Goal: Task Accomplishment & Management: Complete application form

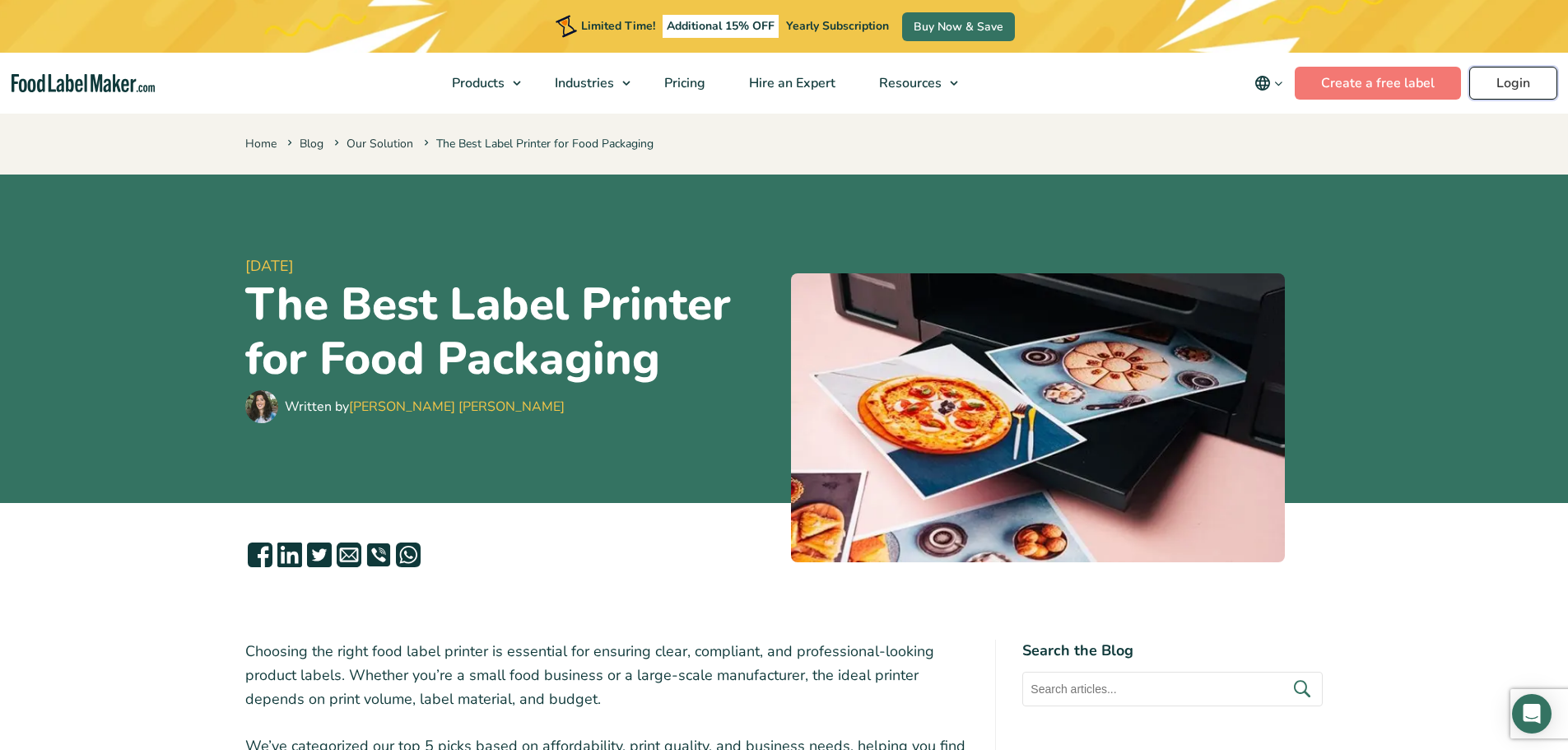
click at [1524, 81] on link "Login" at bounding box center [1513, 83] width 88 height 33
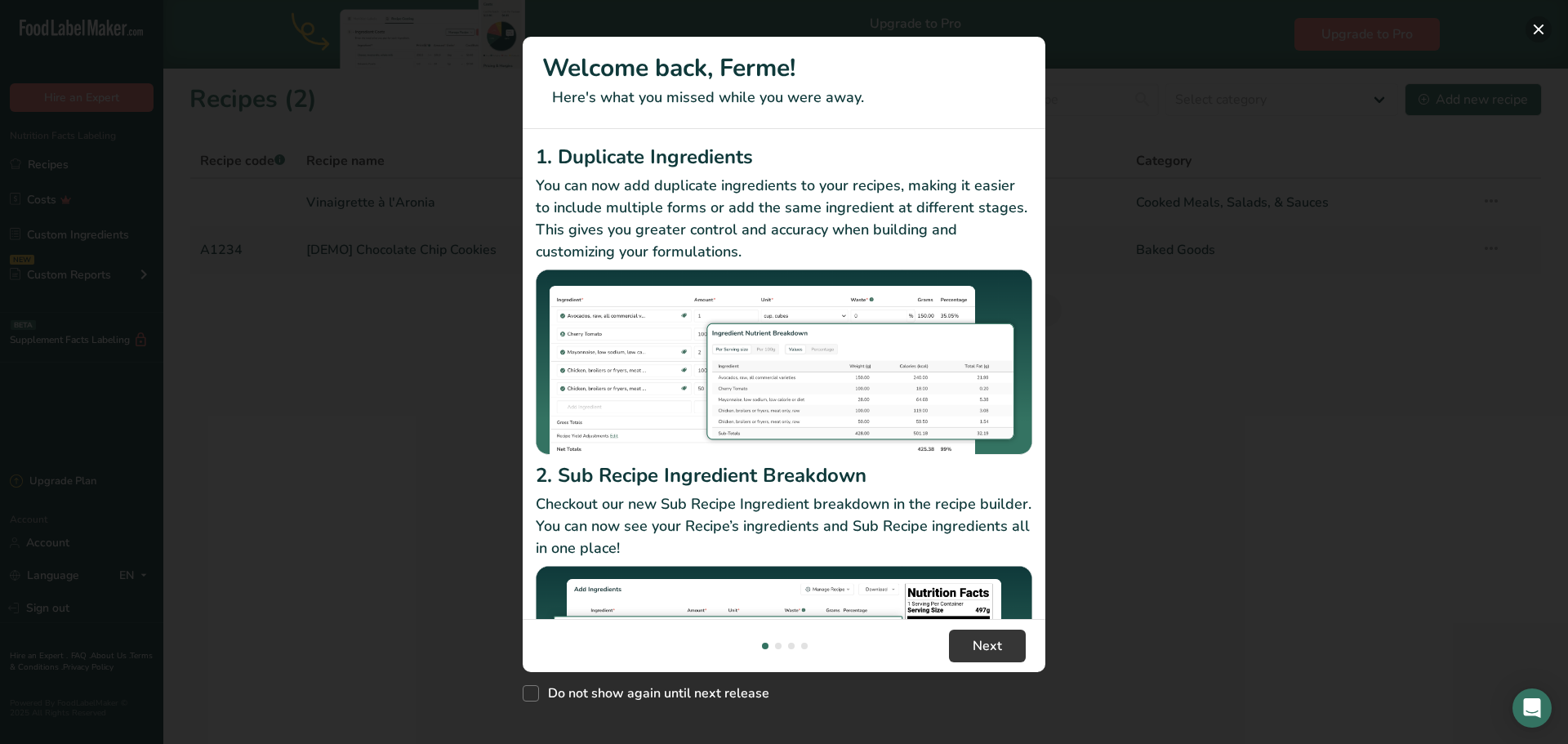
click at [1539, 30] on button "New Features" at bounding box center [1538, 29] width 26 height 26
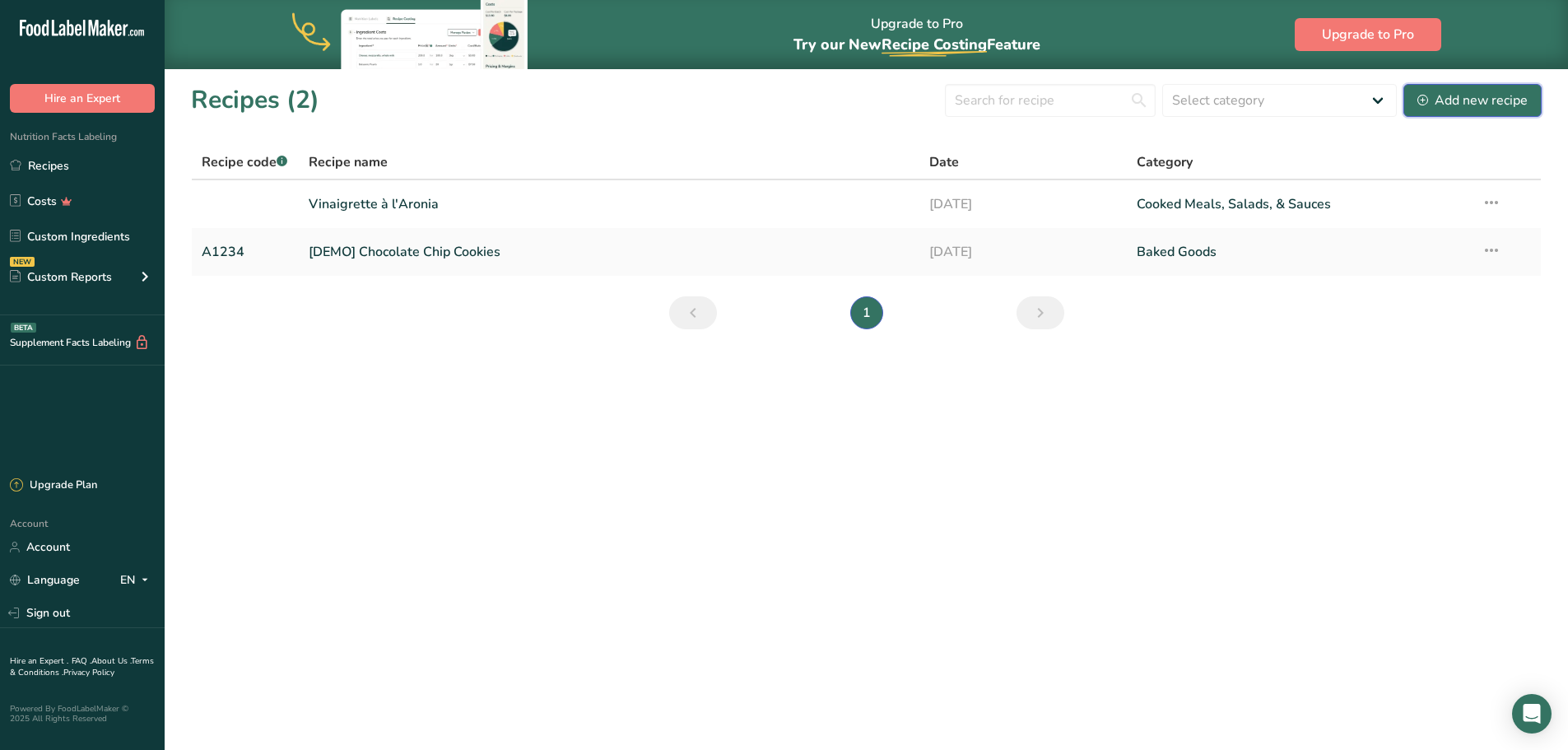
click at [1482, 95] on div "Add new recipe" at bounding box center [1472, 100] width 110 height 20
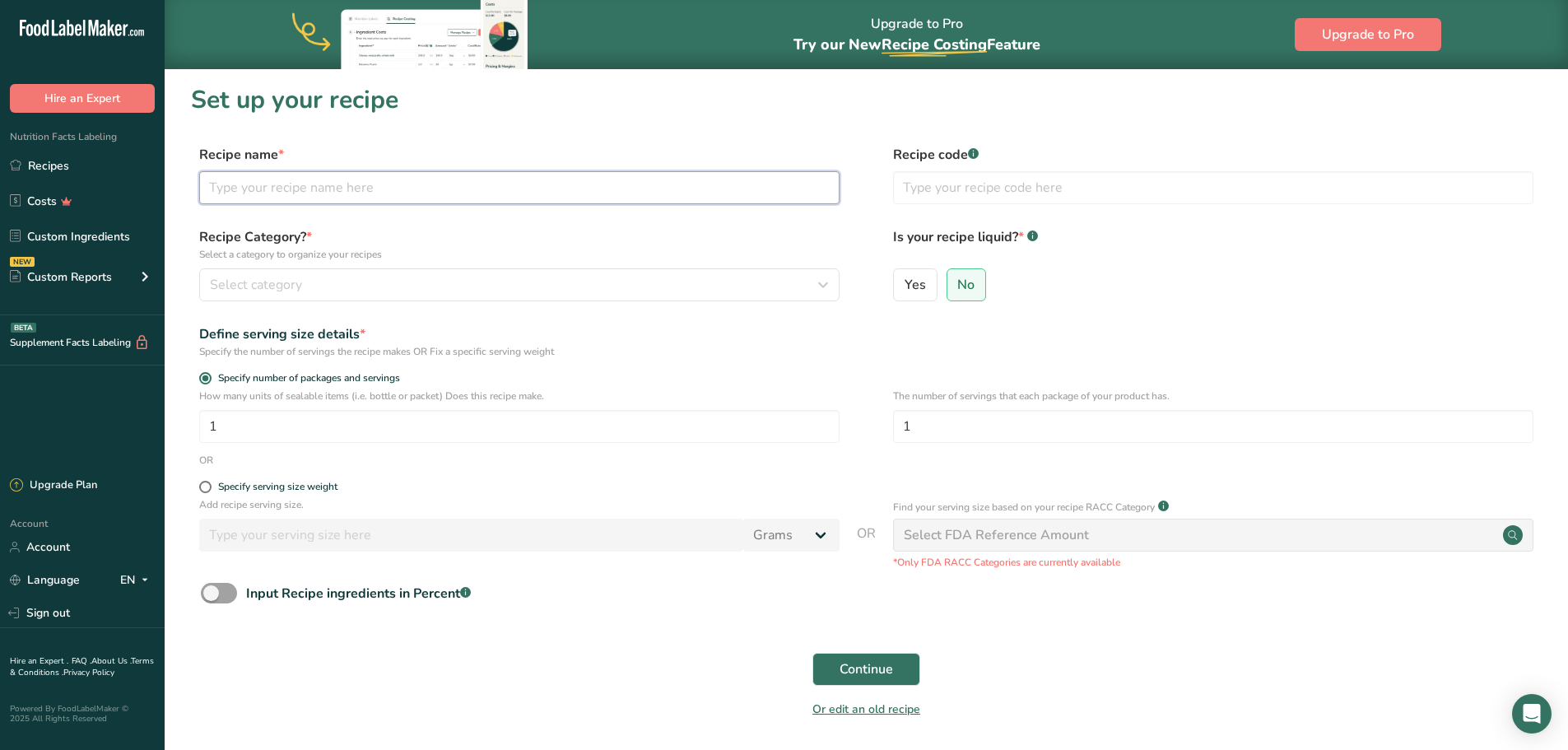
click at [543, 187] on input "text" at bounding box center [520, 188] width 641 height 33
click at [344, 196] on input "text" at bounding box center [520, 188] width 641 height 33
paste input "Vinaigrette au vinaigre de miel et sapin [PERSON_NAME]"
type input "Vinaigrette au vinaigre de miel et sapin [PERSON_NAME]"
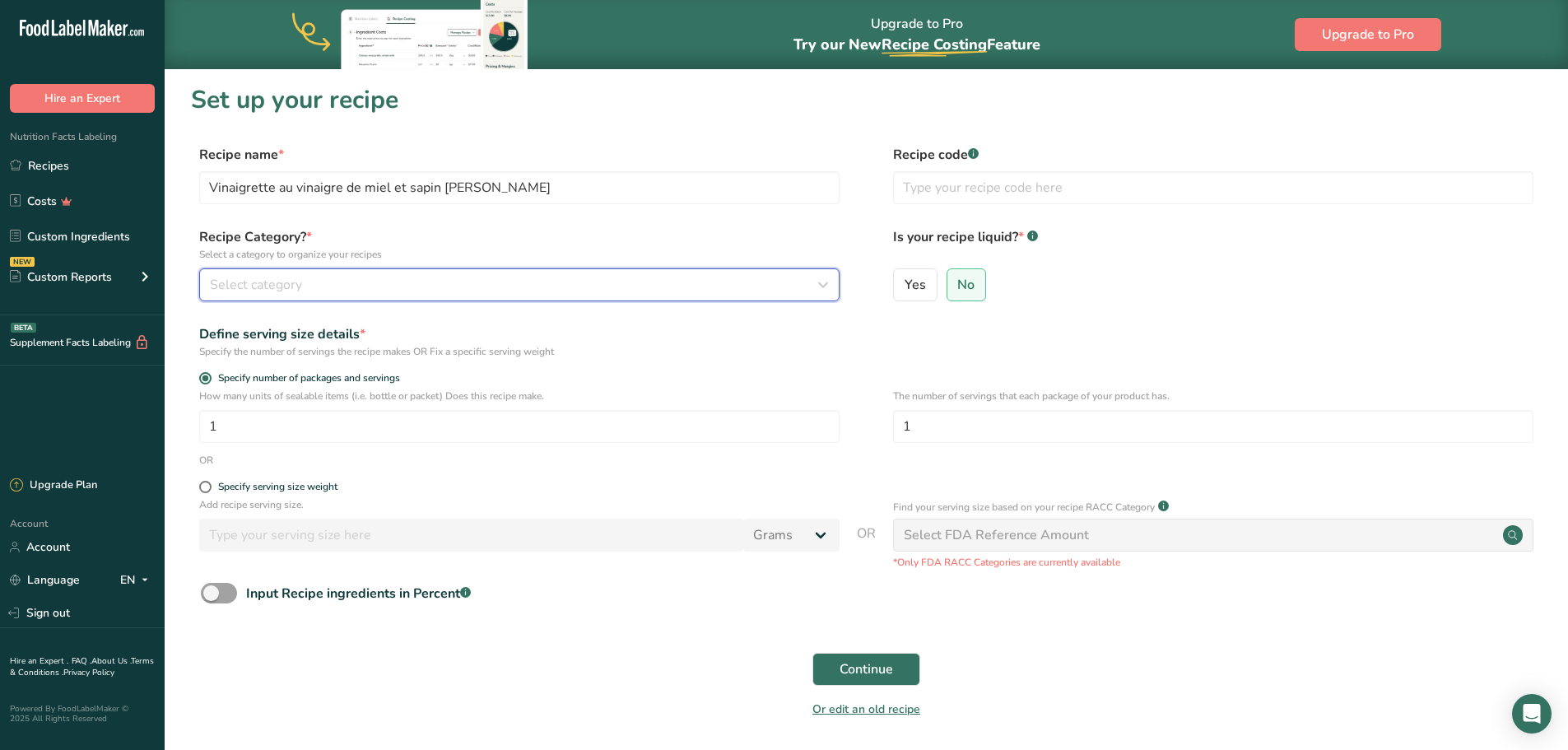
click at [330, 290] on div "Select category" at bounding box center [514, 284] width 609 height 20
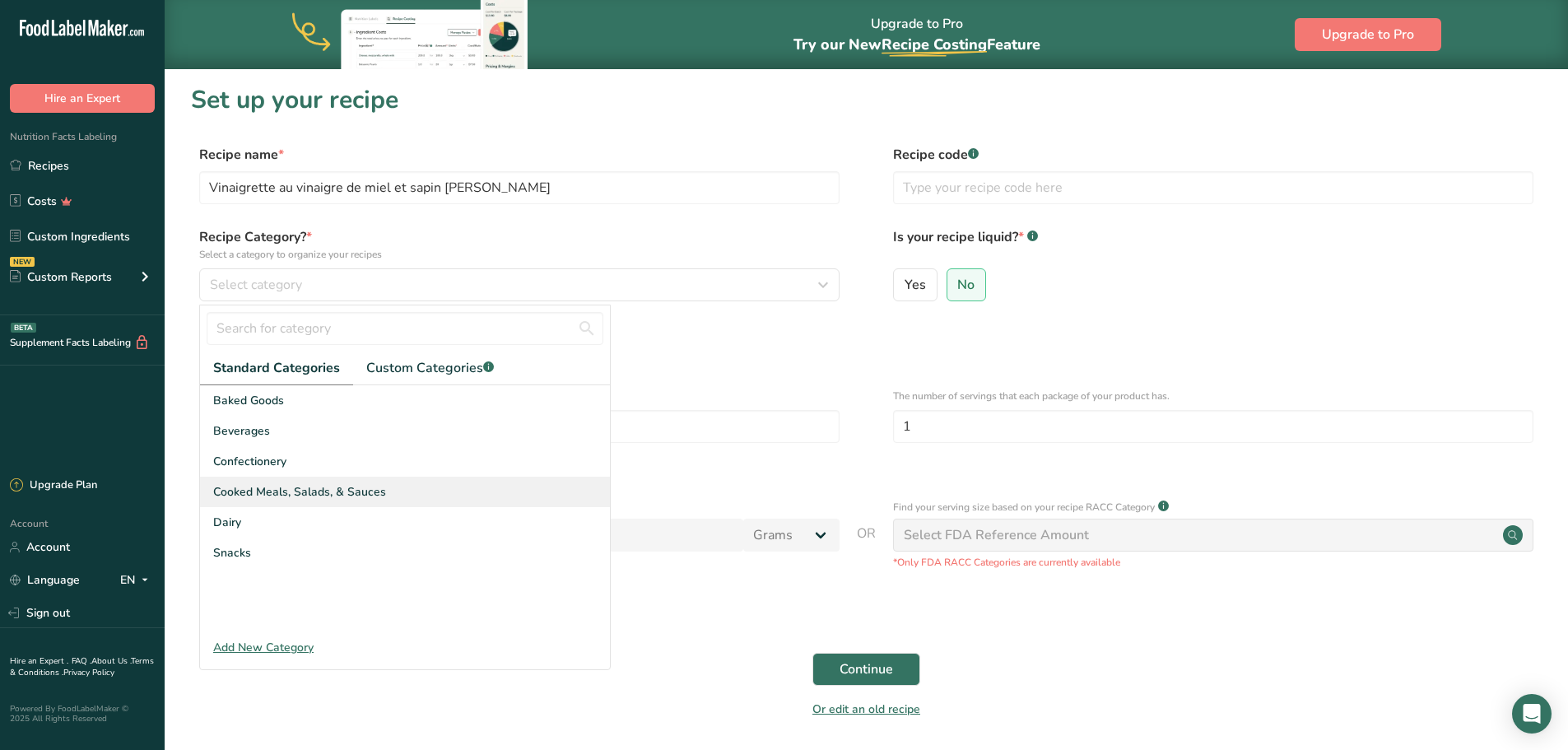
click at [320, 494] on span "Cooked Meals, Salads, & Sauces" at bounding box center [300, 491] width 173 height 17
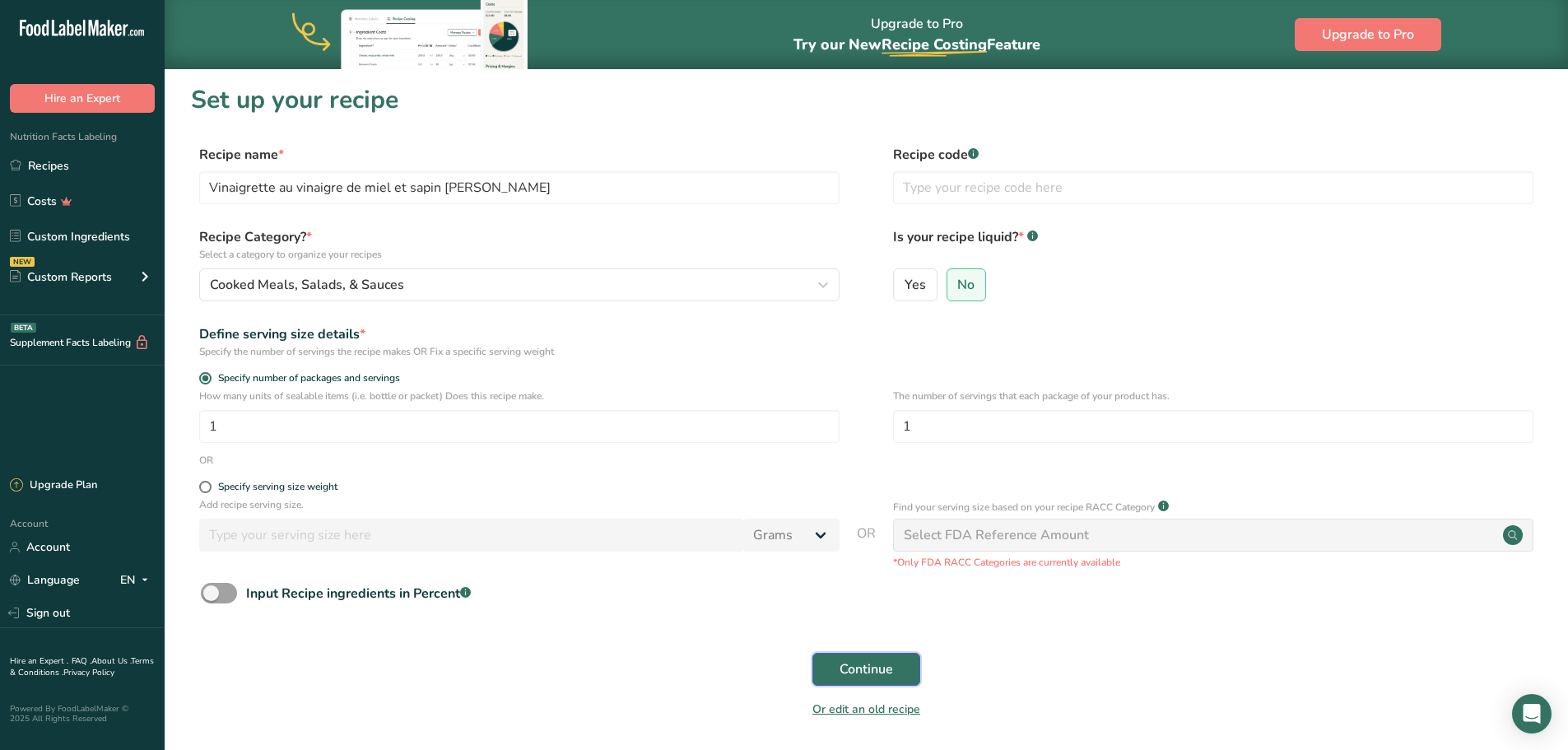
click at [870, 671] on span "Continue" at bounding box center [867, 669] width 53 height 20
click at [915, 281] on span "Yes" at bounding box center [915, 284] width 21 height 16
click at [905, 281] on input "Yes" at bounding box center [899, 284] width 10 height 10
radio input "true"
radio input "false"
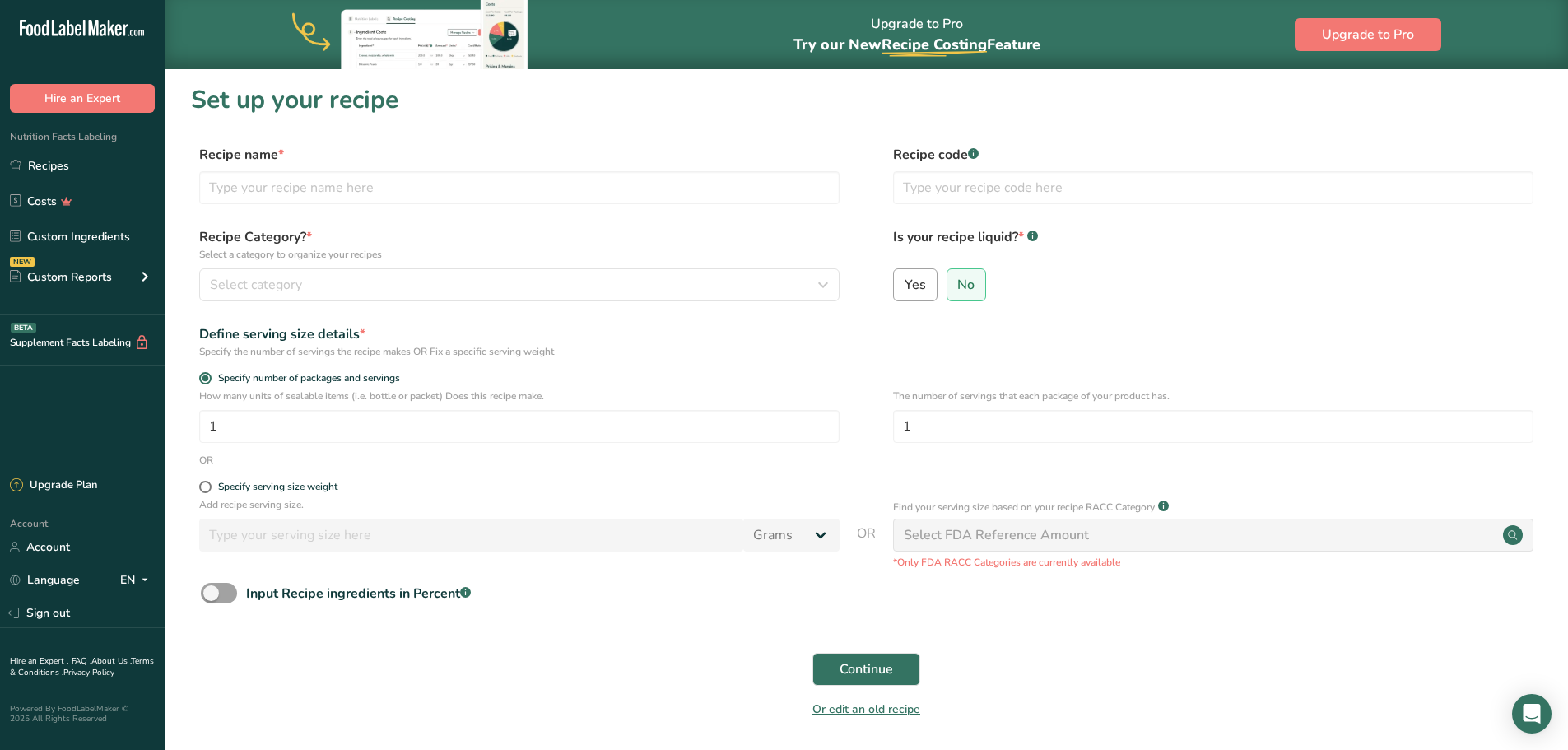
select select "22"
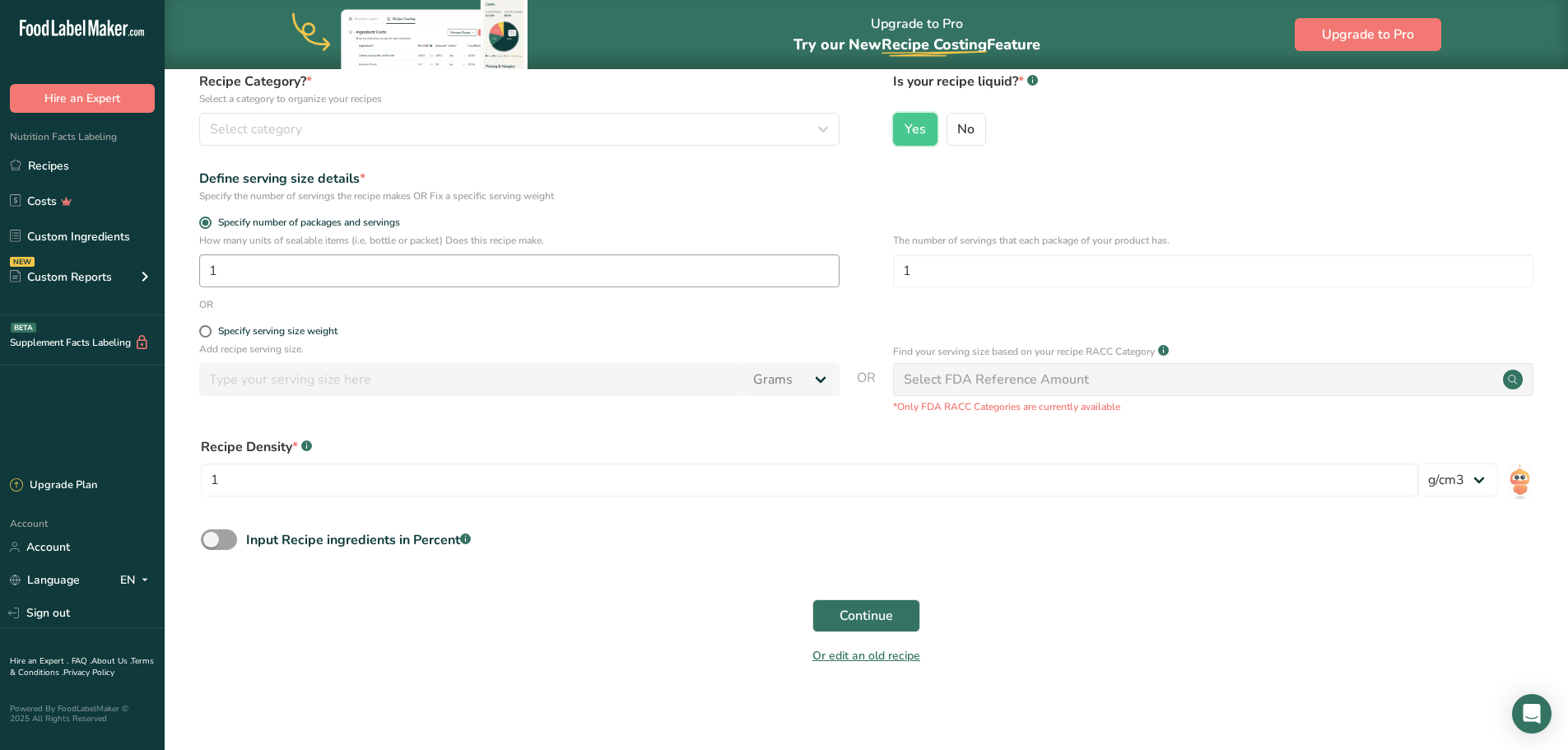
scroll to position [160, 0]
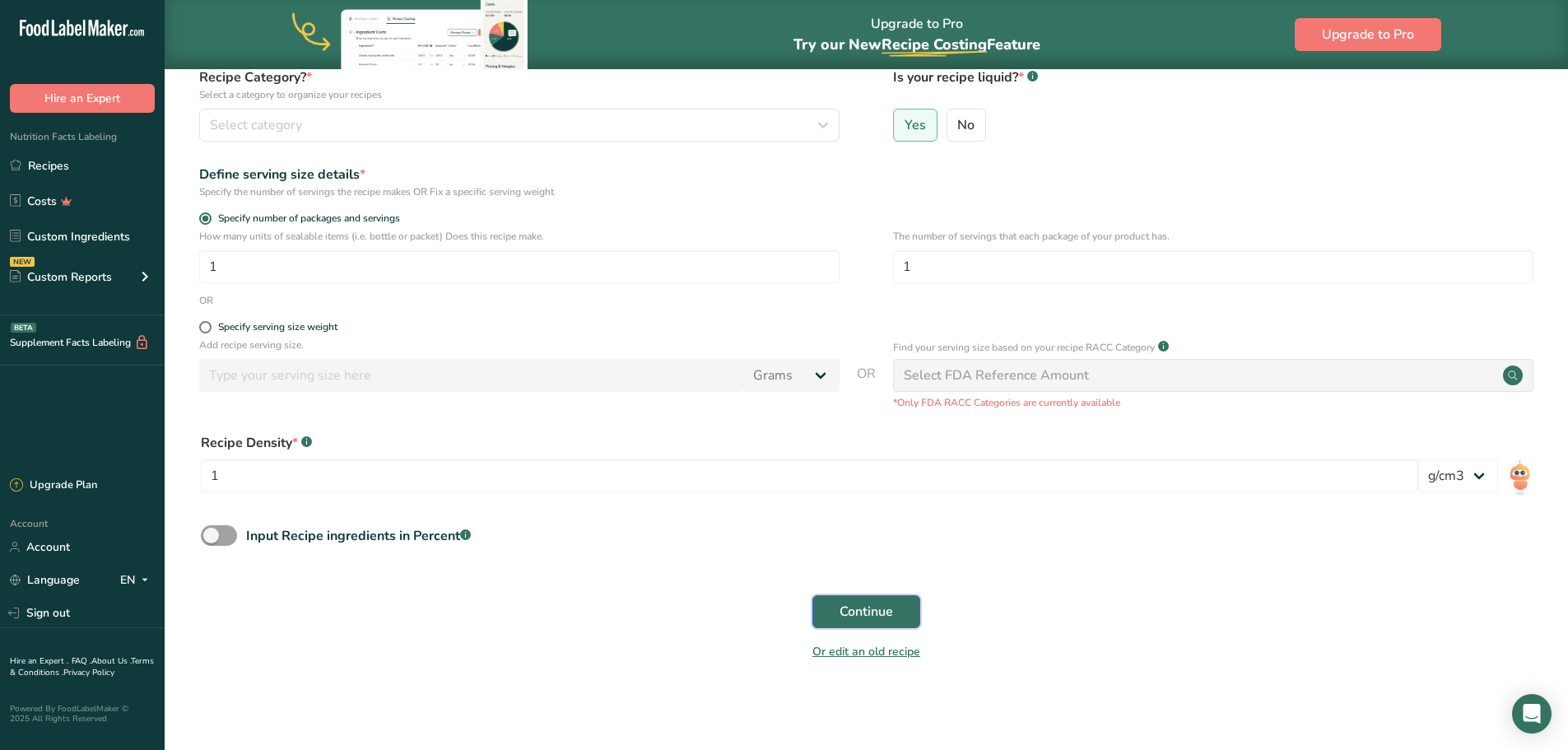
click at [856, 611] on span "Continue" at bounding box center [867, 611] width 53 height 20
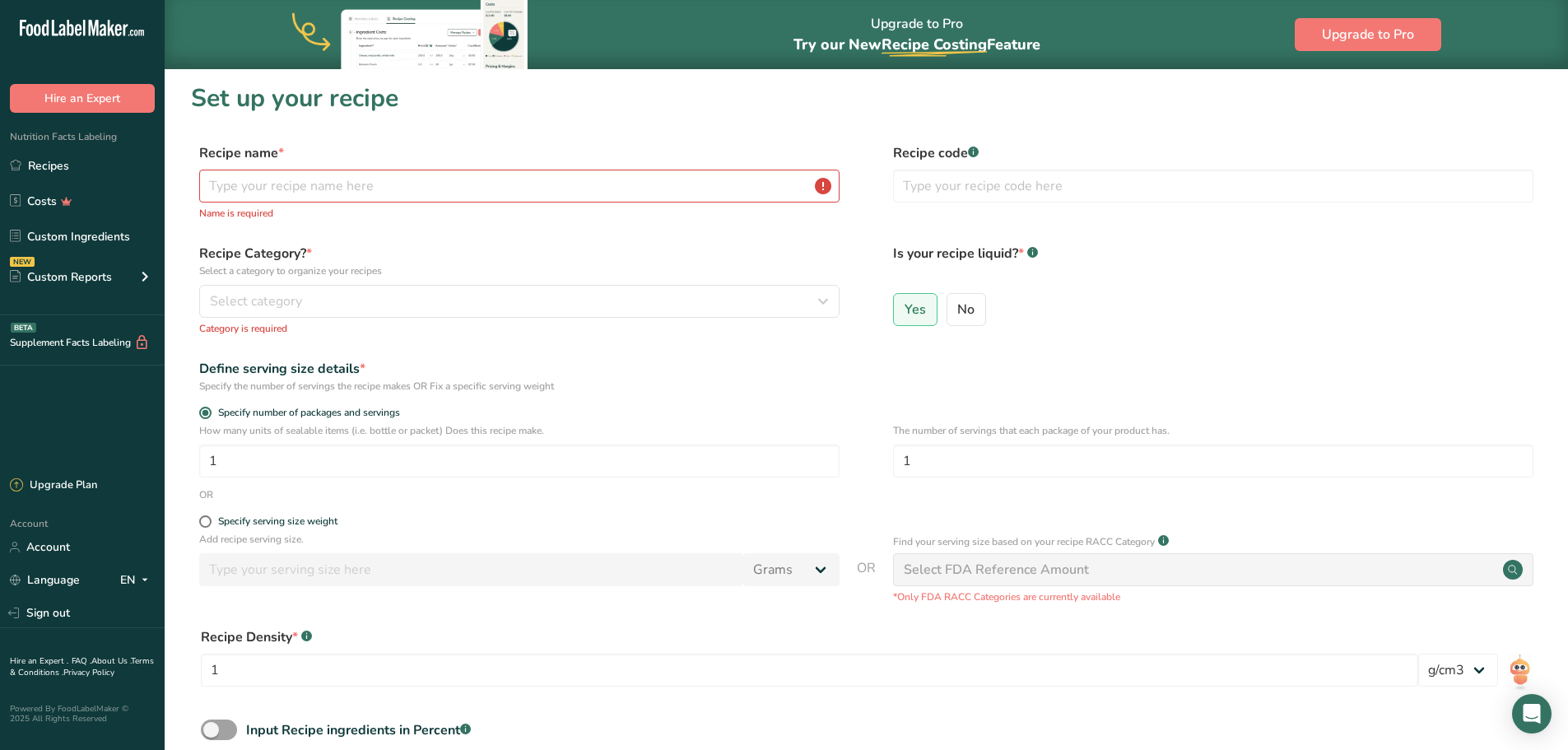
scroll to position [0, 0]
click at [554, 183] on input "text" at bounding box center [520, 188] width 641 height 33
type input "Vinaigrette au vinaigre de miel et sapin [PERSON_NAME]"
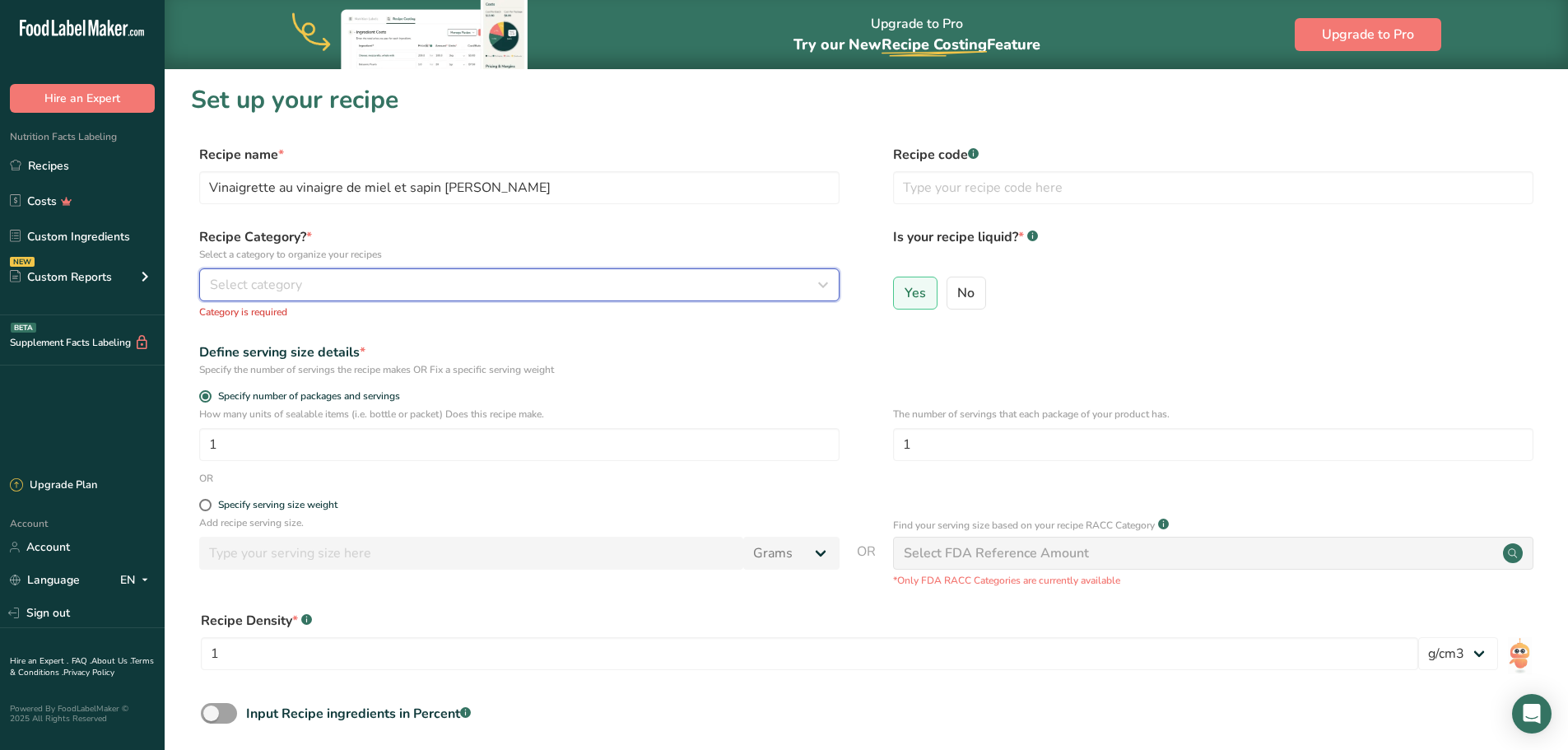
click at [396, 288] on div "Select category" at bounding box center [514, 284] width 609 height 20
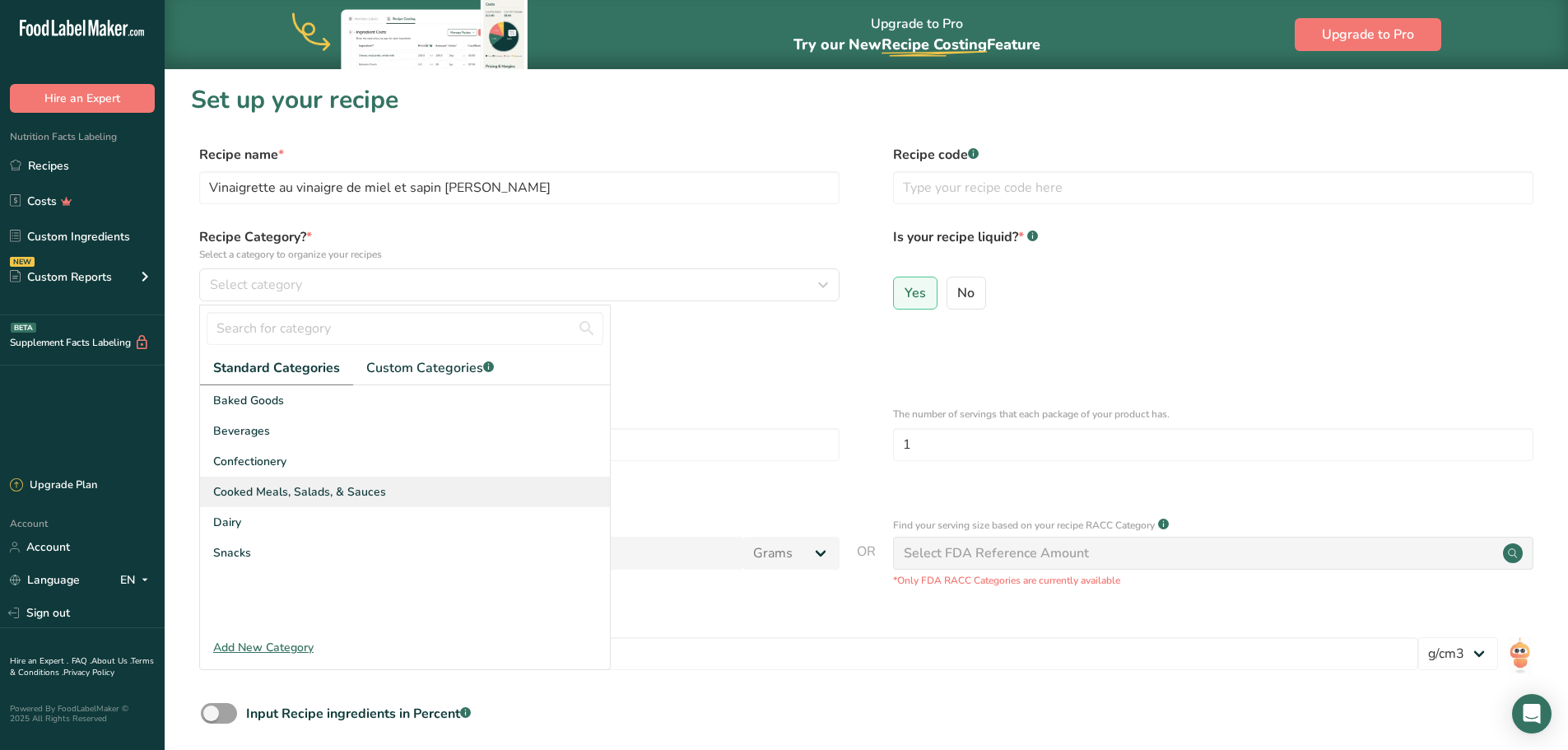
click at [313, 493] on span "Cooked Meals, Salads, & Sauces" at bounding box center [300, 491] width 173 height 17
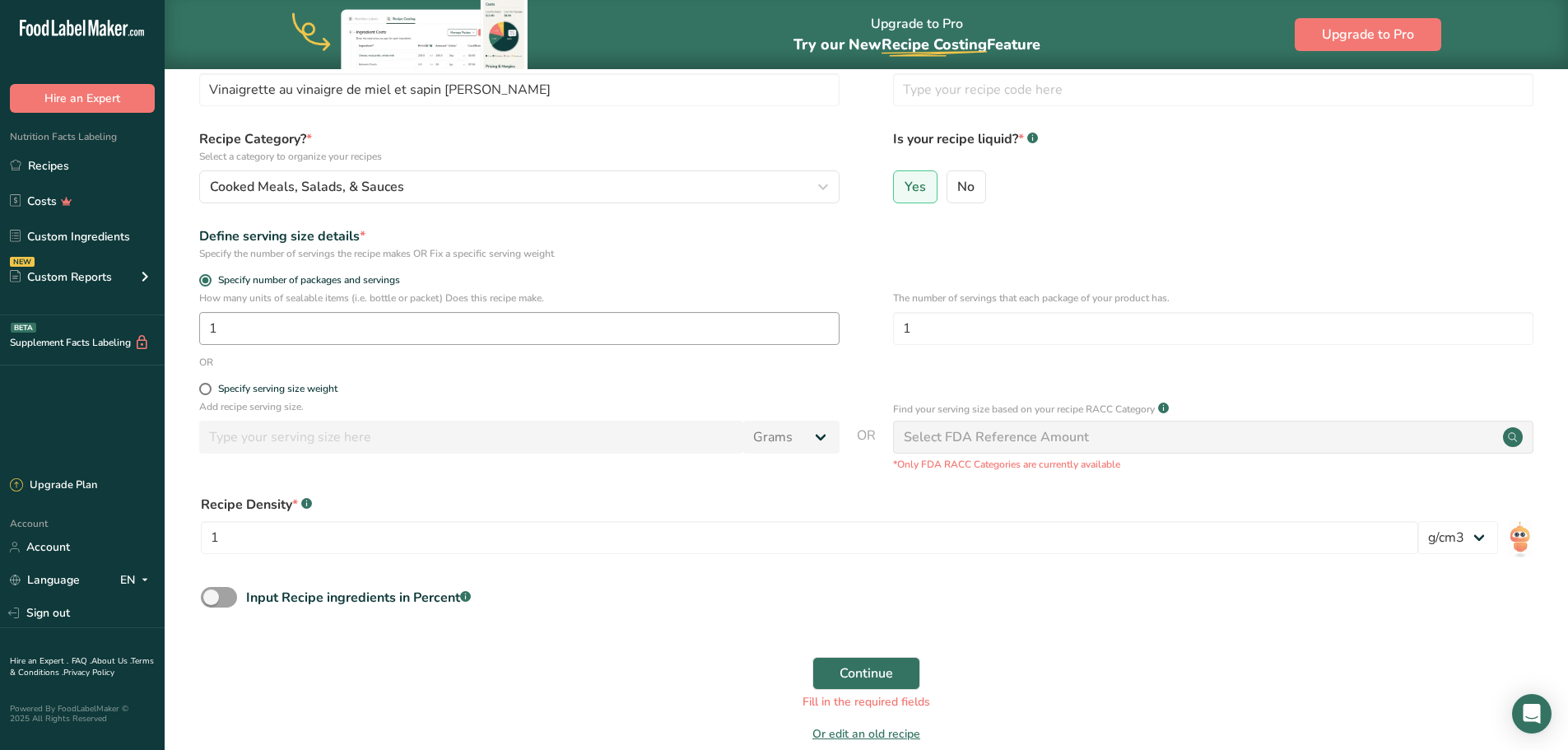
scroll to position [181, 0]
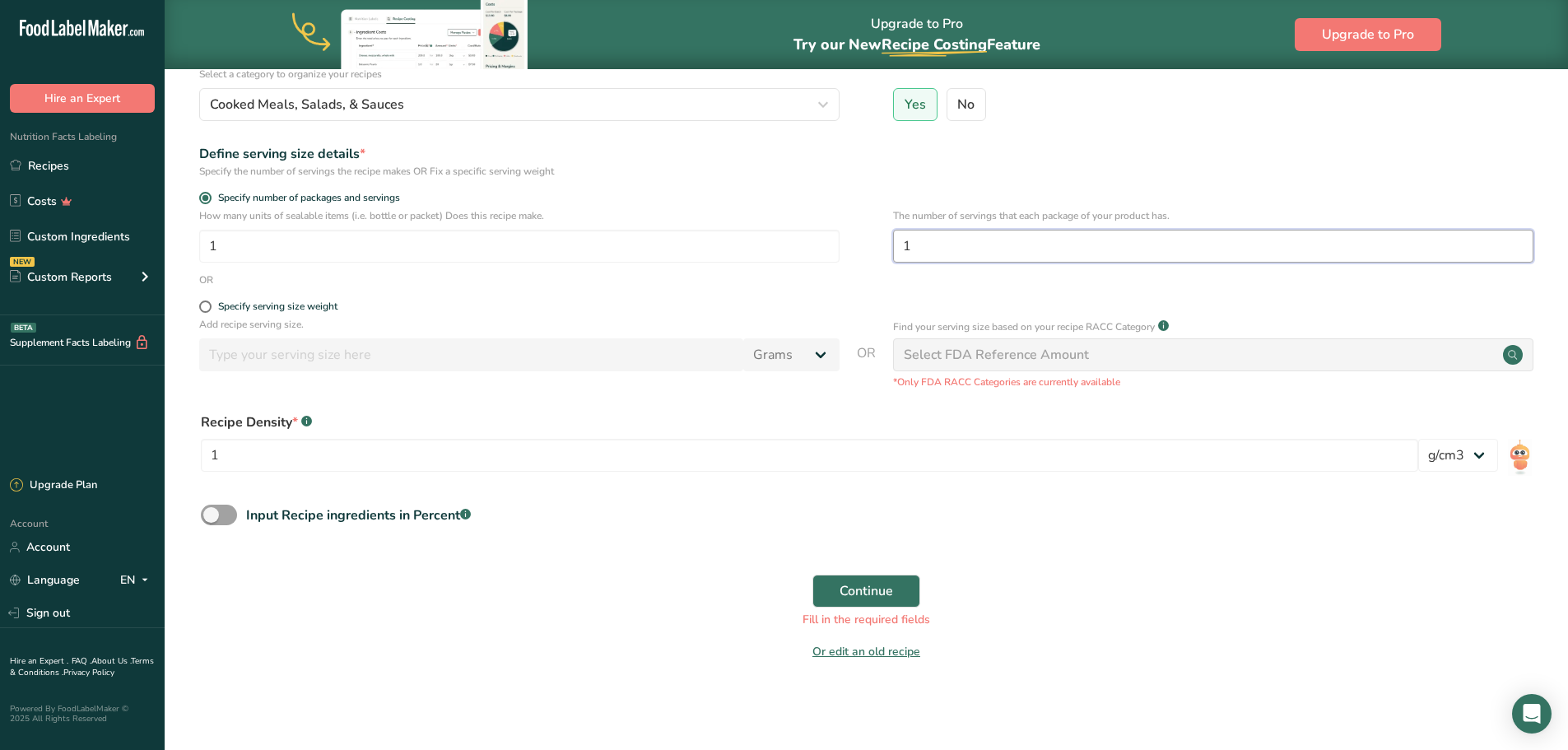
click at [941, 252] on input "1" at bounding box center [1213, 246] width 641 height 33
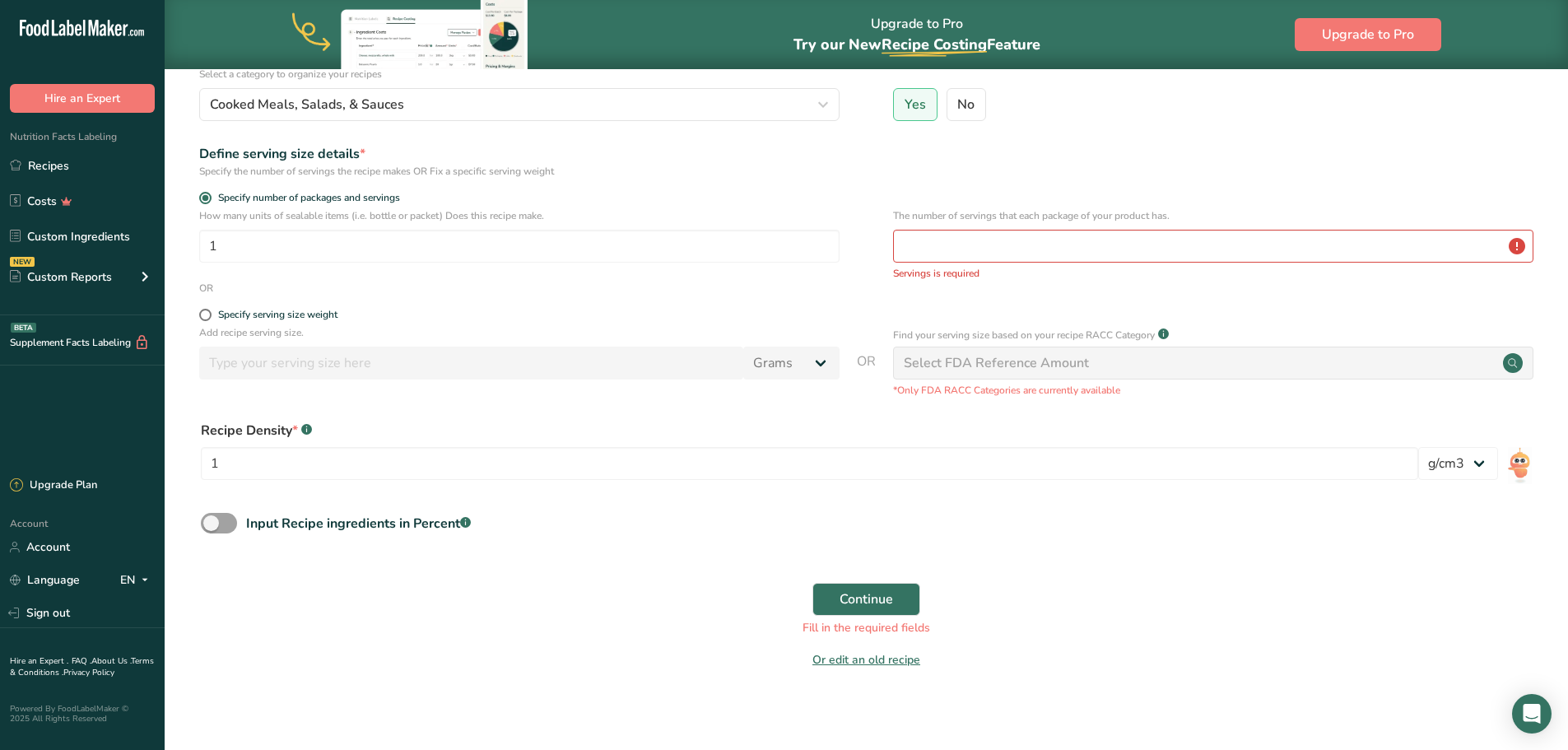
click at [1004, 303] on form "Recipe name * Vinaigrette au vinaigre de miel et sapin [PERSON_NAME] Recipe cod…" at bounding box center [867, 322] width 1351 height 714
click at [1004, 248] on input "number" at bounding box center [1213, 246] width 641 height 33
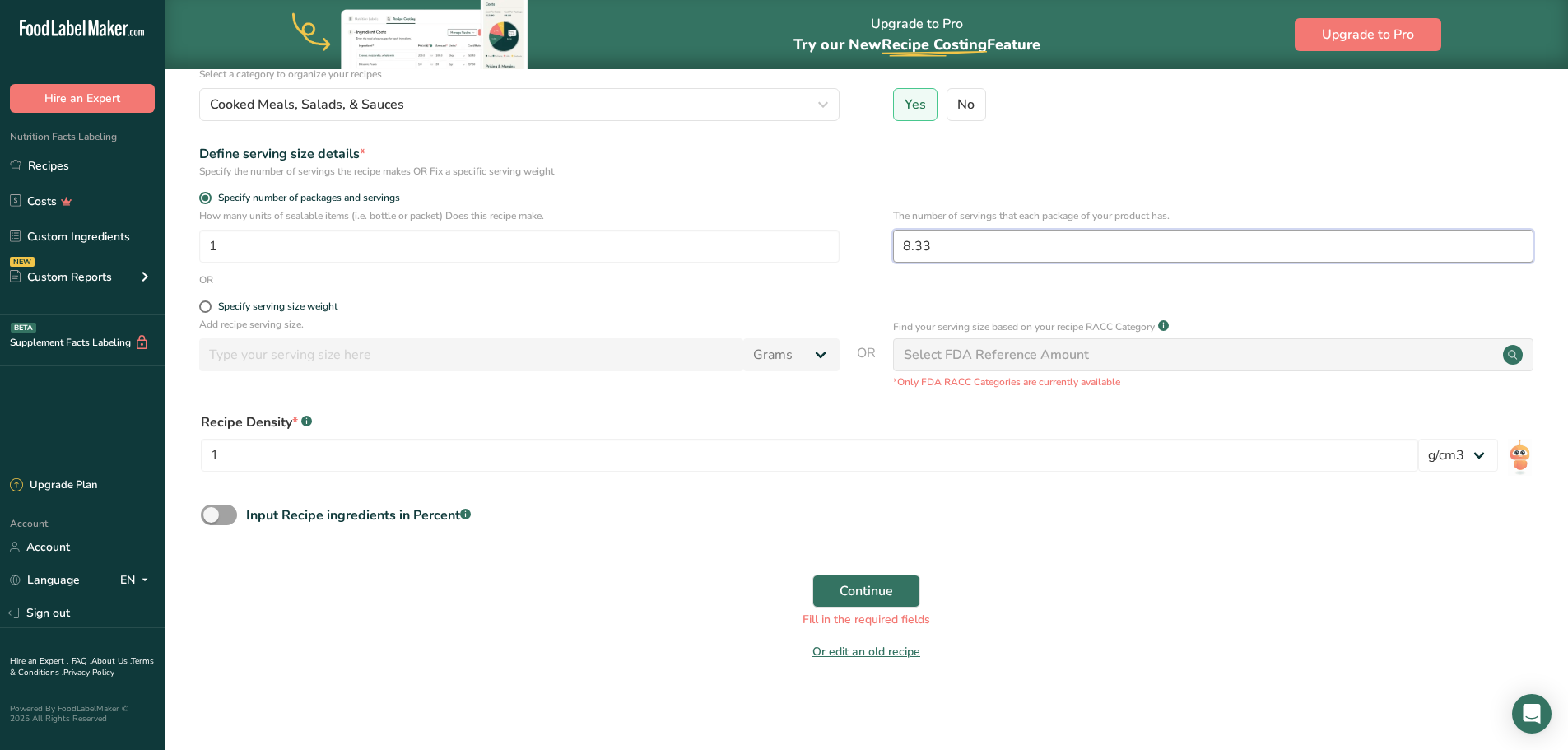
type input "8.33"
click at [1001, 487] on div "Recipe Density * .a-a{fill:#347362;}.b-a{fill:#fff;} 1 lb/ft3 g/cm3" at bounding box center [867, 447] width 1351 height 89
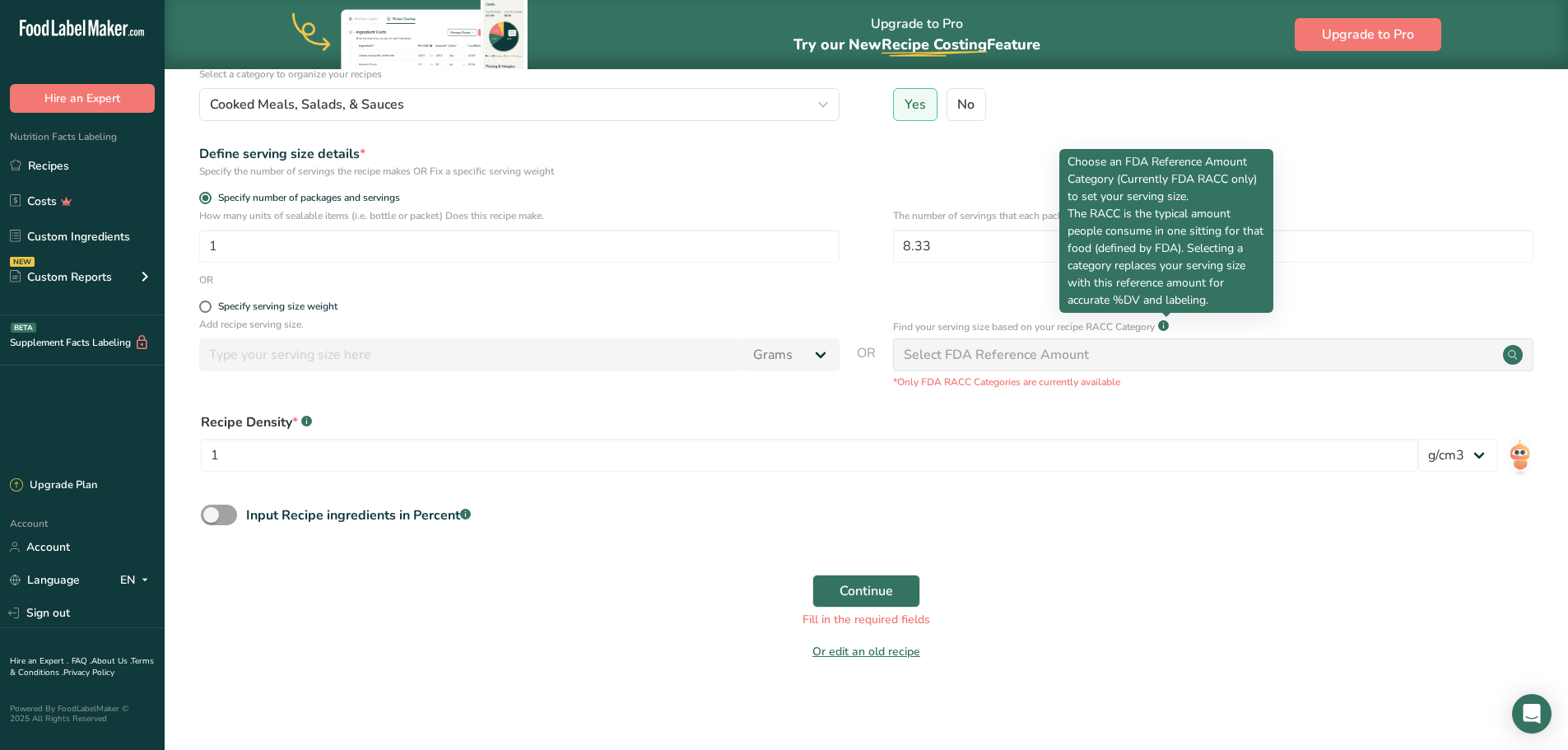
click at [1164, 325] on icon at bounding box center [1163, 326] width 1 height 4
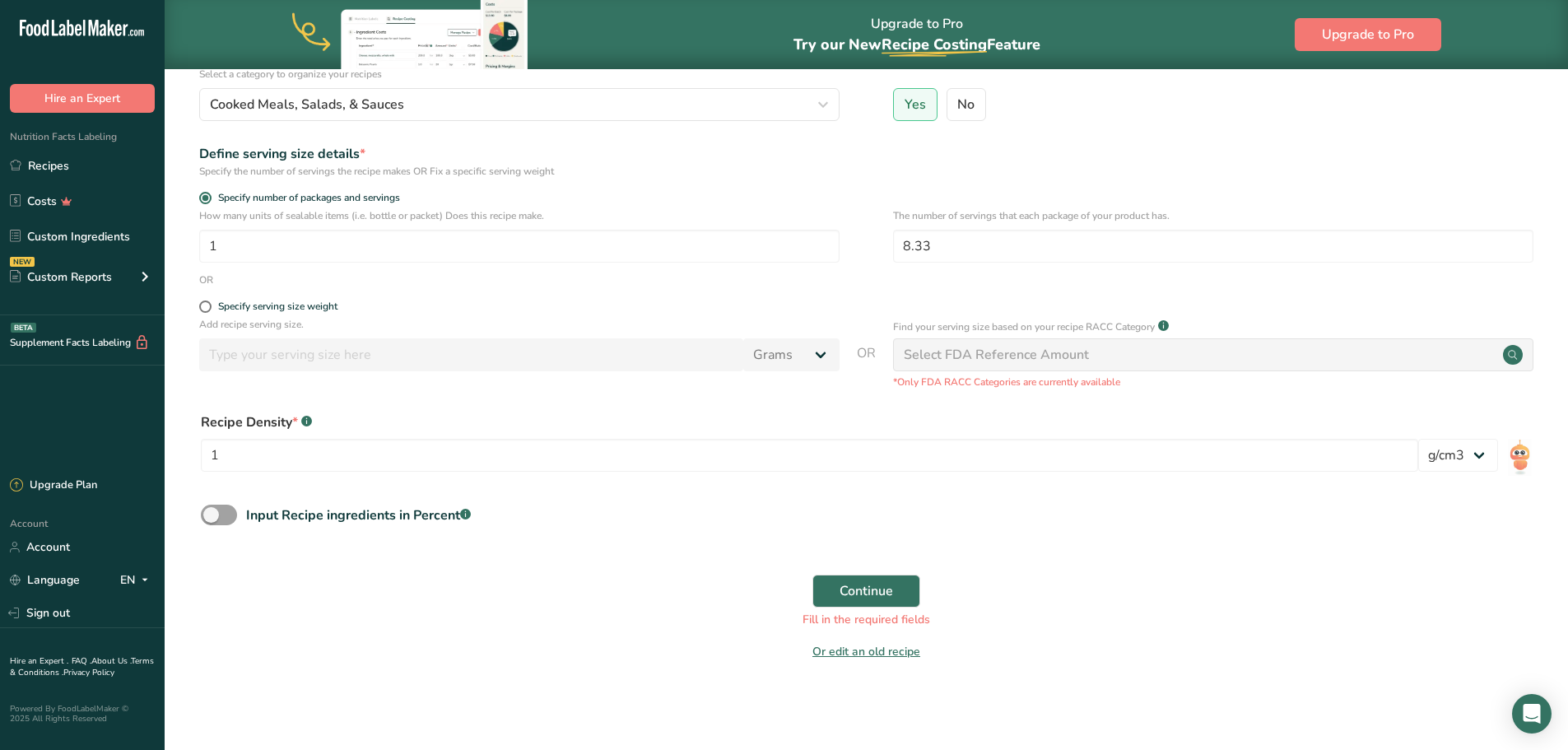
click at [1321, 363] on div "Select FDA Reference Amount" at bounding box center [1213, 354] width 641 height 33
click at [1517, 356] on circle at bounding box center [1512, 354] width 20 height 20
click at [928, 355] on div "Select FDA Reference Amount" at bounding box center [997, 354] width 185 height 20
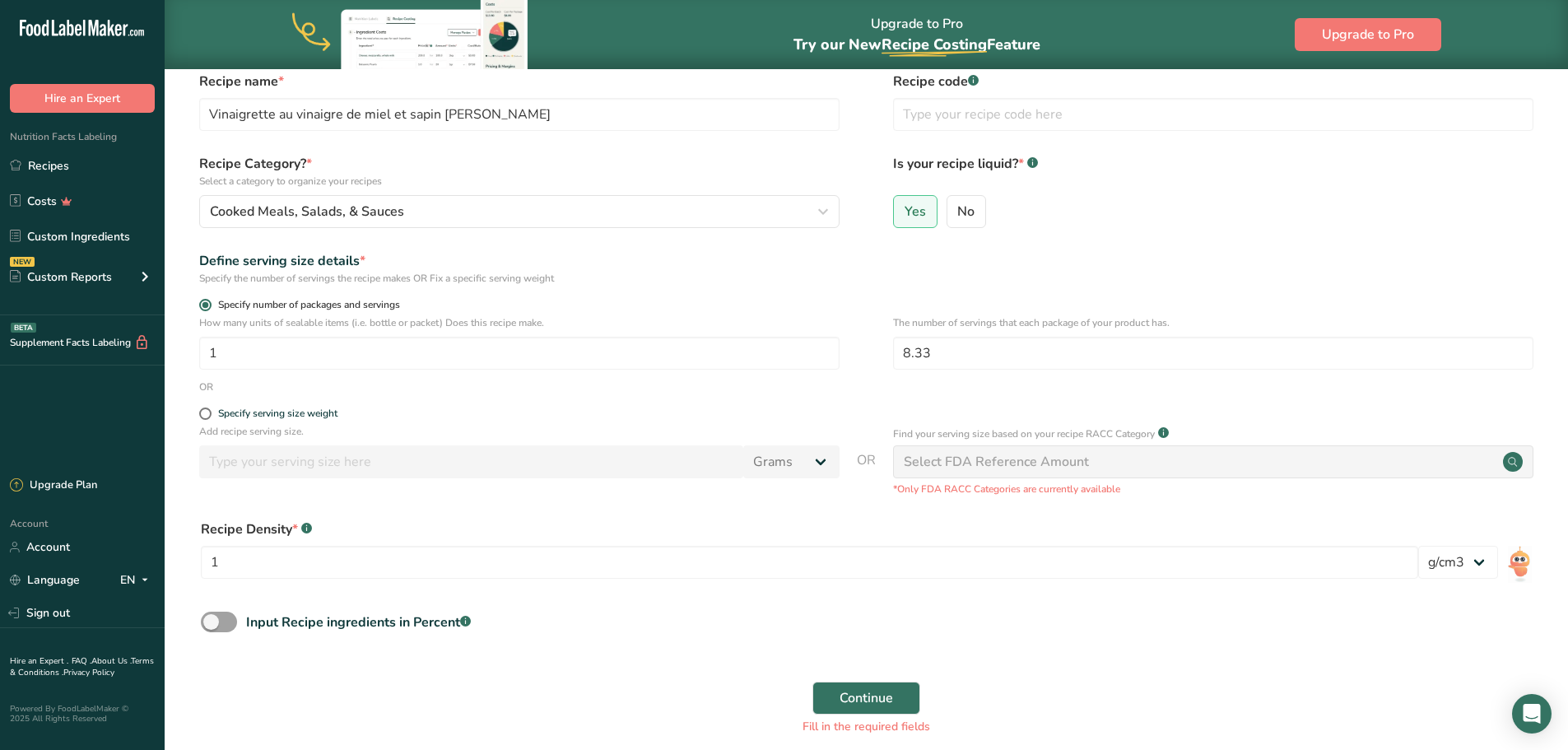
scroll to position [110, 0]
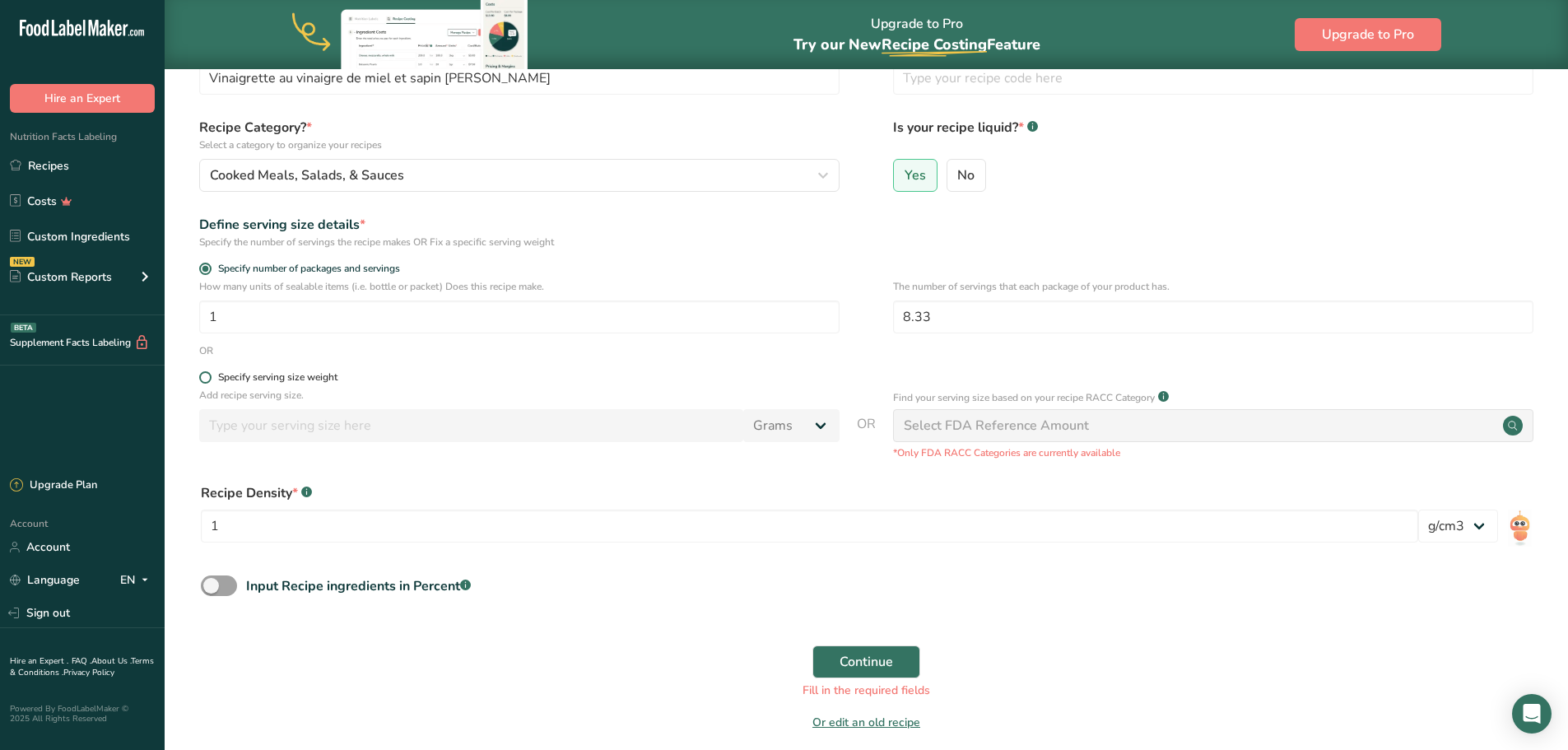
click at [279, 378] on div "Specify serving size weight" at bounding box center [277, 378] width 119 height 12
click at [210, 378] on input "Specify serving size weight" at bounding box center [205, 378] width 10 height 10
radio input "true"
radio input "false"
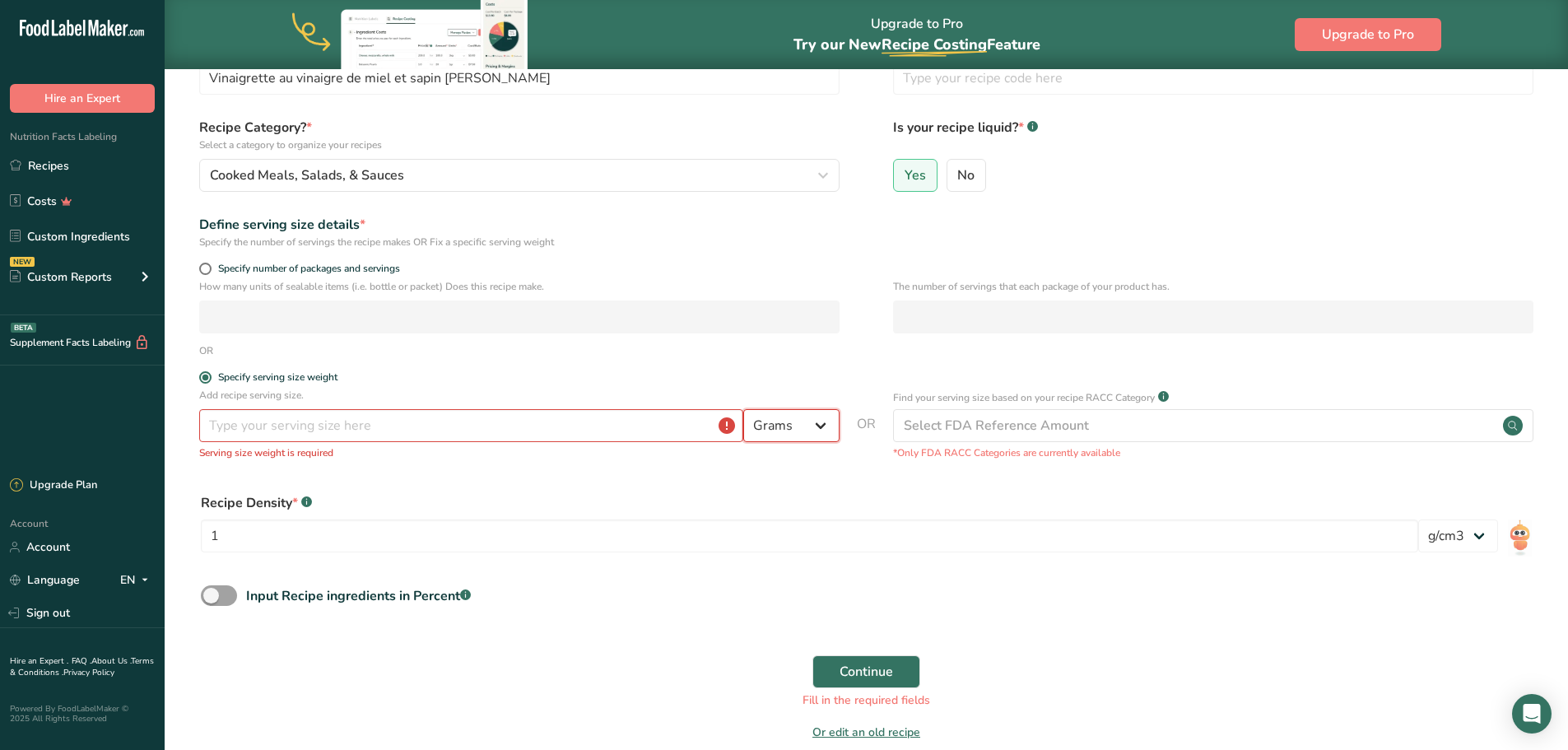
click at [817, 420] on select "Grams kg mg mcg lb oz l mL fl oz tbsp tsp cup qt gallon" at bounding box center [791, 426] width 96 height 33
select select "17"
click at [743, 409] on select "Grams kg mg mcg lb oz l mL fl oz tbsp tsp cup qt gallon" at bounding box center [791, 426] width 96 height 33
click at [539, 425] on input "number" at bounding box center [471, 426] width 544 height 33
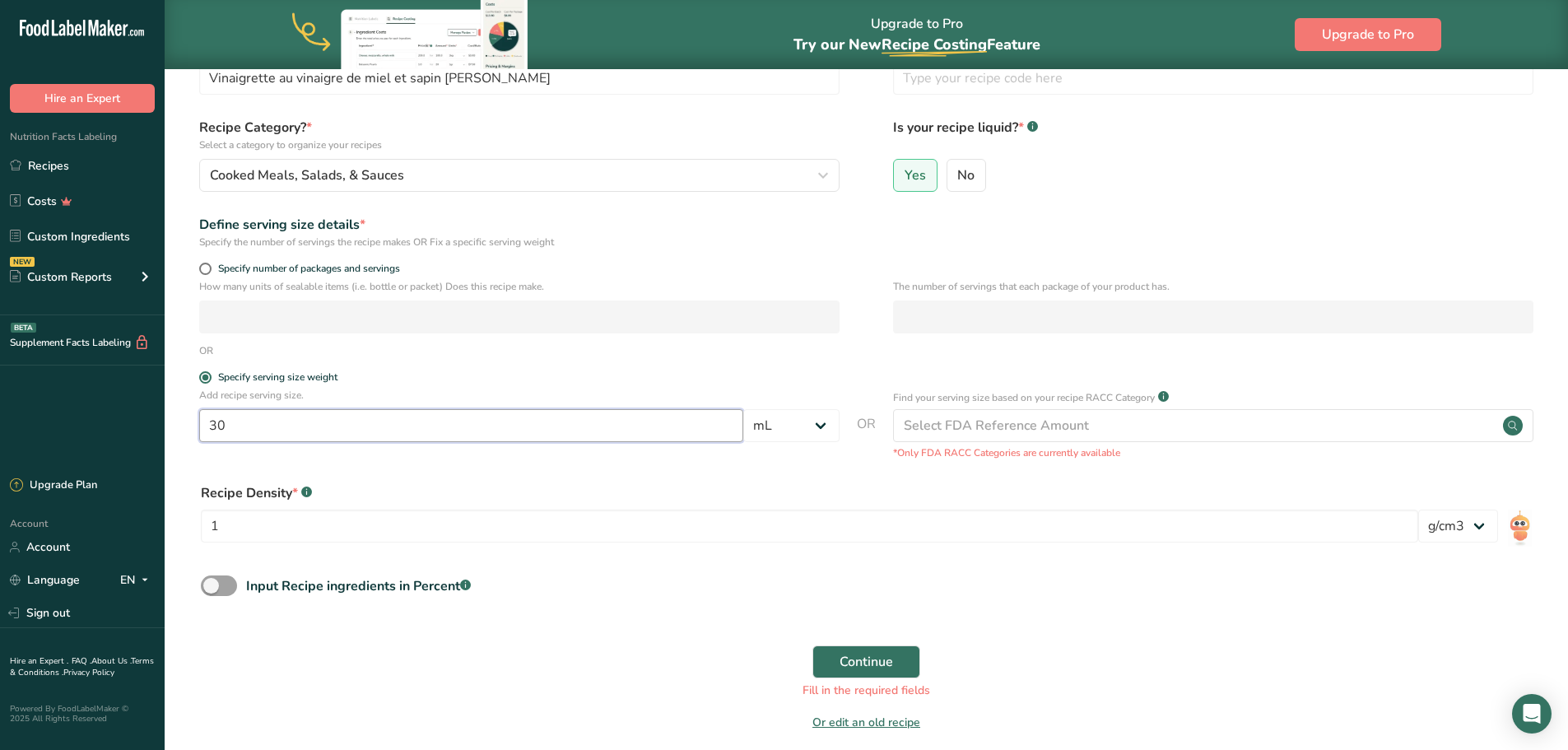
type input "30"
click at [640, 485] on div "Recipe Density * .a-a{fill:#347362;}.b-a{fill:#fff;}" at bounding box center [810, 492] width 1218 height 20
click at [1122, 419] on div "Select FDA Reference Amount" at bounding box center [1213, 426] width 641 height 33
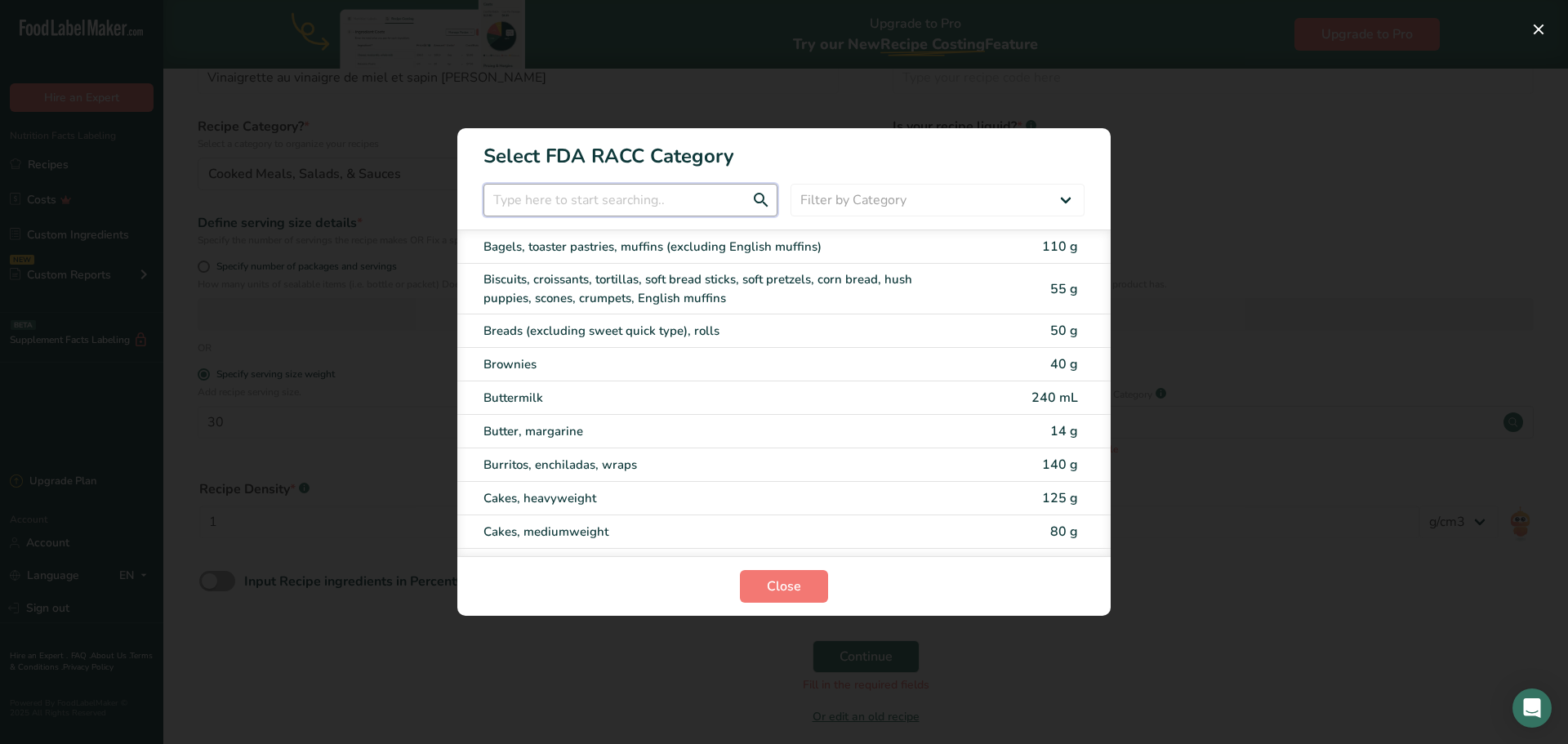
click at [646, 200] on input "RACC Category Selection Modal" at bounding box center [630, 200] width 294 height 32
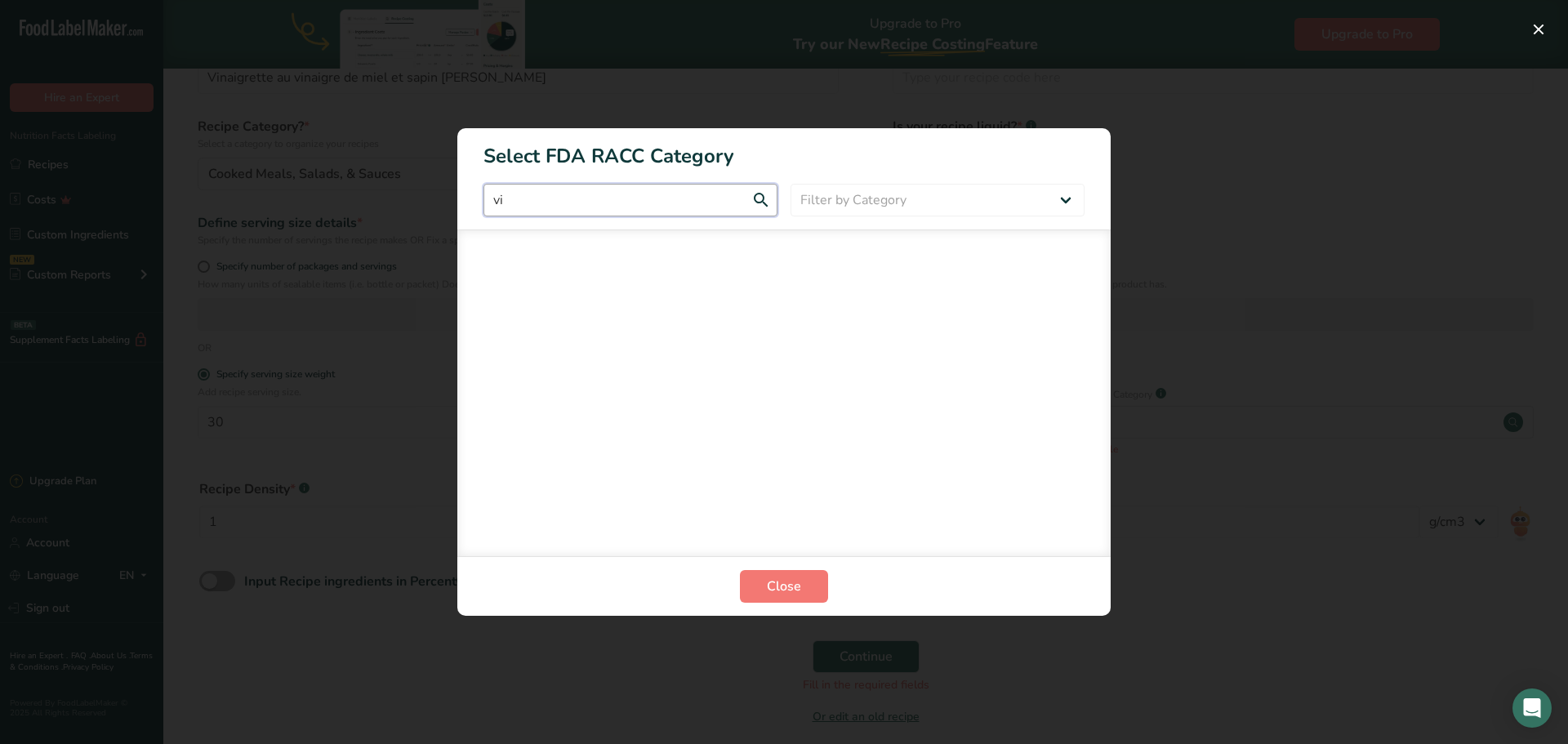
type input "v"
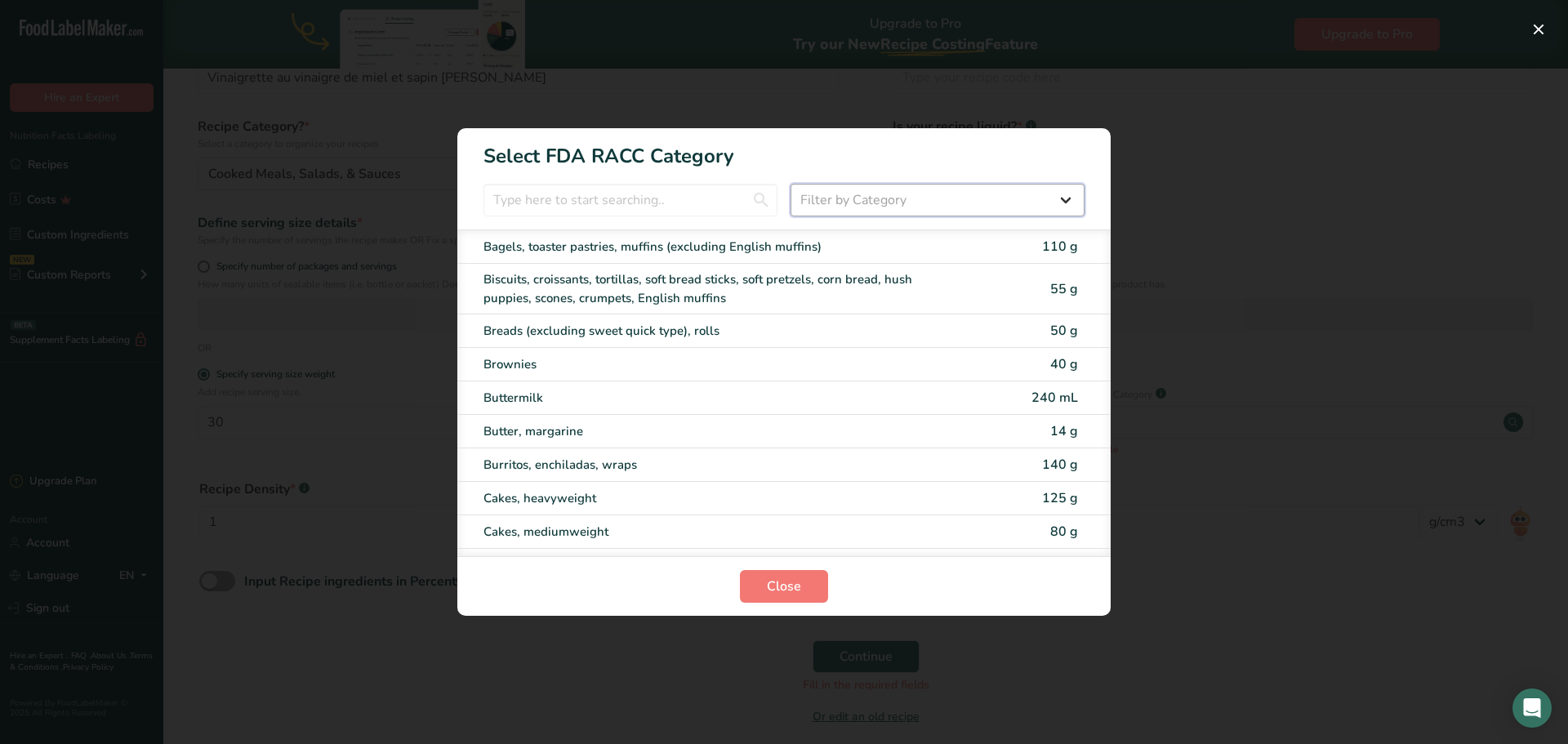
click at [1006, 211] on select "Filter by Category All Bakery products [GEOGRAPHIC_DATA] Cereals and other grai…" at bounding box center [938, 200] width 294 height 32
select select "22"
click at [791, 183] on select "Filter by Category All Bakery products [GEOGRAPHIC_DATA] Cereals and other grai…" at bounding box center [938, 200] width 294 height 32
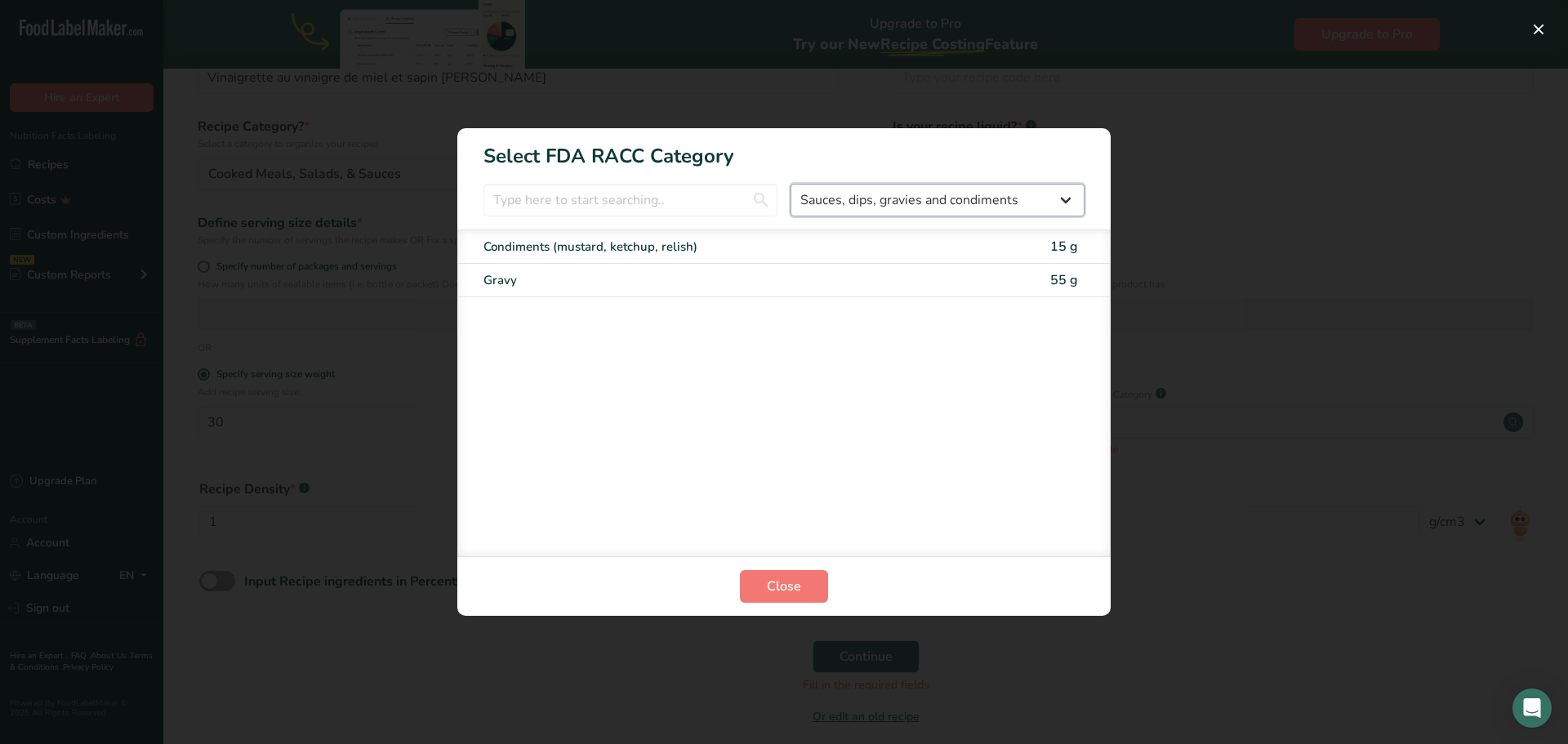
click at [968, 202] on select "All Bakery products [GEOGRAPHIC_DATA] Cereals and other grain products Dairy pr…" at bounding box center [938, 200] width 294 height 32
click at [601, 245] on div "Condiments (mustard, ketchup, relish)" at bounding box center [715, 247] width 464 height 19
type input "15"
select select "0"
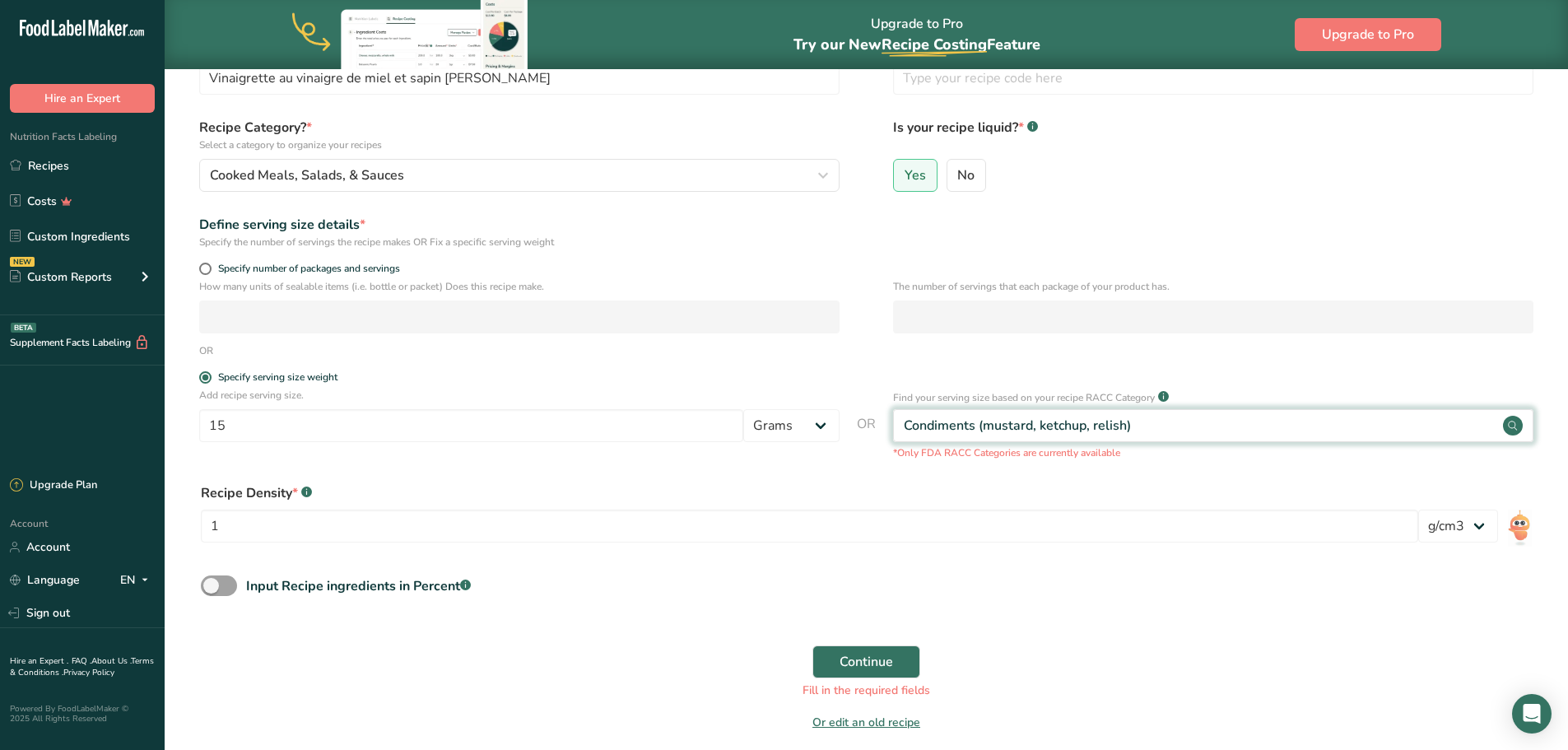
click at [1216, 429] on div "Condiments (mustard, ketchup, relish)" at bounding box center [1213, 426] width 641 height 33
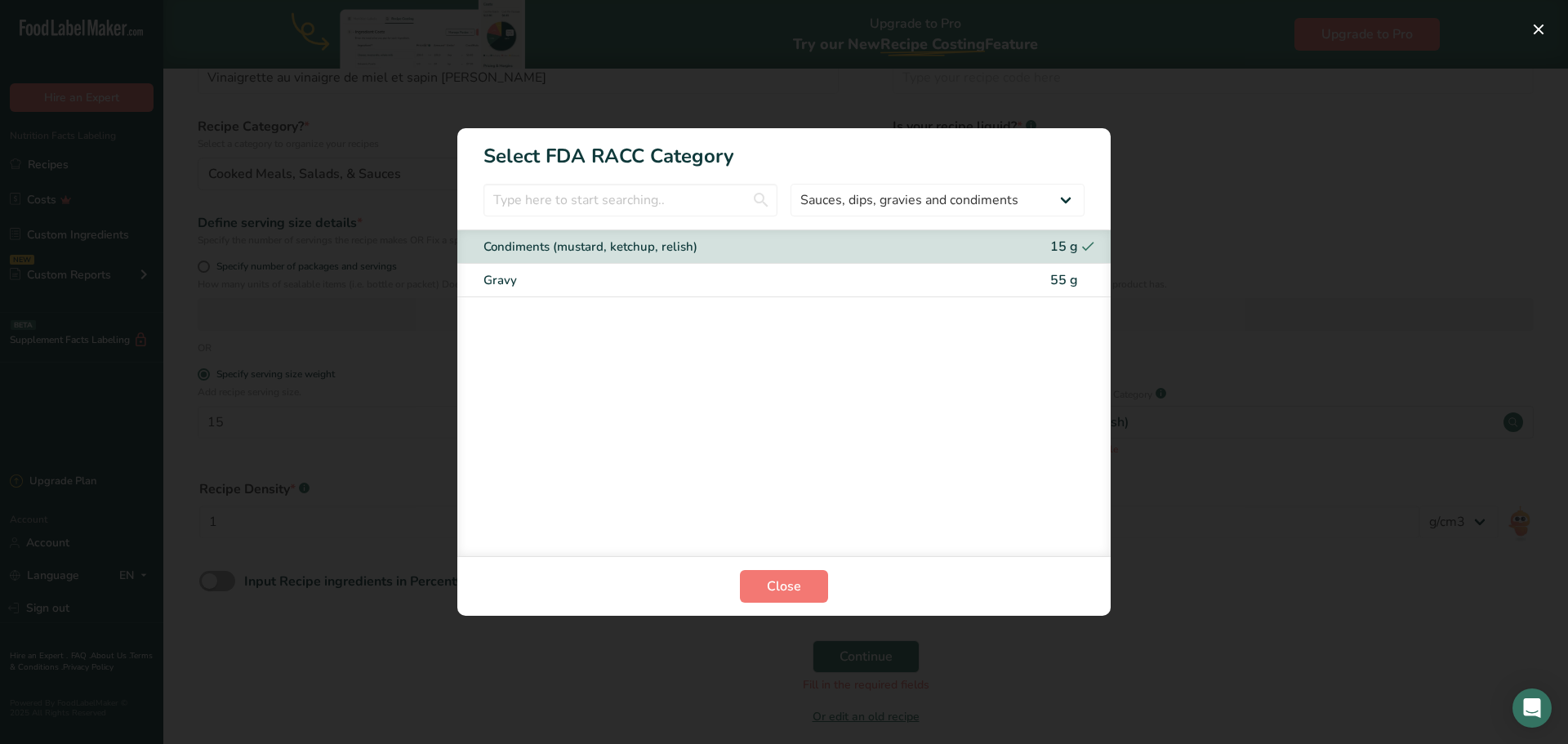
click at [956, 246] on div "Condiments (mustard, ketchup, relish)" at bounding box center [756, 247] width 545 height 19
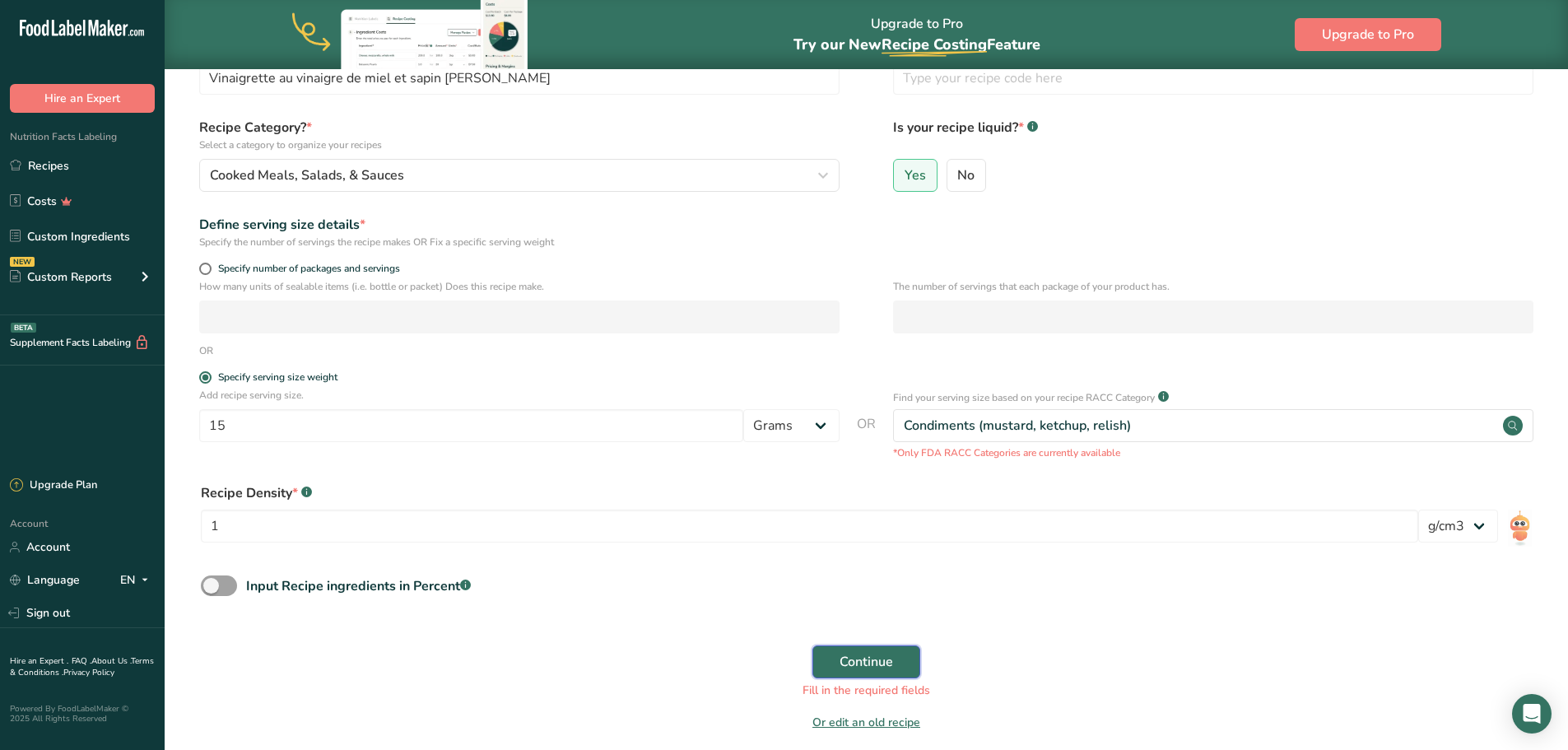
click at [868, 669] on span "Continue" at bounding box center [867, 661] width 53 height 20
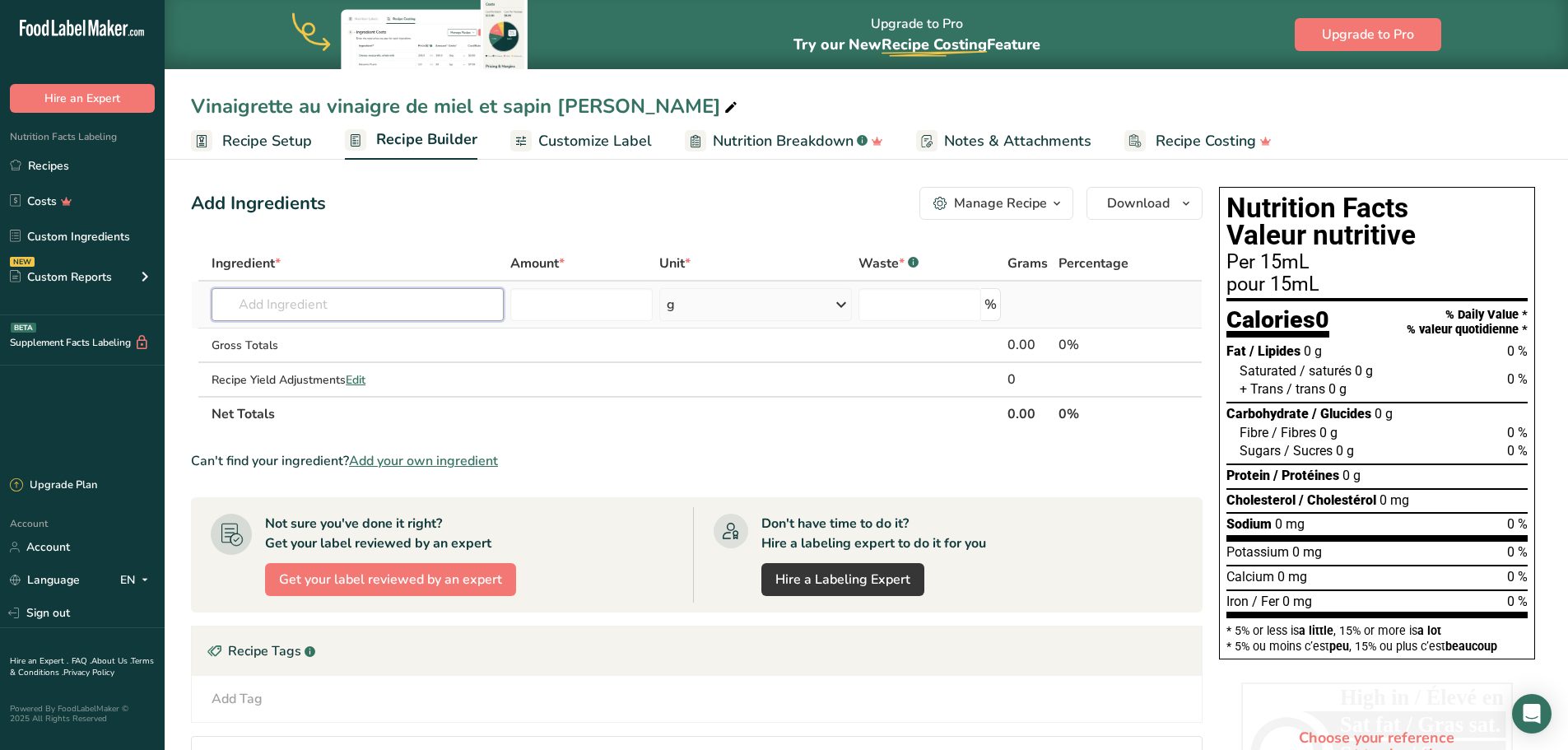
click at [337, 301] on input "text" at bounding box center [357, 304] width 292 height 33
type input "h"
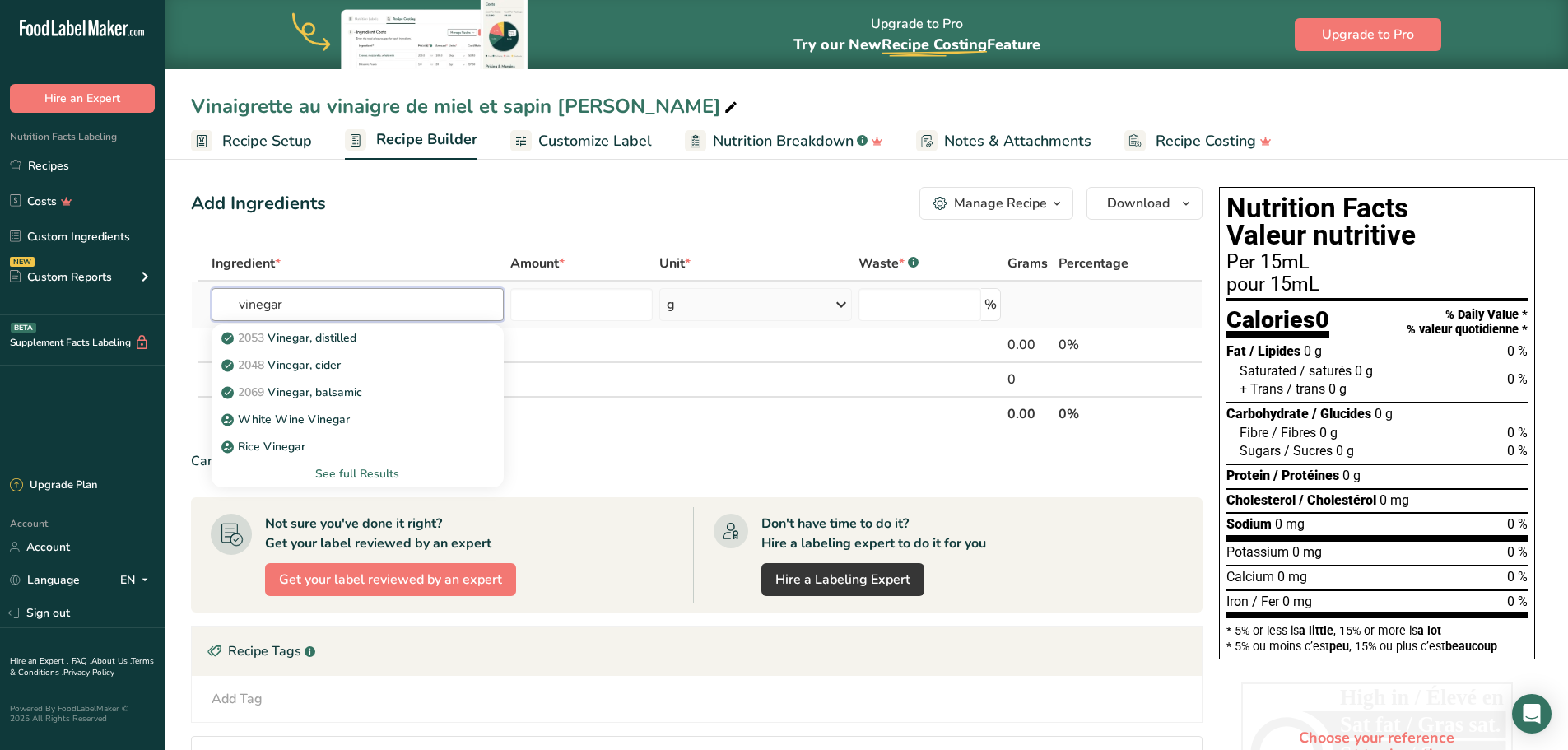
type input "vinegar"
click at [331, 473] on div "See full Results" at bounding box center [357, 473] width 266 height 17
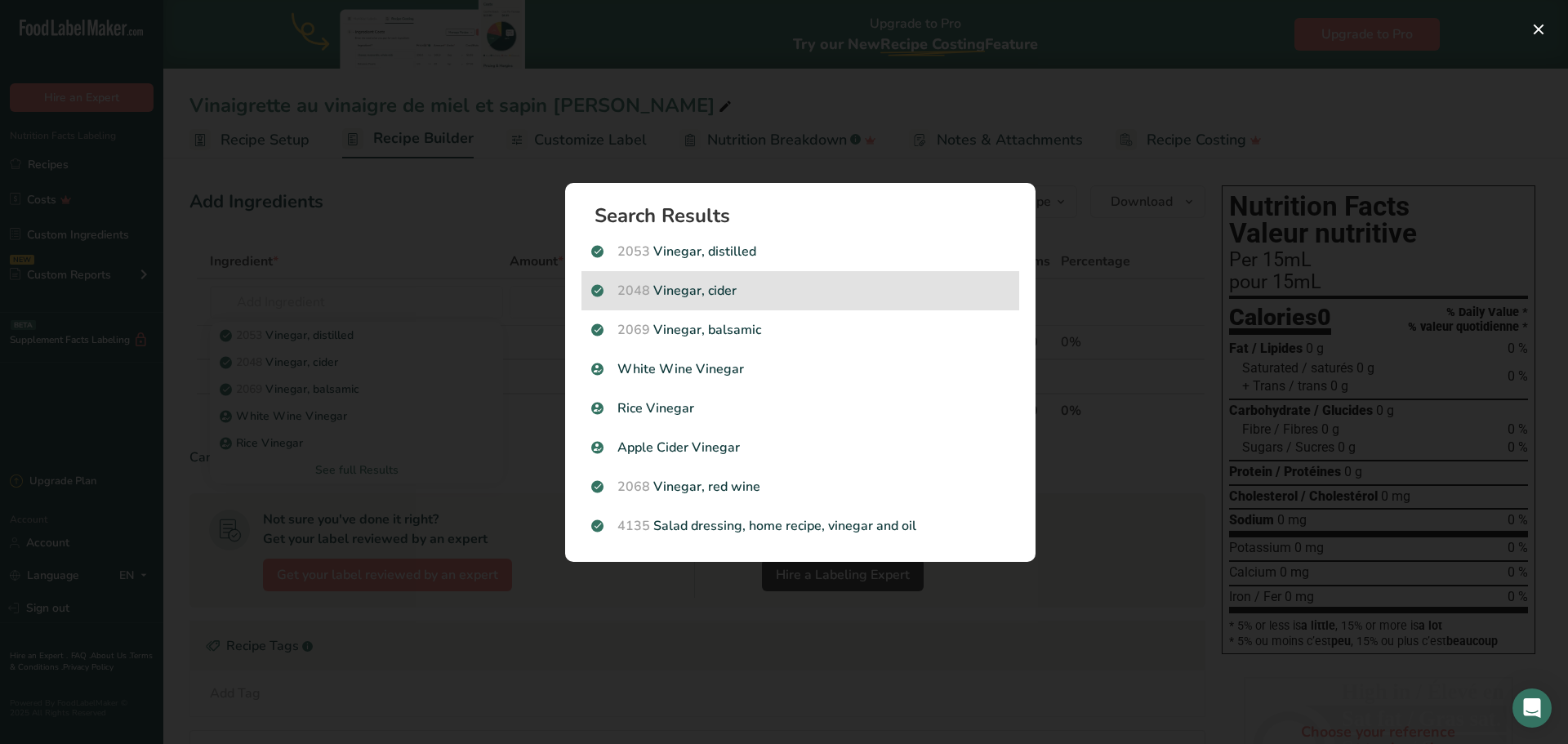
click at [798, 278] on div "2048 Vinegar, cider" at bounding box center [800, 290] width 437 height 39
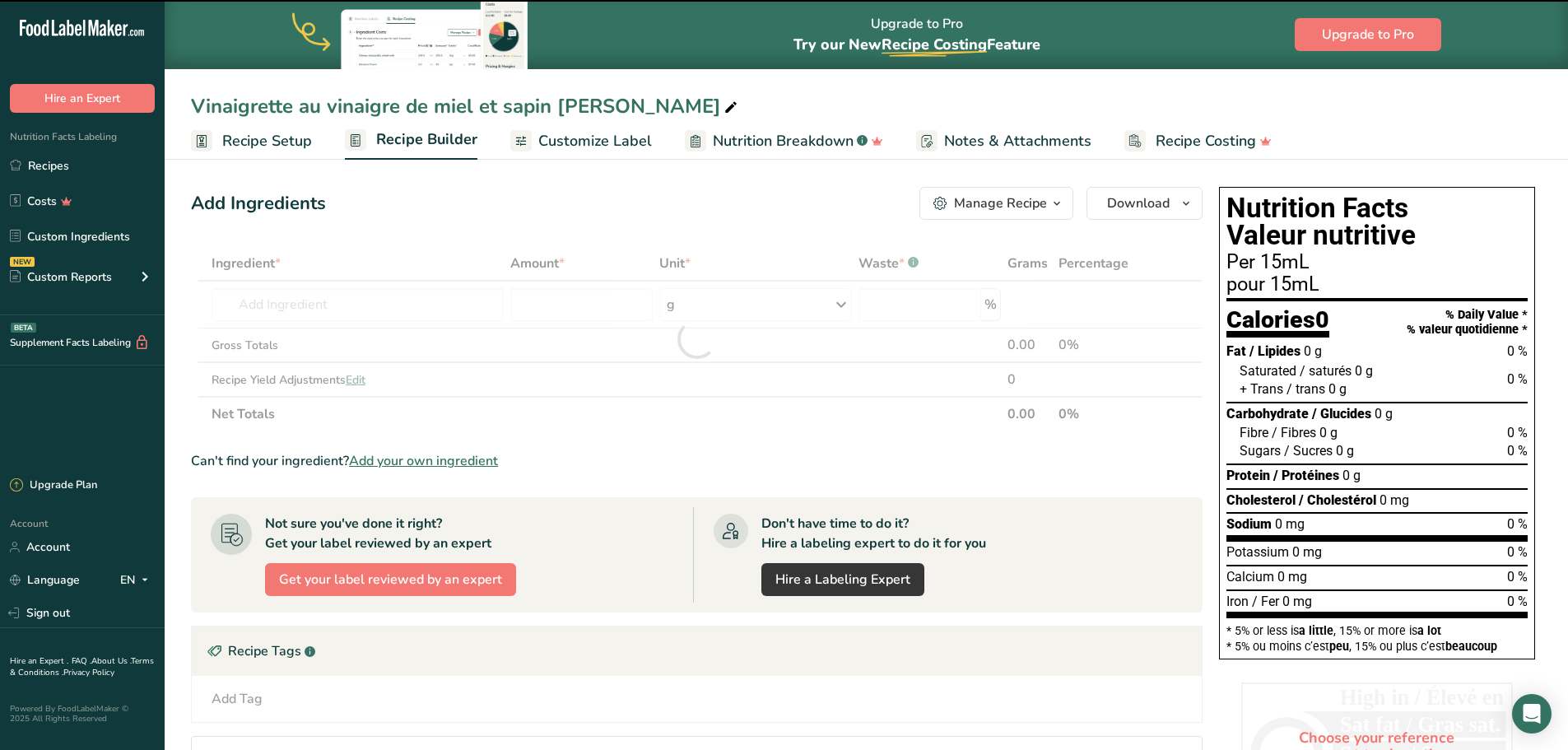
type input "0"
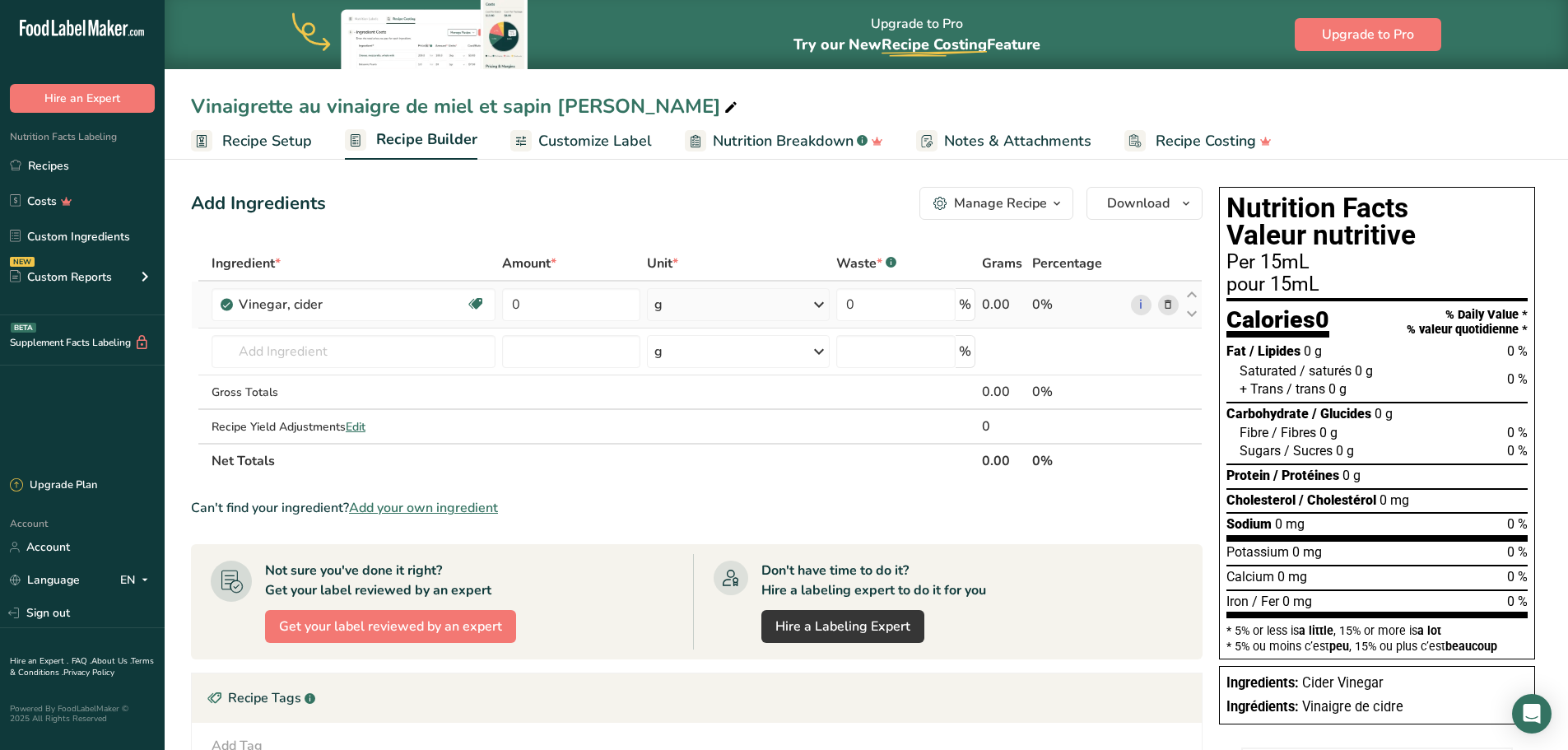
click at [820, 296] on icon at bounding box center [819, 304] width 20 height 30
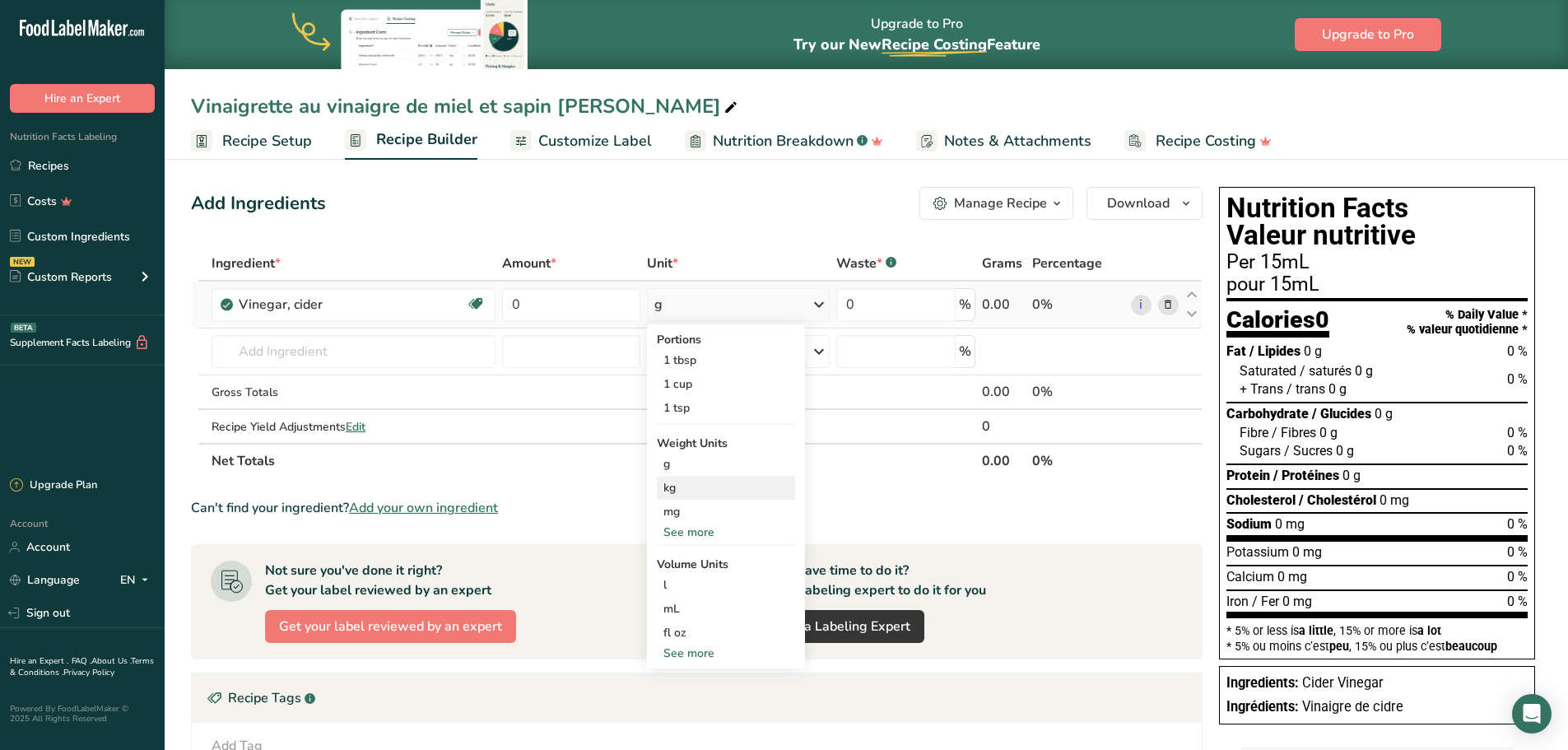
click at [748, 490] on div "kg" at bounding box center [726, 488] width 139 height 24
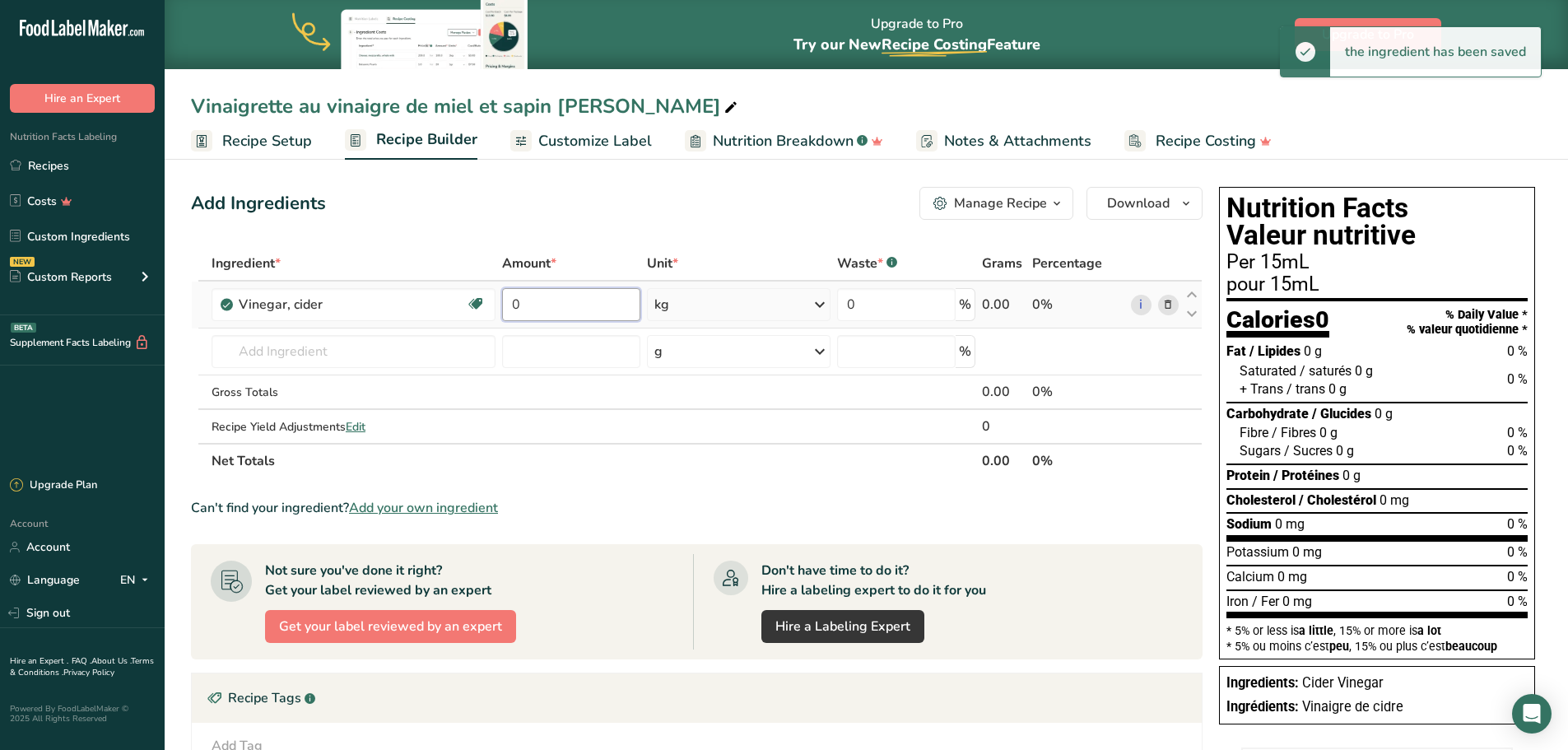
click at [616, 309] on input "0" at bounding box center [570, 304] width 138 height 33
drag, startPoint x: 616, startPoint y: 309, endPoint x: 503, endPoint y: 301, distance: 113.3
click at [503, 303] on input "0" at bounding box center [570, 304] width 138 height 33
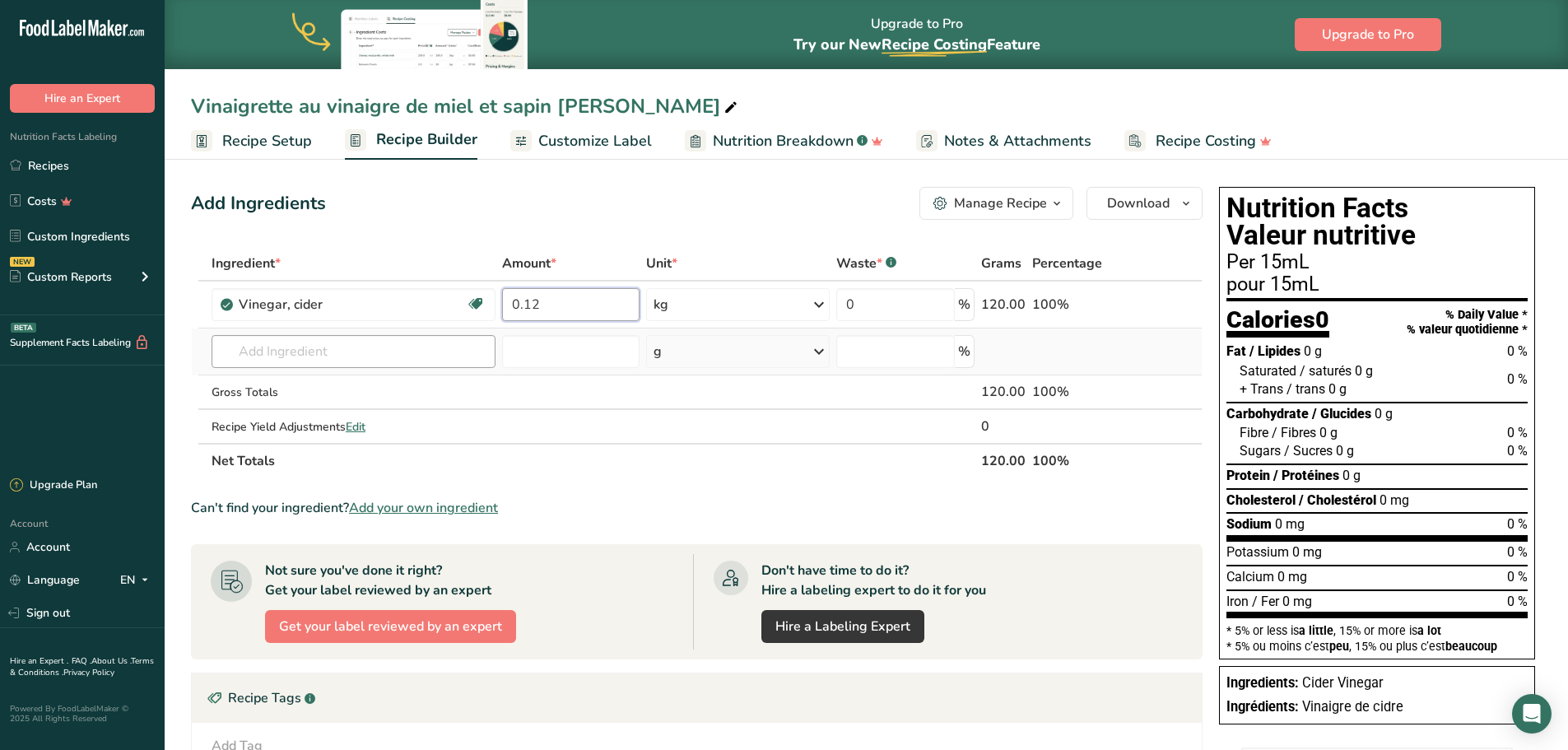
type input "0.12"
click at [404, 348] on div "Ingredient * Amount * Unit * Waste * .a-a{fill:#347362;}.b-a{fill:#fff;} Grams …" at bounding box center [697, 361] width 1012 height 232
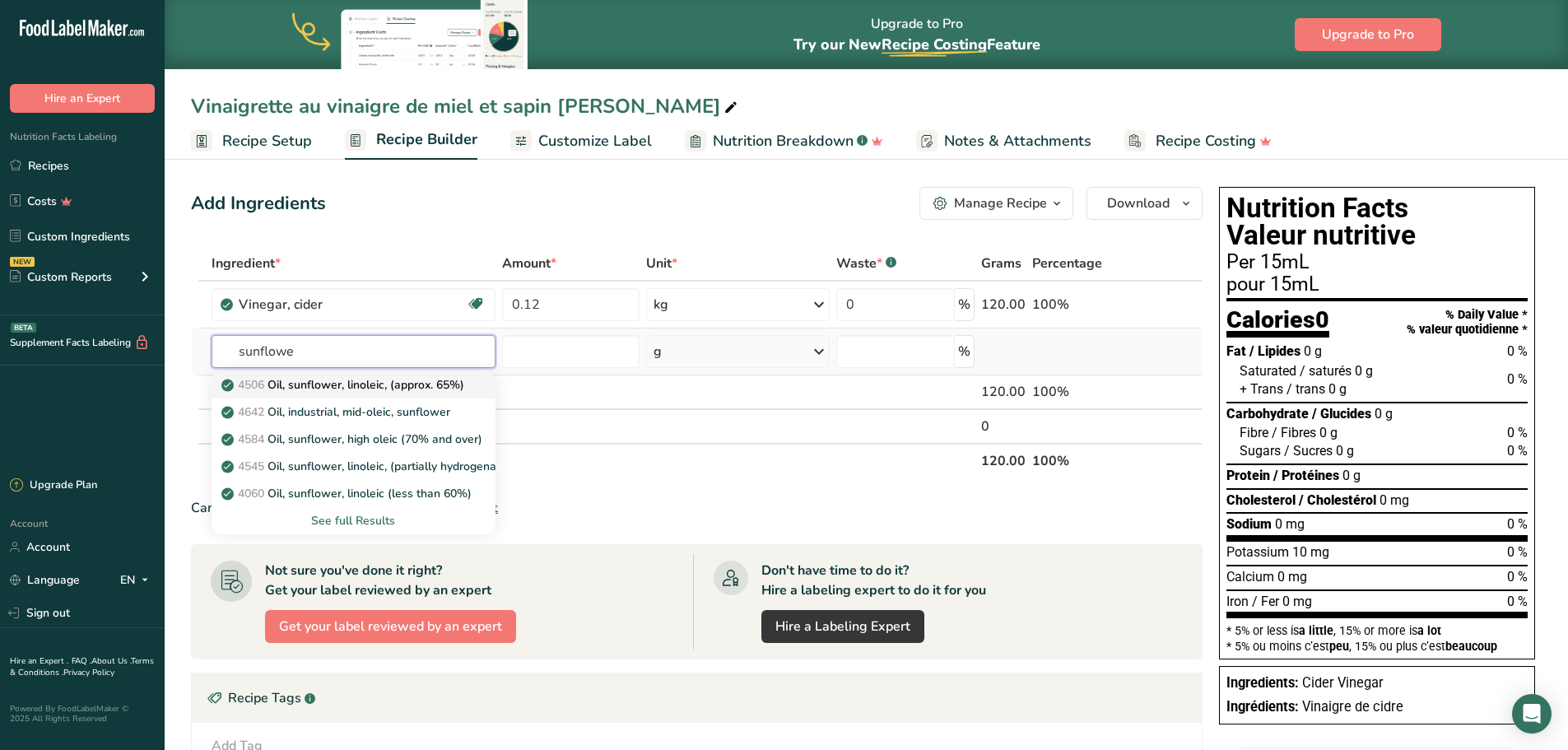
type input "sunflowe"
click at [391, 381] on p "4506 Oil, sunflower, linoleic, (approx. 65%)" at bounding box center [344, 384] width 240 height 17
type input "Oil, sunflower, linoleic, (approx. 65%)"
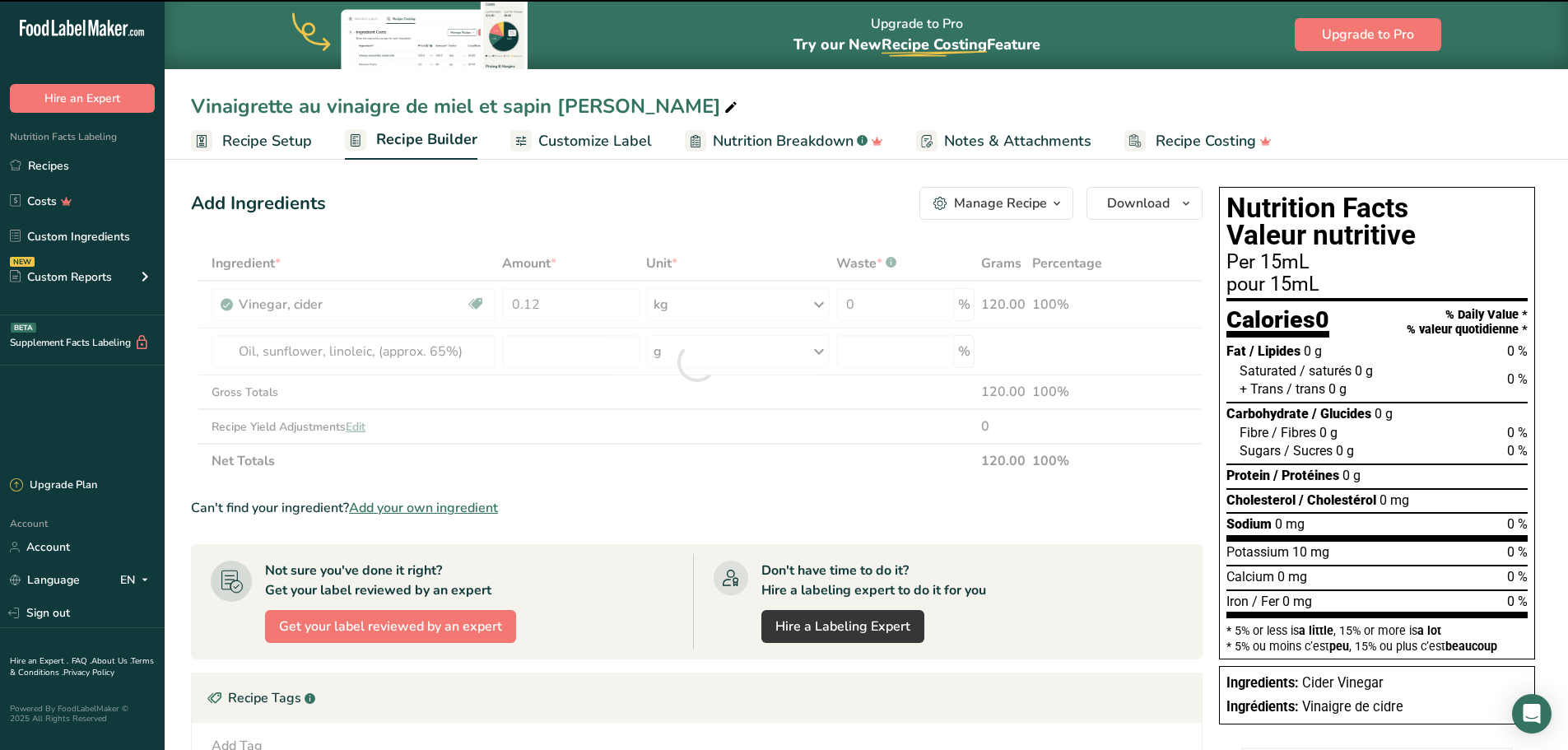
type input "0"
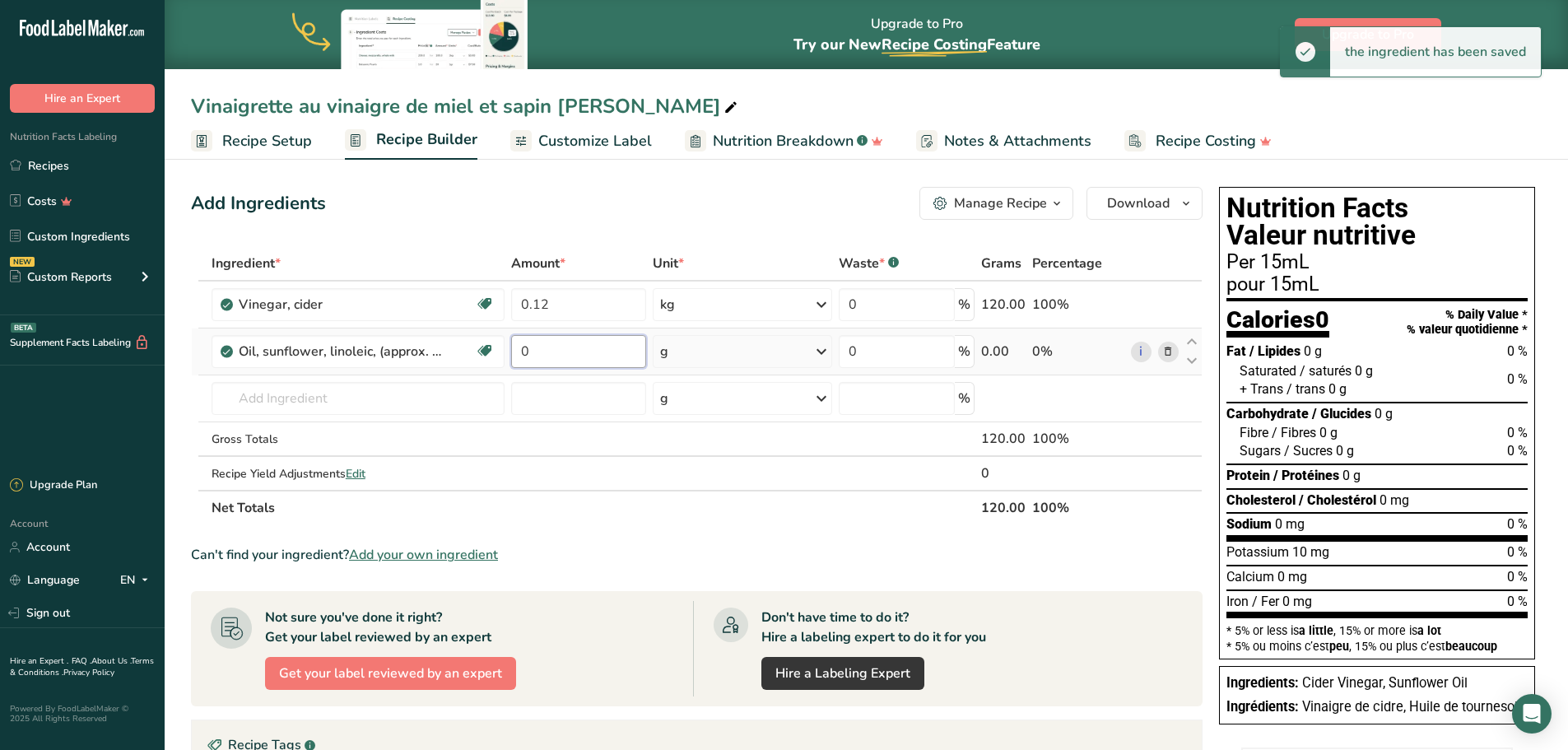
click at [534, 349] on input "0" at bounding box center [579, 351] width 136 height 33
drag, startPoint x: 534, startPoint y: 349, endPoint x: 508, endPoint y: 352, distance: 26.2
click at [506, 352] on tr "Oil, sunflower, linoleic, (approx. 65%) Dairy free Gluten free Vegan Vegetarian…" at bounding box center [697, 352] width 1011 height 47
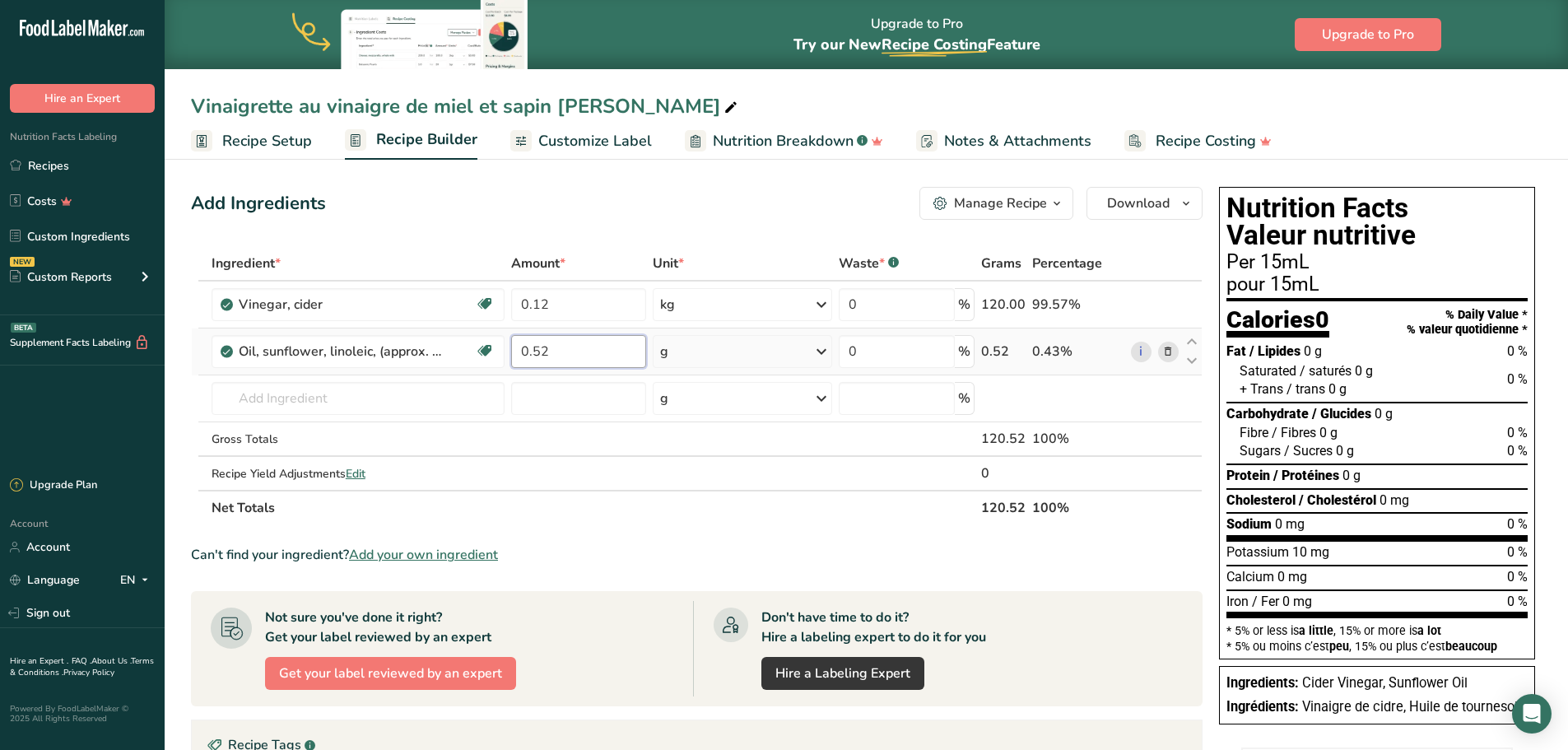
type input "0.52"
click at [825, 352] on div "Ingredient * Amount * Unit * Waste * .a-a{fill:#347362;}.b-a{fill:#fff;} Grams …" at bounding box center [697, 385] width 1012 height 279
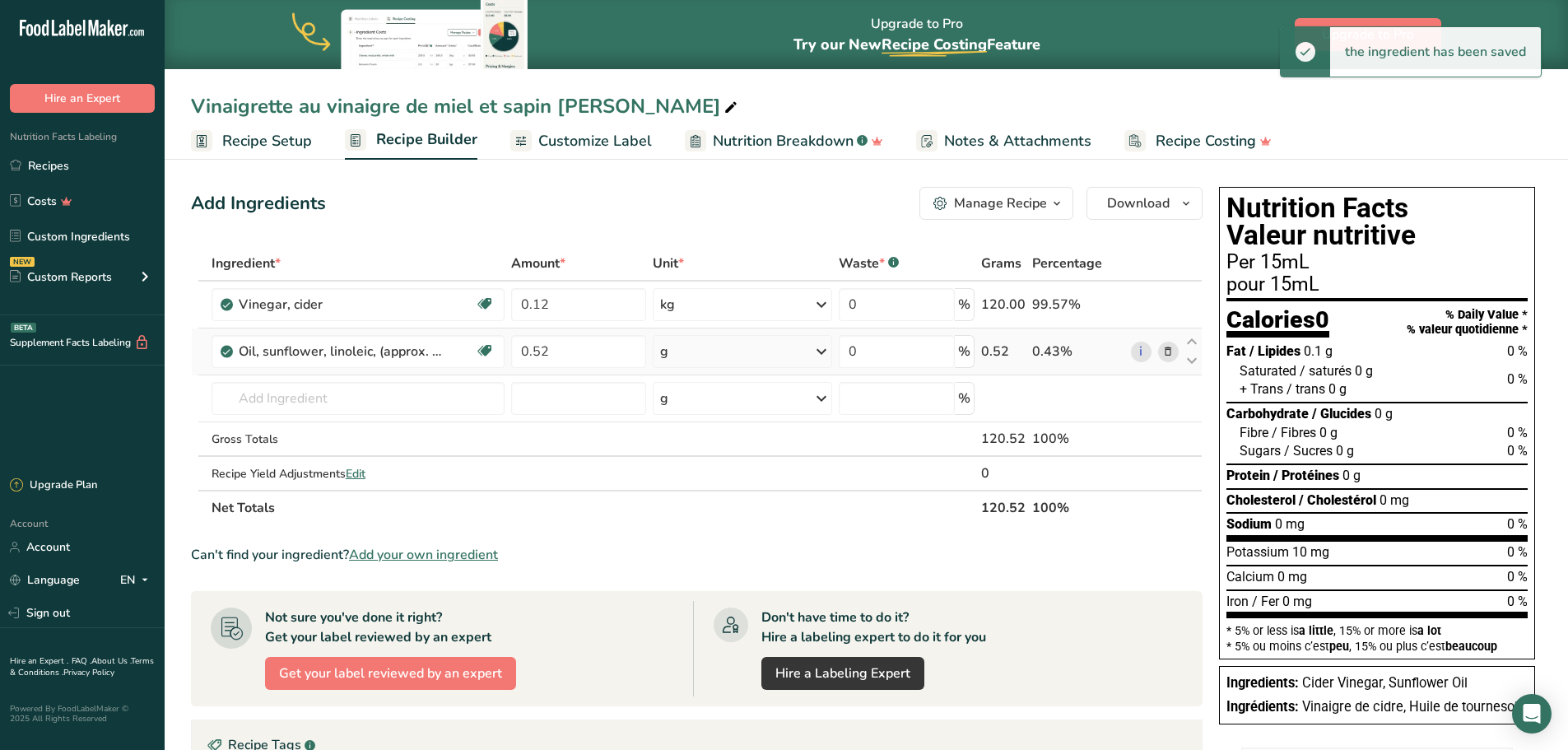
click at [820, 353] on icon at bounding box center [821, 351] width 20 height 30
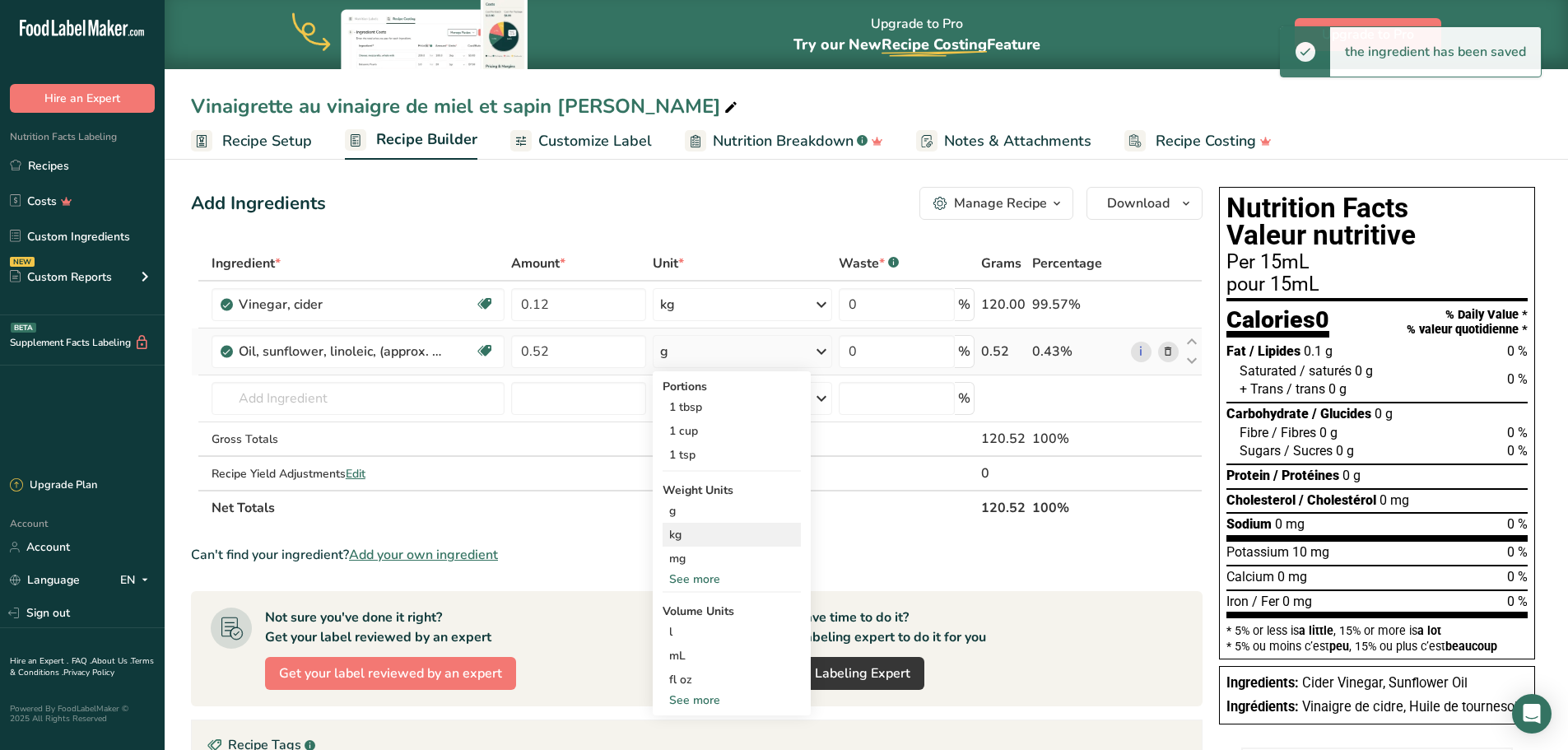
click at [742, 542] on div "kg" at bounding box center [732, 534] width 139 height 24
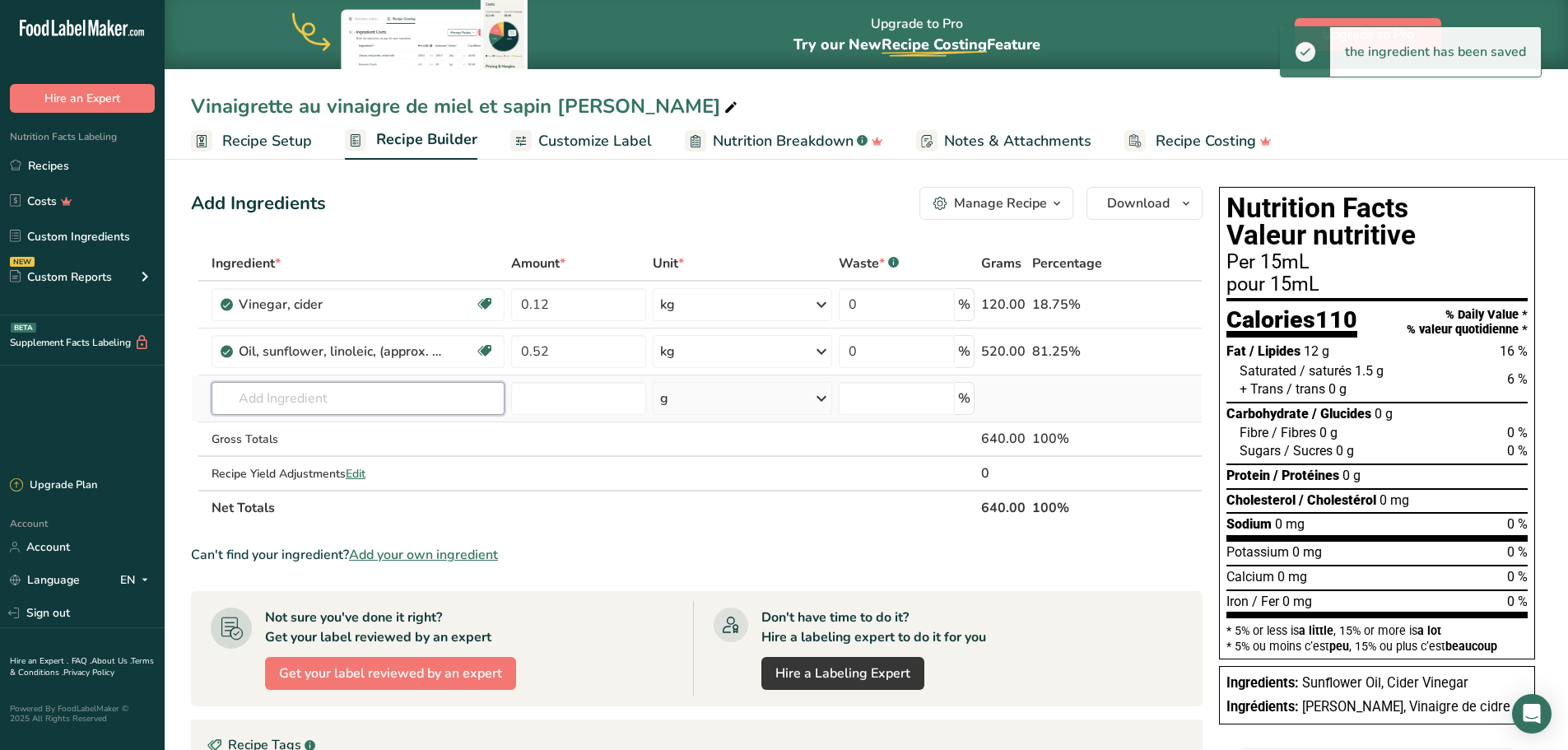
click at [313, 400] on input "text" at bounding box center [358, 398] width 293 height 33
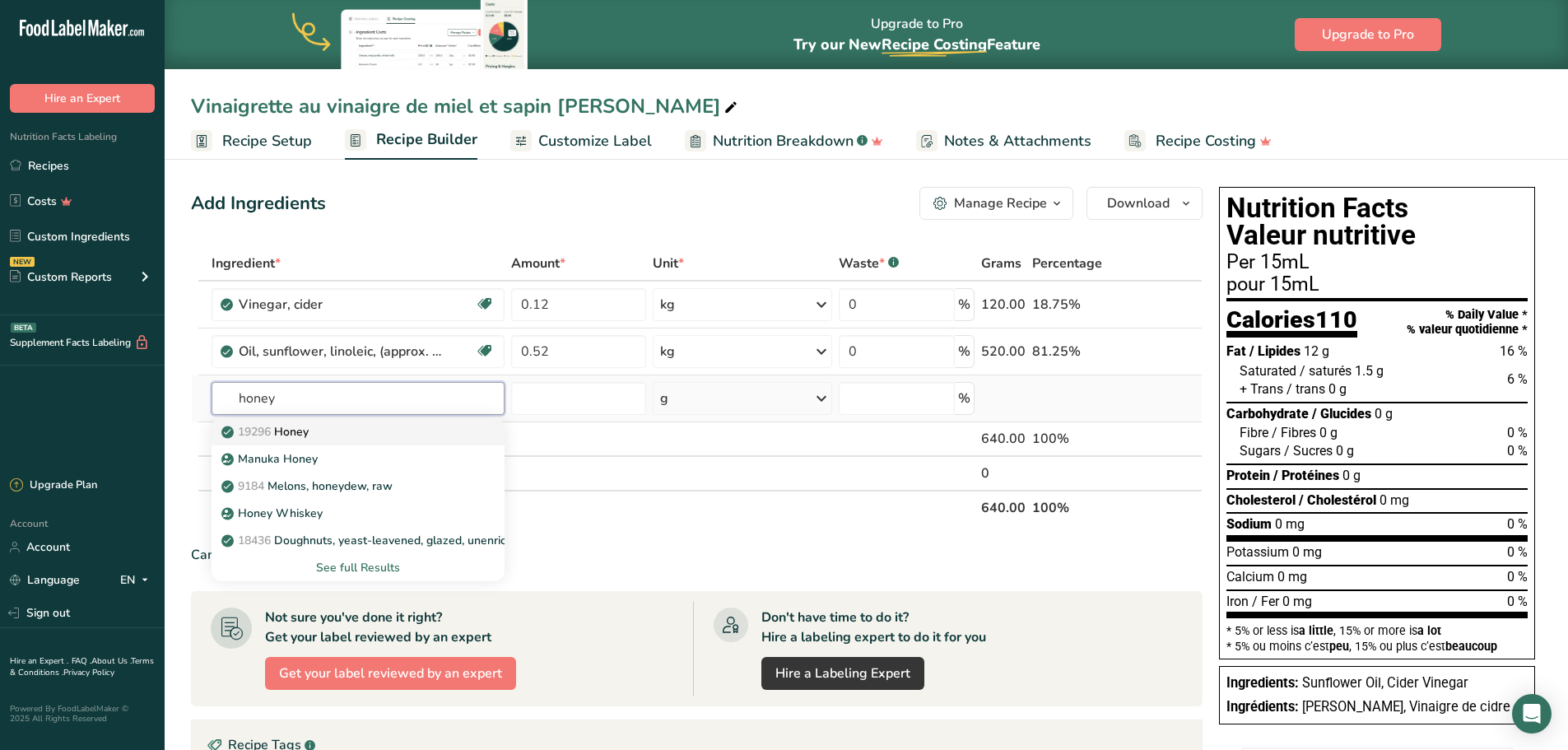
type input "honey"
click at [309, 430] on p "19296 Honey" at bounding box center [266, 432] width 84 height 17
type input "Honey"
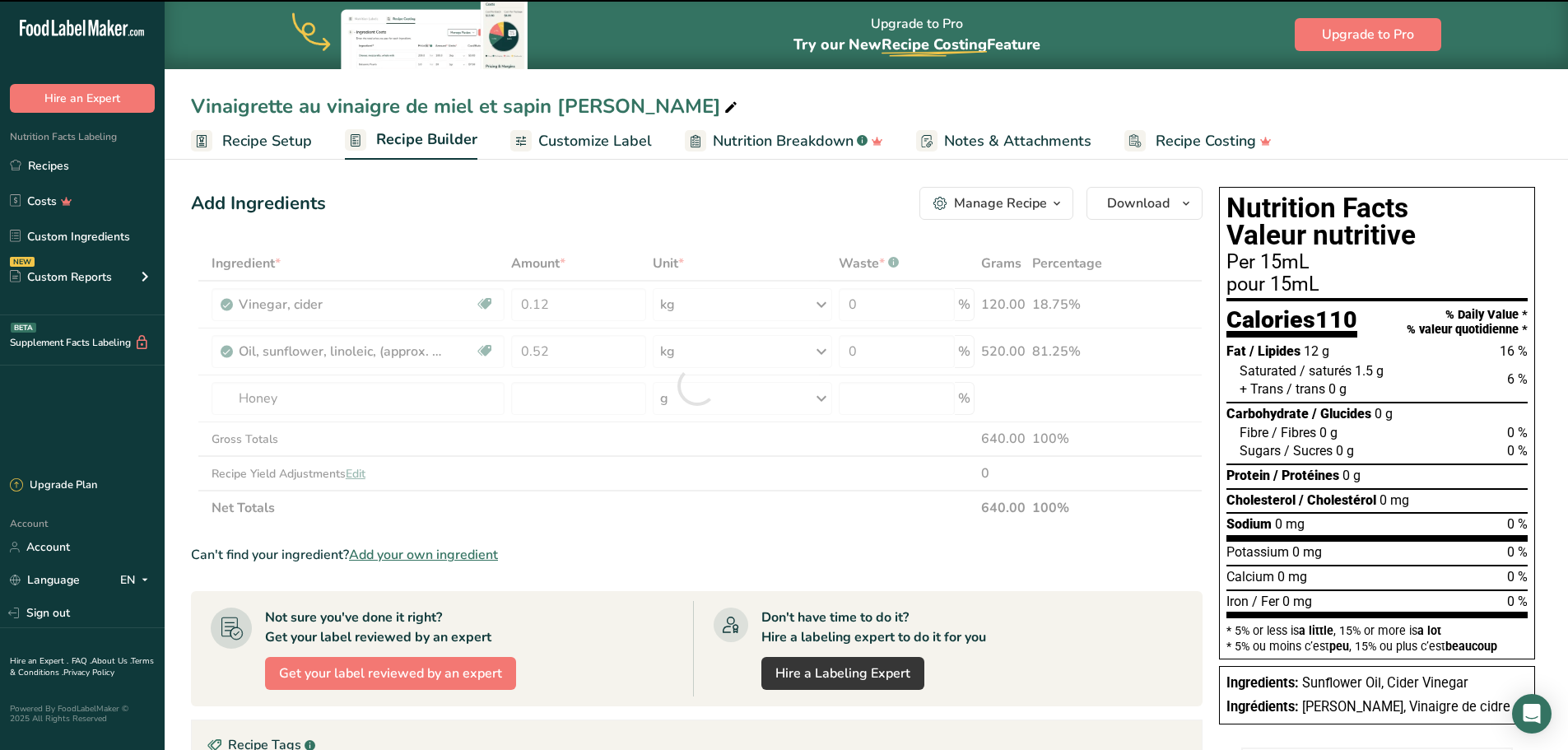
type input "0"
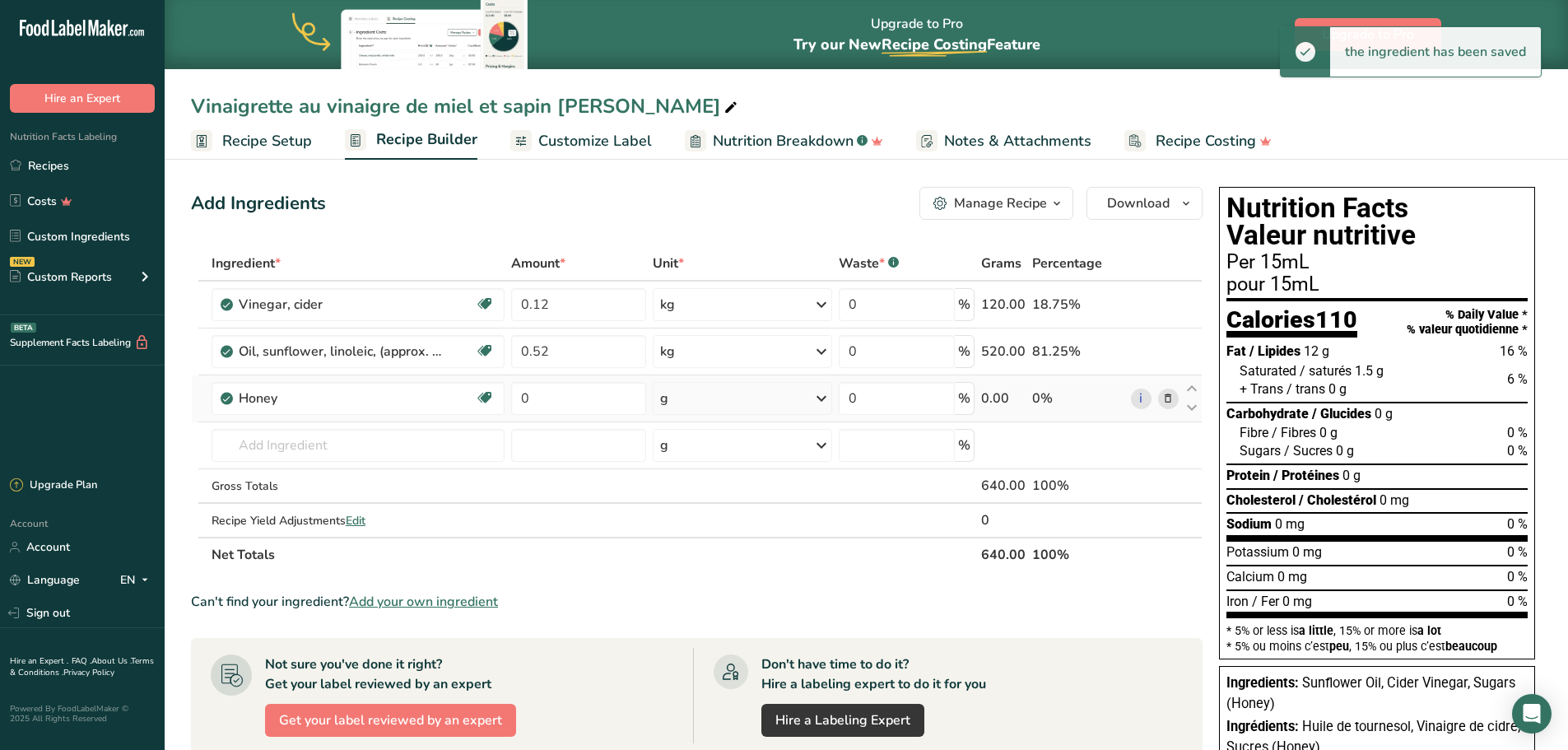
click at [753, 403] on div "g" at bounding box center [742, 398] width 180 height 33
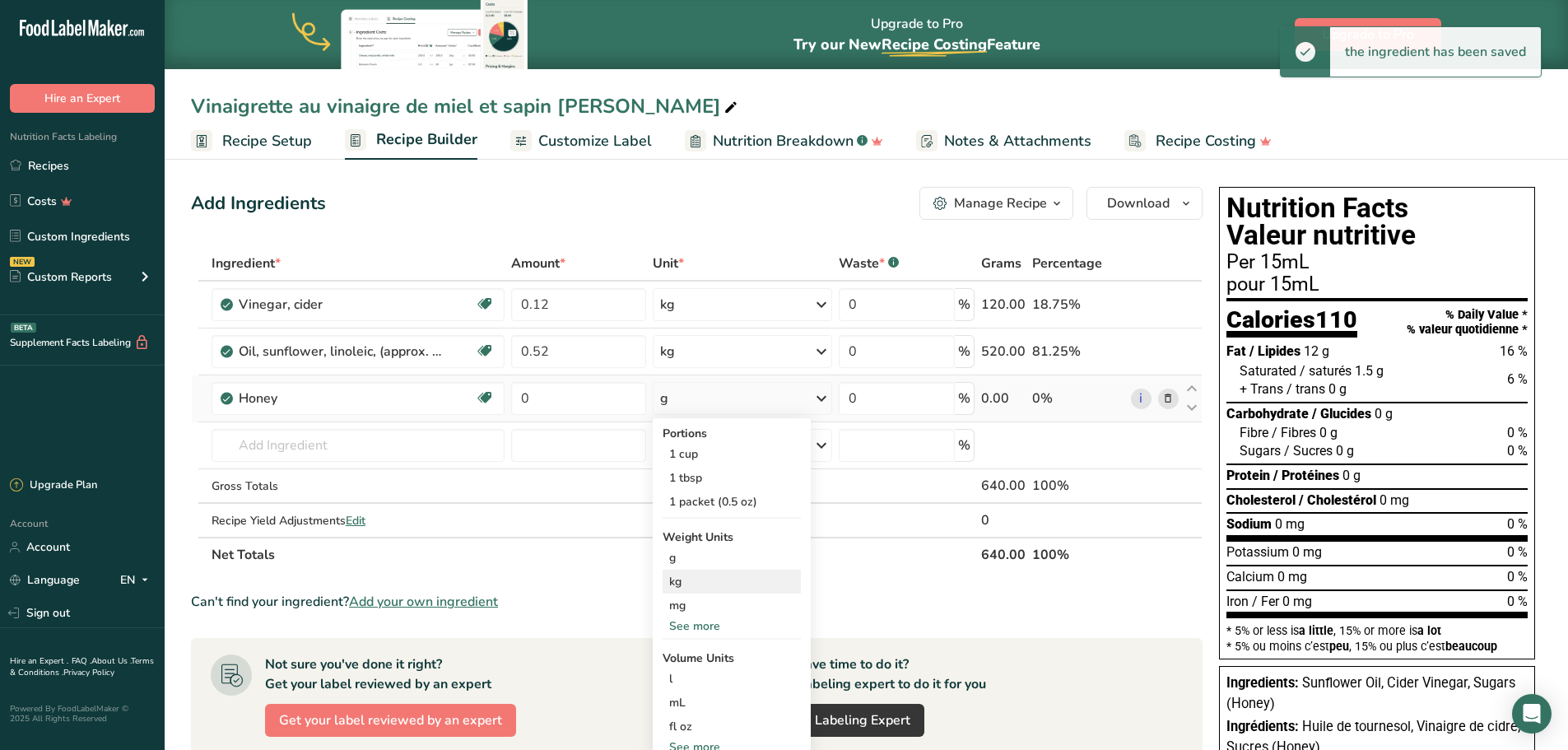
click at [738, 586] on div "kg" at bounding box center [732, 581] width 139 height 24
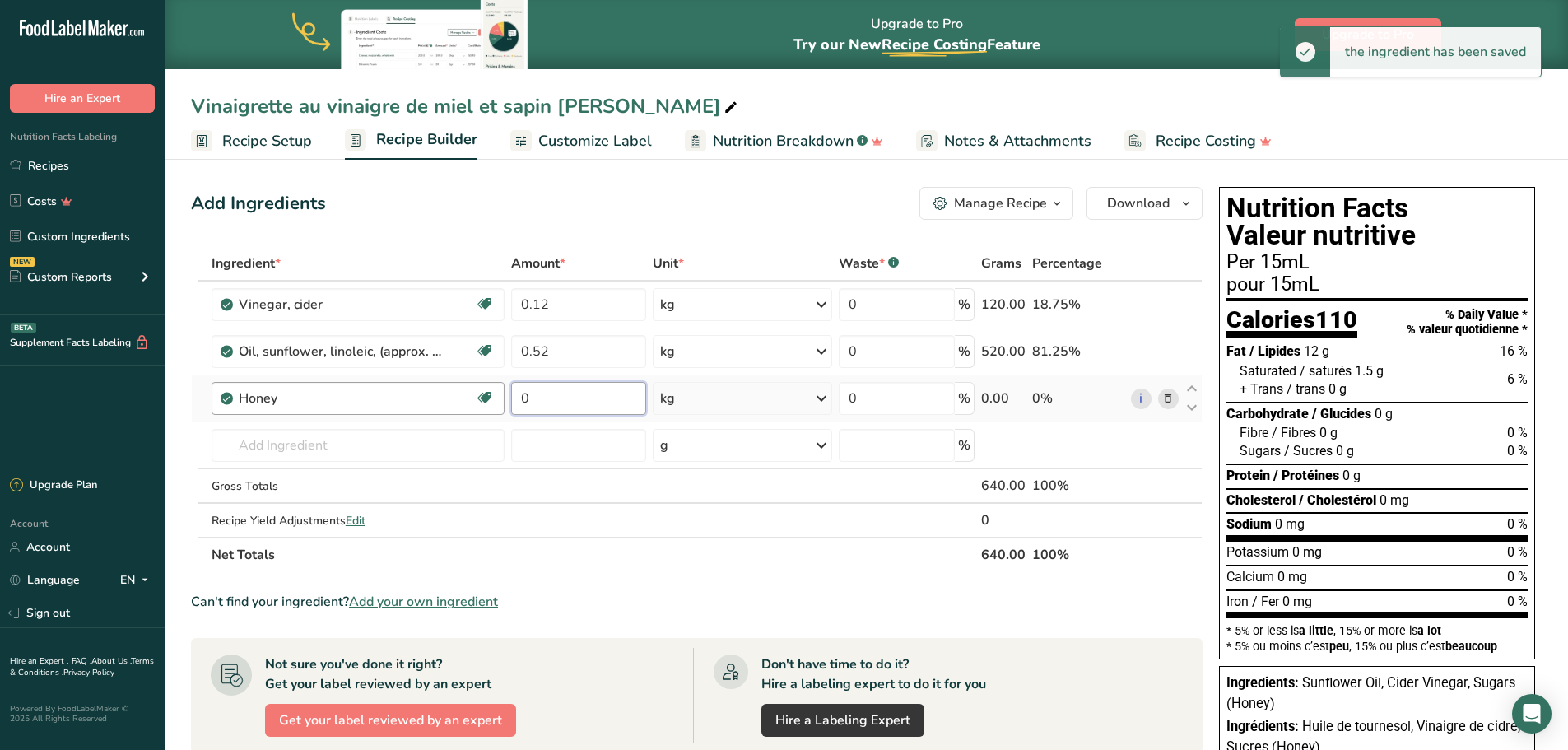
drag, startPoint x: 575, startPoint y: 402, endPoint x: 483, endPoint y: 410, distance: 92.3
click at [483, 410] on tr "Honey Source of Antioxidants Dairy free Gluten free Soy free 0 kg Portions 1 cu…" at bounding box center [697, 398] width 1011 height 47
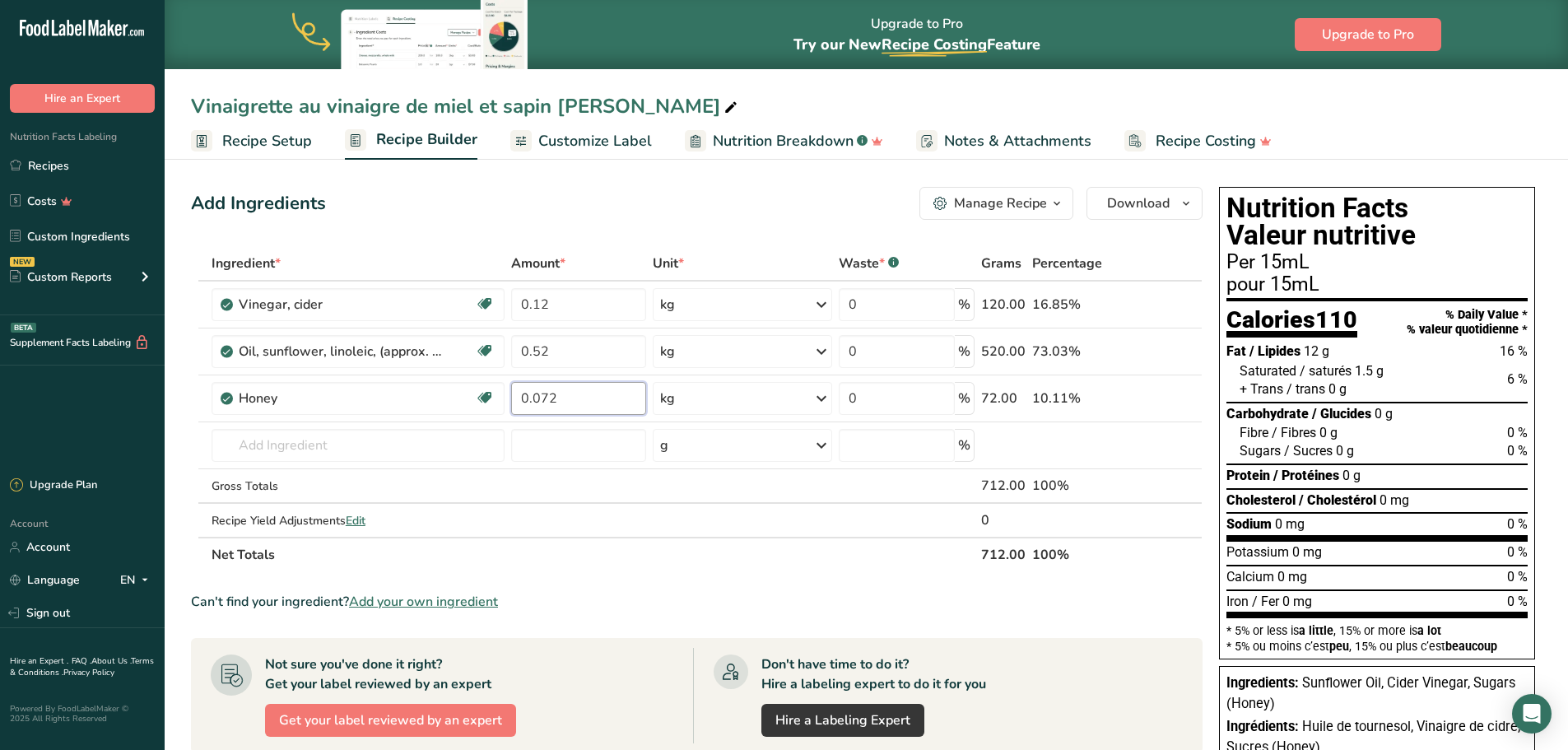
type input "0.072"
click at [688, 619] on section "Ingredient * Amount * Unit * Waste * .a-a{fill:#347362;}.b-a{fill:#fff;} Grams …" at bounding box center [697, 664] width 1012 height 838
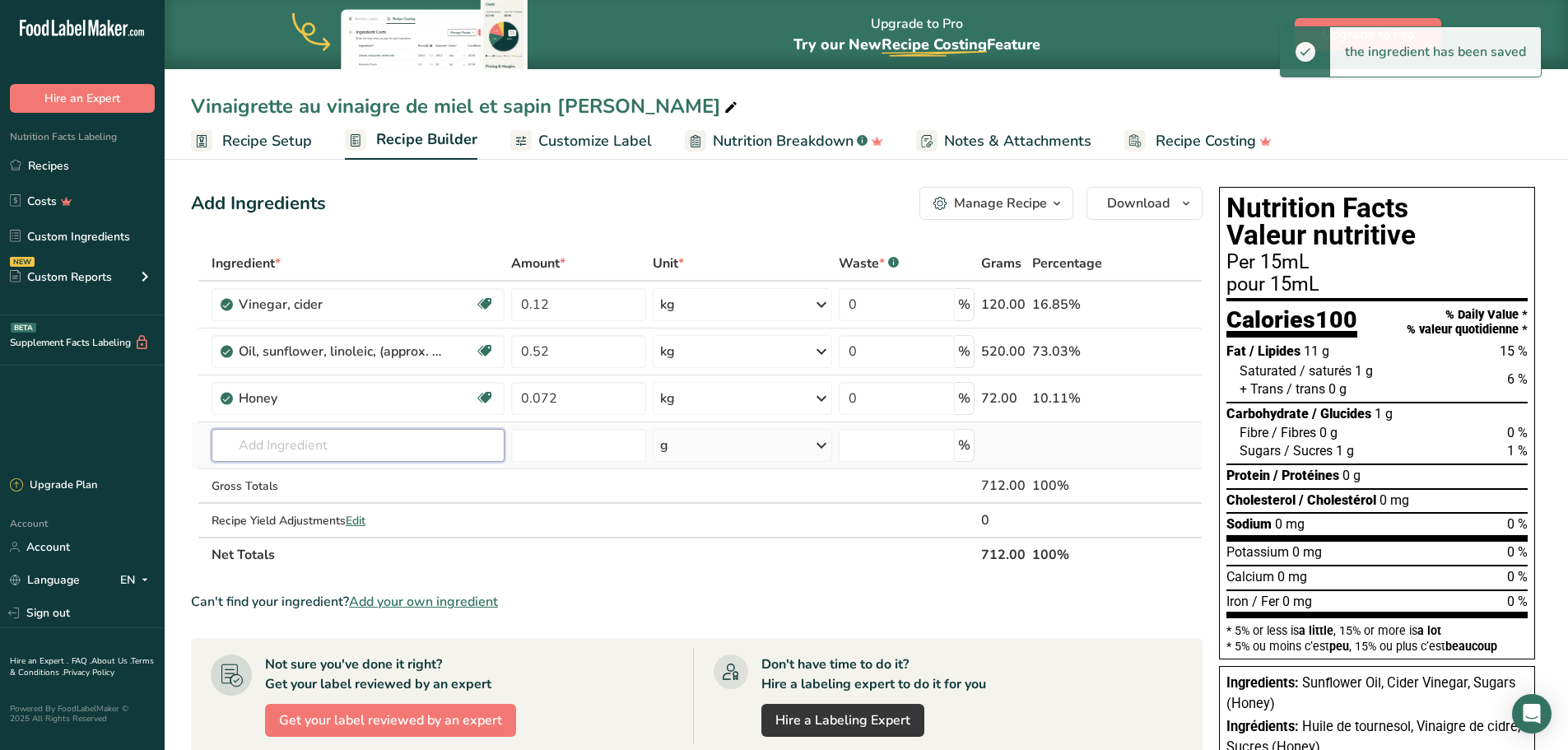
click at [436, 454] on input "text" at bounding box center [358, 445] width 293 height 33
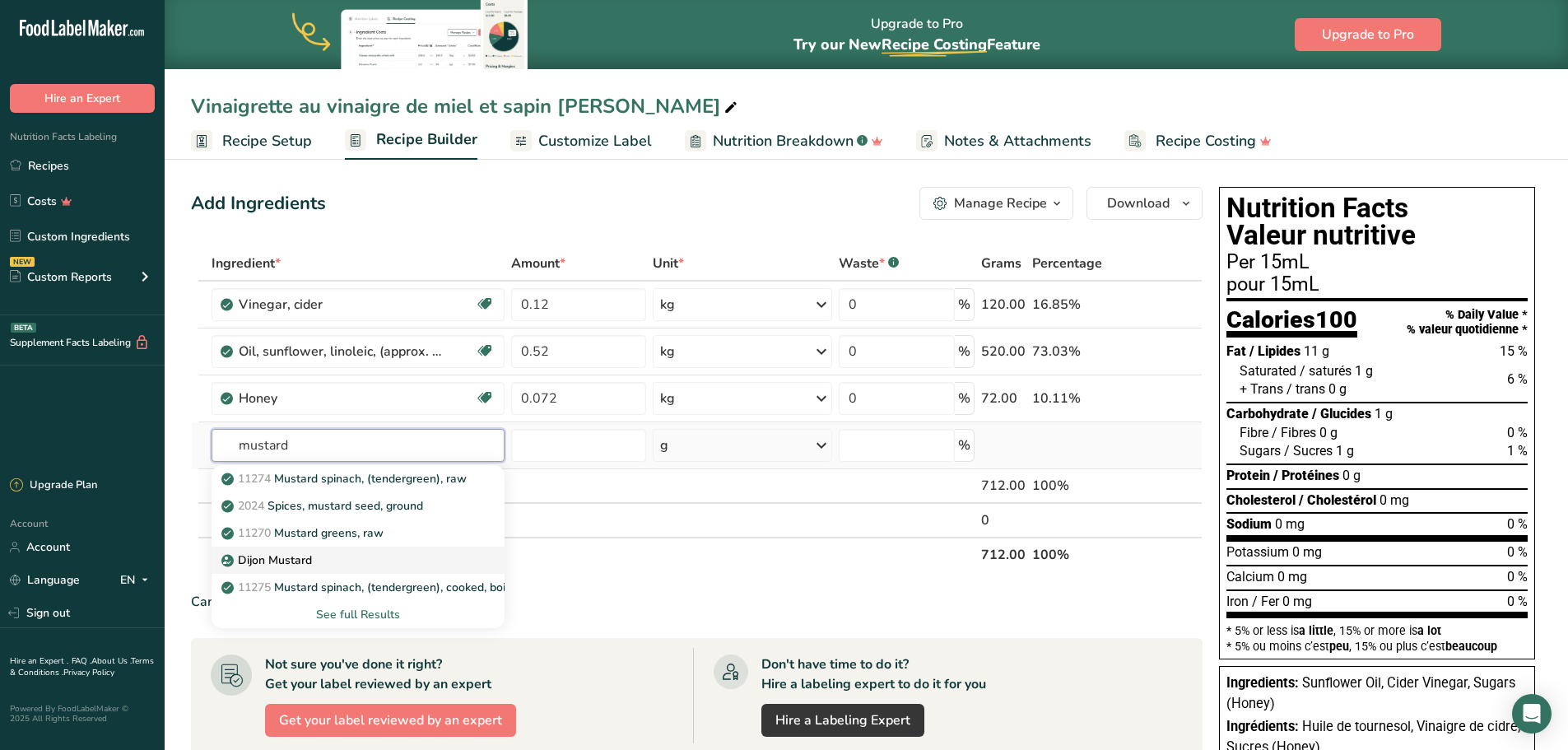
type input "mustard"
click at [337, 552] on div "Dijon Mustard" at bounding box center [344, 560] width 241 height 17
type input "Dijon Mustard"
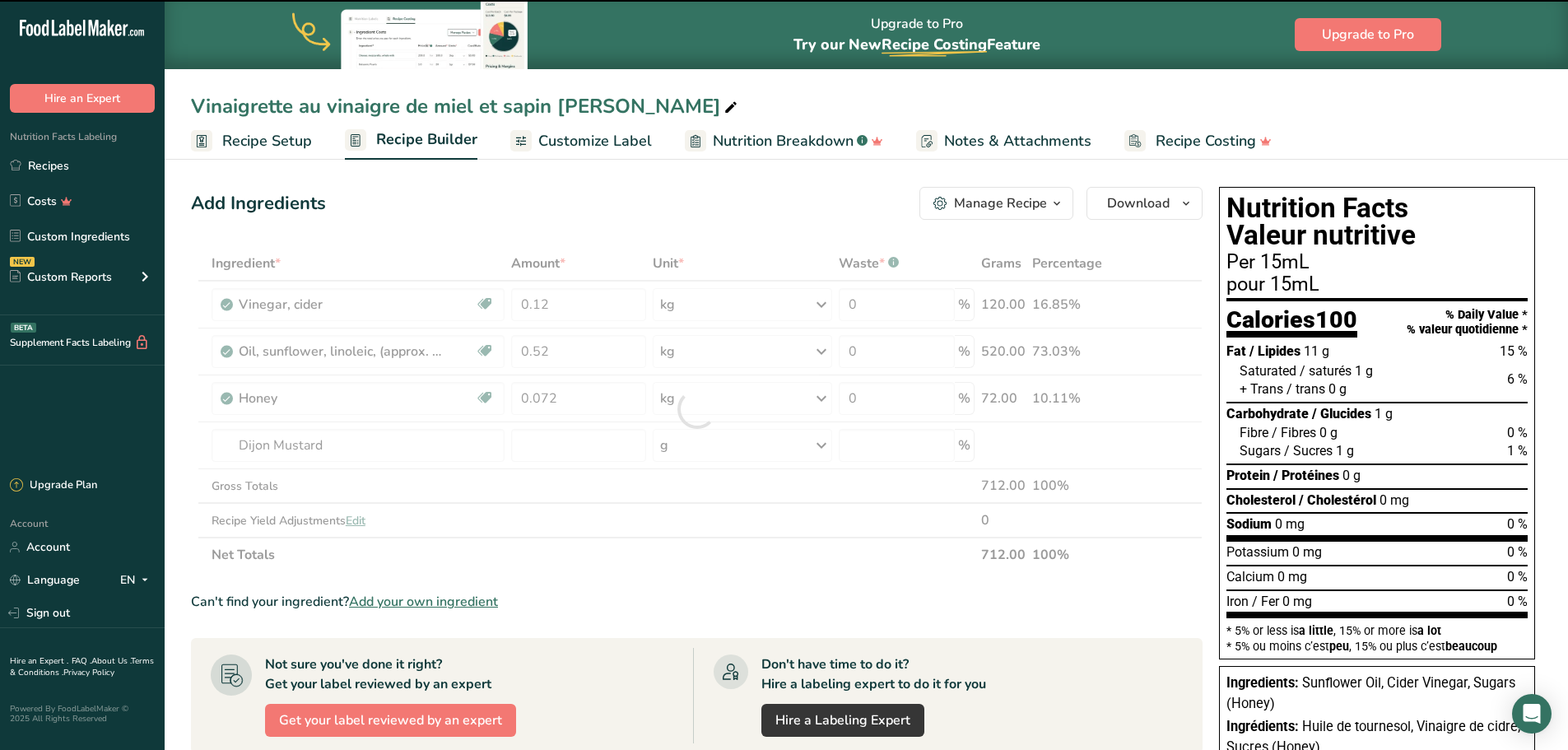
type input "0"
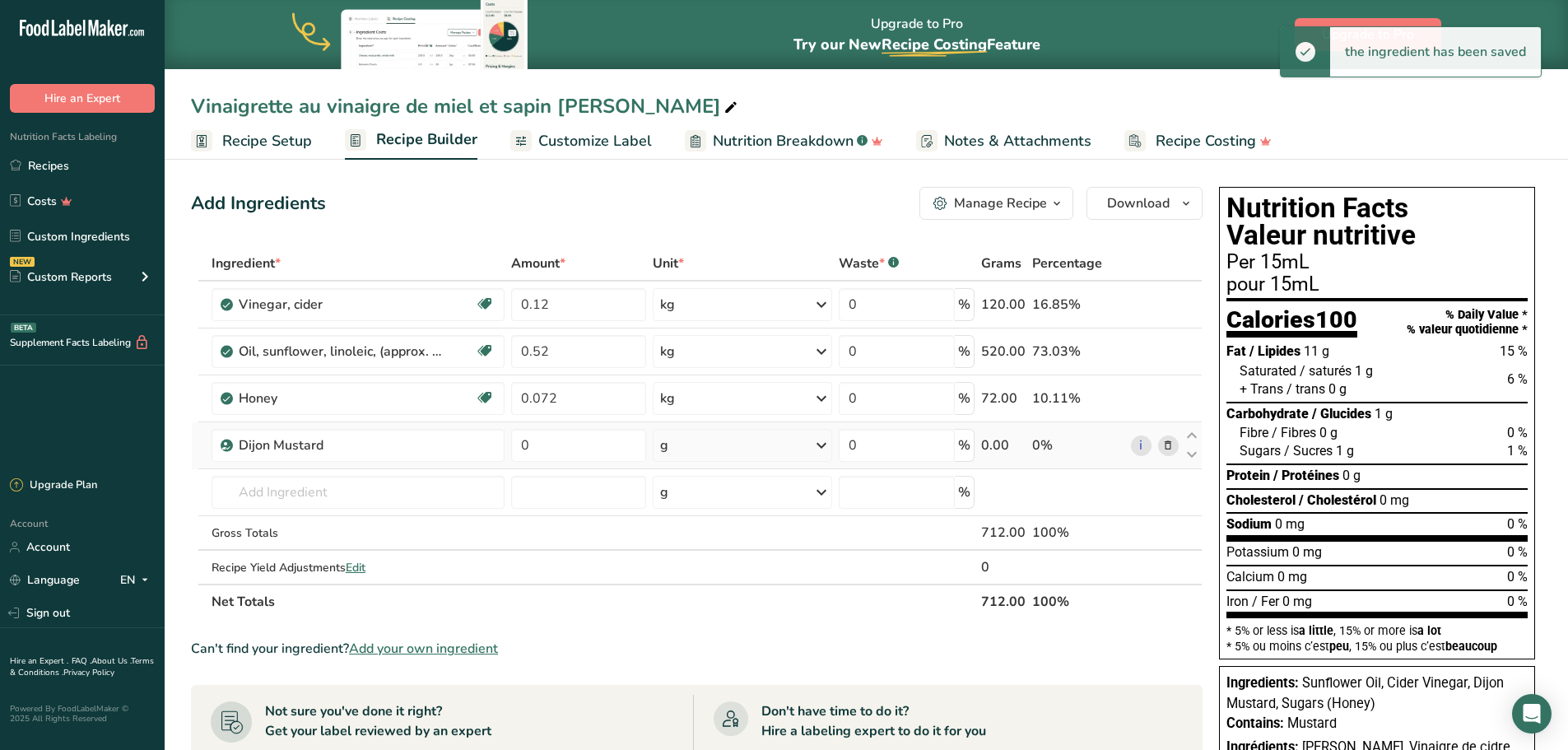
click at [824, 447] on icon at bounding box center [821, 445] width 20 height 30
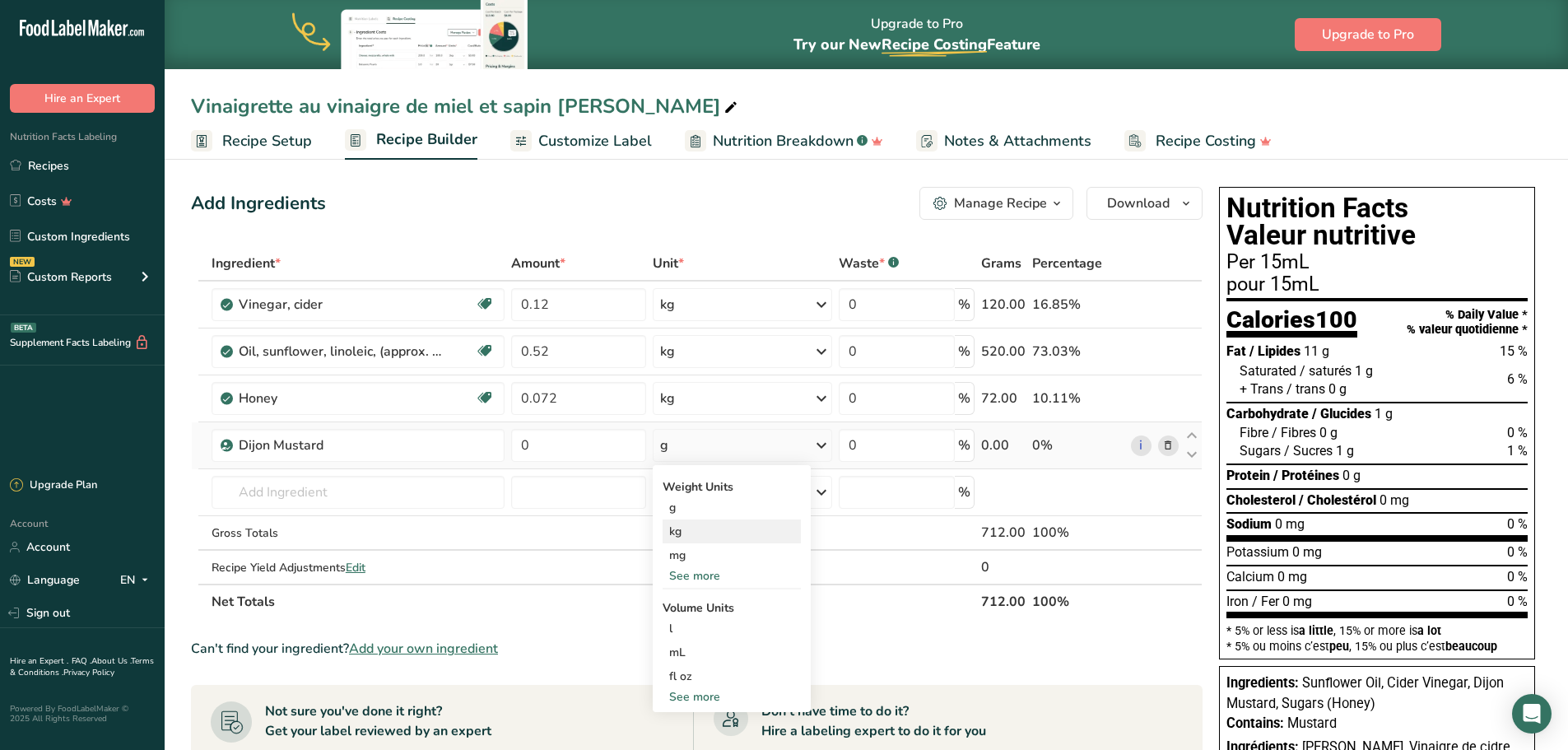
click at [750, 535] on div "kg" at bounding box center [732, 532] width 139 height 24
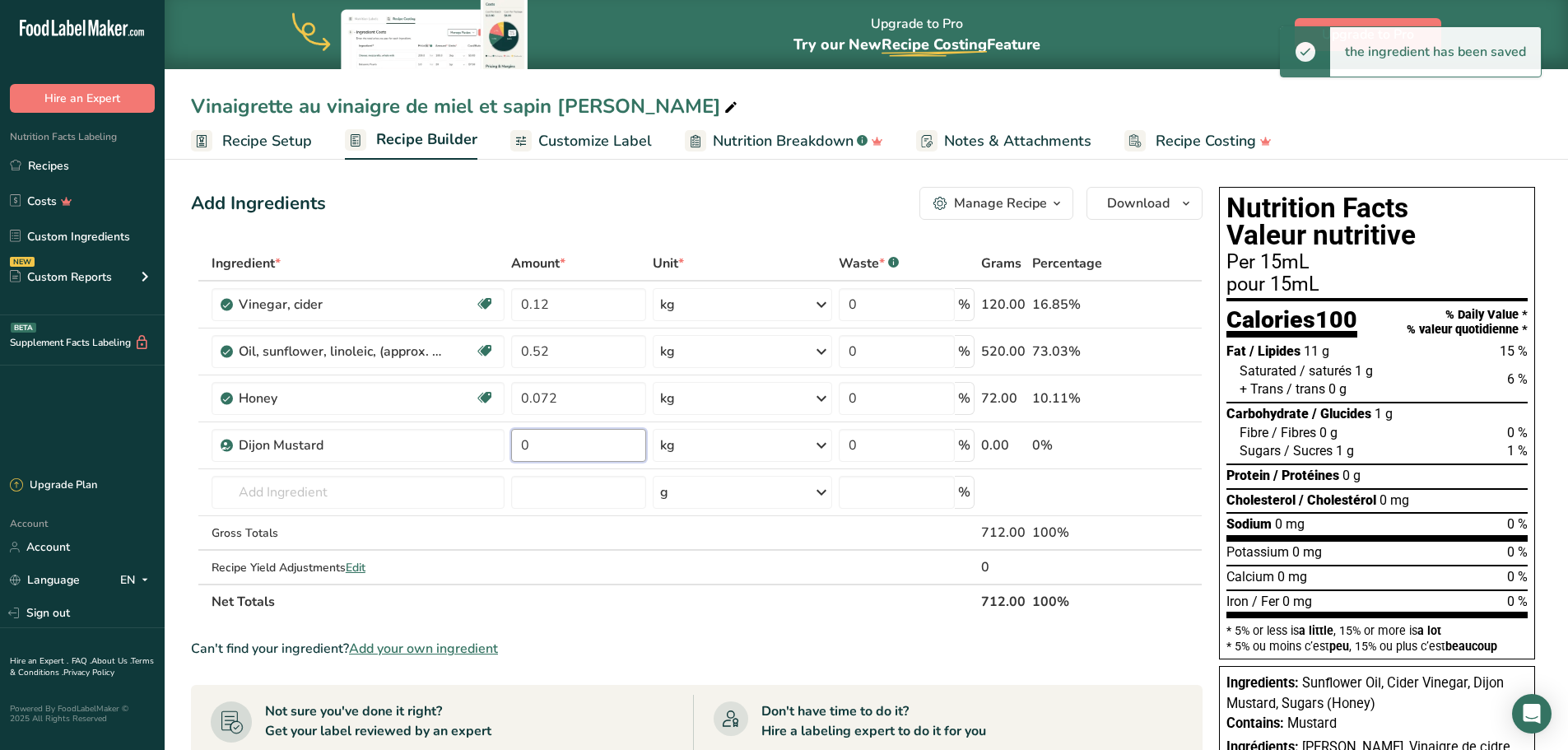
click at [594, 446] on input "0" at bounding box center [579, 445] width 136 height 33
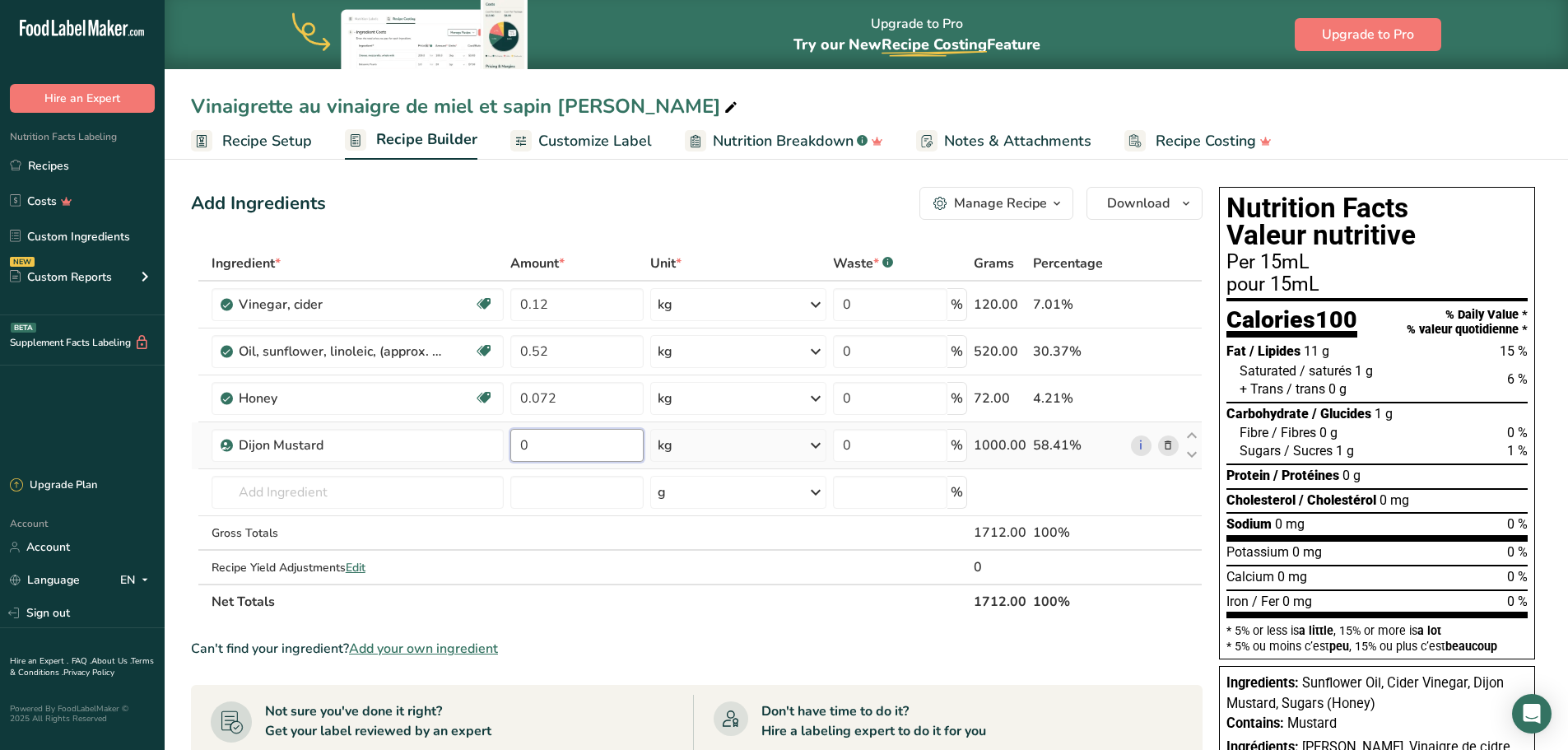
type input "1"
type input "0.01"
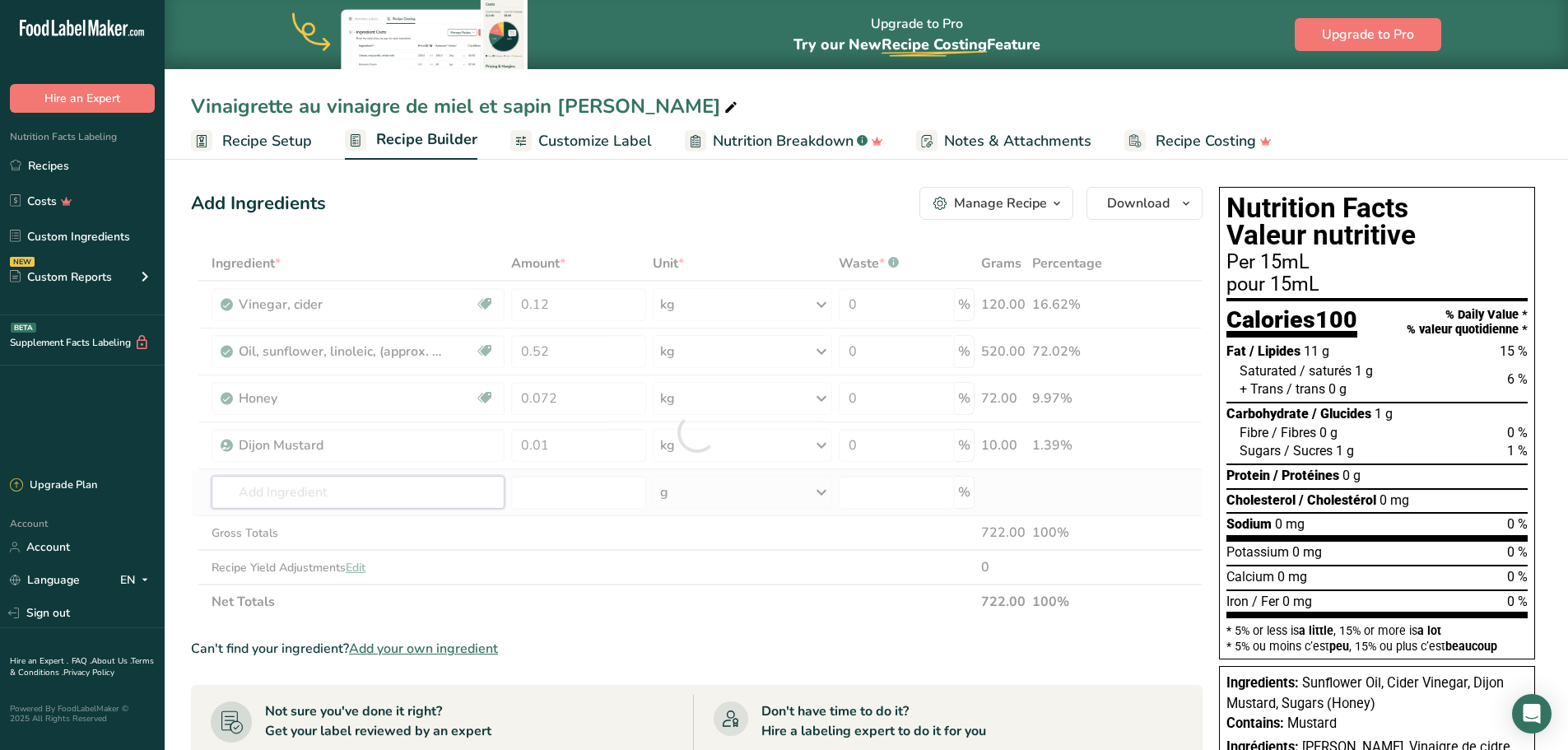
click at [391, 482] on div "Ingredient * Amount * Unit * Waste * .a-a{fill:#347362;}.b-a{fill:#fff;} Grams …" at bounding box center [697, 432] width 1012 height 373
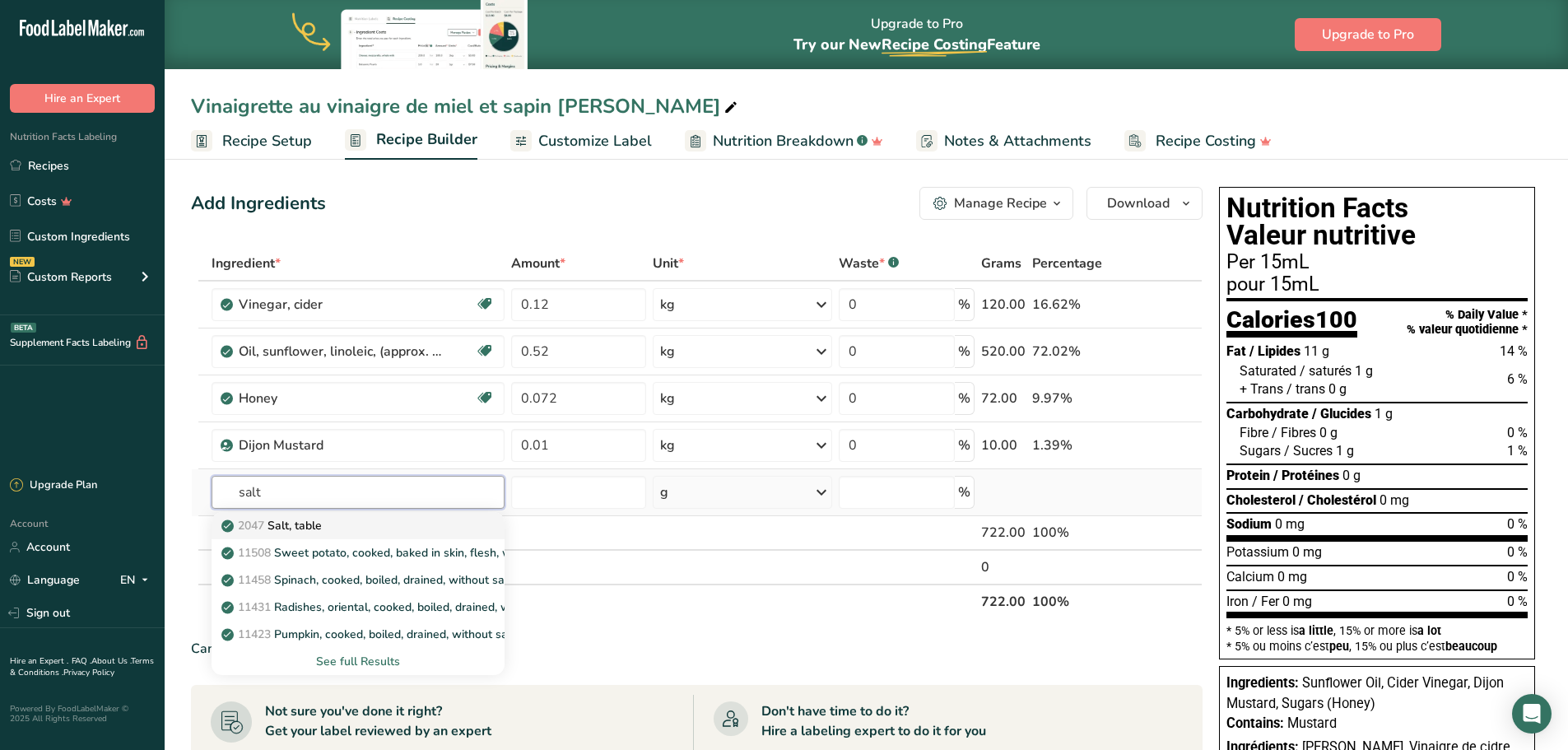
type input "salt"
click at [379, 522] on div "2047 Salt, table" at bounding box center [344, 526] width 241 height 17
type input "Salt, table"
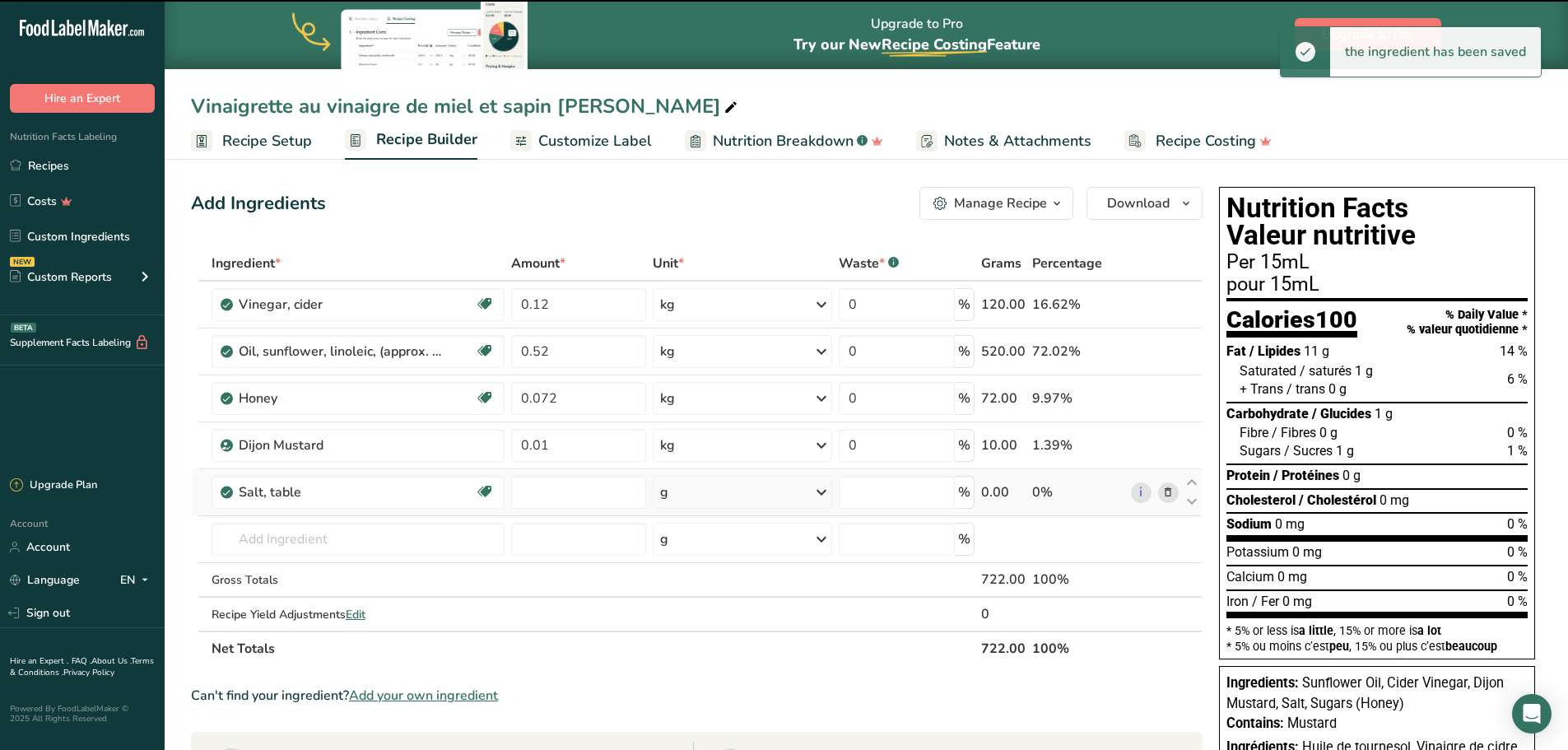
type input "0"
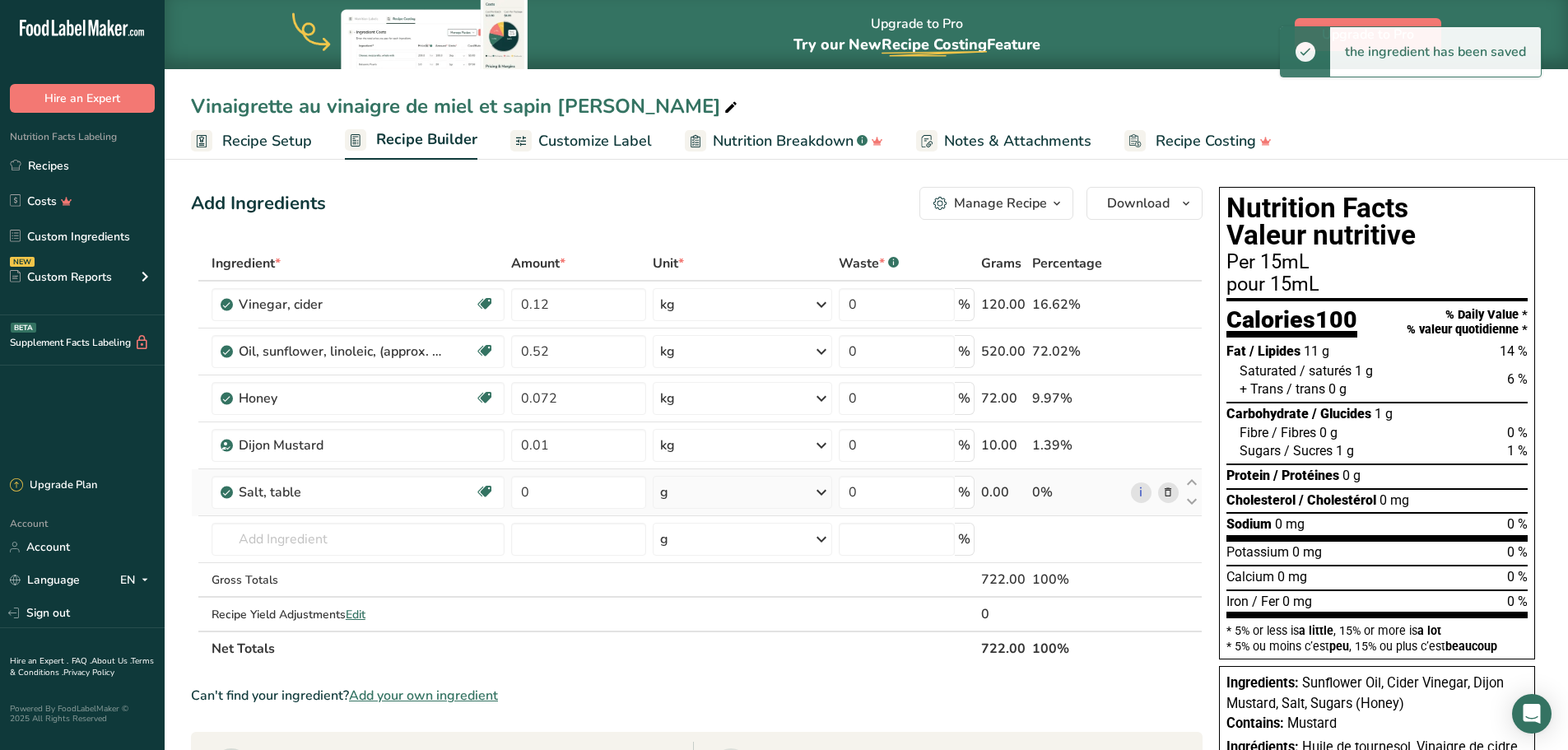
click at [822, 492] on icon at bounding box center [821, 492] width 20 height 30
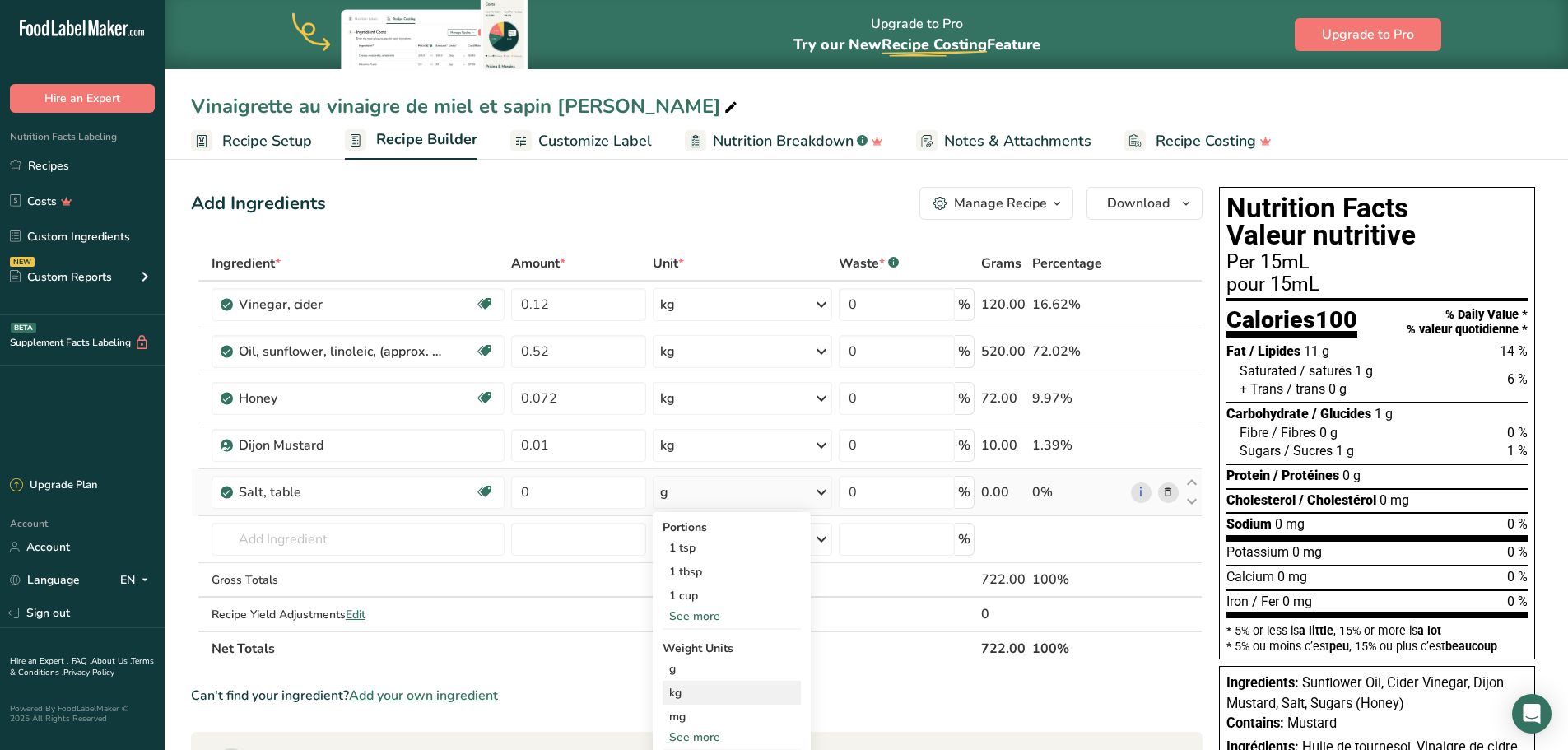
click at [758, 694] on div "kg" at bounding box center [732, 693] width 139 height 24
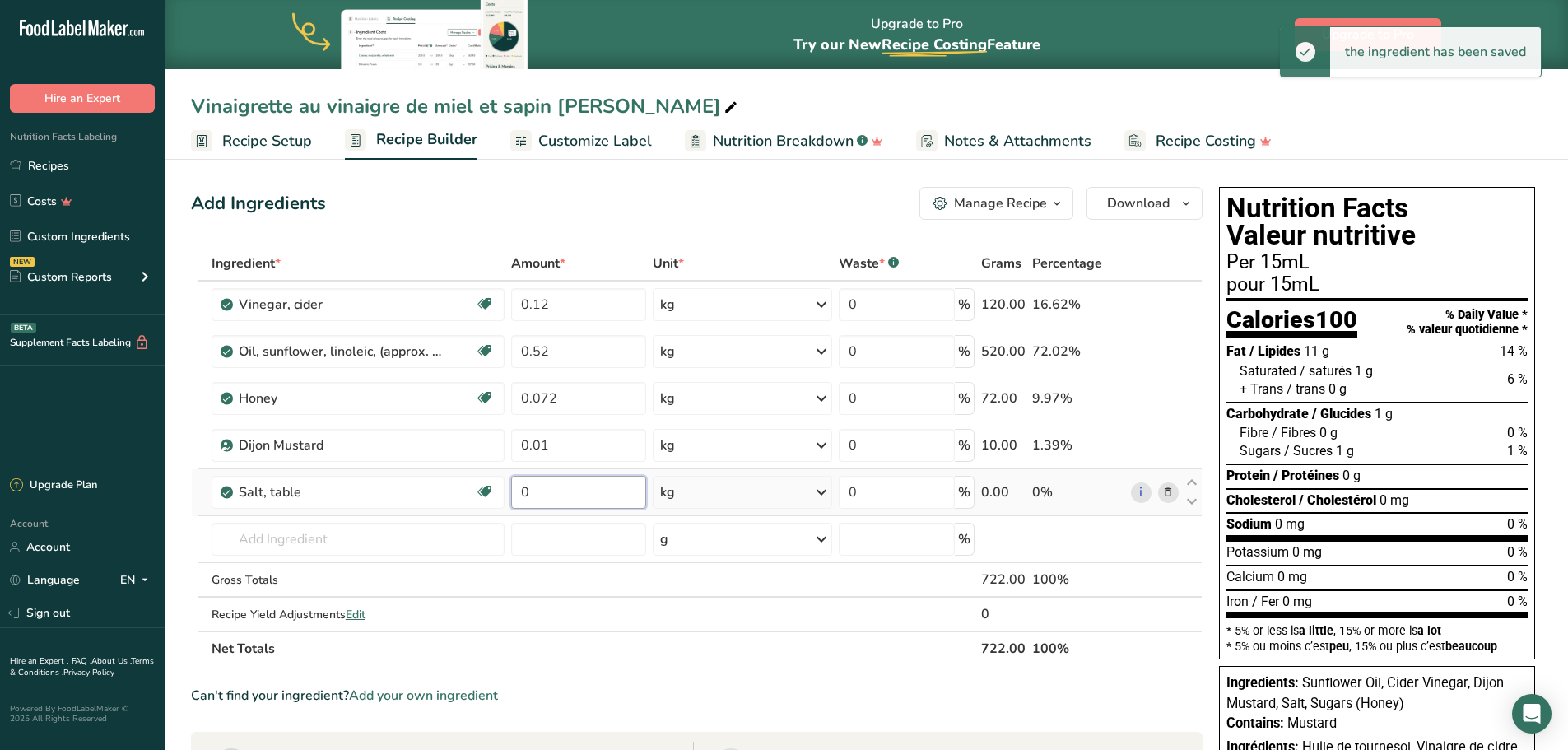
drag, startPoint x: 583, startPoint y: 497, endPoint x: 519, endPoint y: 493, distance: 64.1
click at [519, 493] on input "0" at bounding box center [579, 492] width 136 height 33
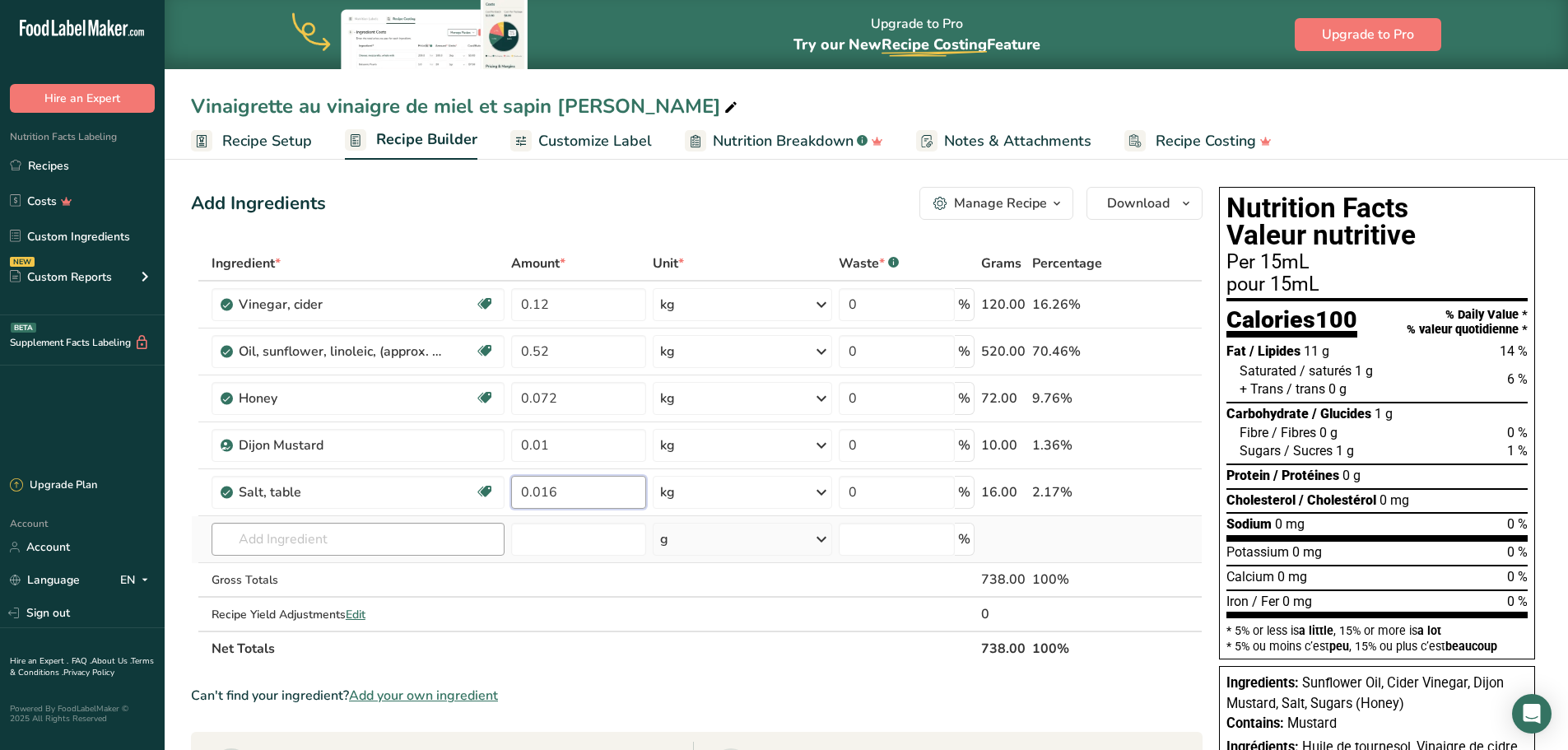
type input "0.016"
click at [431, 534] on div "Ingredient * Amount * Unit * Waste * .a-a{fill:#347362;}.b-a{fill:#fff;} Grams …" at bounding box center [697, 455] width 1012 height 420
click at [401, 535] on input "text" at bounding box center [358, 539] width 293 height 33
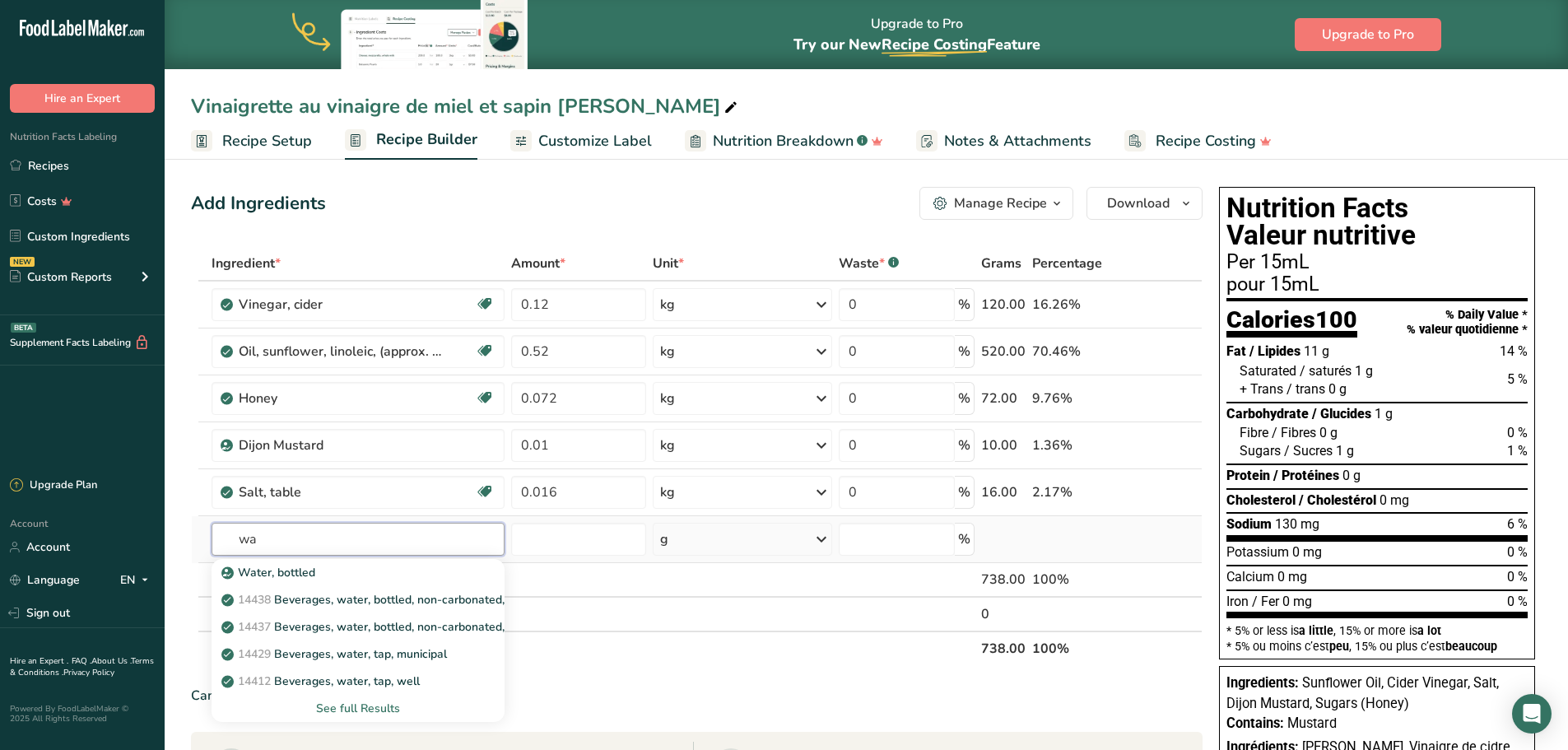
type input "w"
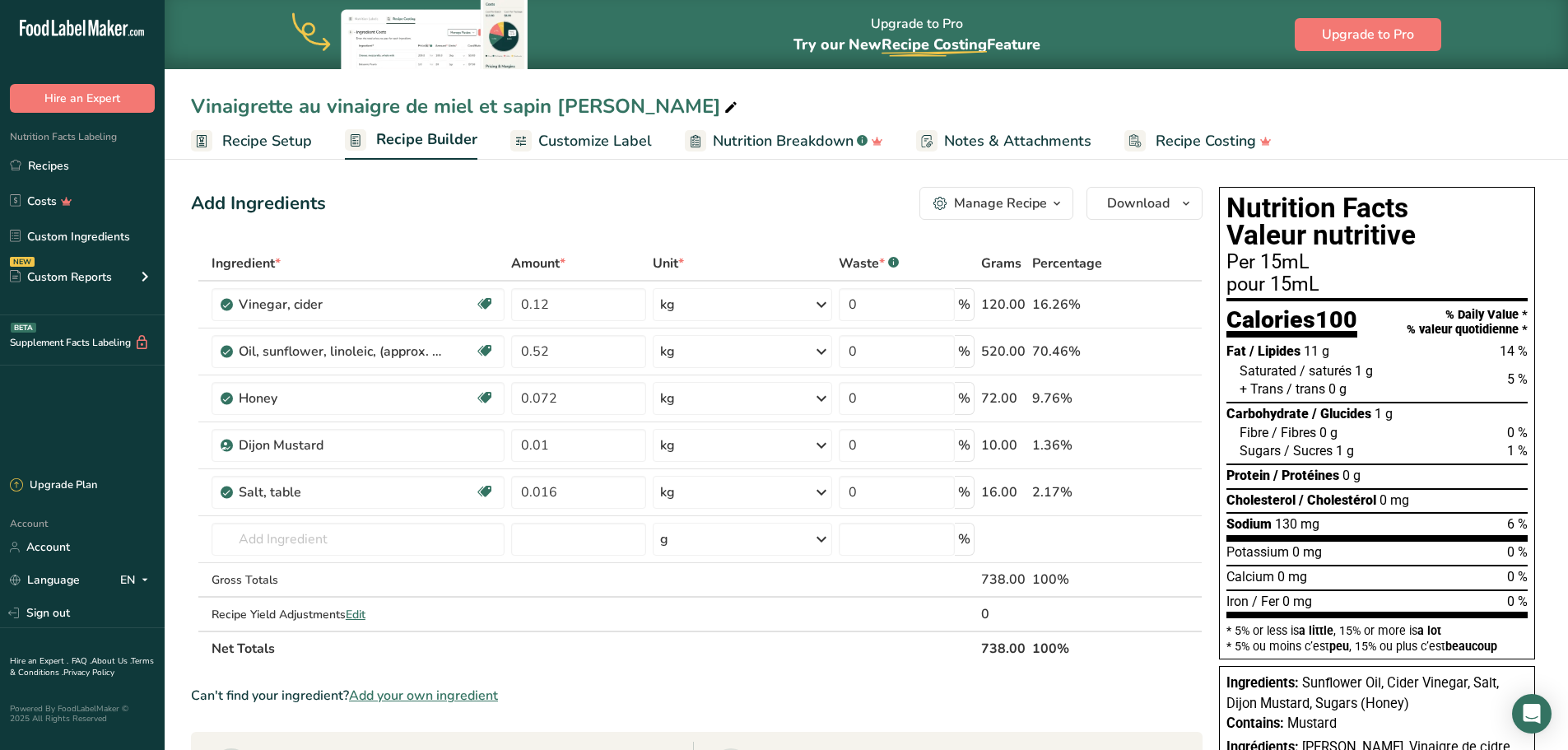
click at [573, 684] on section "Ingredient * Amount * Unit * Waste * .a-a{fill:#347362;}.b-a{fill:#fff;} Grams …" at bounding box center [697, 711] width 1012 height 932
click at [299, 544] on input "text" at bounding box center [358, 539] width 293 height 33
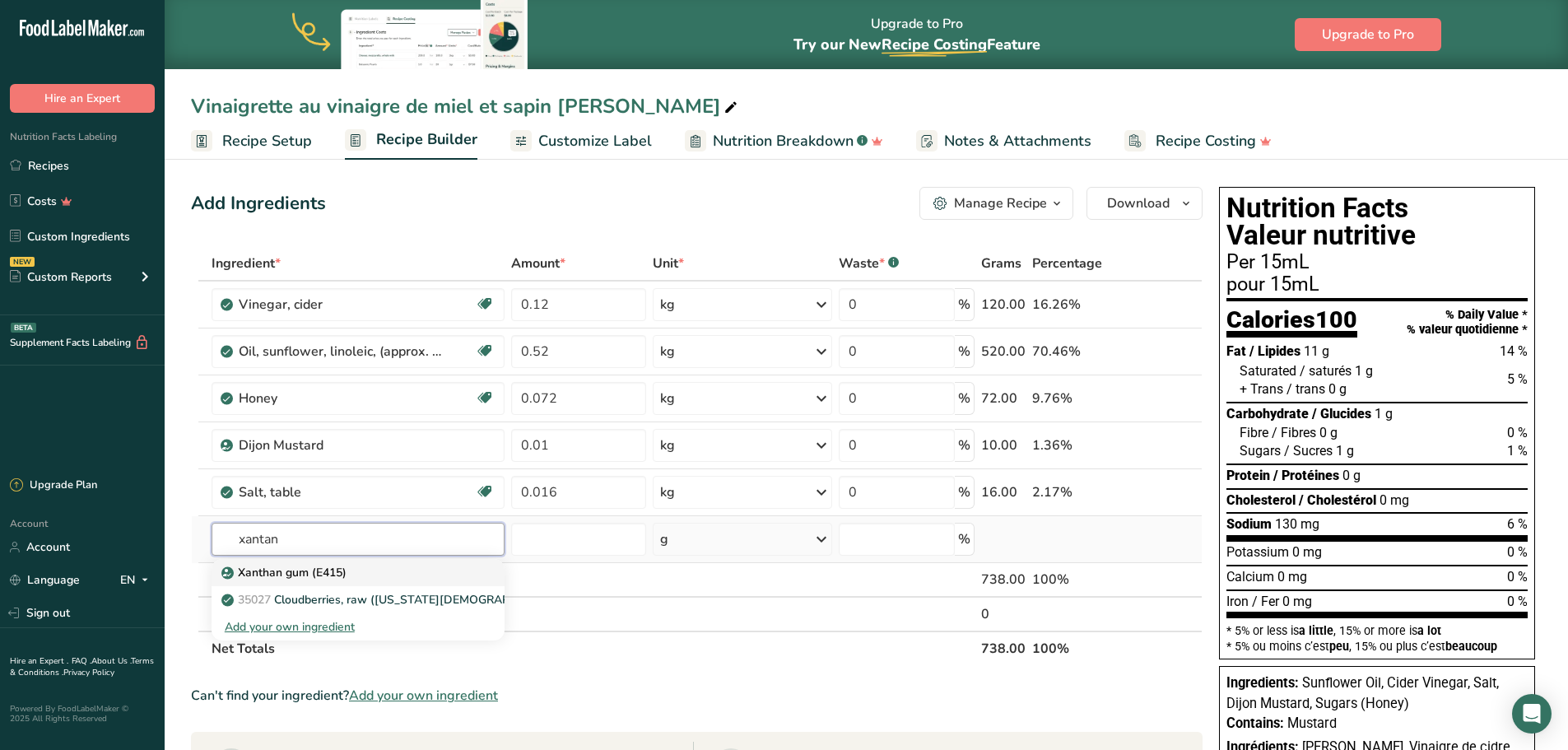
type input "xantan"
click at [307, 567] on p "Xanthan gum (E415)" at bounding box center [285, 573] width 122 height 17
type input "Xanthan gum (E415)"
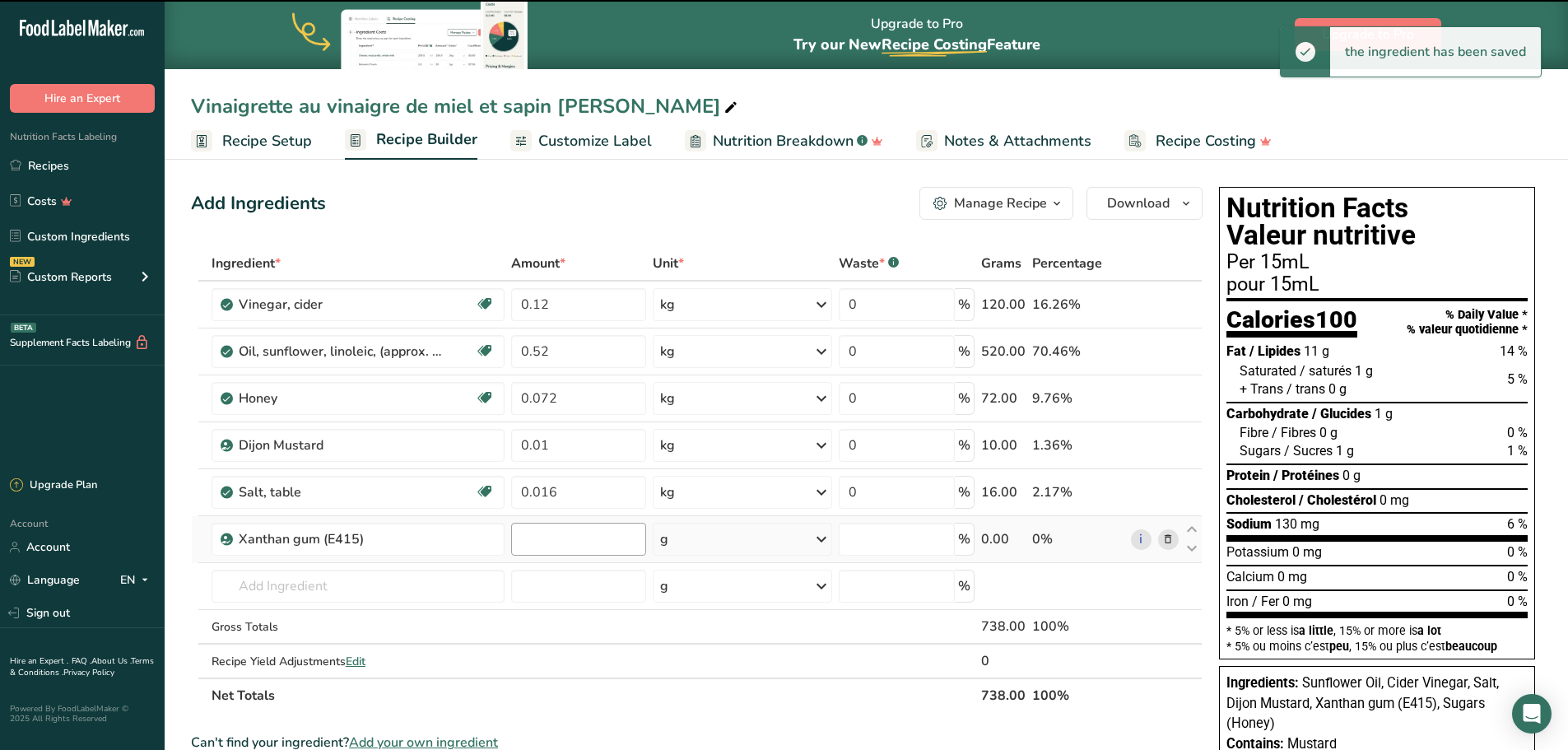
type input "0"
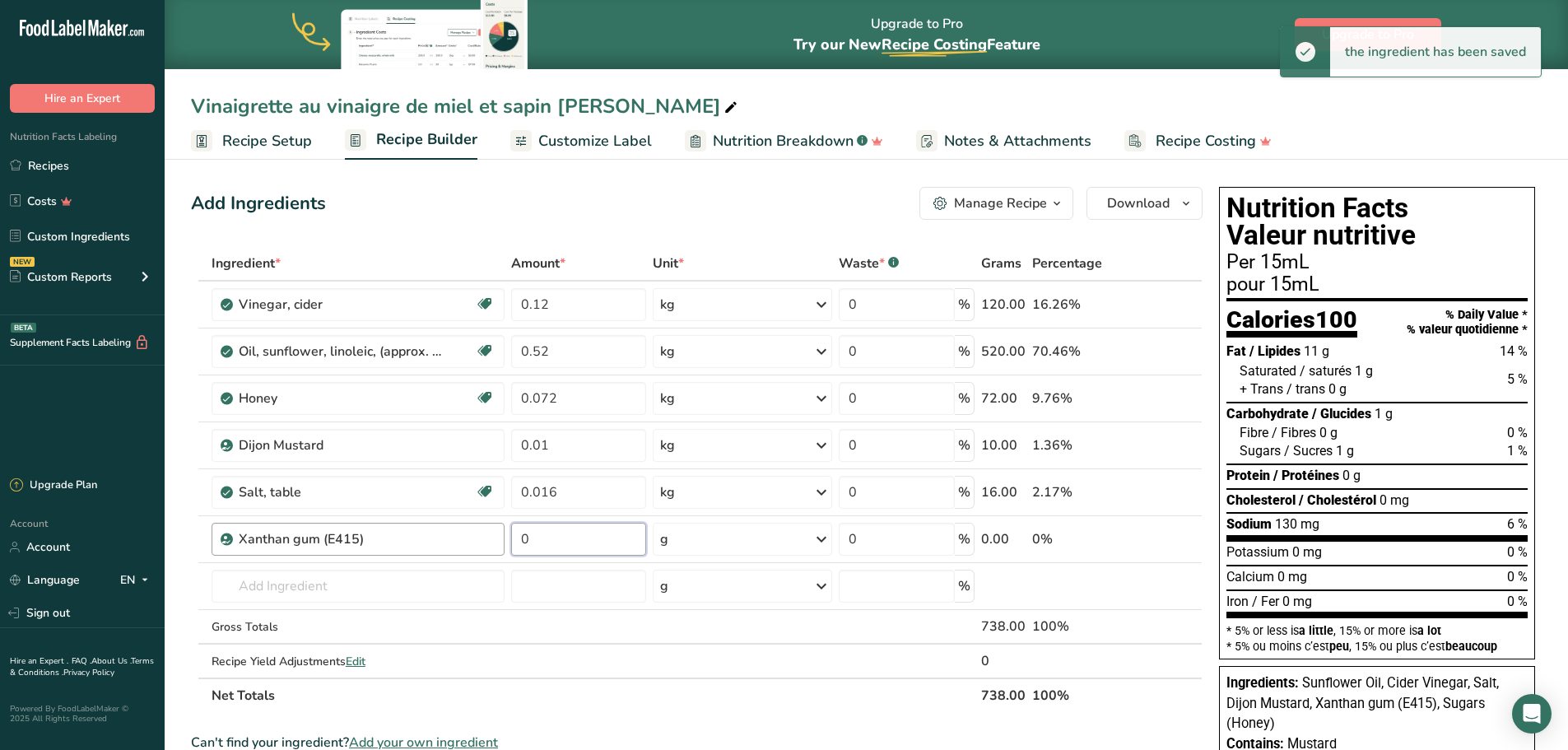
drag, startPoint x: 550, startPoint y: 536, endPoint x: 500, endPoint y: 545, distance: 50.8
click at [500, 545] on tr "Xanthan gum (E415) 0 g Portions 100 gram Weight Units g kg mg See more Volume U…" at bounding box center [697, 539] width 1011 height 47
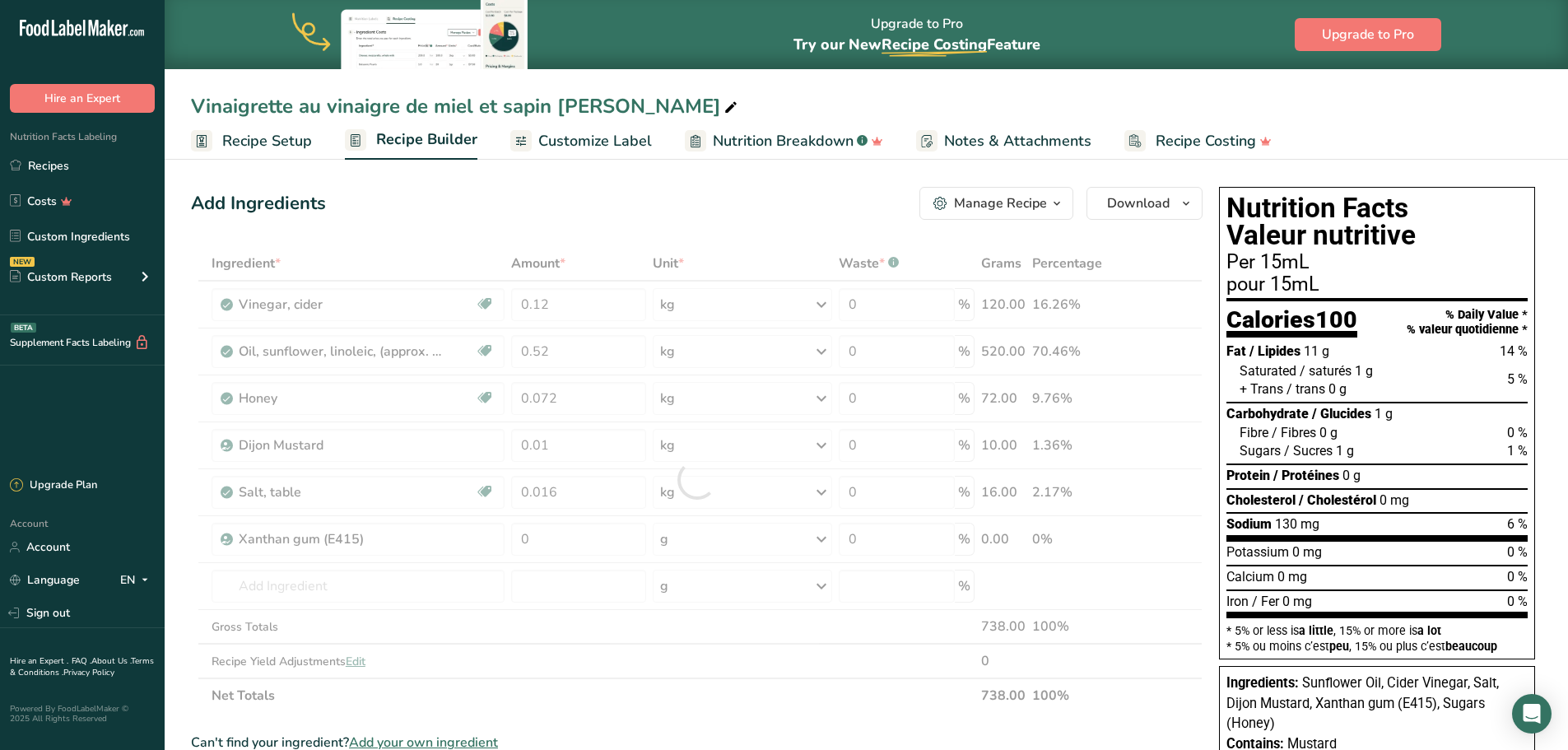
click at [820, 543] on div "Ingredient * Amount * Unit * Waste * .a-a{fill:#347362;}.b-a{fill:#fff;} Grams …" at bounding box center [697, 479] width 1012 height 467
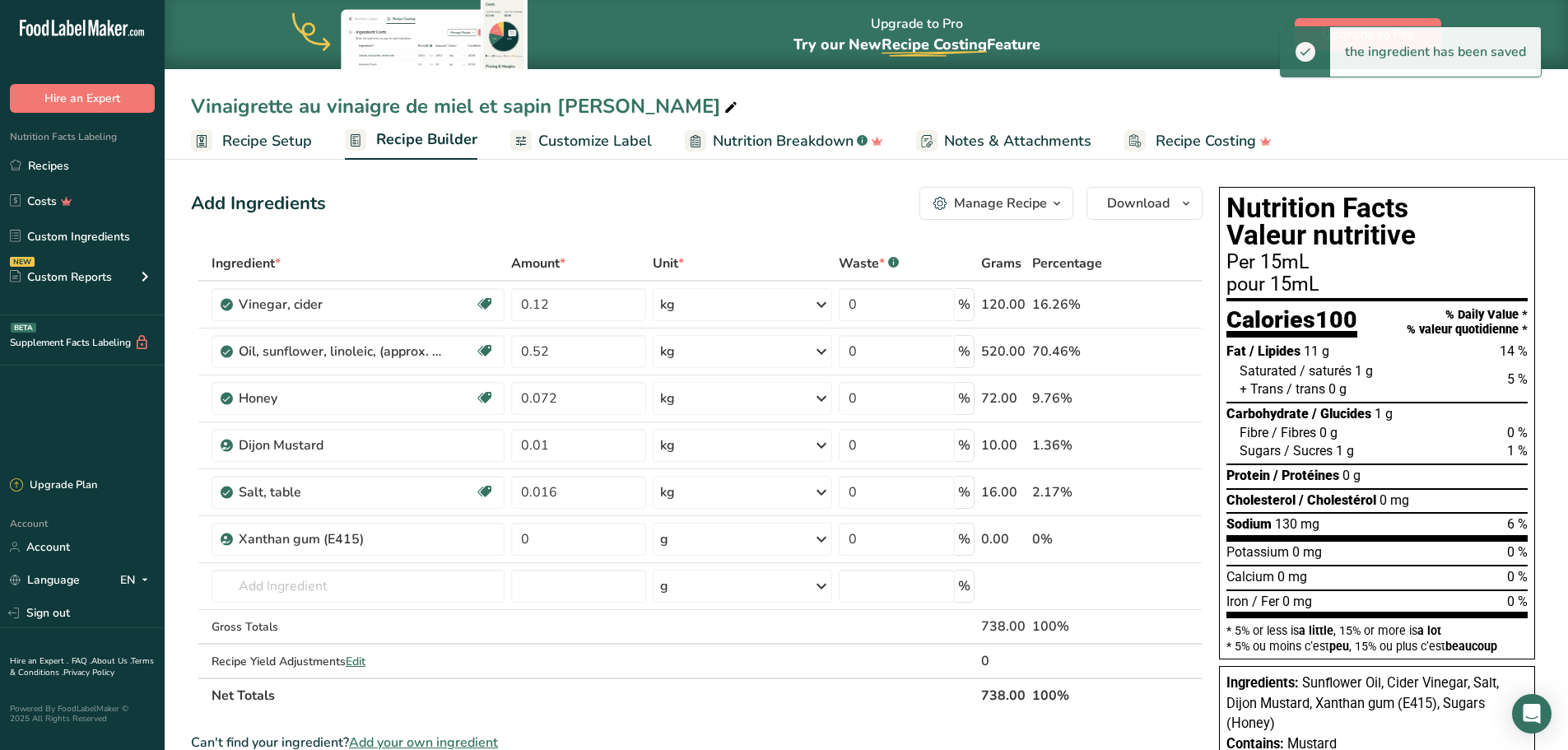
click at [821, 536] on icon at bounding box center [821, 539] width 20 height 30
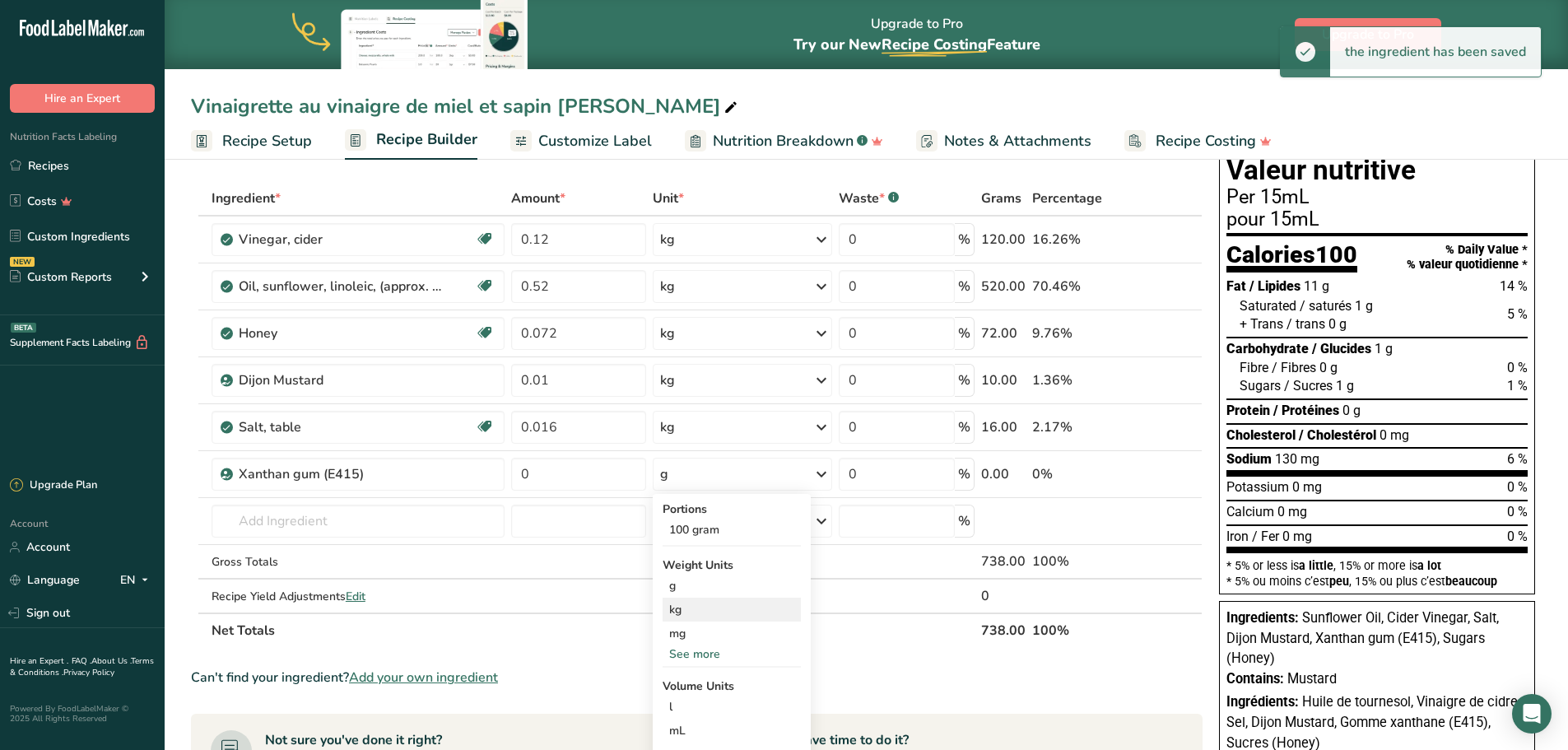
scroll to position [110, 0]
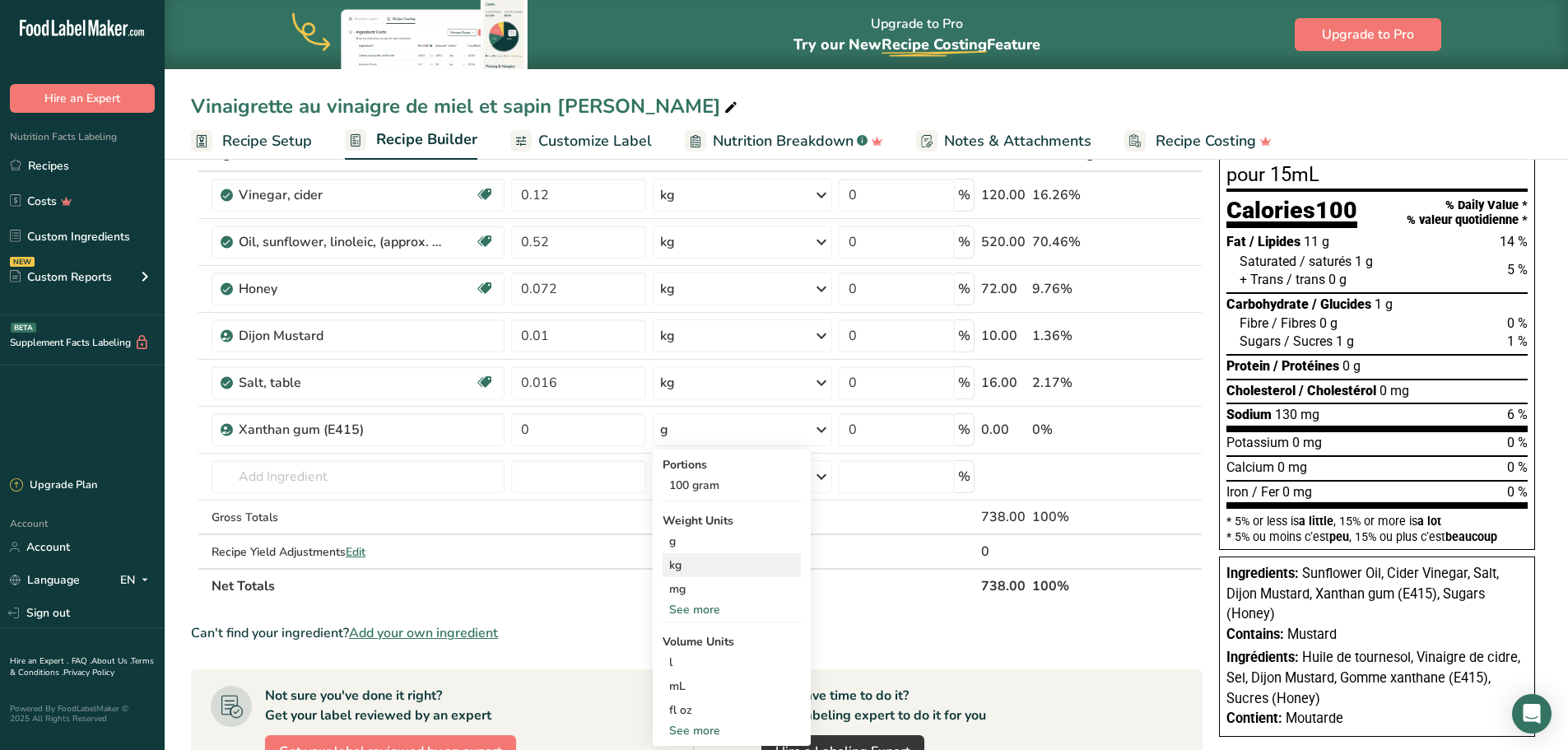
click at [736, 565] on div "kg" at bounding box center [732, 565] width 139 height 24
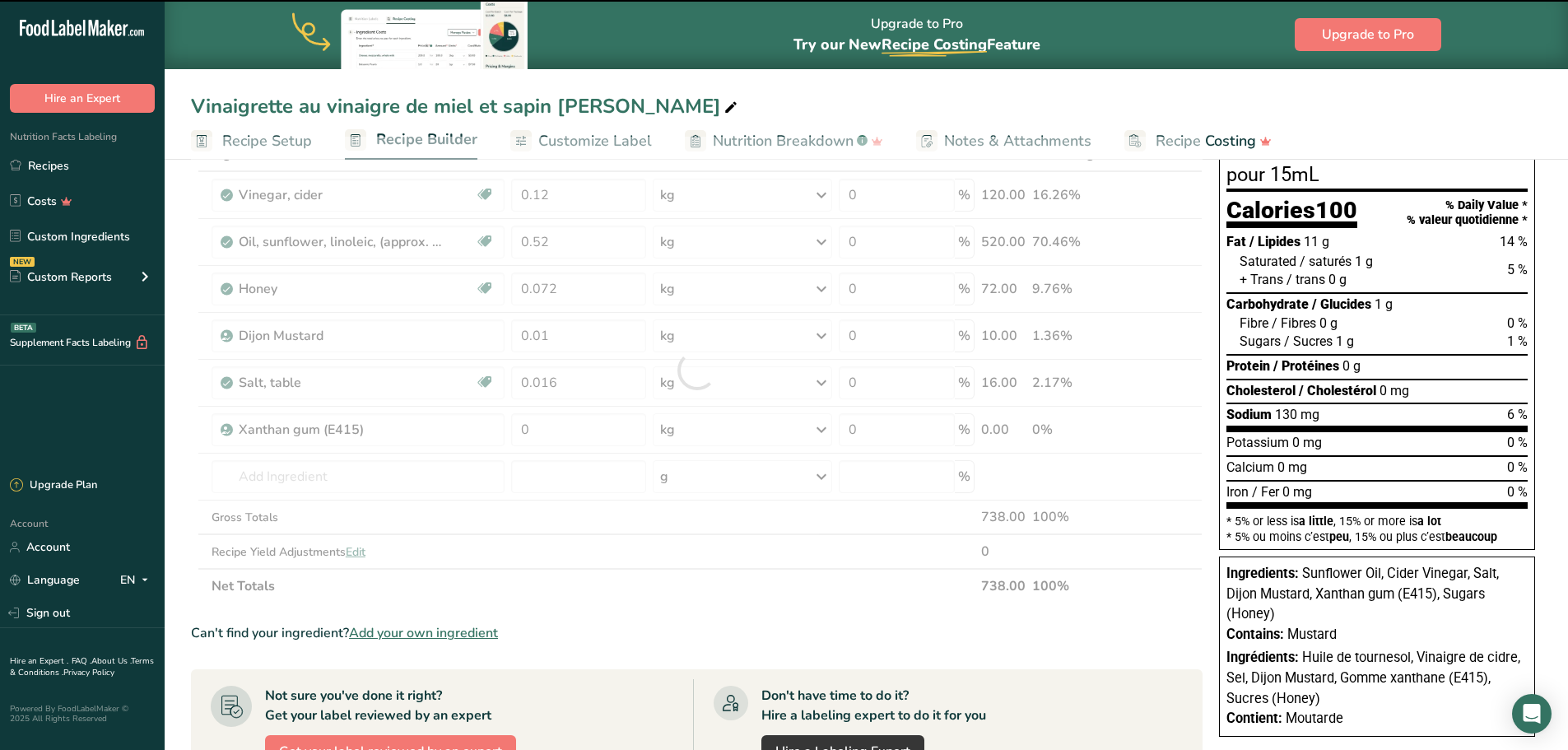
click at [594, 433] on div at bounding box center [697, 370] width 1012 height 467
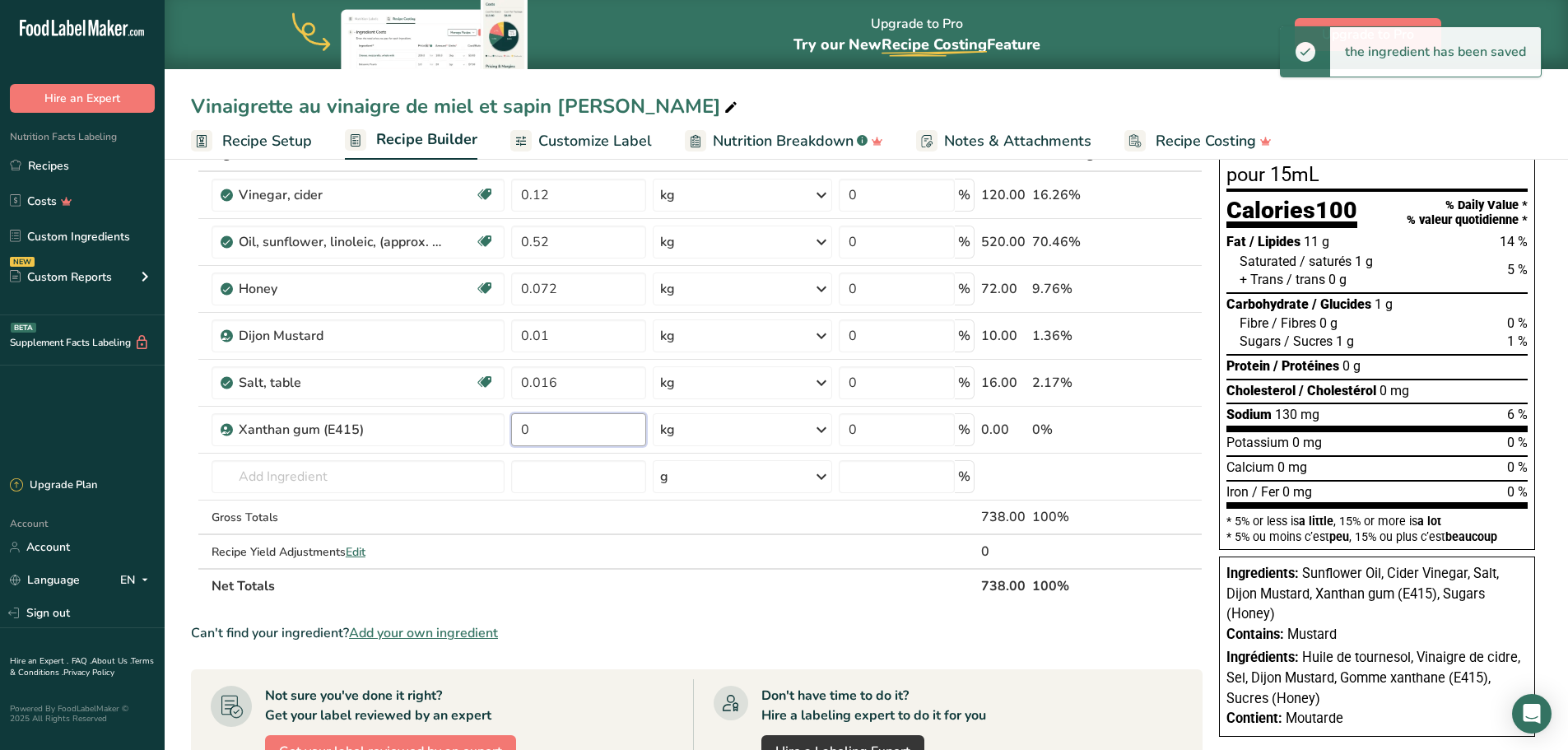
click at [594, 433] on input "0" at bounding box center [579, 430] width 136 height 33
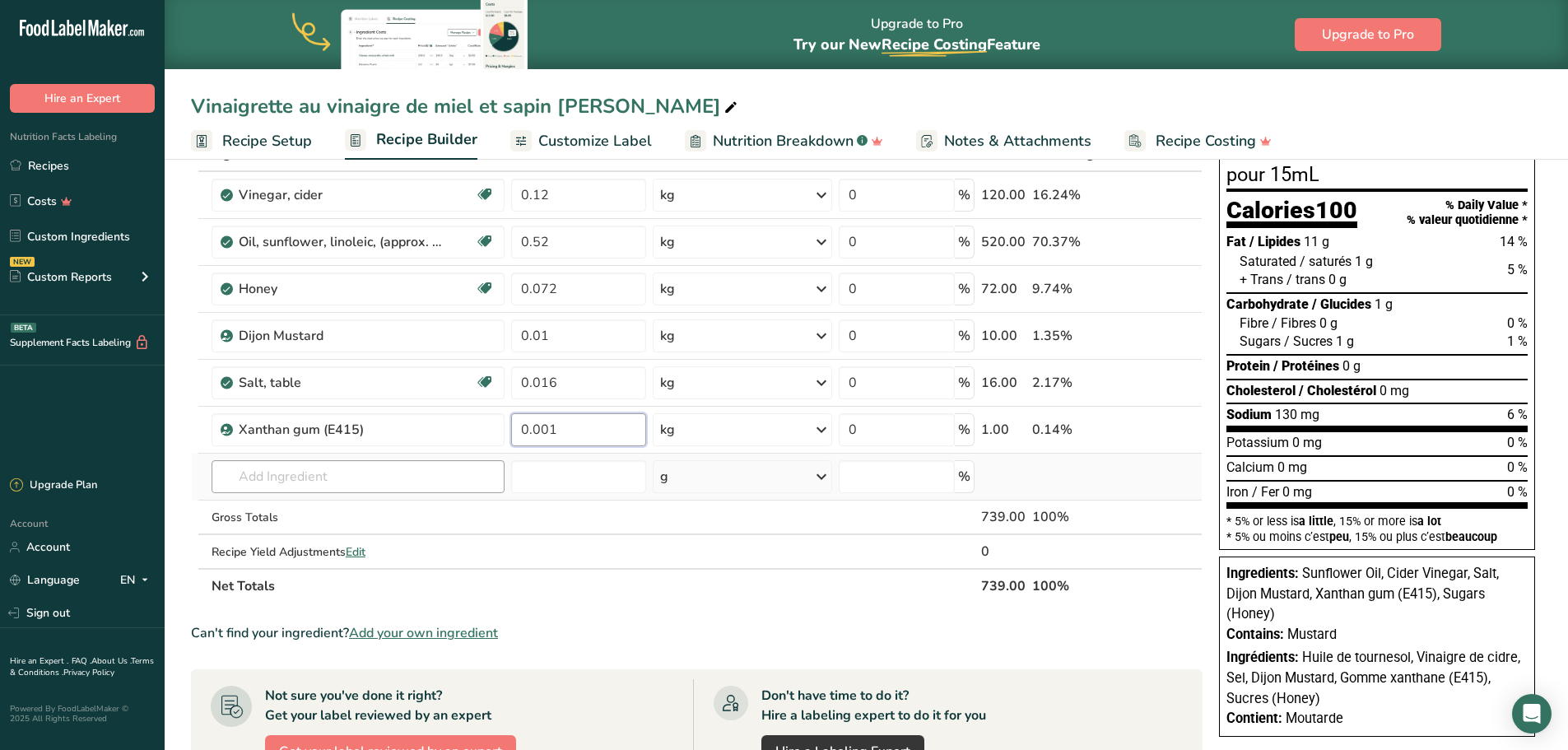
type input "0.001"
click at [331, 485] on div "Ingredient * Amount * Unit * Waste * .a-a{fill:#347362;}.b-a{fill:#fff;} Grams …" at bounding box center [697, 370] width 1012 height 467
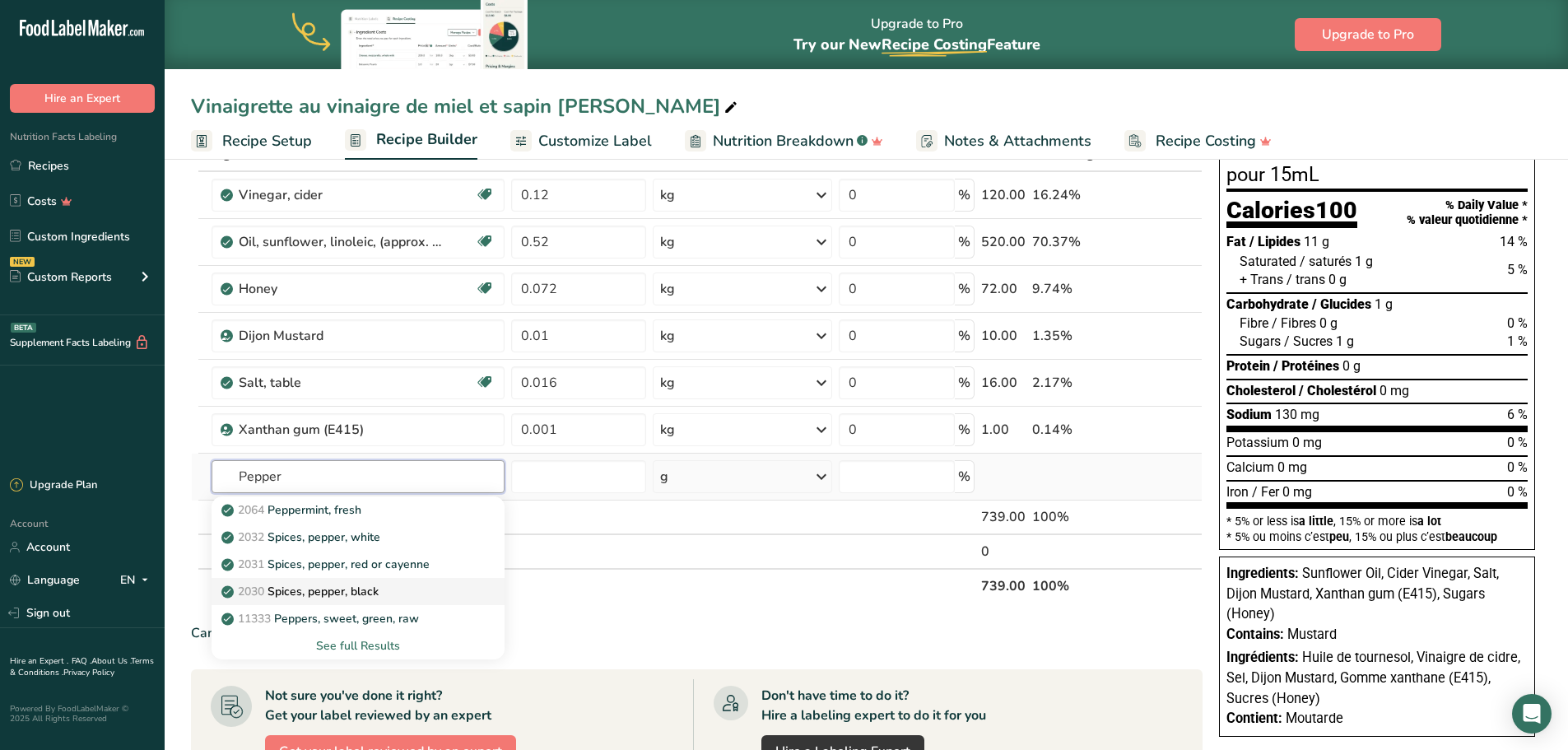
type input "Pepper"
click at [359, 580] on link "2030 Spices, pepper, black" at bounding box center [358, 592] width 293 height 27
type input "Spices, pepper, black"
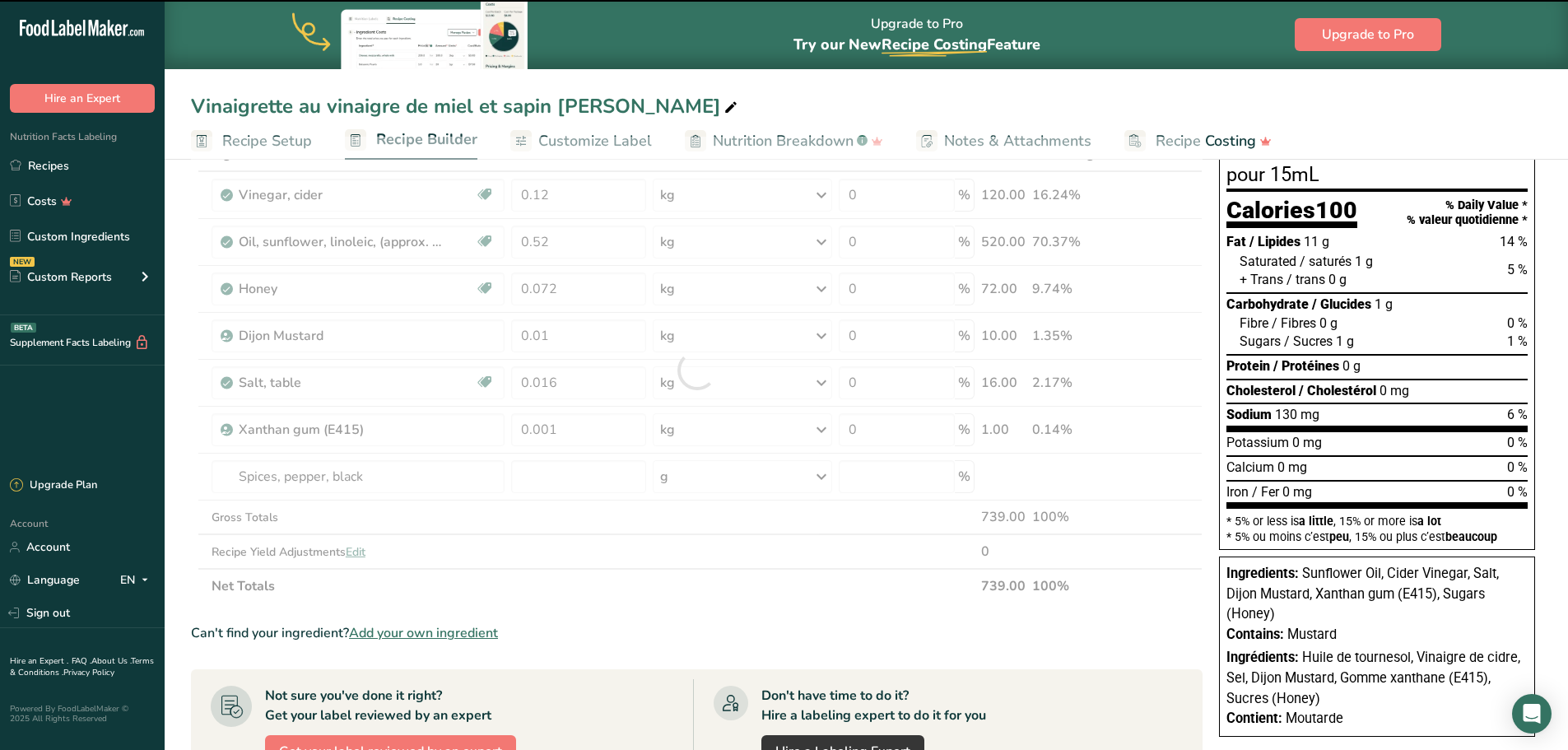
type input "0"
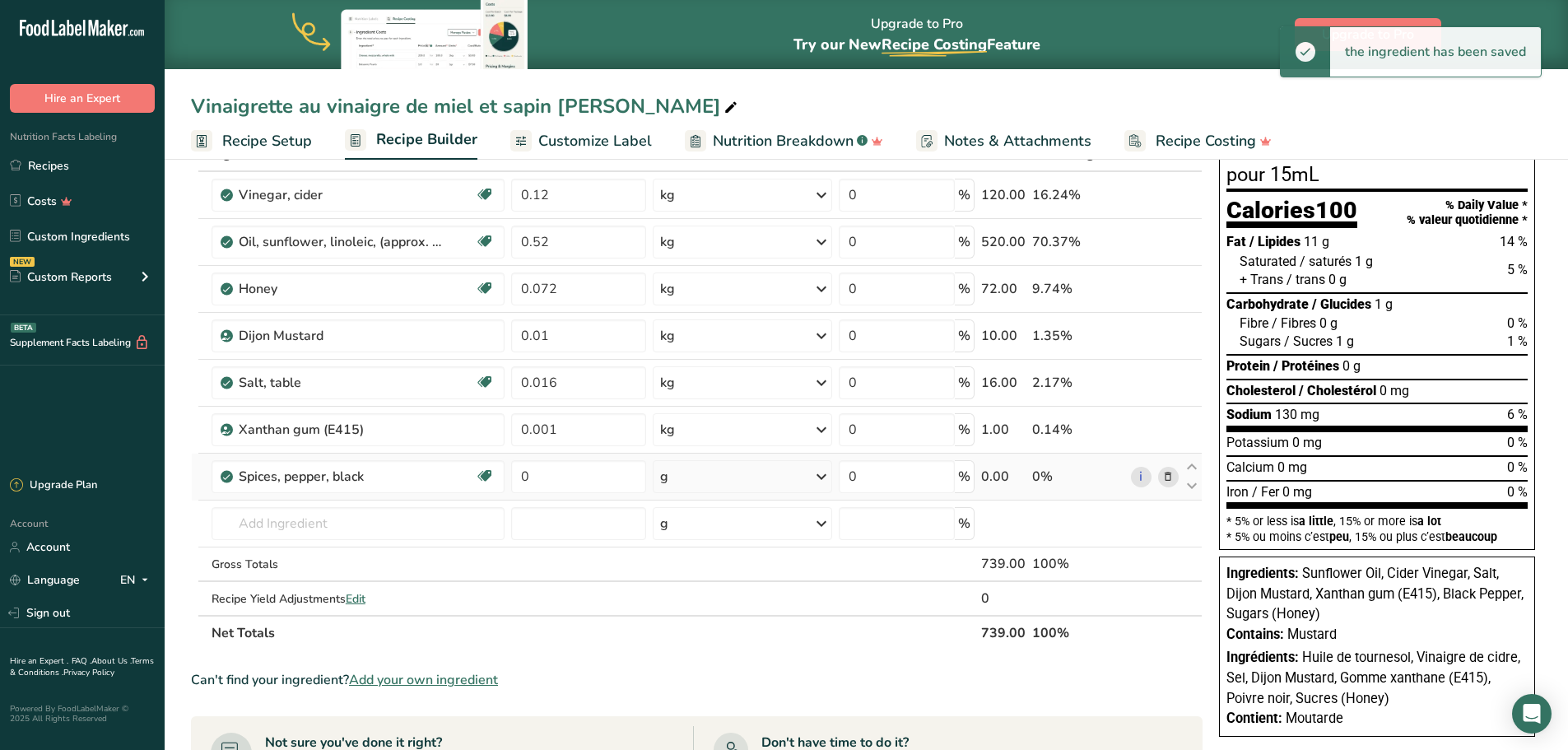
click at [821, 474] on icon at bounding box center [821, 476] width 20 height 30
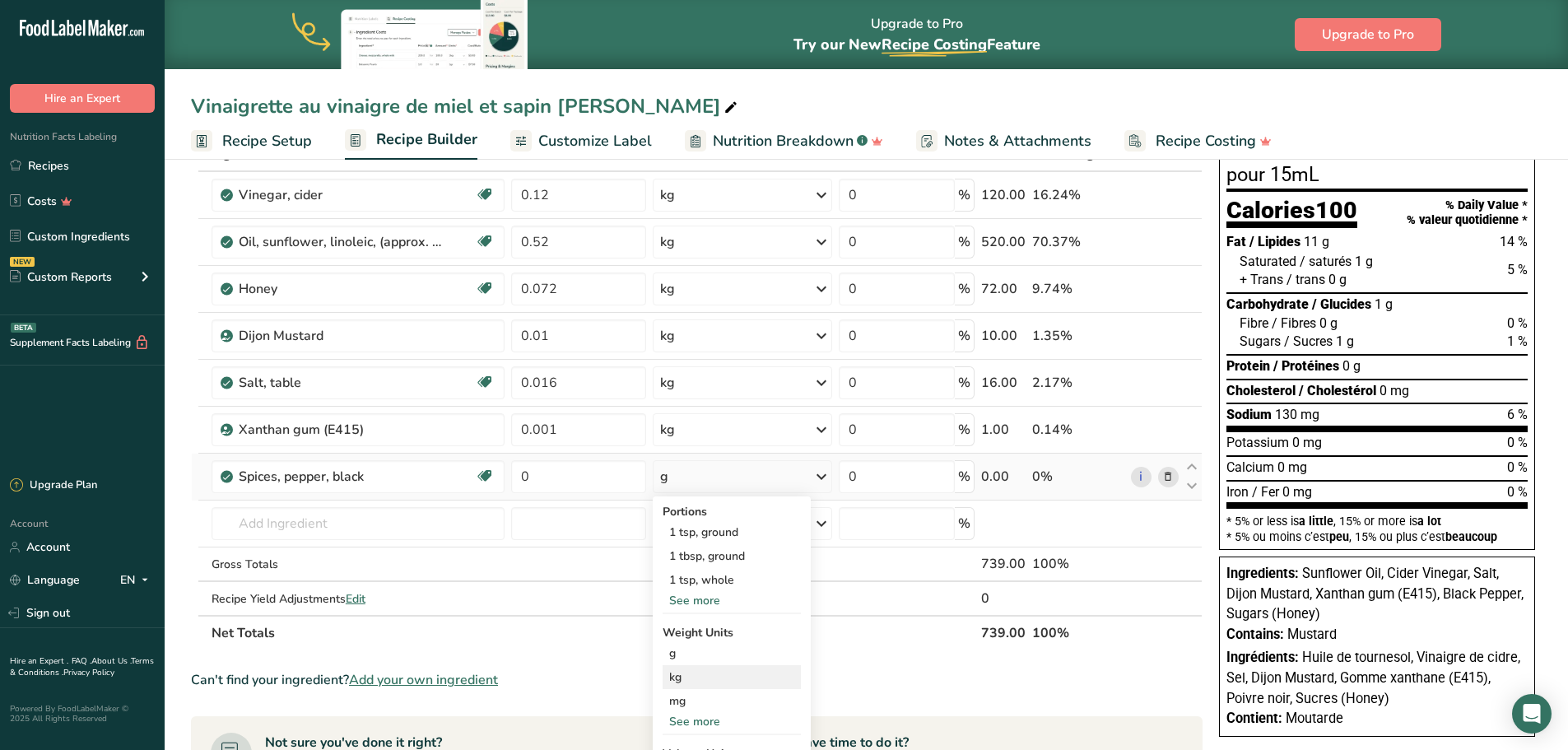
click at [757, 674] on div "kg" at bounding box center [732, 677] width 139 height 24
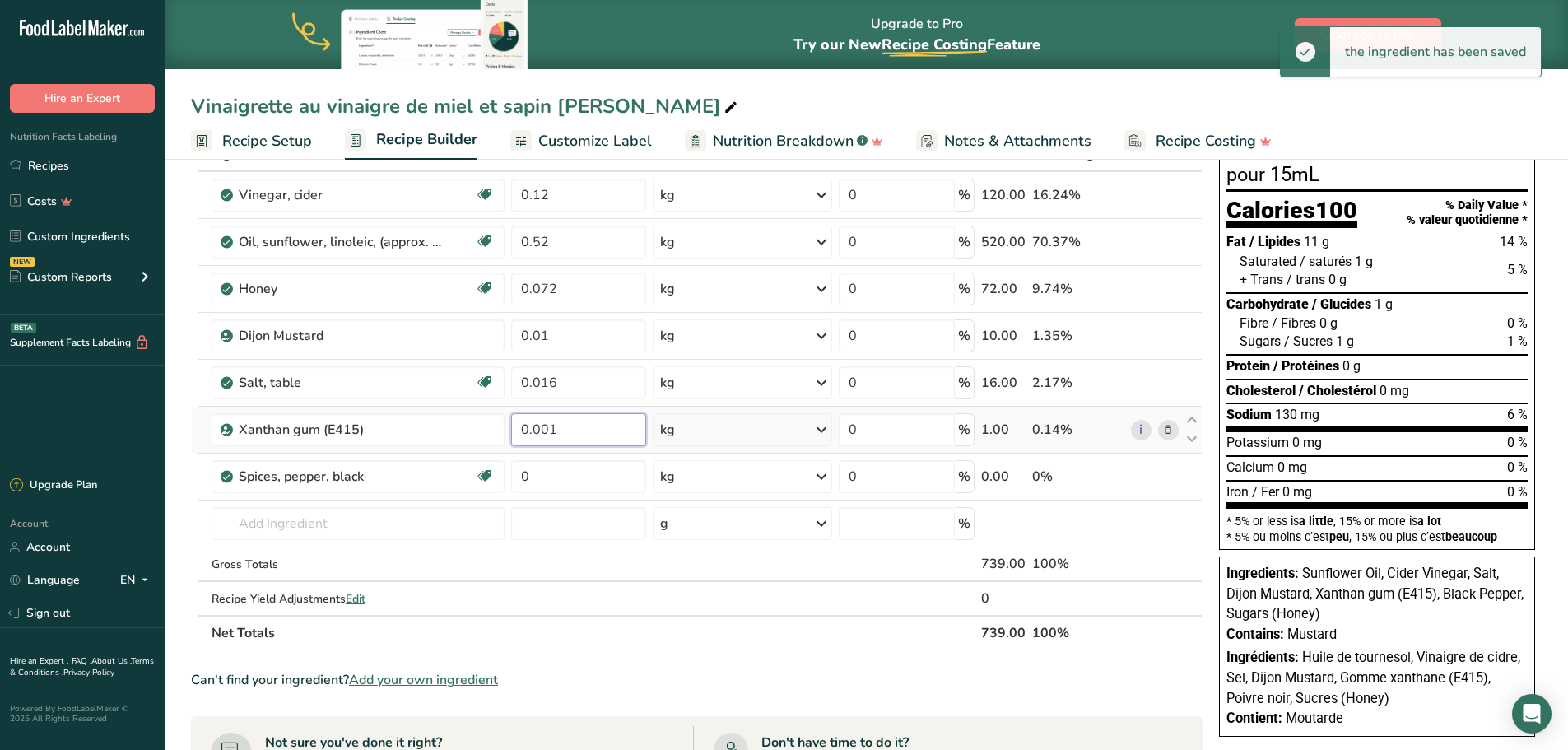
drag, startPoint x: 600, startPoint y: 432, endPoint x: 473, endPoint y: 448, distance: 128.0
click at [473, 448] on tr "Xanthan gum (E415) 0.001 kg Portions 100 gram Weight Units g kg mg See more Vol…" at bounding box center [697, 430] width 1011 height 47
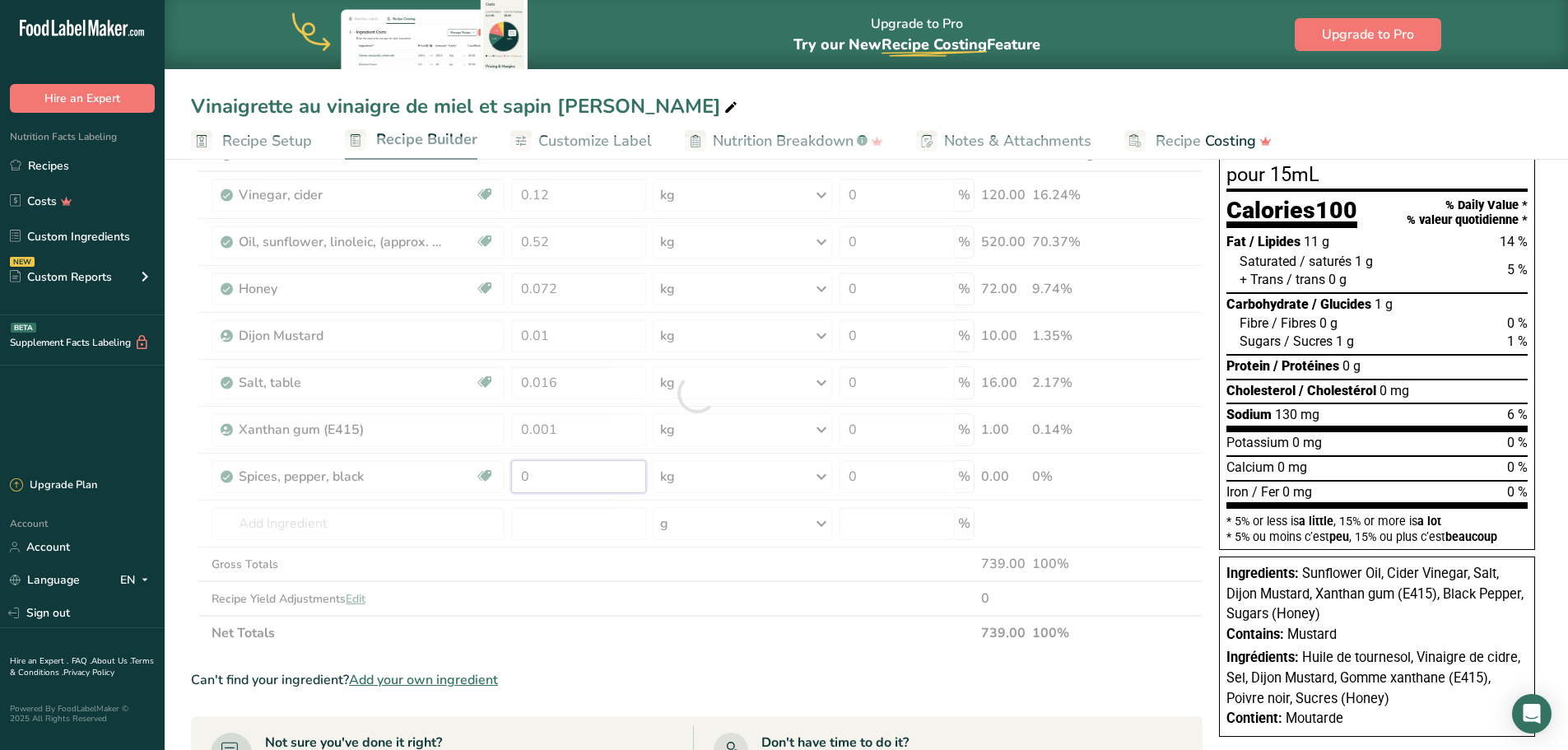
drag, startPoint x: 563, startPoint y: 482, endPoint x: 490, endPoint y: 479, distance: 73.1
click at [490, 479] on div "Ingredient * Amount * Unit * Waste * .a-a{fill:#347362;}.b-a{fill:#fff;} Grams …" at bounding box center [697, 394] width 1012 height 514
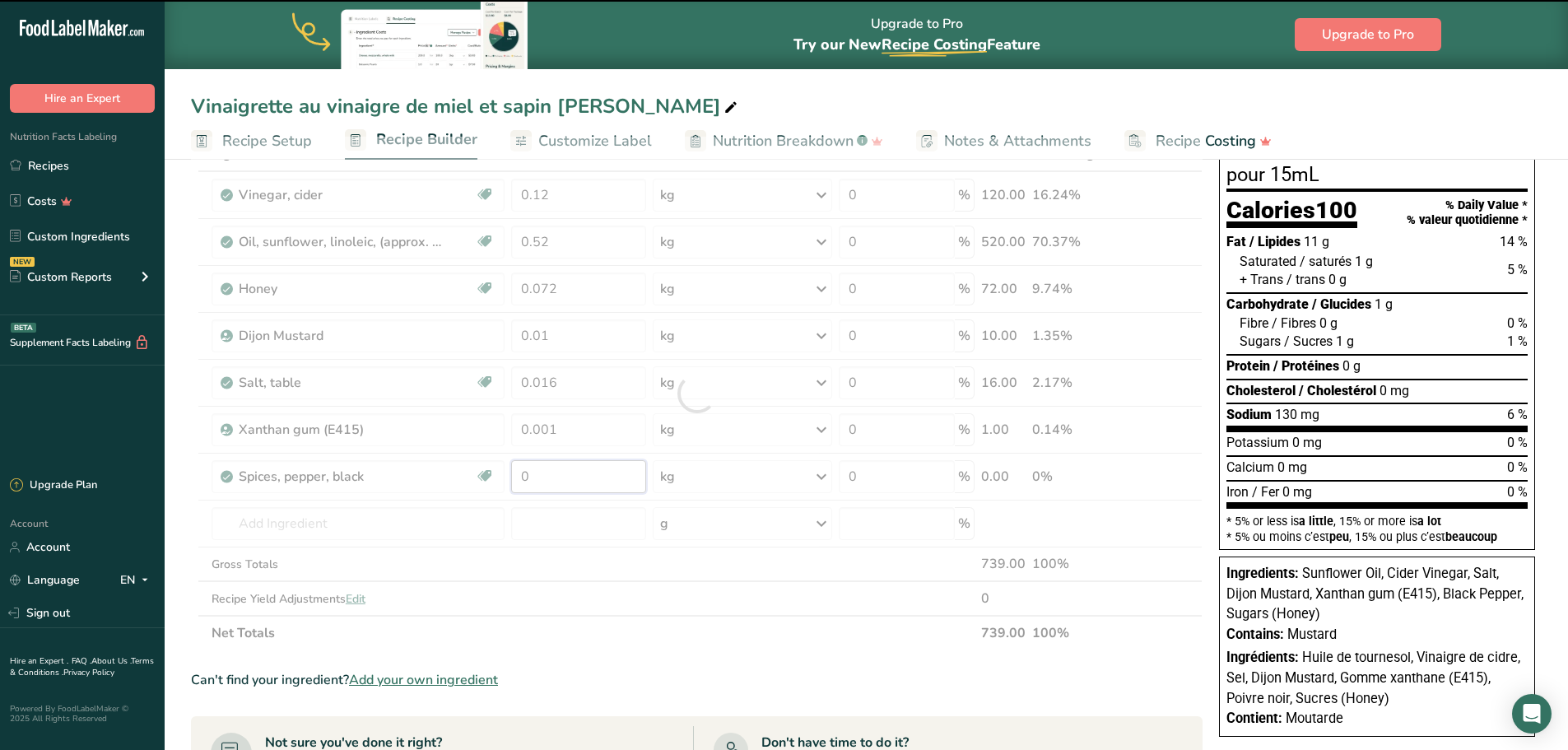
paste input ".001"
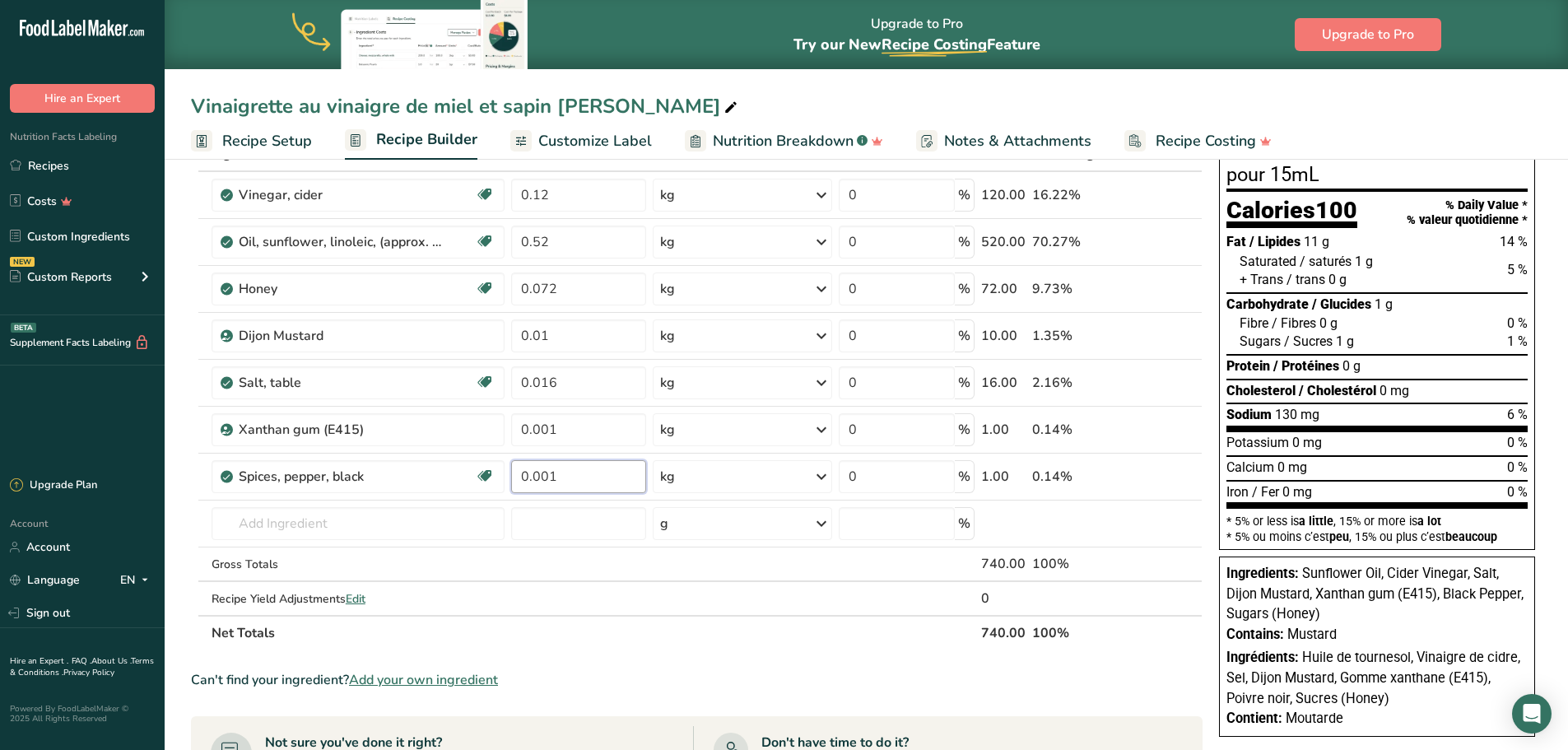
type input "0.001"
click at [718, 658] on section "Ingredient * Amount * Unit * Waste * .a-a{fill:#347362;}.b-a{fill:#fff;} Grams …" at bounding box center [697, 650] width 1012 height 1026
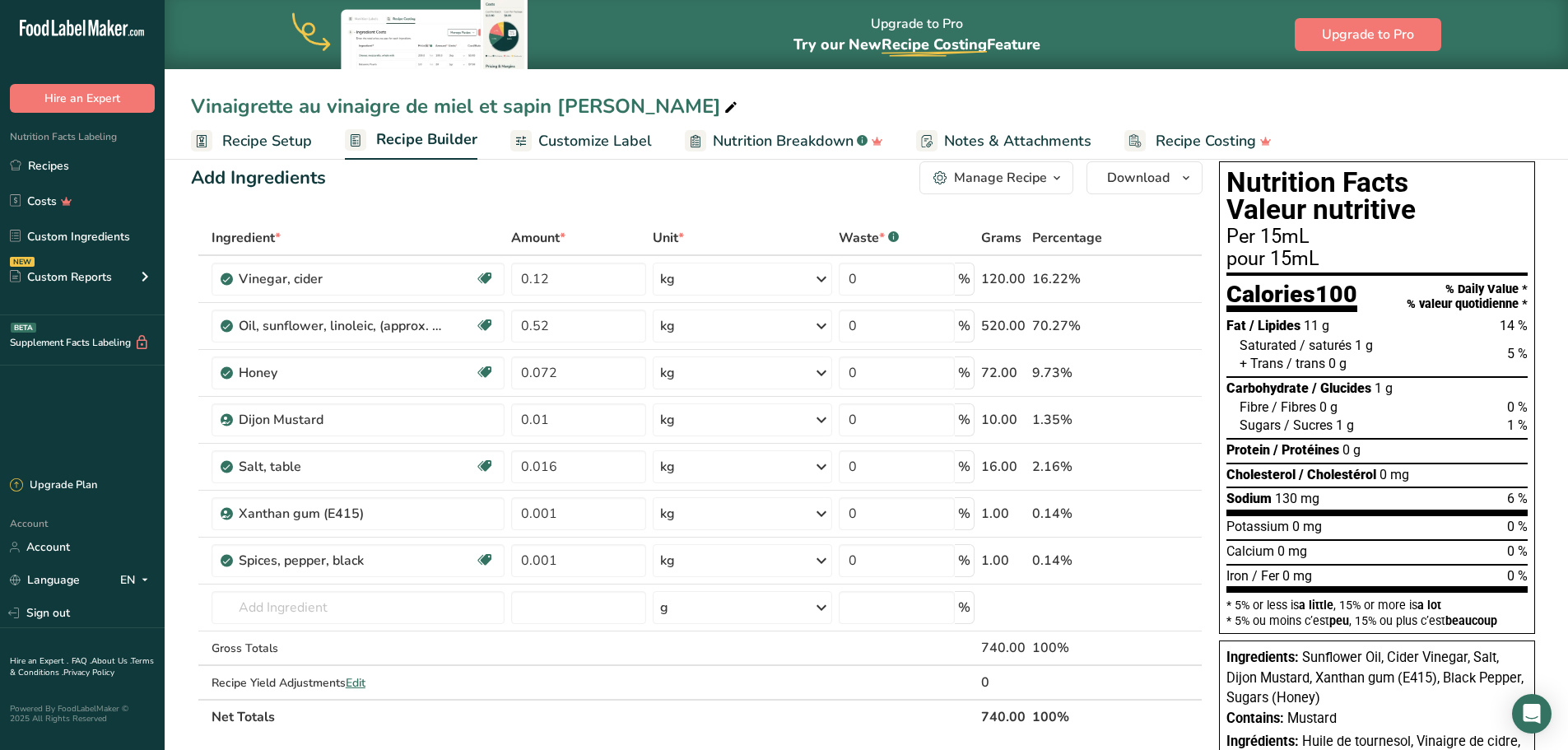
scroll to position [0, 0]
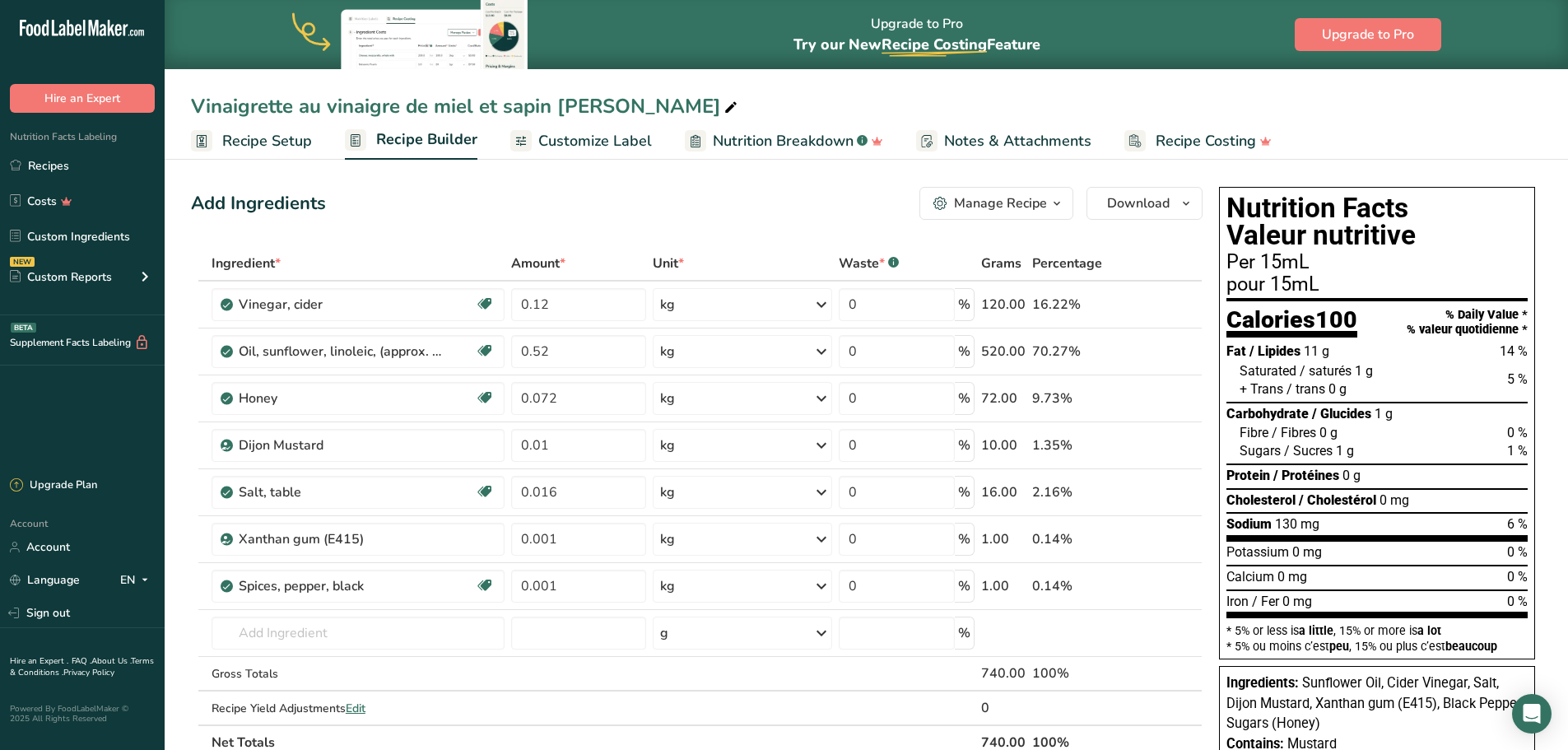
drag, startPoint x: 826, startPoint y: 199, endPoint x: 730, endPoint y: 192, distance: 96.3
click at [730, 192] on div "Add Ingredients Manage Recipe Delete Recipe Duplicate Recipe Scale Recipe Save …" at bounding box center [697, 203] width 1012 height 33
click at [1060, 200] on icon "button" at bounding box center [1057, 204] width 13 height 21
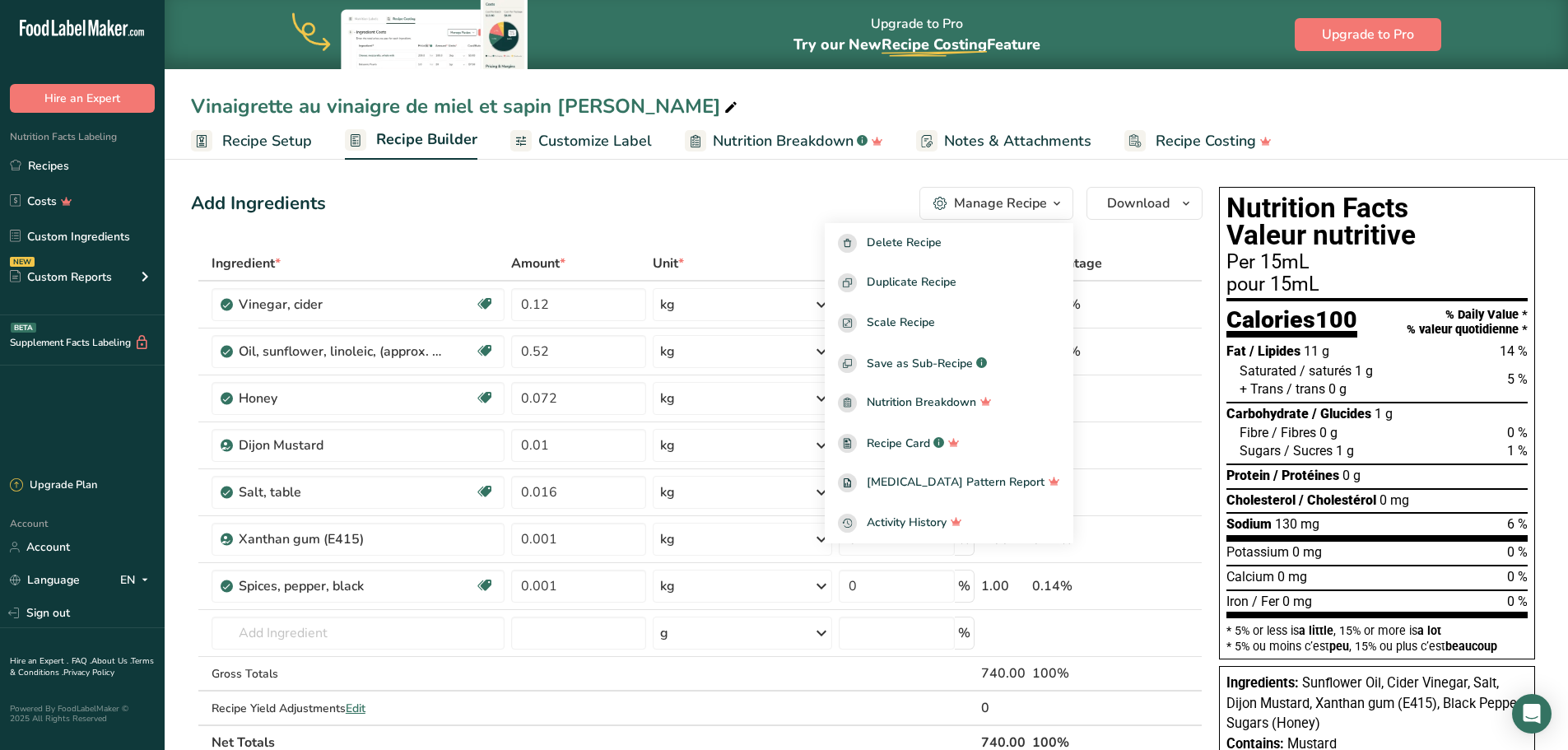
click at [599, 210] on div "Add Ingredients Manage Recipe Delete Recipe Duplicate Recipe Scale Recipe Save …" at bounding box center [697, 203] width 1012 height 33
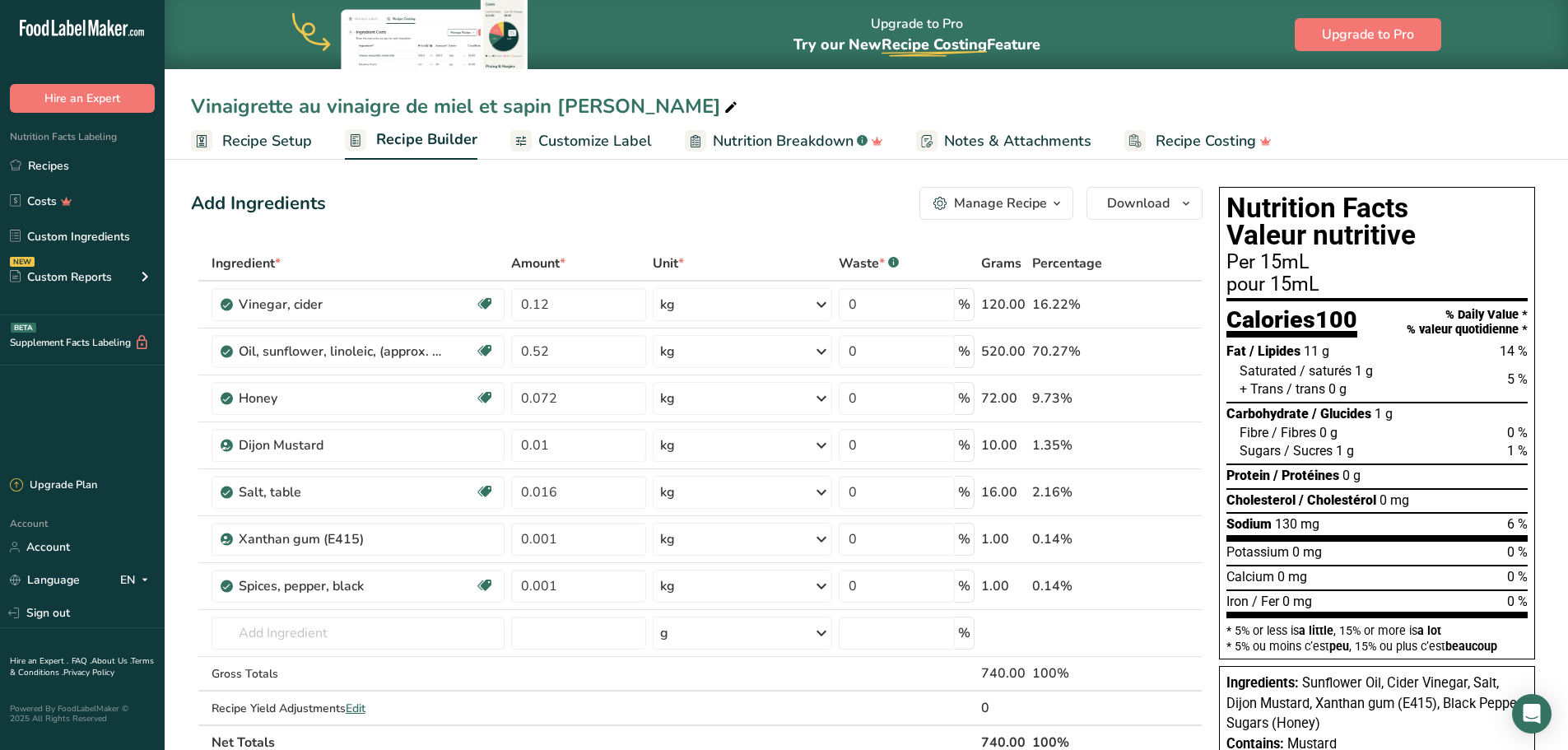
click at [580, 140] on span "Customize Label" at bounding box center [595, 141] width 114 height 22
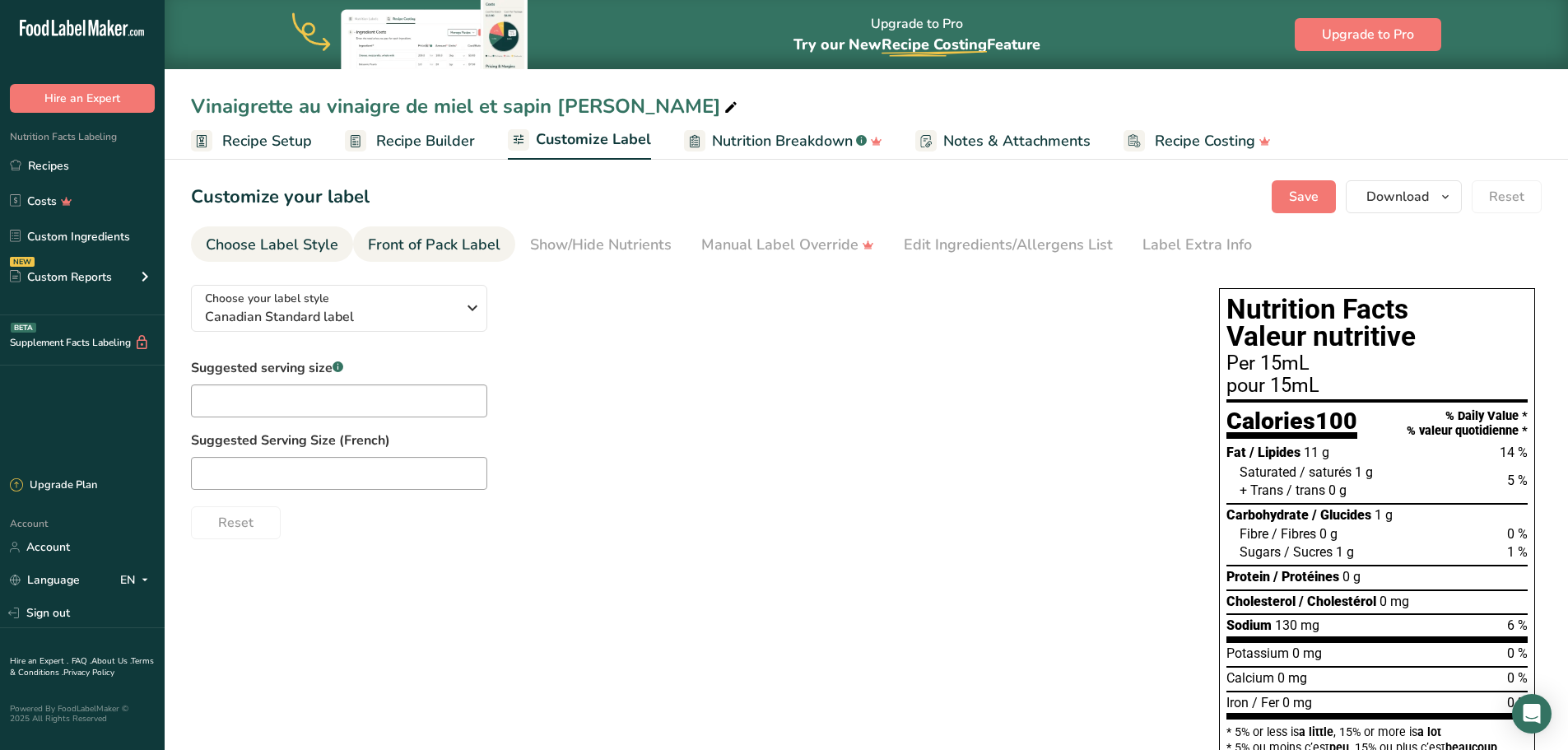
click at [402, 247] on div "Front of Pack Label" at bounding box center [434, 245] width 133 height 22
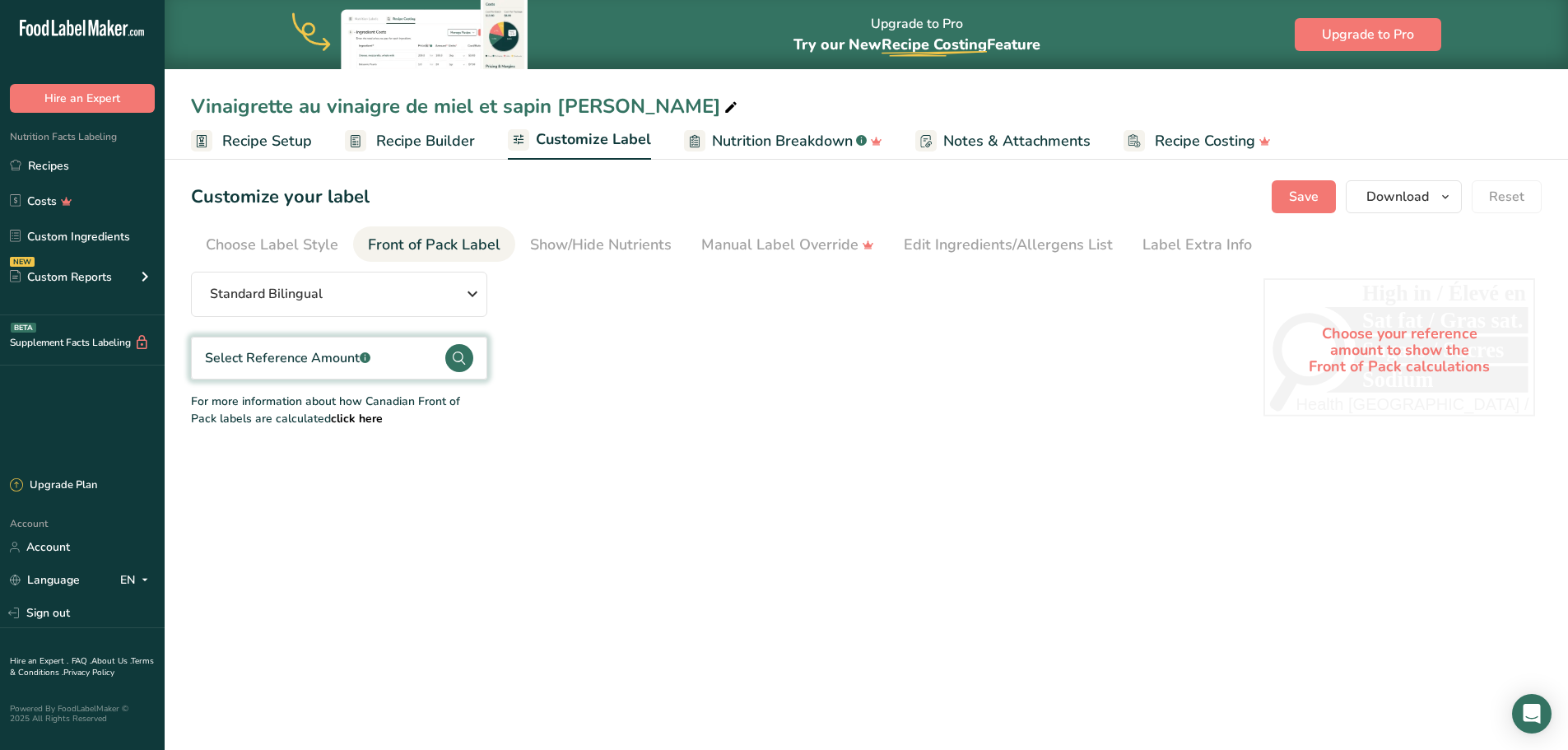
drag, startPoint x: 548, startPoint y: 242, endPoint x: 581, endPoint y: 266, distance: 40.8
click at [548, 242] on div "Show/Hide Nutrients" at bounding box center [600, 245] width 141 height 22
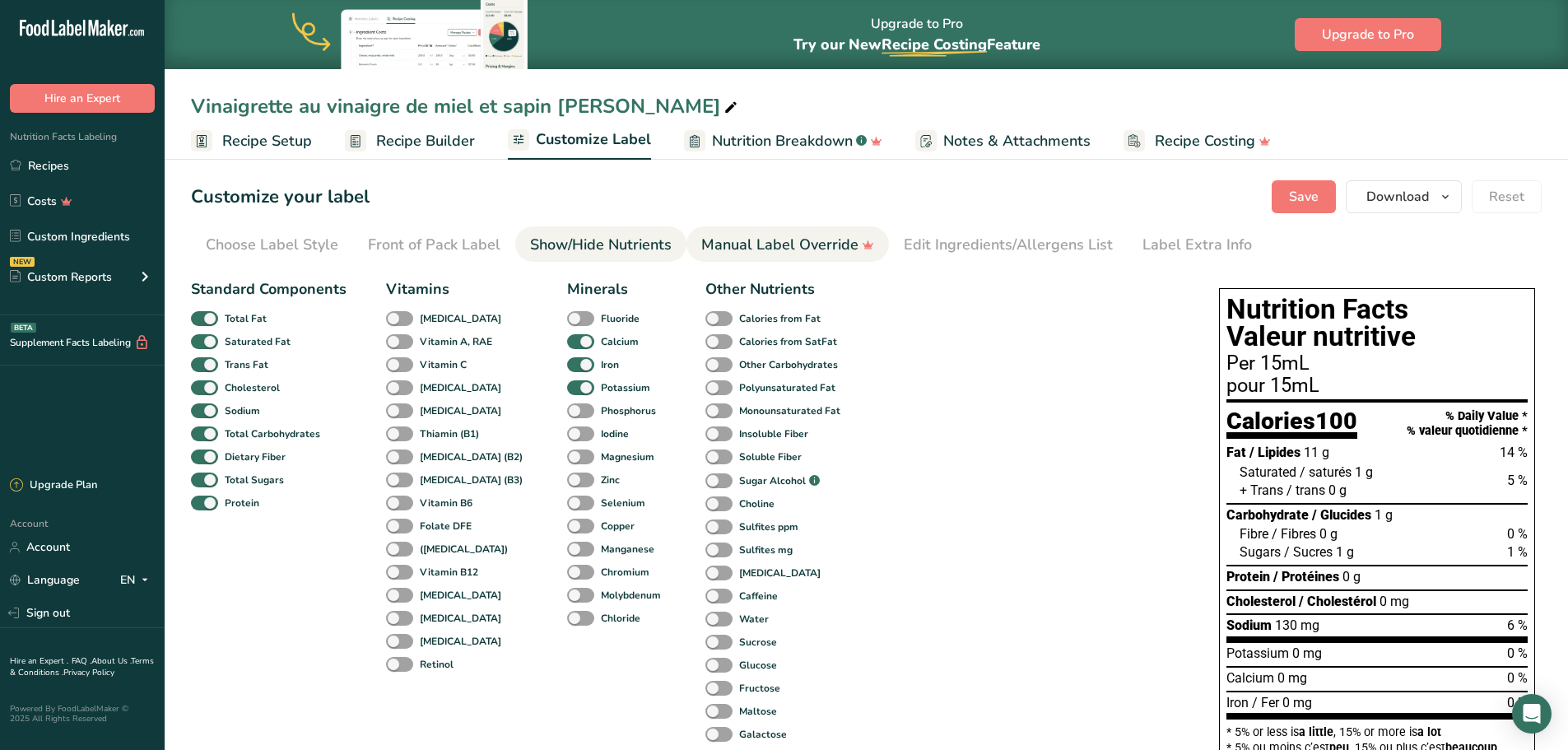
click at [718, 247] on div "Manual Label Override" at bounding box center [788, 245] width 173 height 22
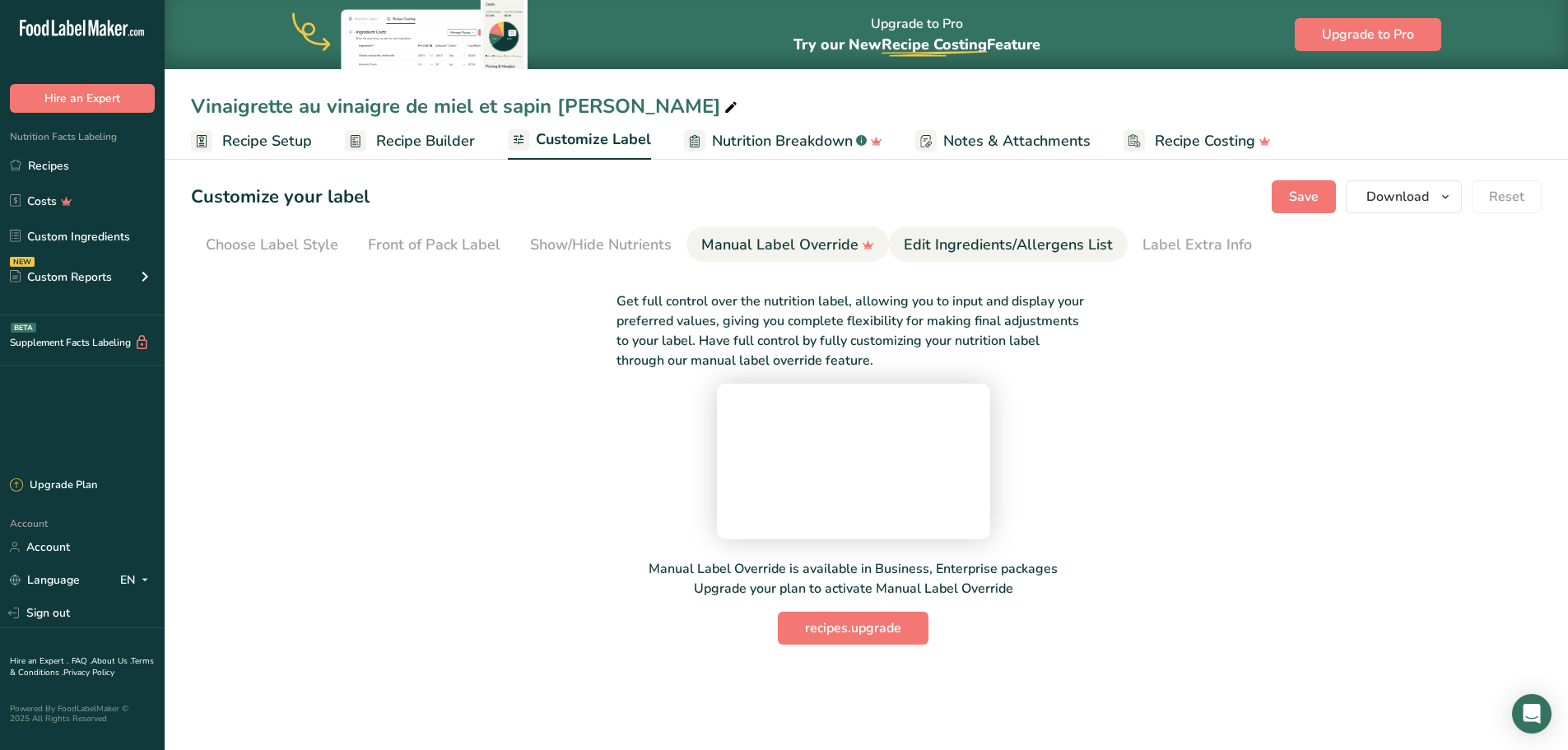
click at [963, 240] on div "Edit Ingredients/Allergens List" at bounding box center [1009, 245] width 209 height 22
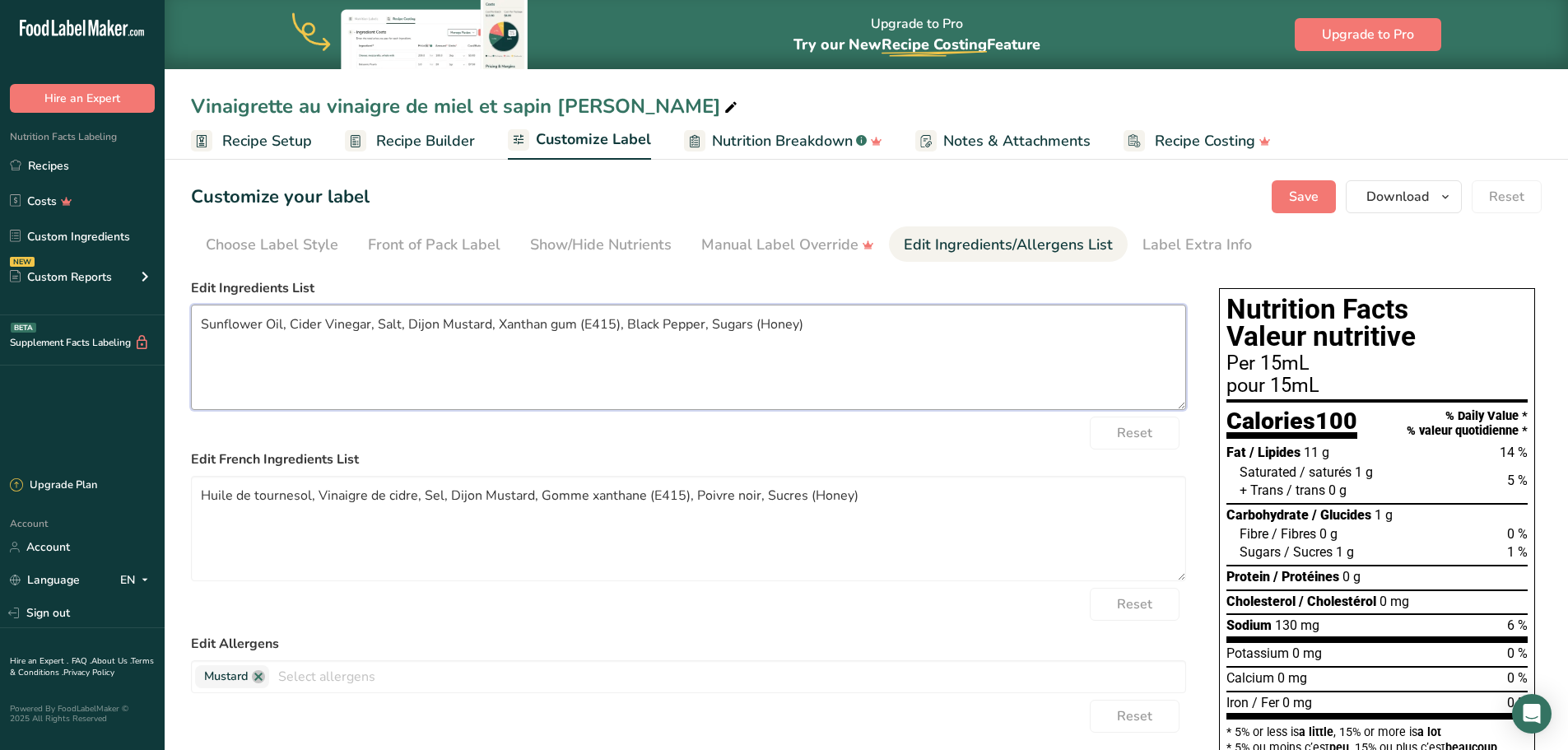
click at [200, 325] on textarea "Sunflower Oil, Cider Vinegar, Salt, Dijon Mustard, Xanthan gum (E415), Black Pe…" at bounding box center [689, 357] width 995 height 105
drag, startPoint x: 418, startPoint y: 324, endPoint x: 361, endPoint y: 330, distance: 57.3
click at [361, 330] on textarea "Organic Sunflower Oil, Cider Vinegar, Salt, Dijon Mustard, Xanthan gum (E415), …" at bounding box center [689, 357] width 995 height 105
click at [371, 335] on textarea "Organic Sunflower Oil, Cider Vinegar, Salt, Dijon Mustard, Xanthan gum (E415), …" at bounding box center [689, 357] width 995 height 105
click at [369, 328] on textarea "Organic Sunflower Oil, Cider Vinegar, Salt, Dijon Mustard, Xanthan gum (E415), …" at bounding box center [689, 357] width 995 height 105
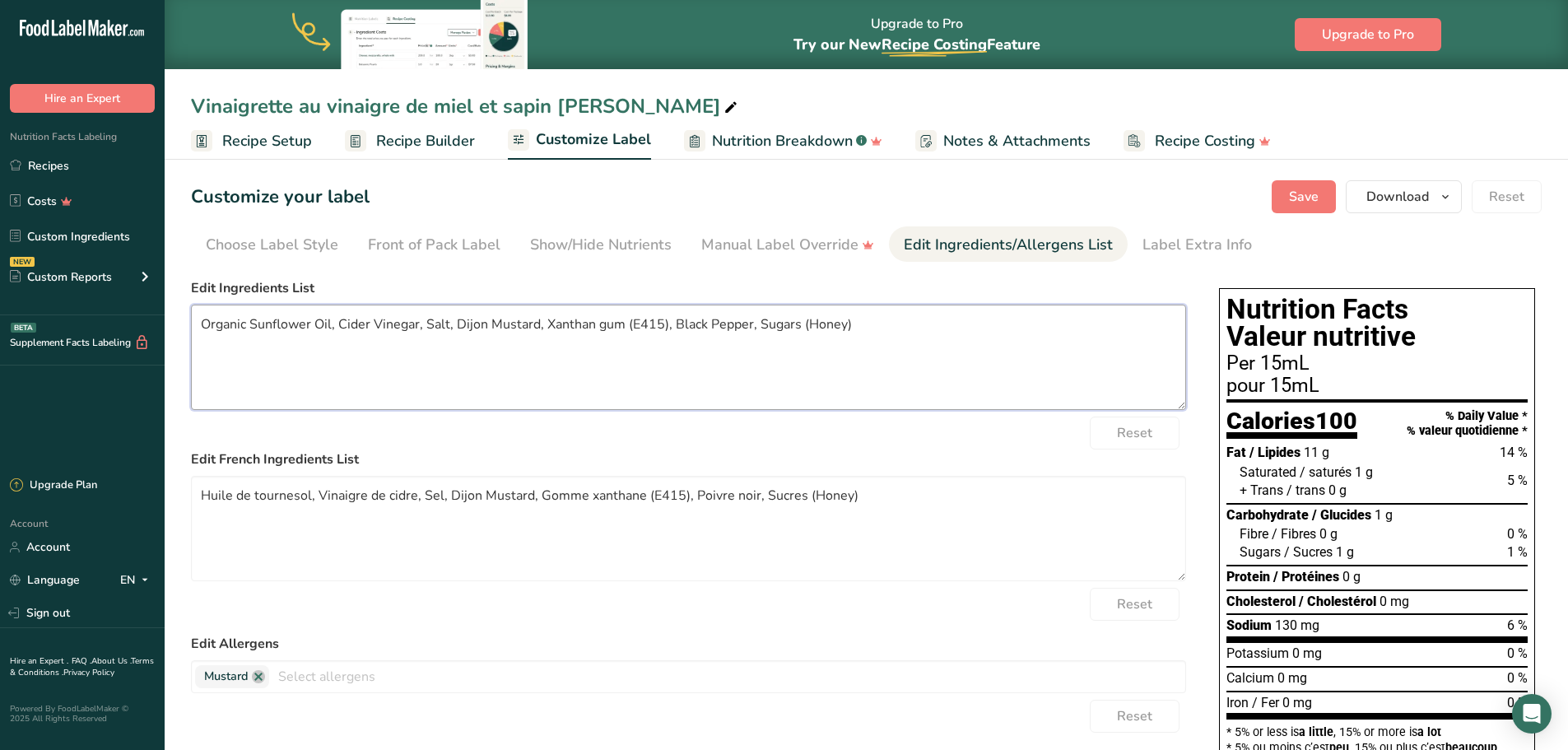
click at [361, 373] on textarea "Organic Sunflower Oil, Cider Vinegar, Salt, Dijon Mustard, Xanthan gum (E415), …" at bounding box center [689, 357] width 995 height 105
click at [359, 323] on textarea "Organic Sunflower Oil, Cider Vinegar, Salt, Dijon Mustard, Xanthan gum (E415), …" at bounding box center [689, 357] width 995 height 105
drag, startPoint x: 370, startPoint y: 321, endPoint x: 343, endPoint y: 318, distance: 27.2
click at [343, 318] on textarea "Organic Sunflower Oil, Cider Vinegar, Salt, Dijon Mustard, Xanthan gum (E415), …" at bounding box center [689, 357] width 995 height 105
click at [683, 321] on textarea "Organic Sunflower Oil, Honey Vinegar, Salt, Dijon Mustard, Xanthan gum (E415), …" at bounding box center [689, 357] width 995 height 105
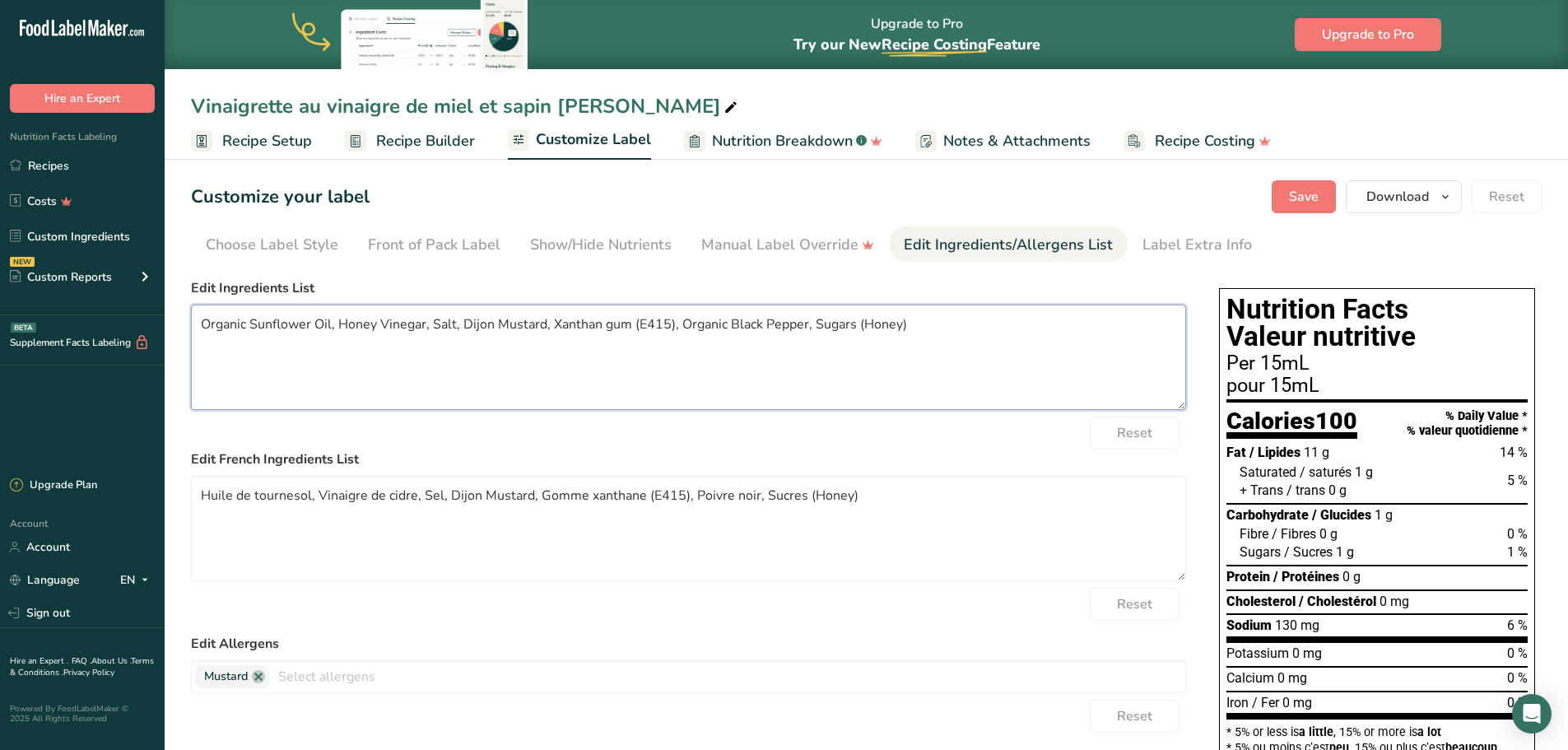
drag, startPoint x: 864, startPoint y: 325, endPoint x: 822, endPoint y: 324, distance: 42.0
click at [822, 324] on textarea "Organic Sunflower Oil, Honey Vinegar, Salt, Dijon Mustard, Xanthan gum (E415), …" at bounding box center [689, 357] width 995 height 105
click at [927, 331] on textarea "Organic Sunflower Oil, Honey Vinegar, Salt, Dijon Mustard, Xanthan gum (E415), …" at bounding box center [689, 357] width 995 height 105
click at [872, 372] on textarea "Organic Sunflower Oil, Honey Vinegar, Salt, Dijon Mustard, Xanthan gum (E415), …" at bounding box center [689, 357] width 995 height 105
type textarea "Organic Sunflower Oil, Honey Vinegar, Salt, Dijon Mustard, Xanthan gum (E415), …"
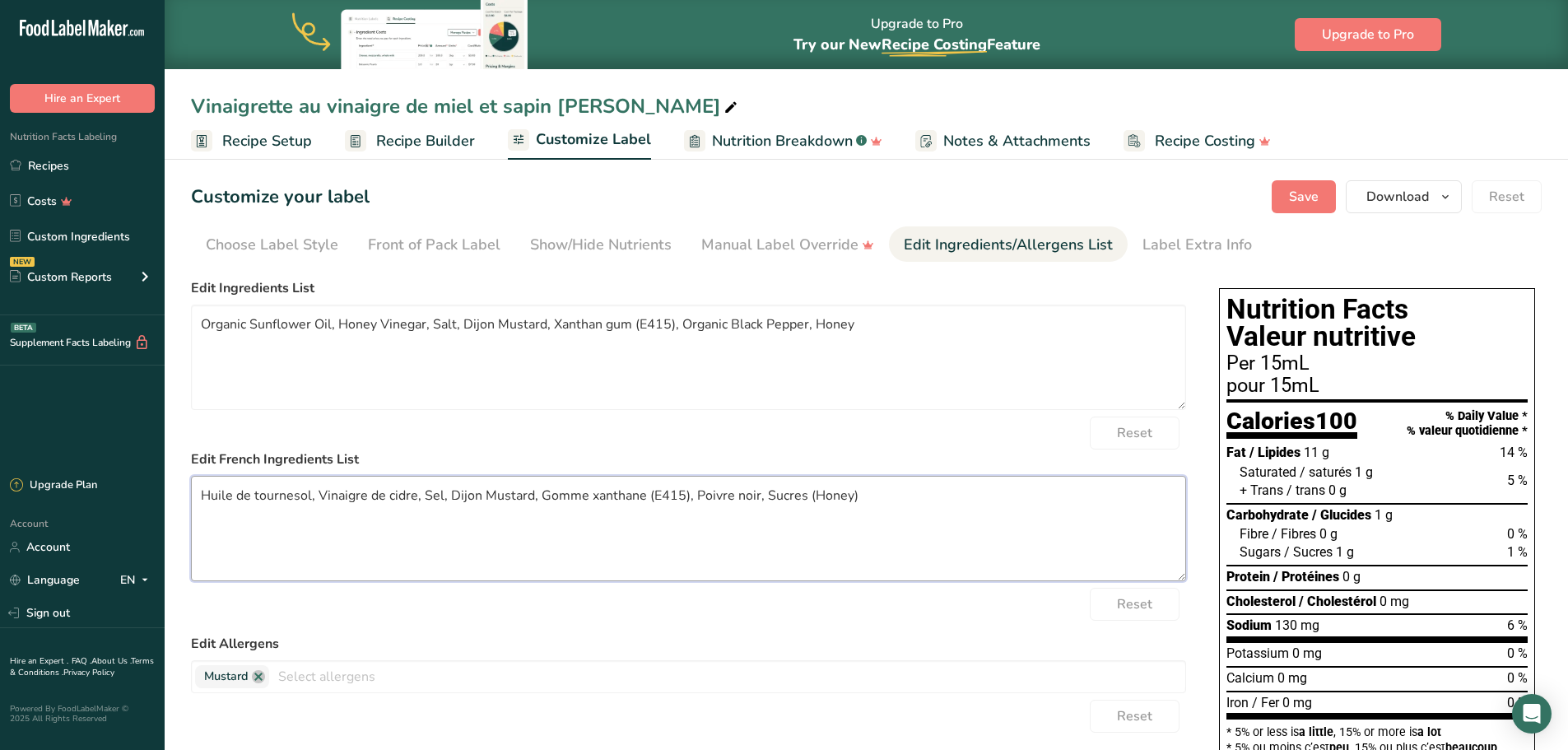
click at [309, 498] on textarea "Huile de tournesol, Vinaigre de cidre, Sel, Dijon Mustard, Gomme xanthane (E415…" at bounding box center [689, 528] width 995 height 105
drag, startPoint x: 435, startPoint y: 497, endPoint x: 412, endPoint y: 498, distance: 23.0
click at [412, 498] on textarea "Huile de tournesol bio, Vinaigre de cidre, Sel, Dijon Mustard, Gomme xanthane (…" at bounding box center [689, 528] width 995 height 105
drag, startPoint x: 548, startPoint y: 494, endPoint x: 503, endPoint y: 494, distance: 45.0
click at [503, 494] on textarea "Huile de tournesol bio, Vinaigre de miel, Sel, Dijon Mustard, Gomme xanthane (E…" at bounding box center [689, 528] width 995 height 105
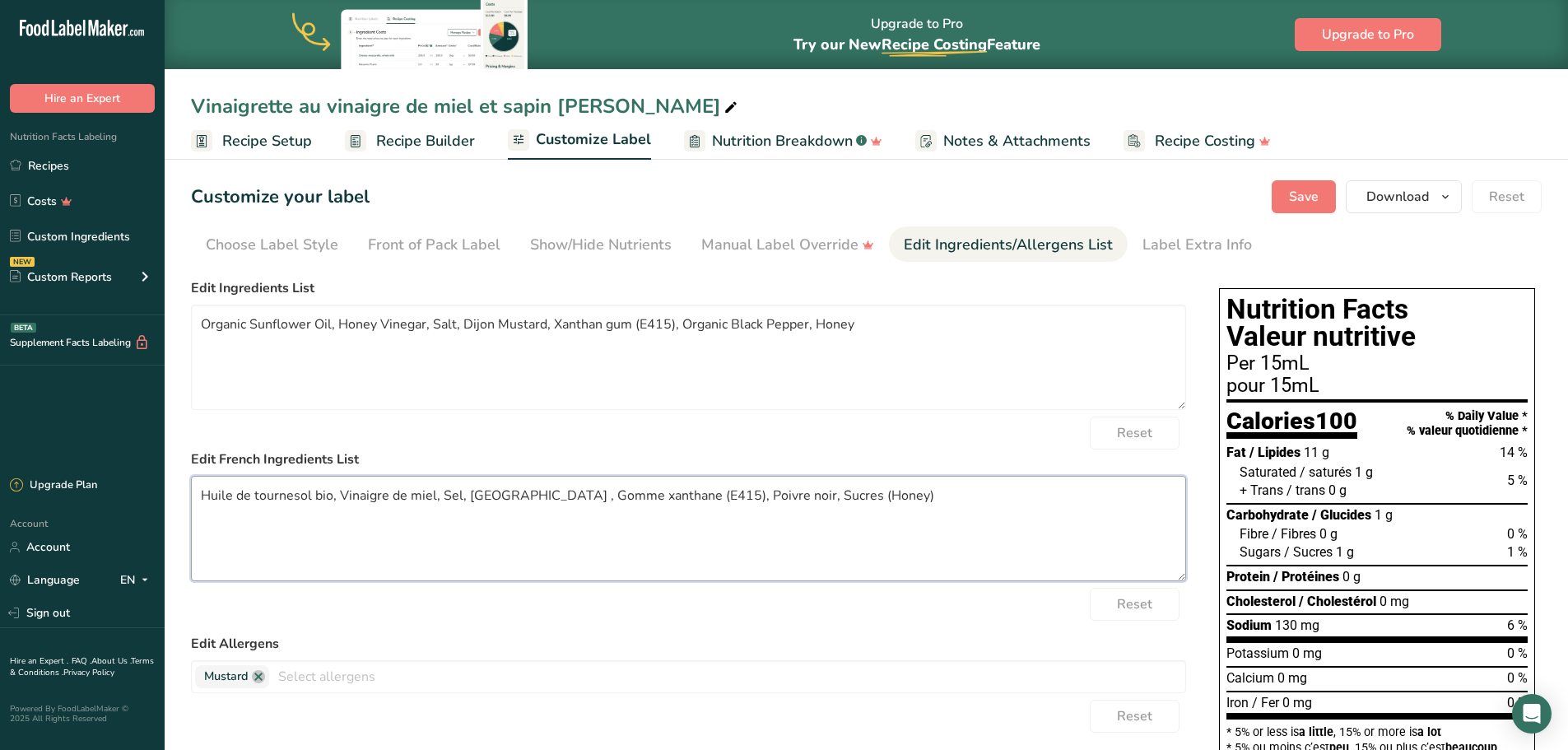
click at [466, 492] on textarea "Huile de tournesol bio, Vinaigre de miel, Sel, [GEOGRAPHIC_DATA] , Gomme xantha…" at bounding box center [689, 528] width 995 height 105
click at [616, 492] on textarea "Huile de tournesol bio, Vinaigre de miel, Sel, Moutarde Dijon , Gomme xanthane …" at bounding box center [689, 528] width 995 height 105
click at [802, 494] on textarea "Huile de tournesol bio, Vinaigre de miel, Sel, Moutarde Dijon , Gomme de xantha…" at bounding box center [689, 528] width 995 height 105
drag, startPoint x: 922, startPoint y: 497, endPoint x: 830, endPoint y: 496, distance: 92.0
click at [830, 496] on textarea "Huile de tournesol bio, Vinaigre de miel, Sel, Moutarde Dijon , Gomme de xantha…" at bounding box center [689, 528] width 995 height 105
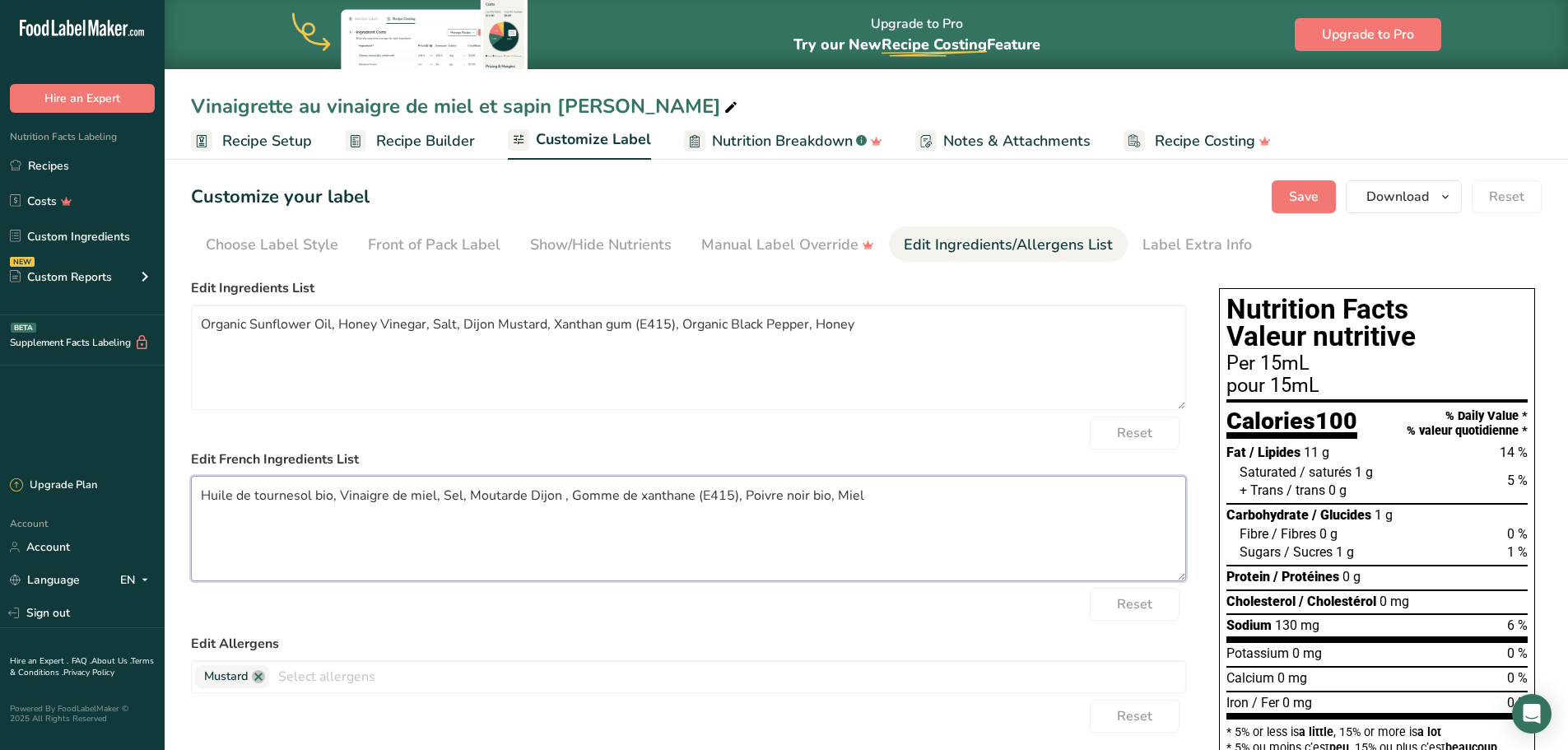
click at [966, 530] on textarea "Huile de tournesol bio, Vinaigre de miel, Sel, Moutarde Dijon , Gomme de xantha…" at bounding box center [689, 528] width 995 height 105
type textarea "Huile de tournesol bio, Vinaigre de miel, Sel, Moutarde Dijon , Gomme de xantha…"
click at [1319, 189] on span "Save" at bounding box center [1304, 196] width 30 height 20
click at [1206, 248] on div "Label Extra Info" at bounding box center [1197, 245] width 110 height 22
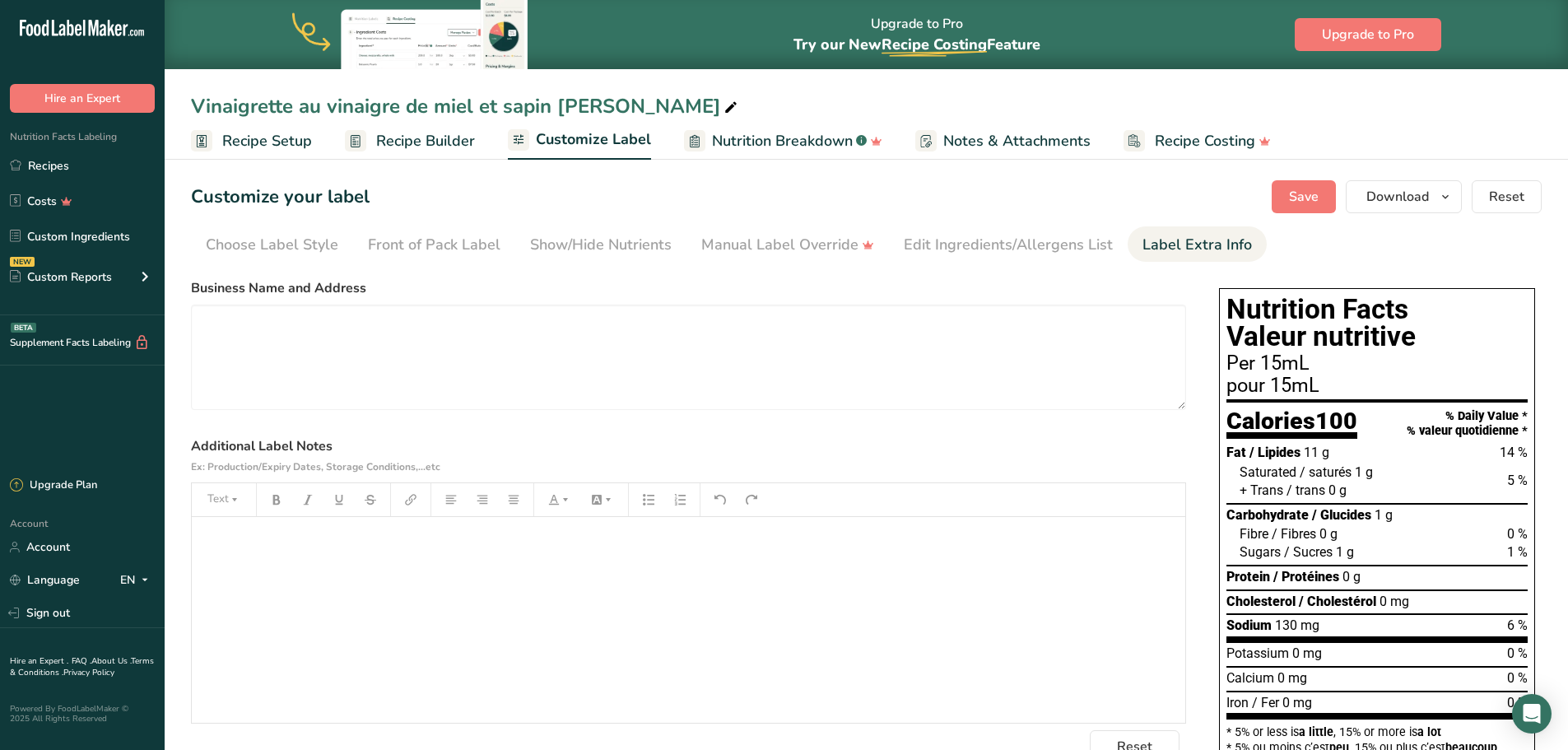
click at [550, 527] on div "﻿" at bounding box center [689, 620] width 993 height 205
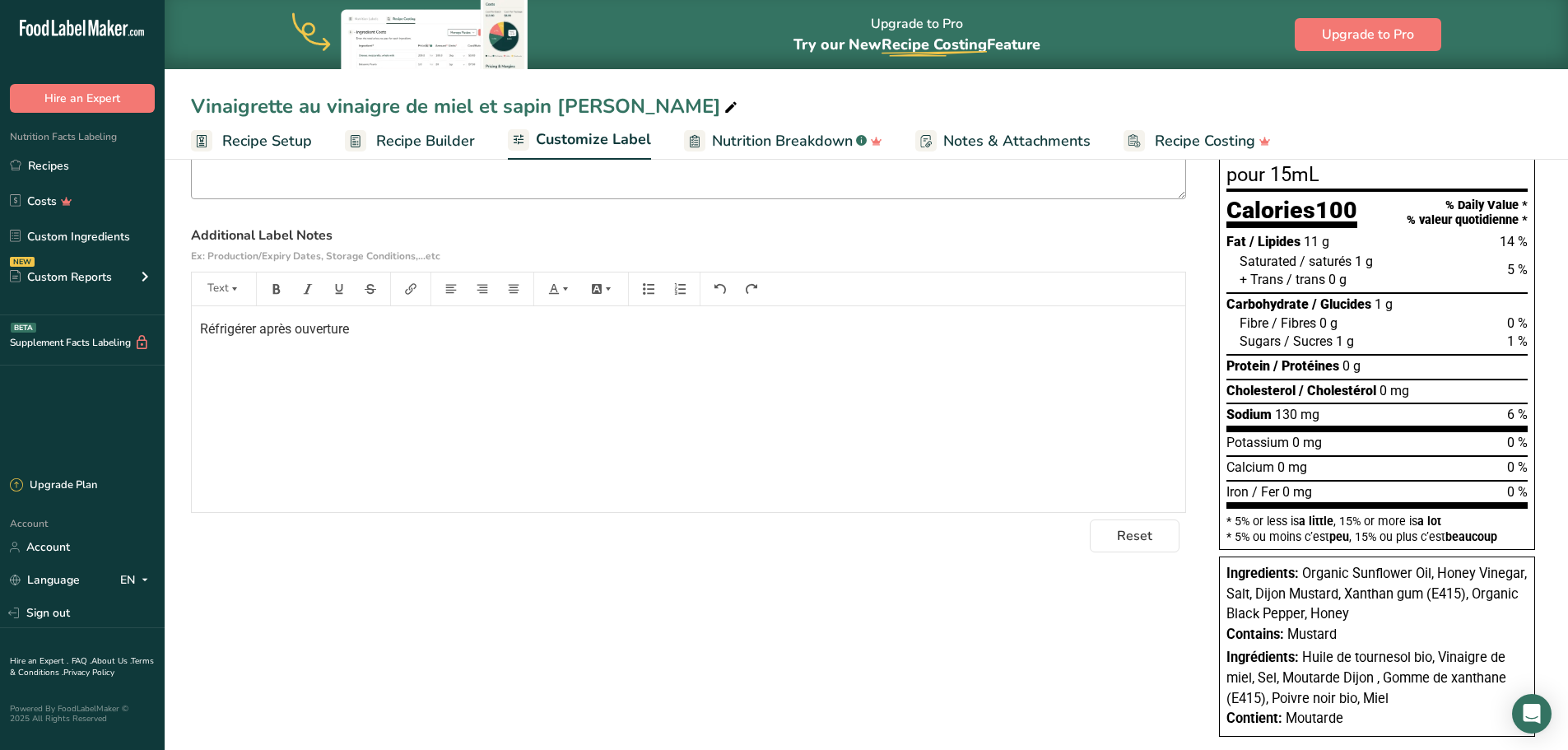
scroll to position [241, 0]
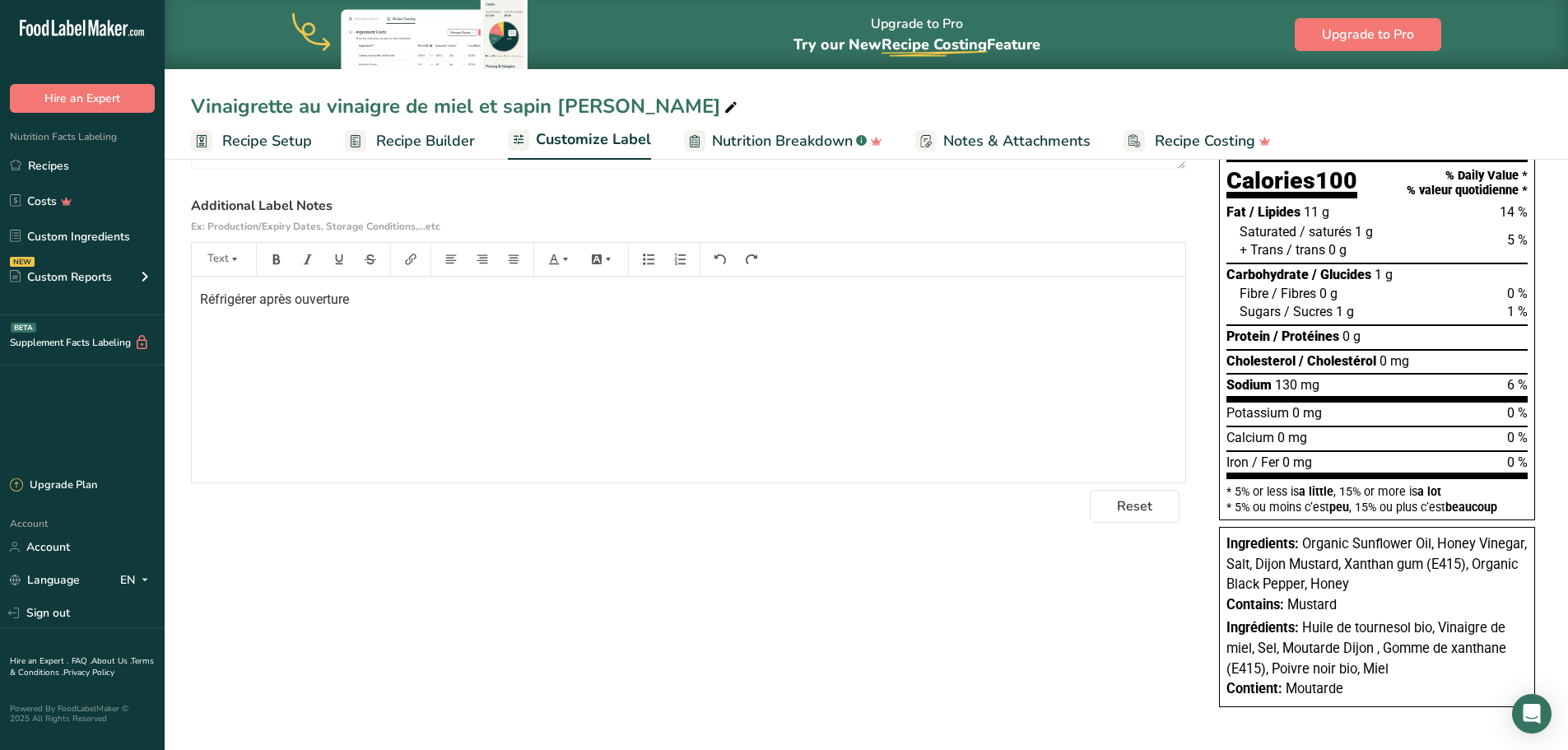
click at [365, 303] on p "Réfrigérer après ouverture" at bounding box center [689, 299] width 977 height 20
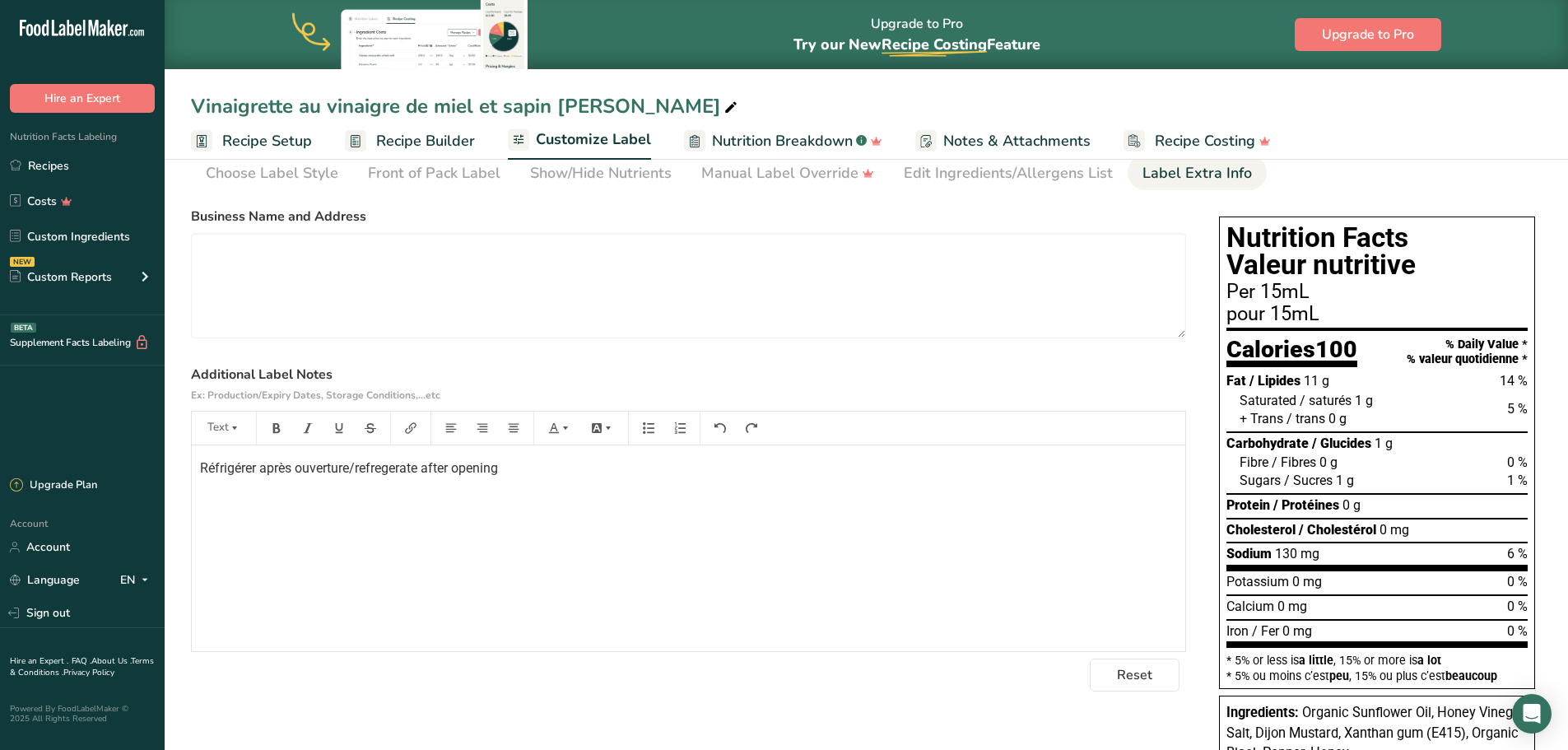
scroll to position [0, 0]
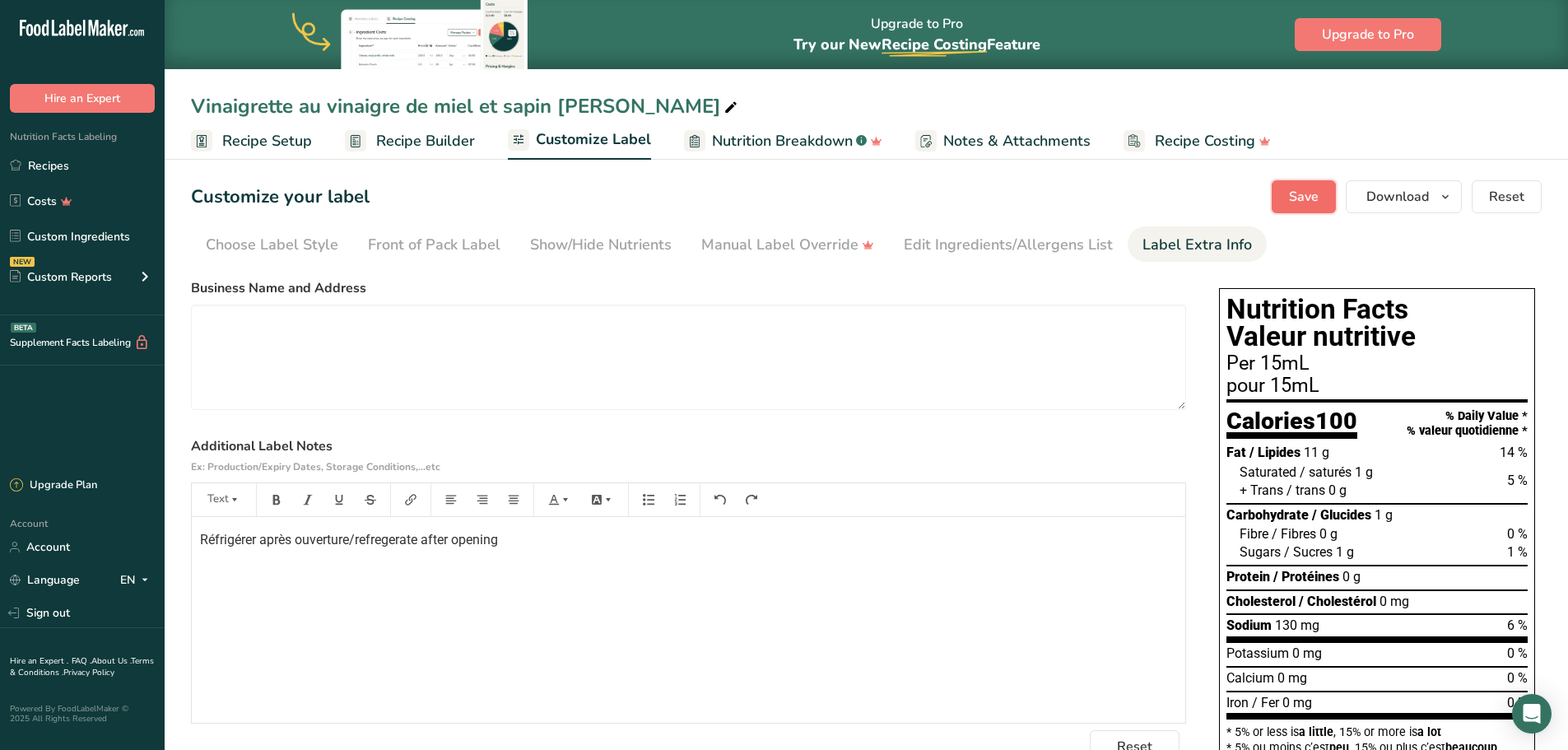
click at [1293, 190] on span "Save" at bounding box center [1304, 196] width 30 height 20
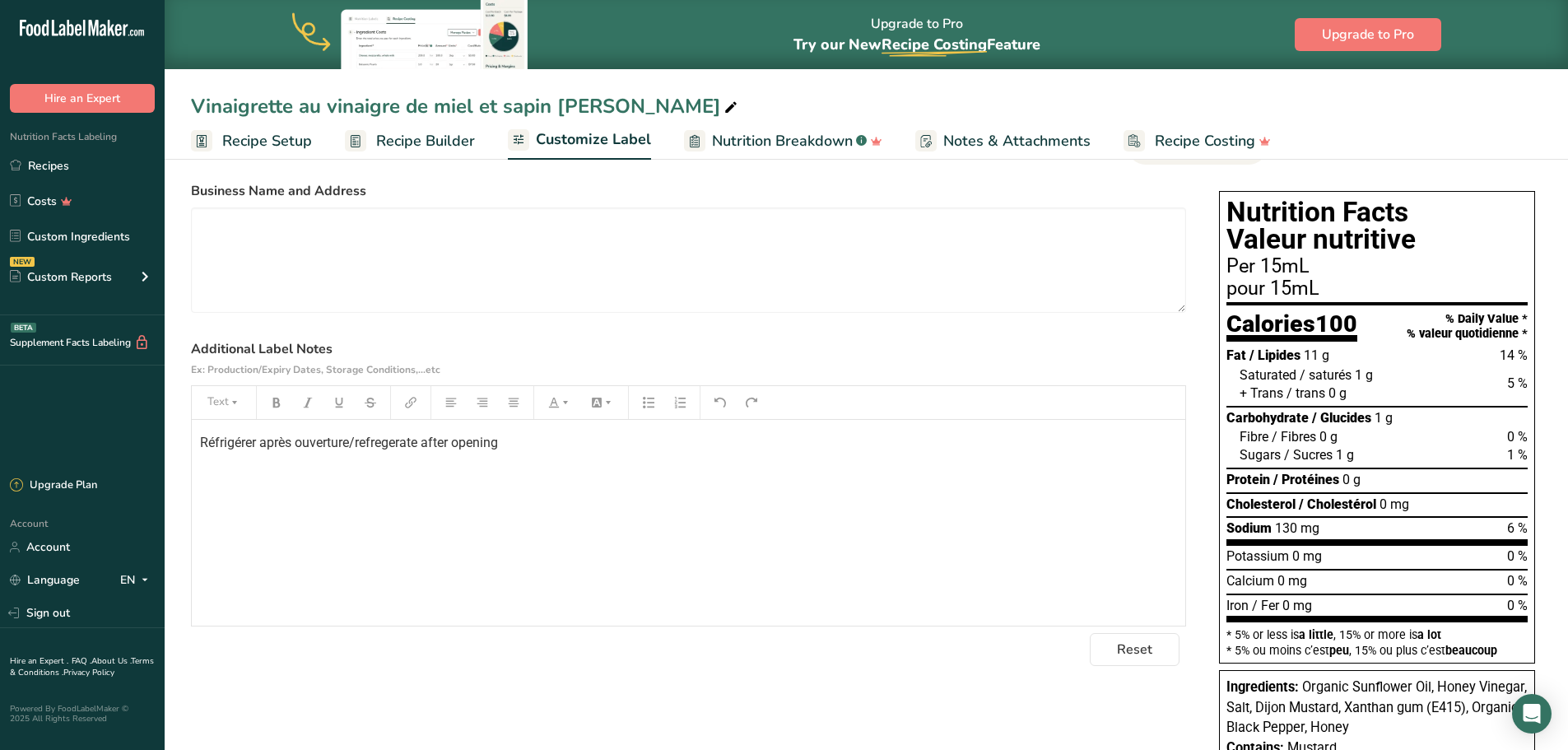
scroll to position [51, 0]
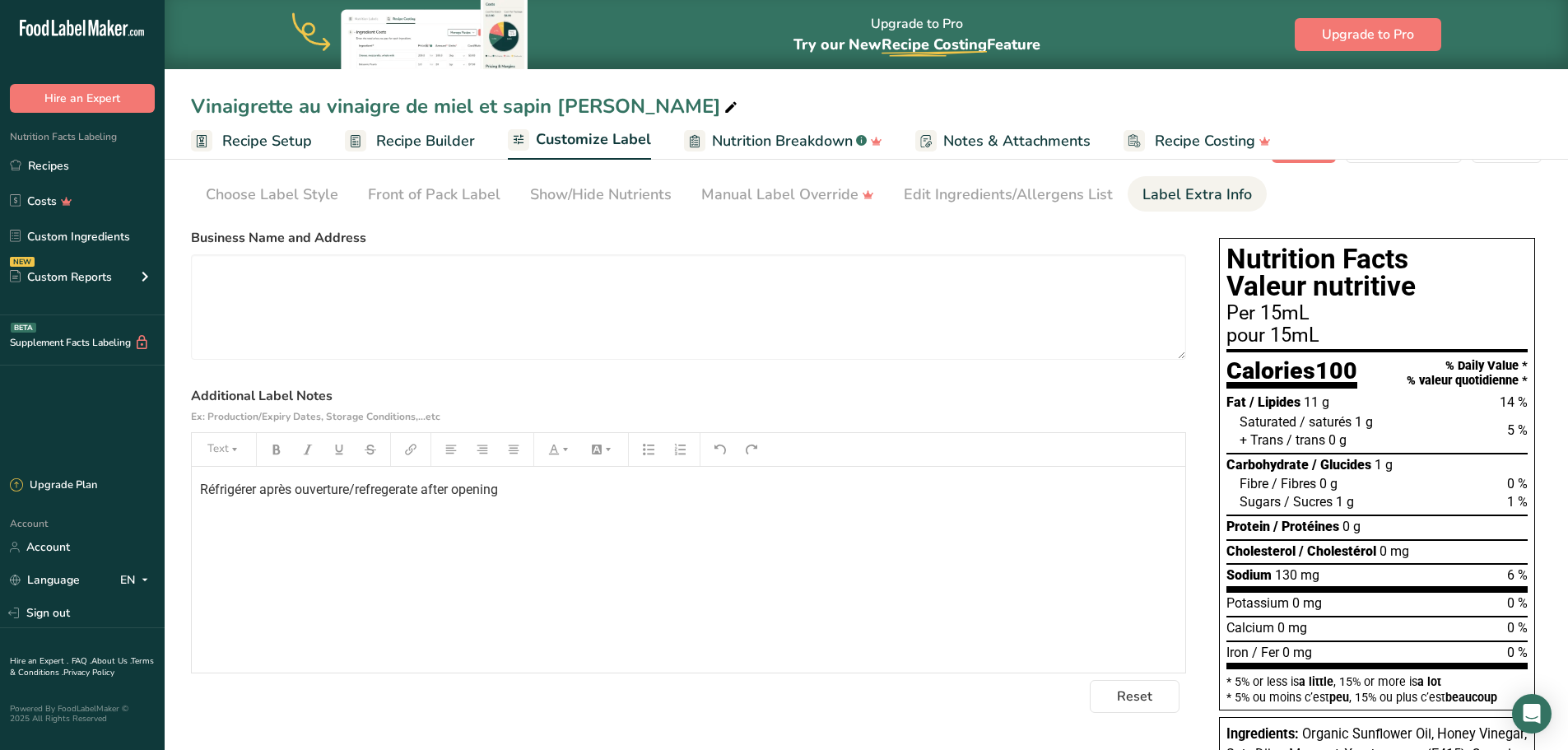
click at [281, 133] on span "Recipe Setup" at bounding box center [267, 141] width 90 height 22
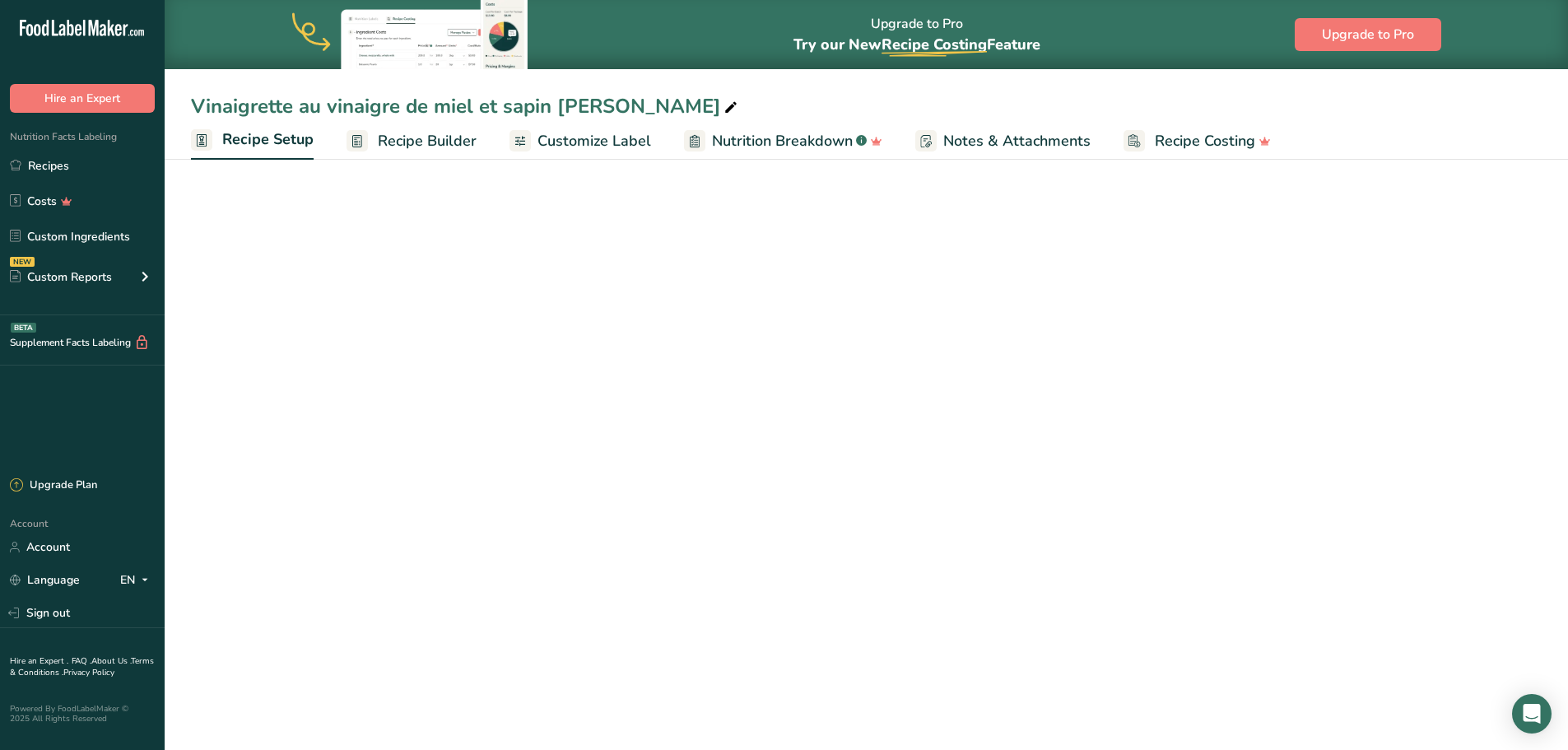
select select "22"
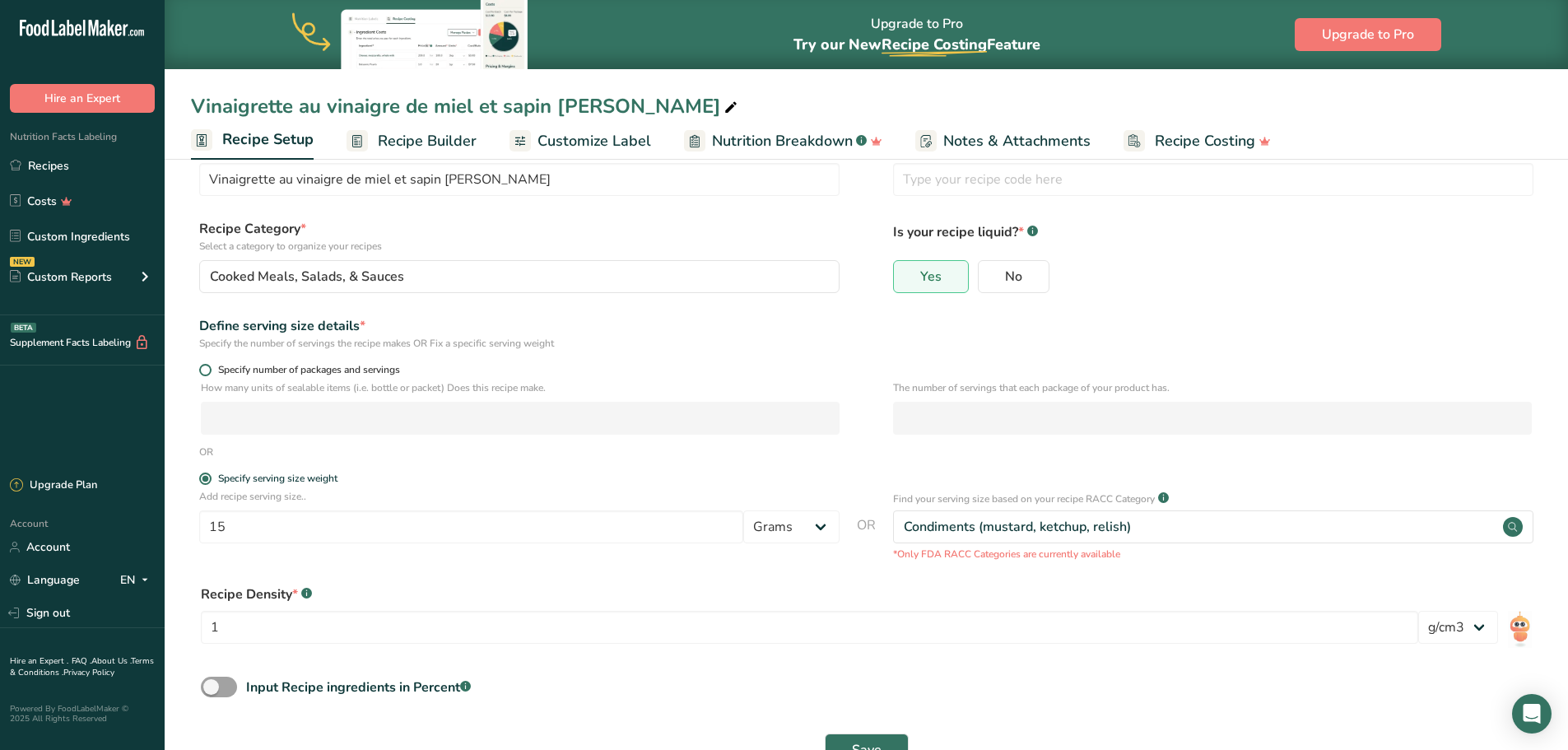
click at [203, 369] on span at bounding box center [206, 370] width 12 height 12
click at [203, 369] on input "Specify number of packages and servings" at bounding box center [205, 370] width 10 height 10
radio input "true"
radio input "false"
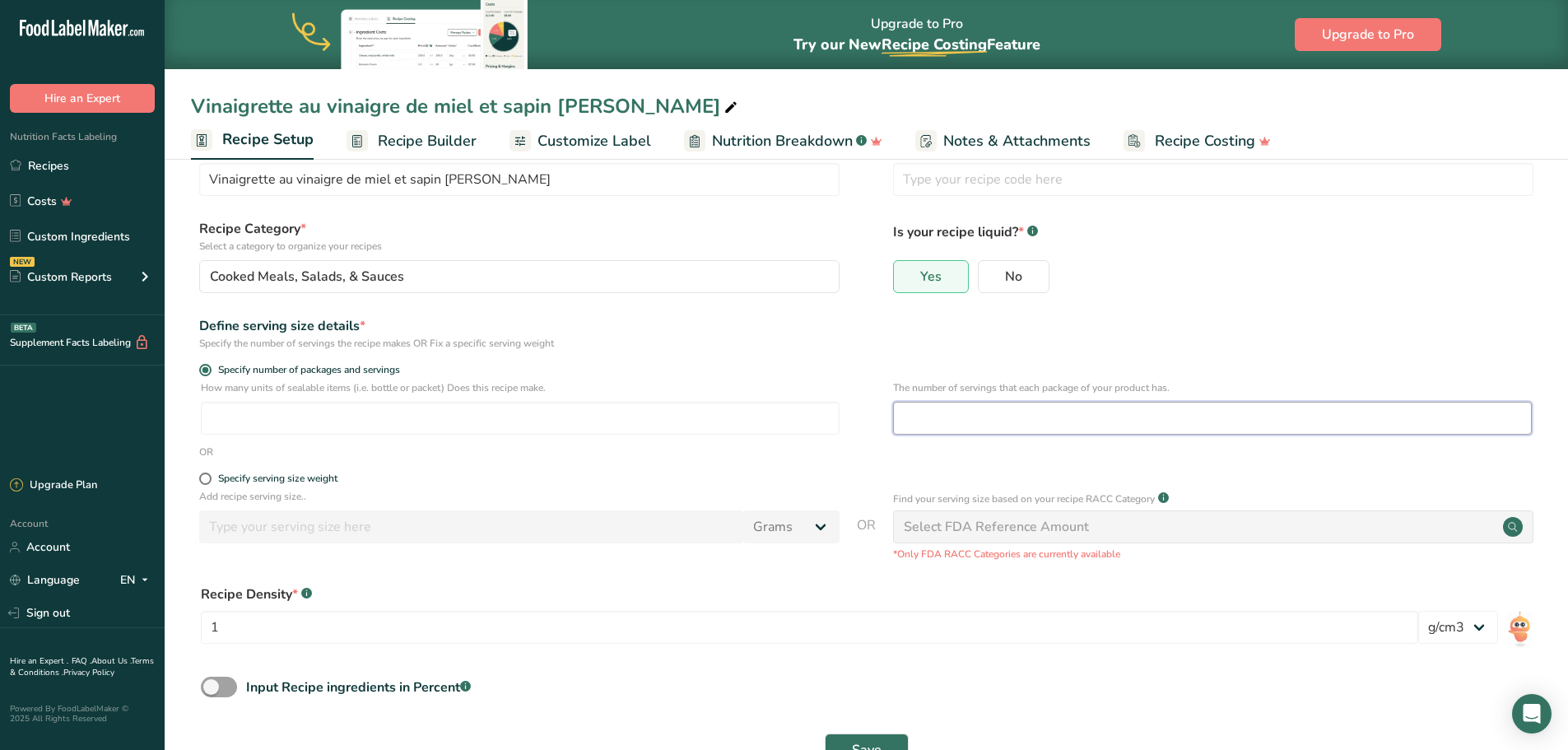
click at [916, 419] on input "number" at bounding box center [1213, 418] width 639 height 33
click at [206, 474] on span at bounding box center [206, 479] width 12 height 12
click at [206, 474] on input "Specify serving size weight" at bounding box center [205, 479] width 10 height 10
radio input "true"
radio input "false"
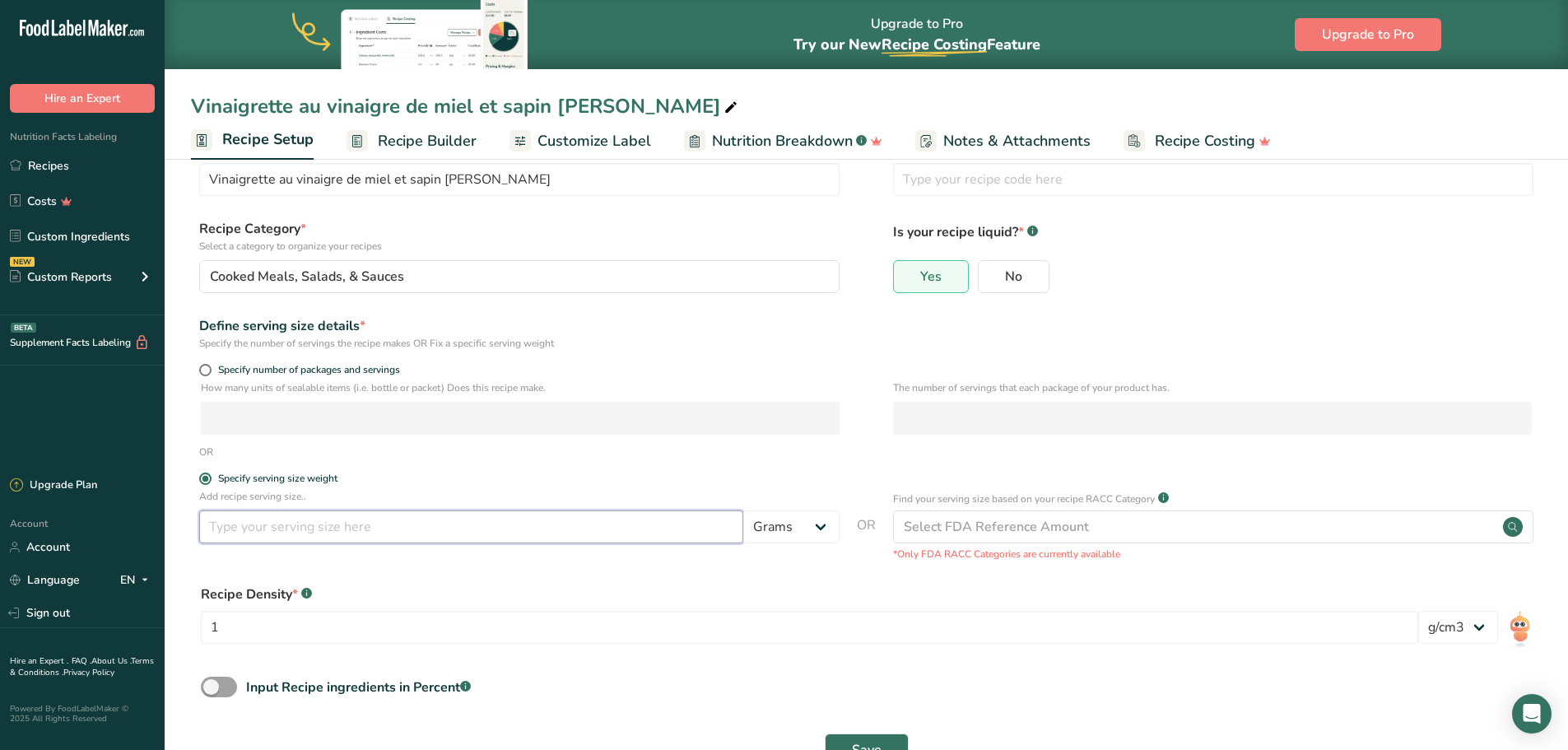
click at [301, 527] on input "number" at bounding box center [471, 527] width 544 height 33
type input "30"
click at [825, 734] on button "Save" at bounding box center [867, 750] width 84 height 33
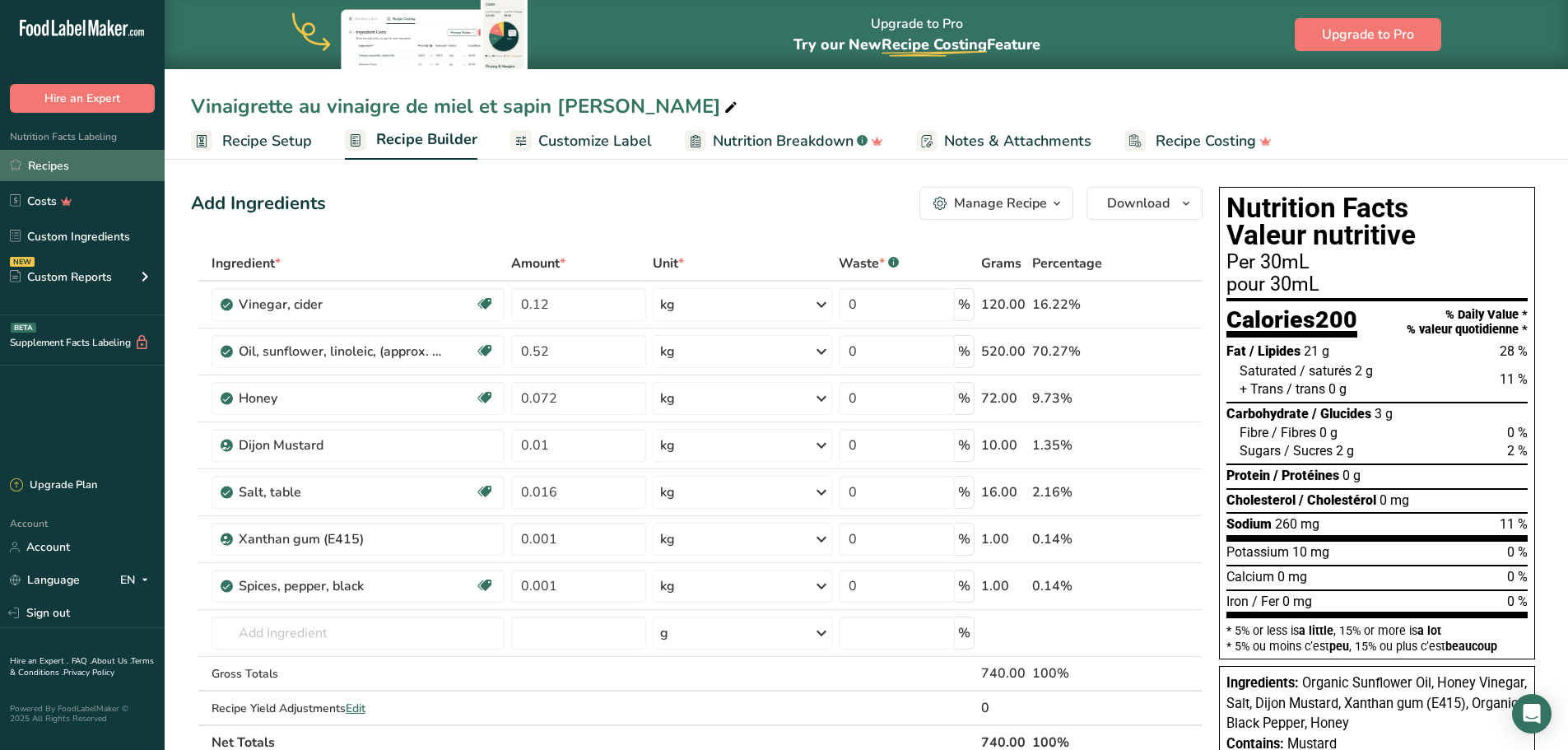
click at [75, 161] on link "Recipes" at bounding box center [82, 165] width 164 height 32
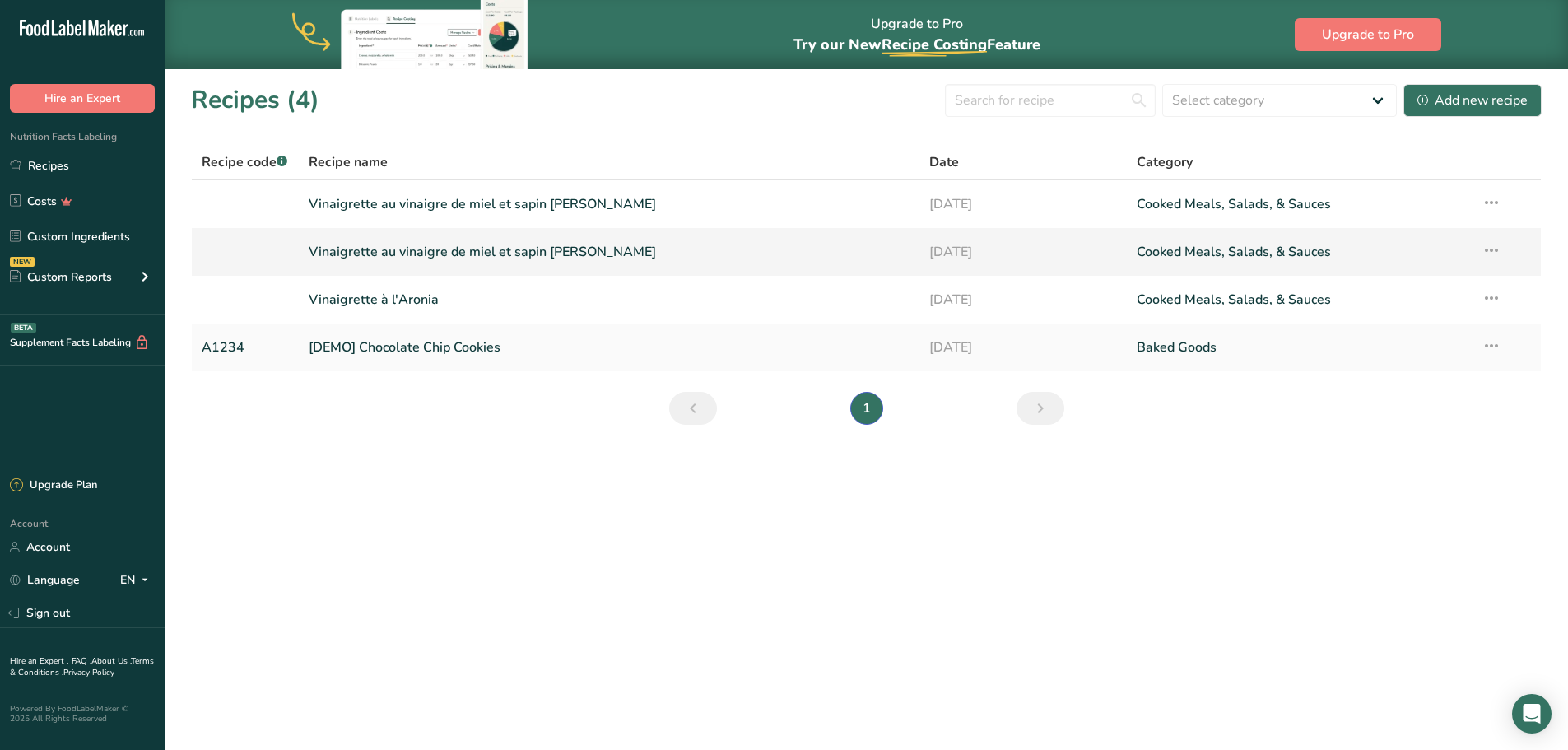
click at [878, 263] on link "Vinaigrette au vinaigre de miel et sapin [PERSON_NAME]" at bounding box center [610, 252] width 602 height 34
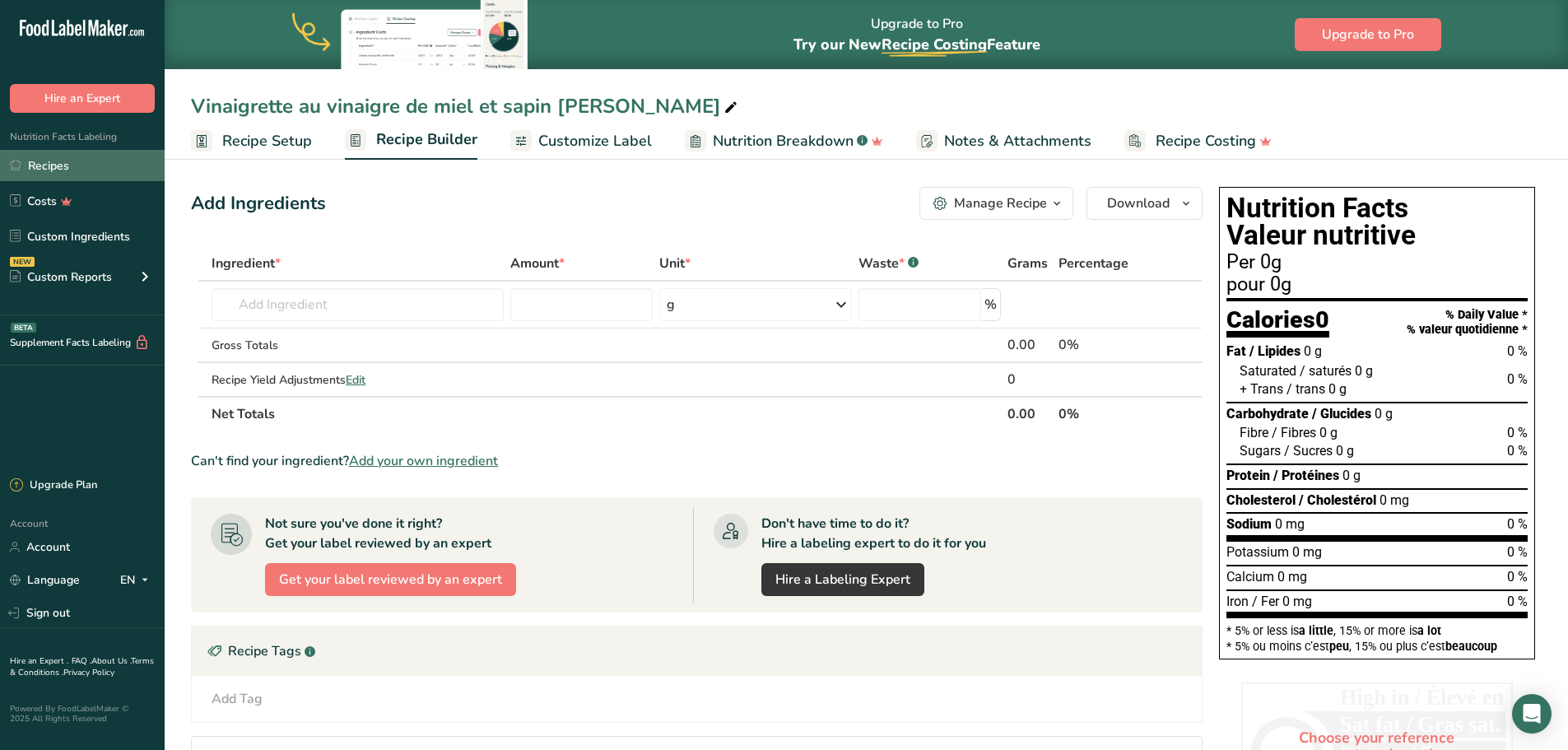
click at [60, 163] on link "Recipes" at bounding box center [82, 165] width 164 height 32
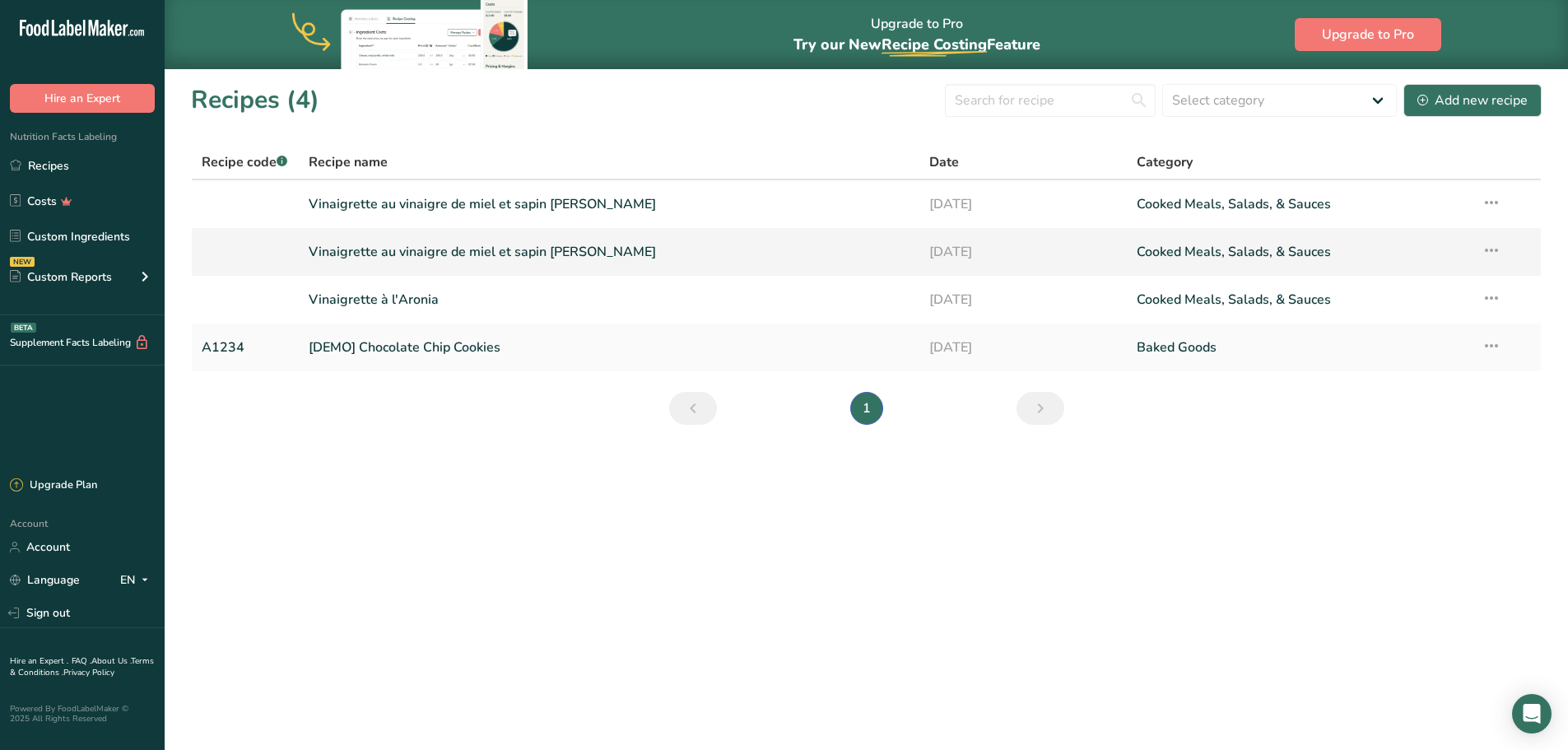
click at [1491, 254] on icon at bounding box center [1491, 250] width 20 height 30
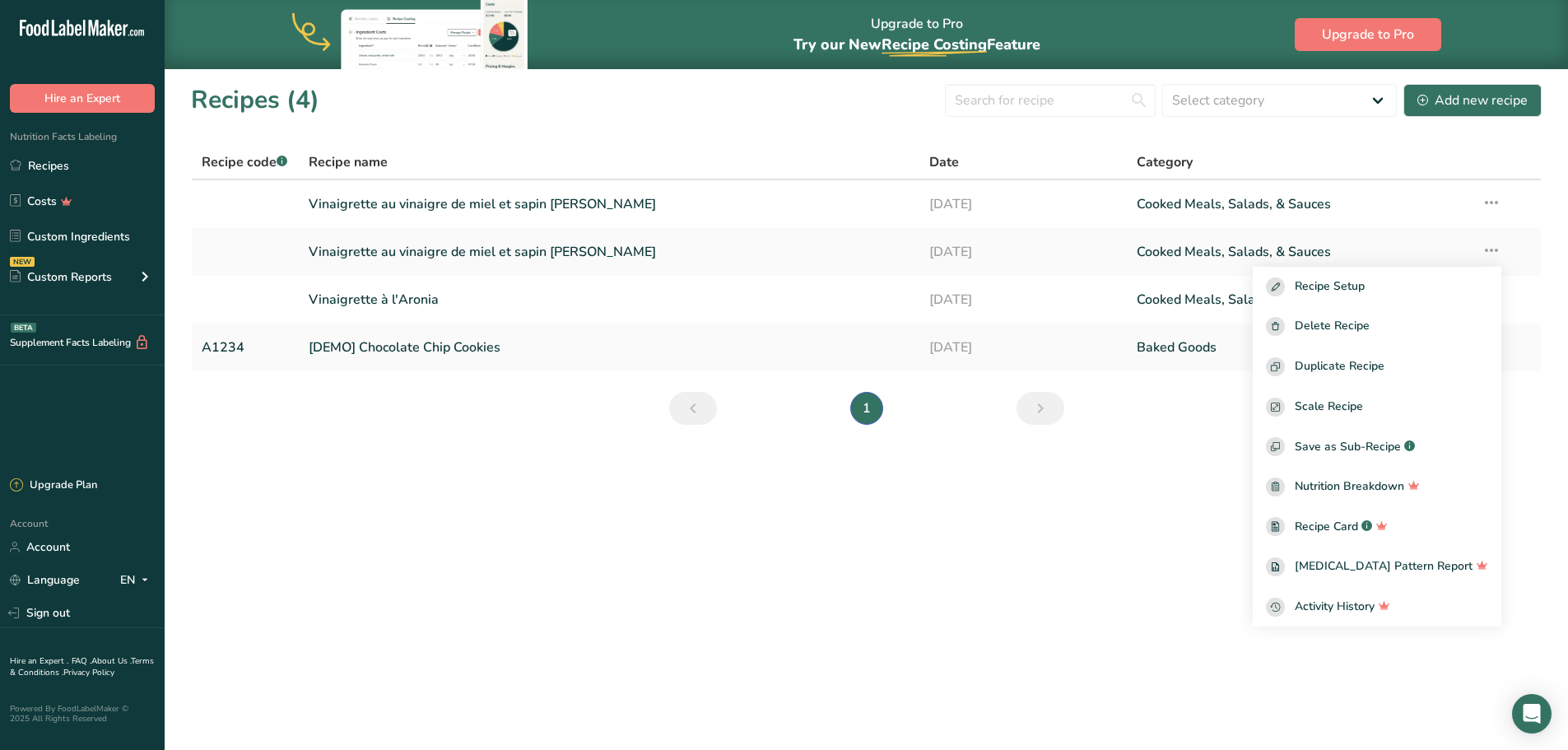
click at [1172, 425] on section "Recipes (4) Select category All Baked Goods [GEOGRAPHIC_DATA] Confectionery Coo…" at bounding box center [866, 259] width 1404 height 383
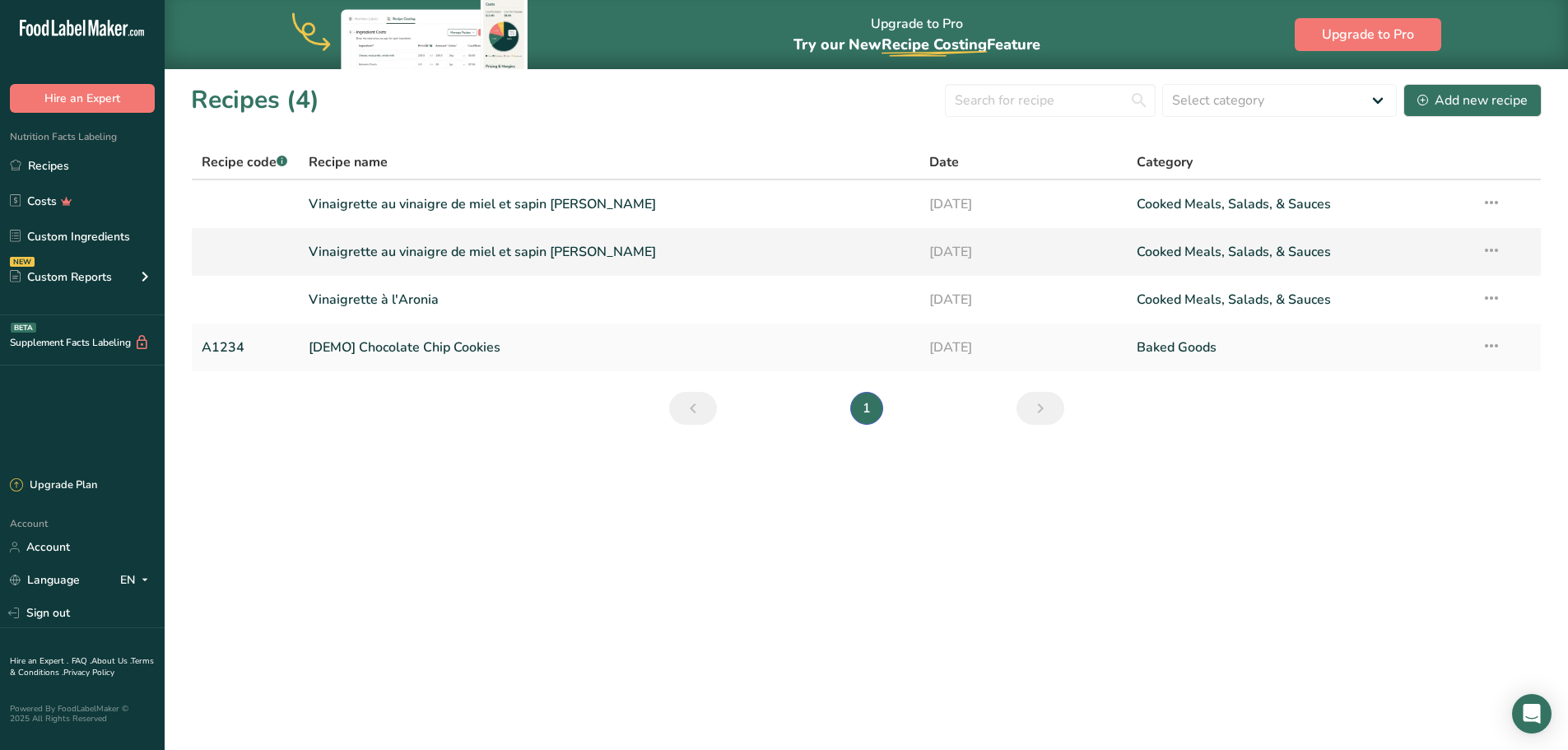
click at [1148, 255] on link "Cooked Meals, Salads, & Sauces" at bounding box center [1300, 252] width 325 height 34
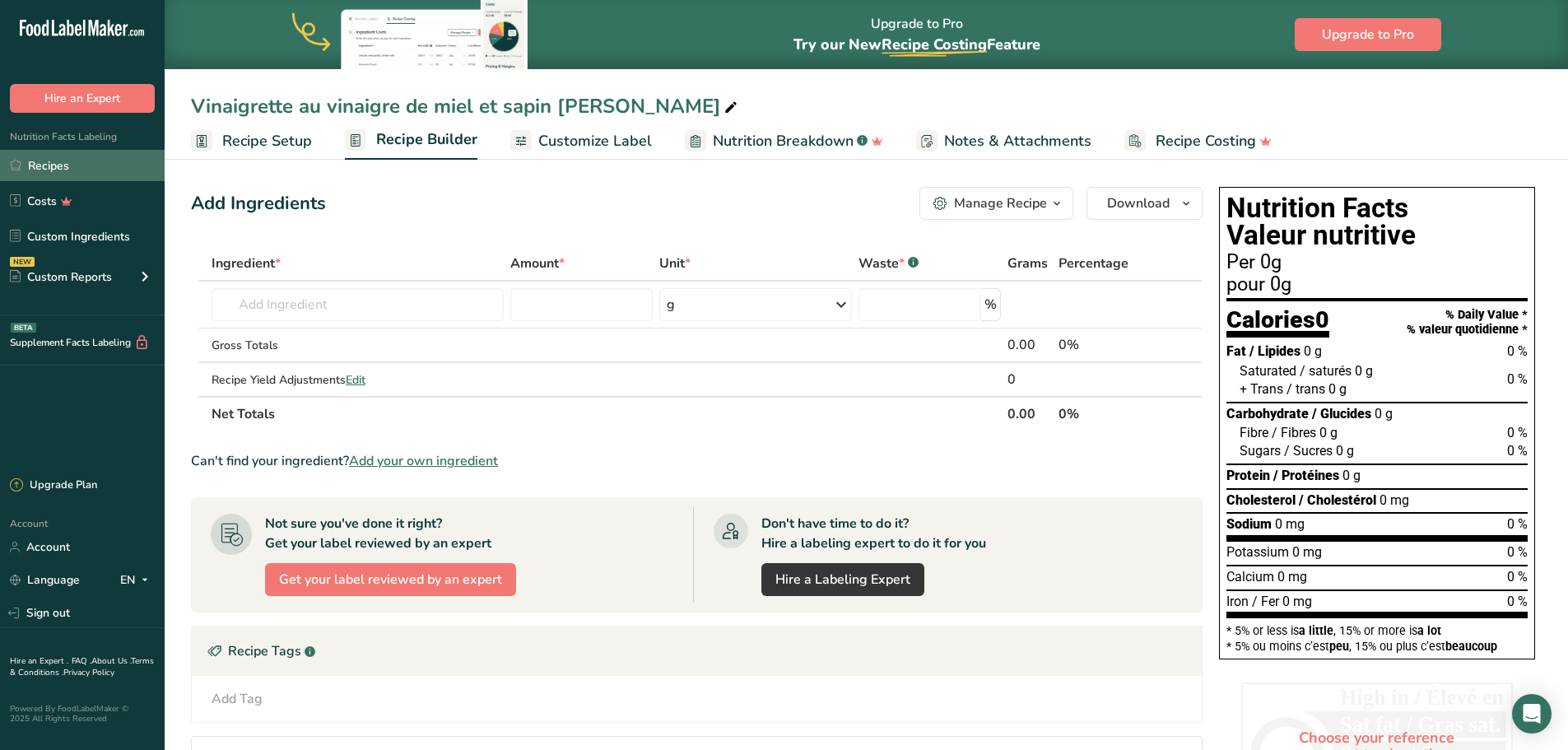
click at [68, 164] on link "Recipes" at bounding box center [82, 165] width 164 height 32
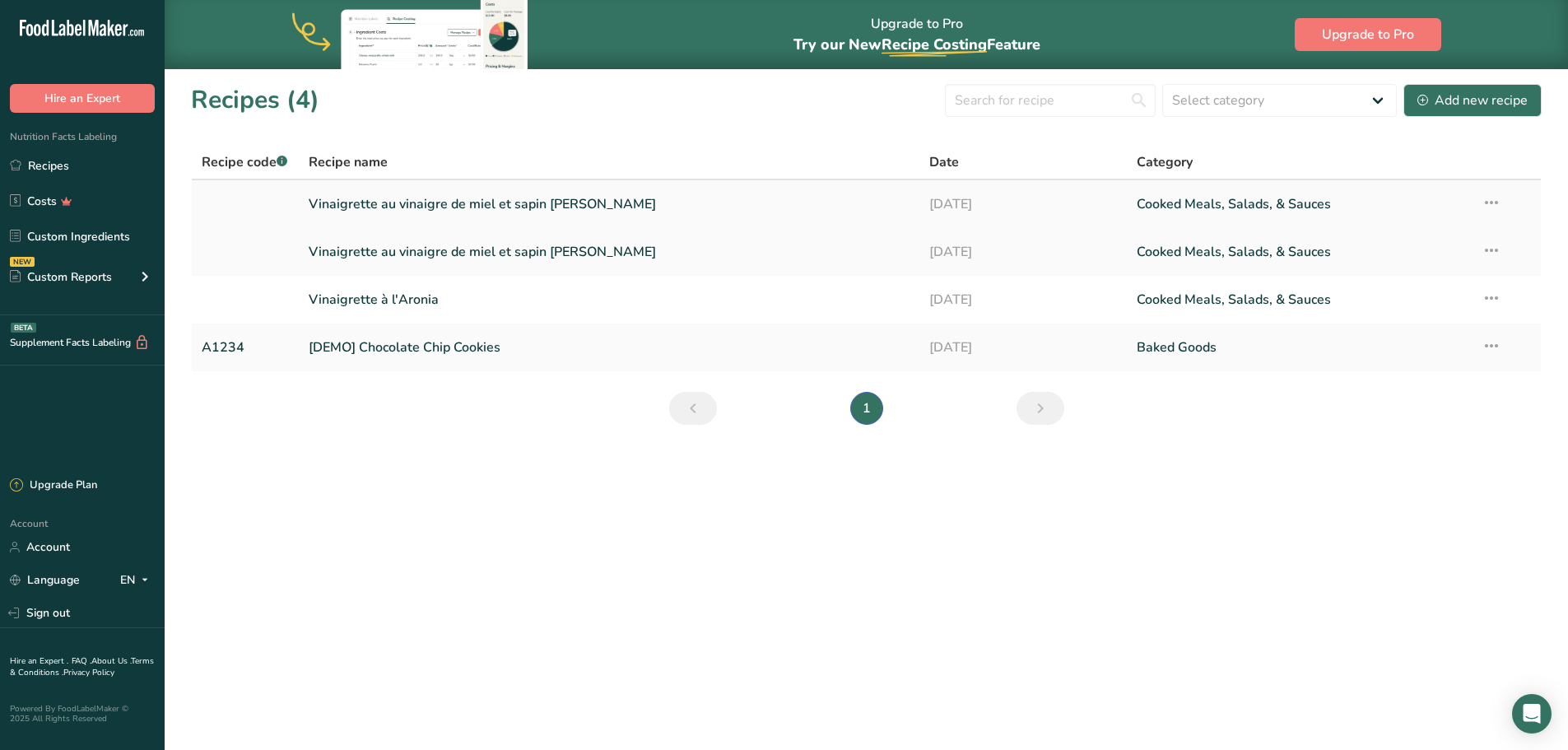
click at [1290, 199] on link "Cooked Meals, Salads, & Sauces" at bounding box center [1300, 204] width 325 height 34
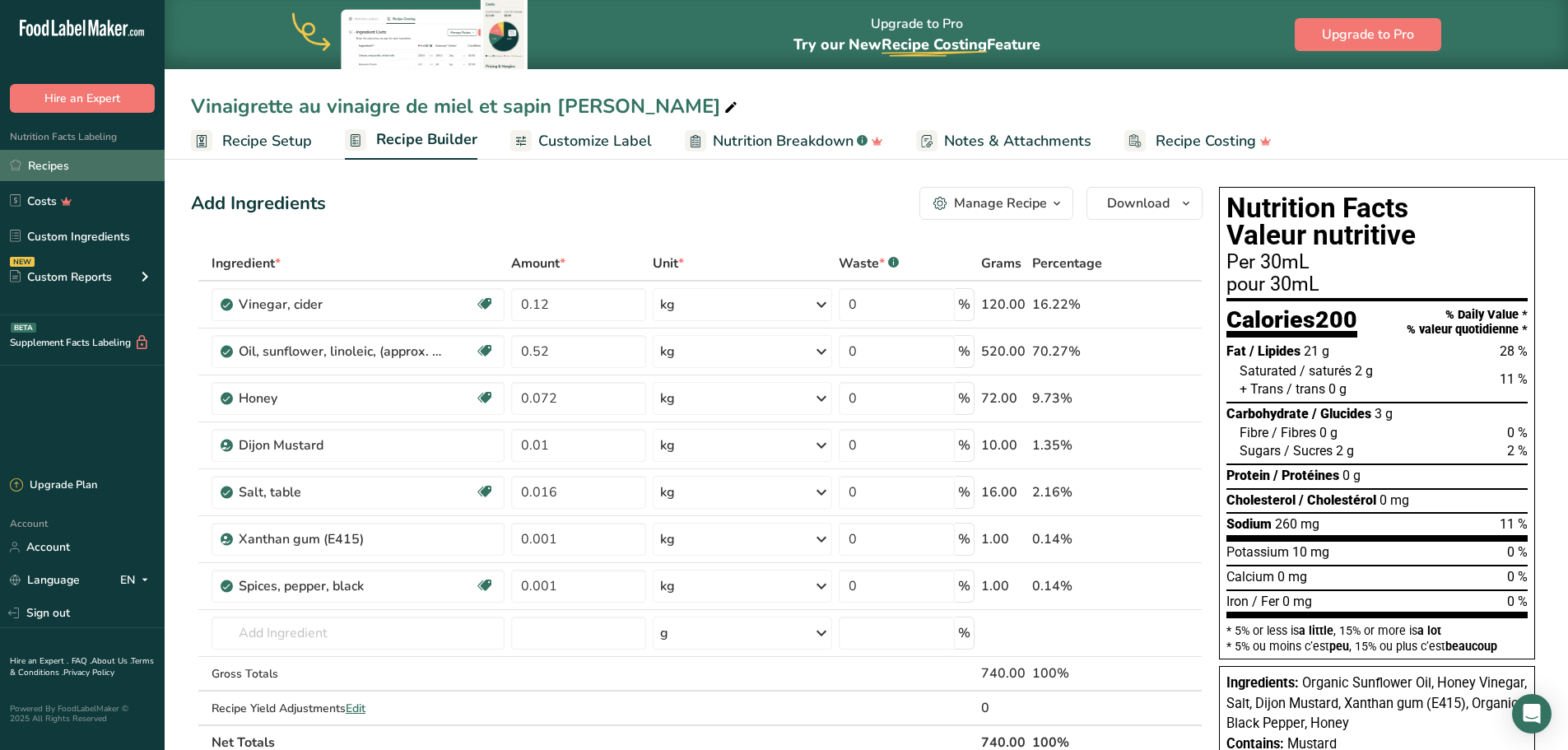
click at [60, 166] on link "Recipes" at bounding box center [82, 165] width 164 height 32
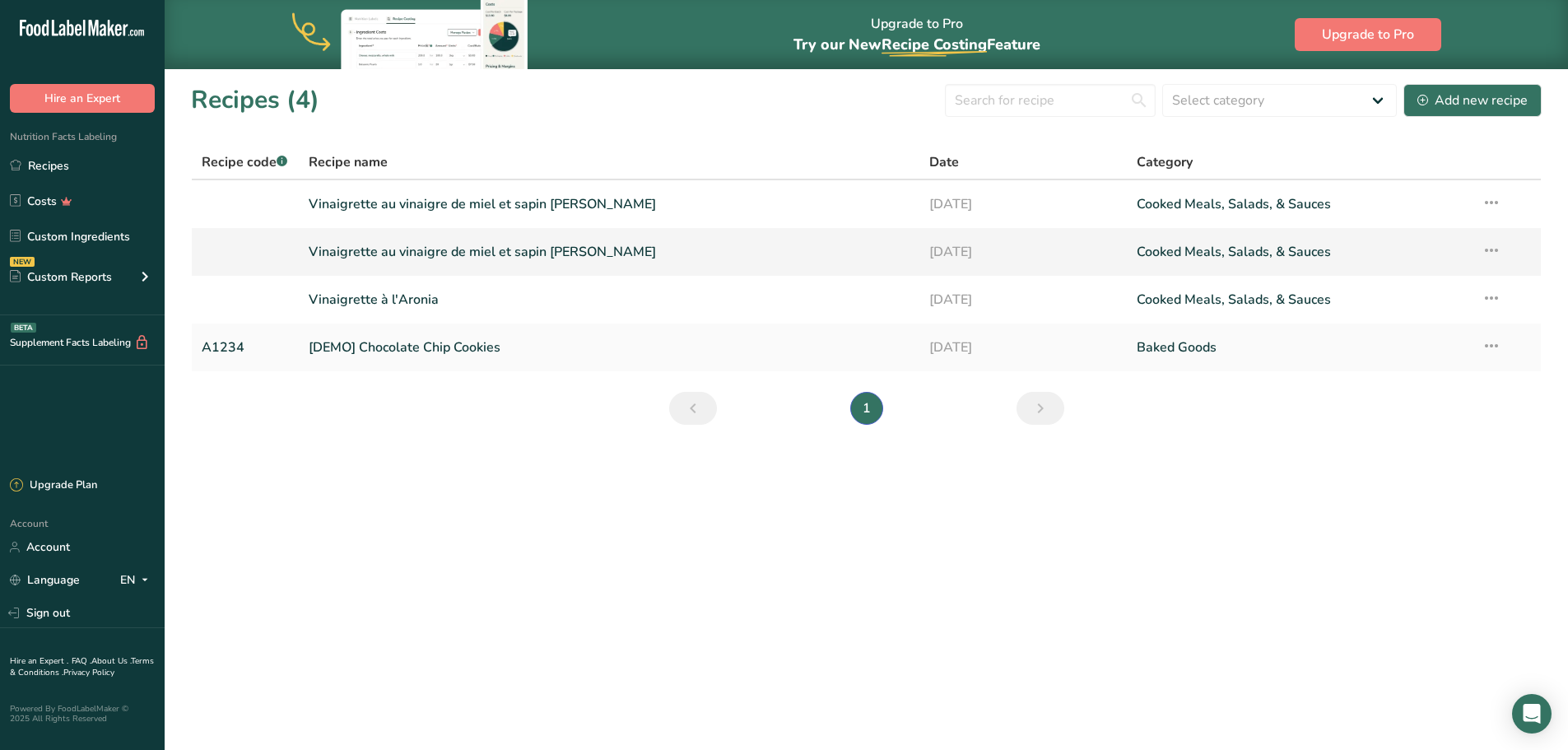
click at [1489, 247] on icon at bounding box center [1491, 250] width 20 height 30
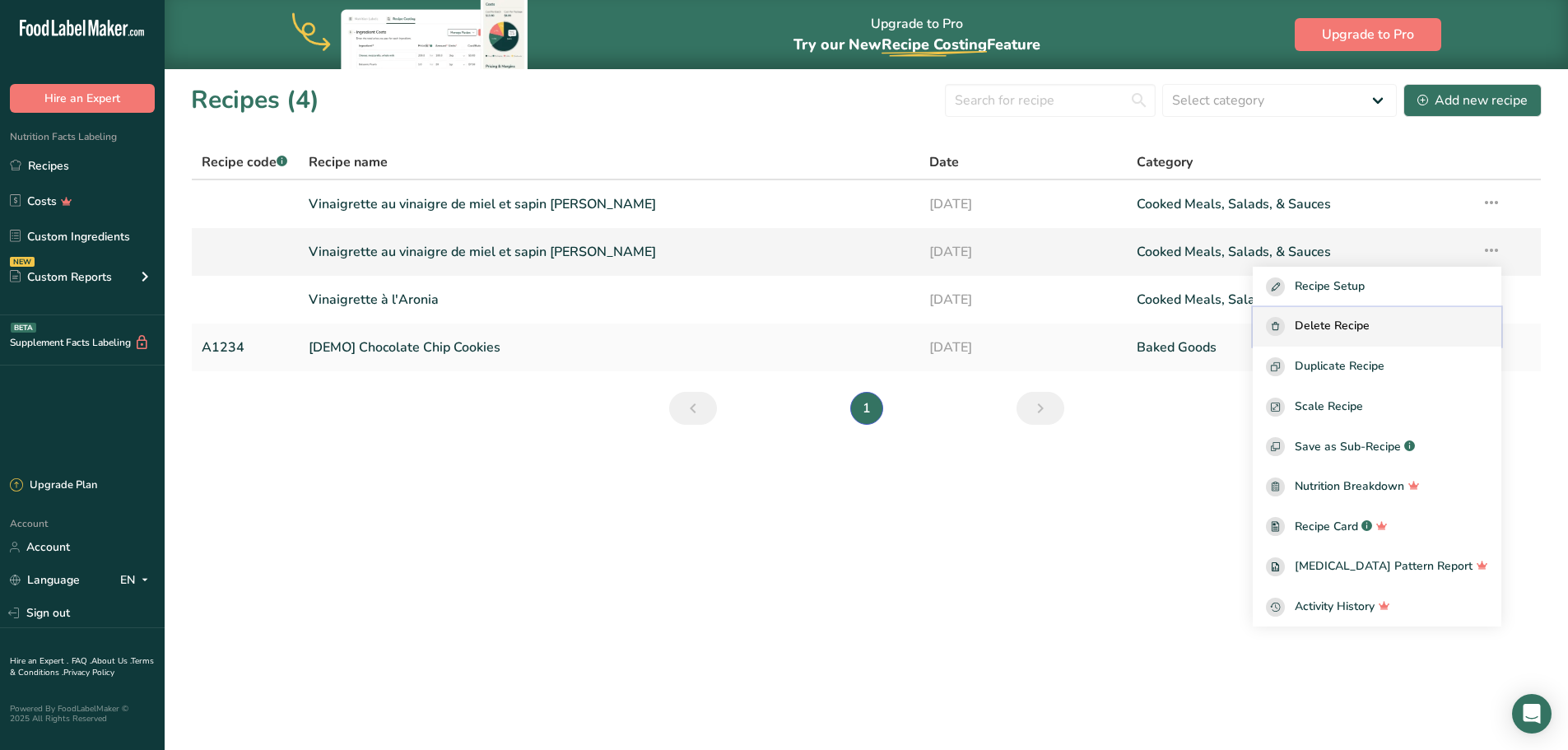
click at [1434, 330] on div "Delete Recipe" at bounding box center [1378, 326] width 223 height 19
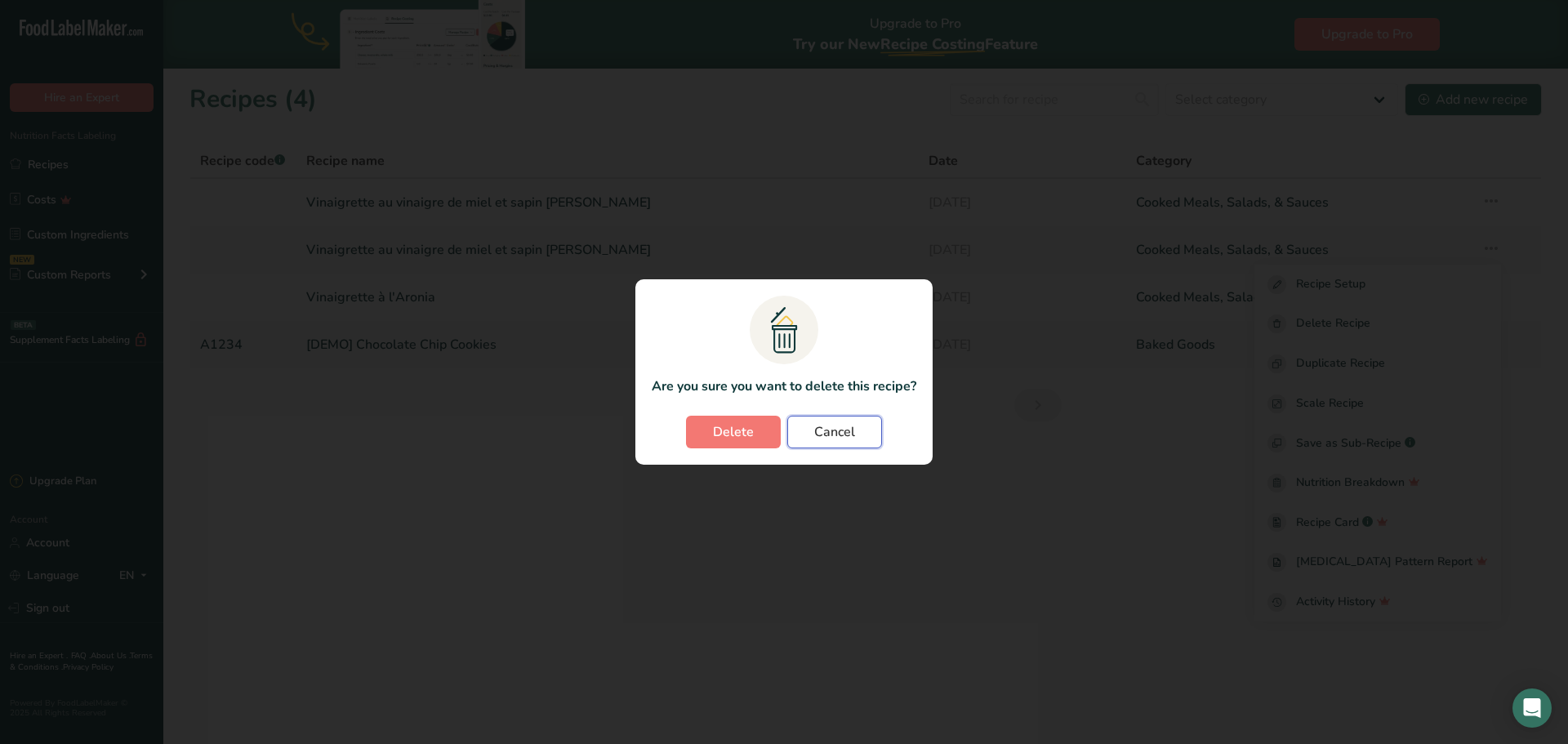
click at [849, 436] on span "Cancel" at bounding box center [834, 431] width 41 height 20
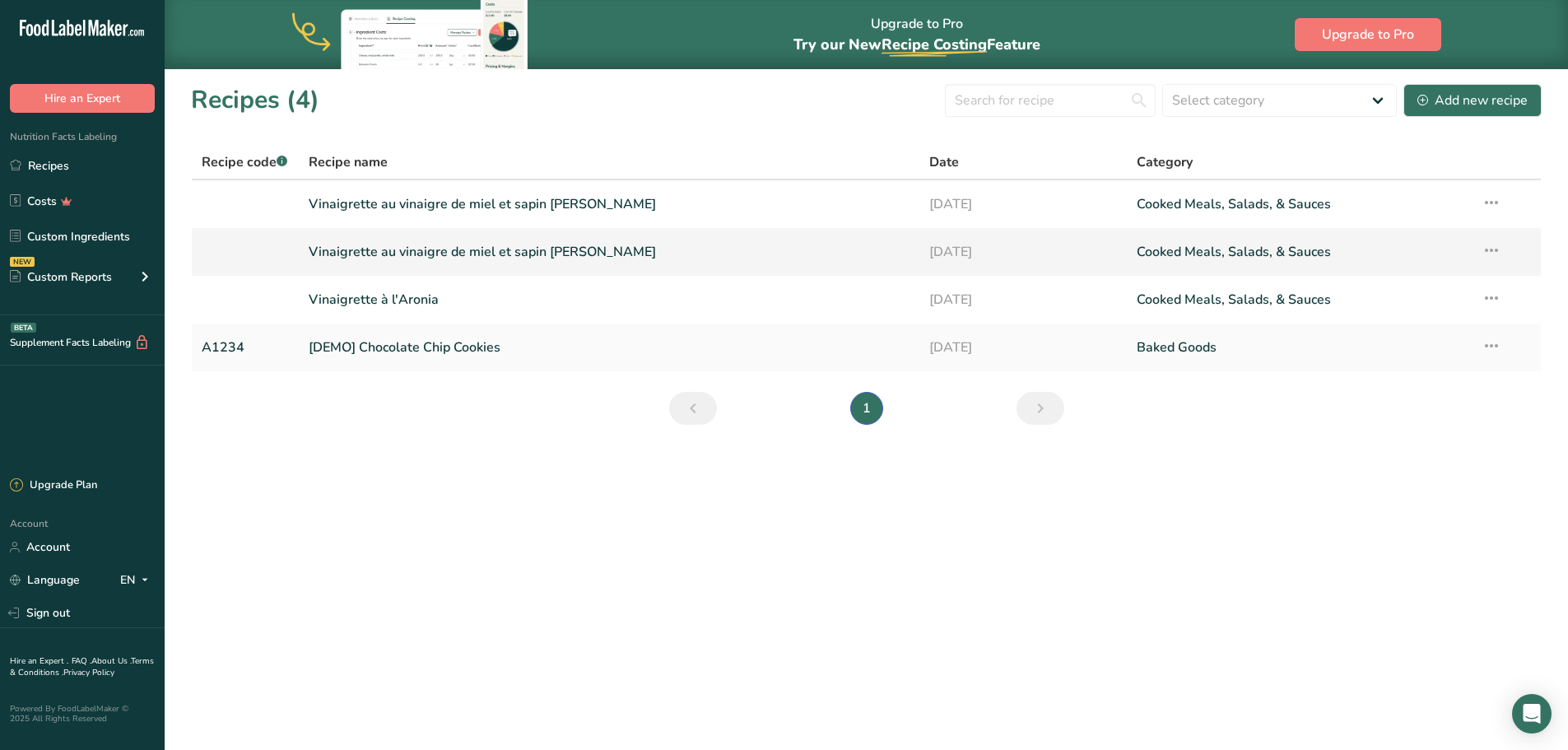
click at [641, 253] on link "Vinaigrette au vinaigre de miel et sapin [PERSON_NAME]" at bounding box center [610, 252] width 602 height 34
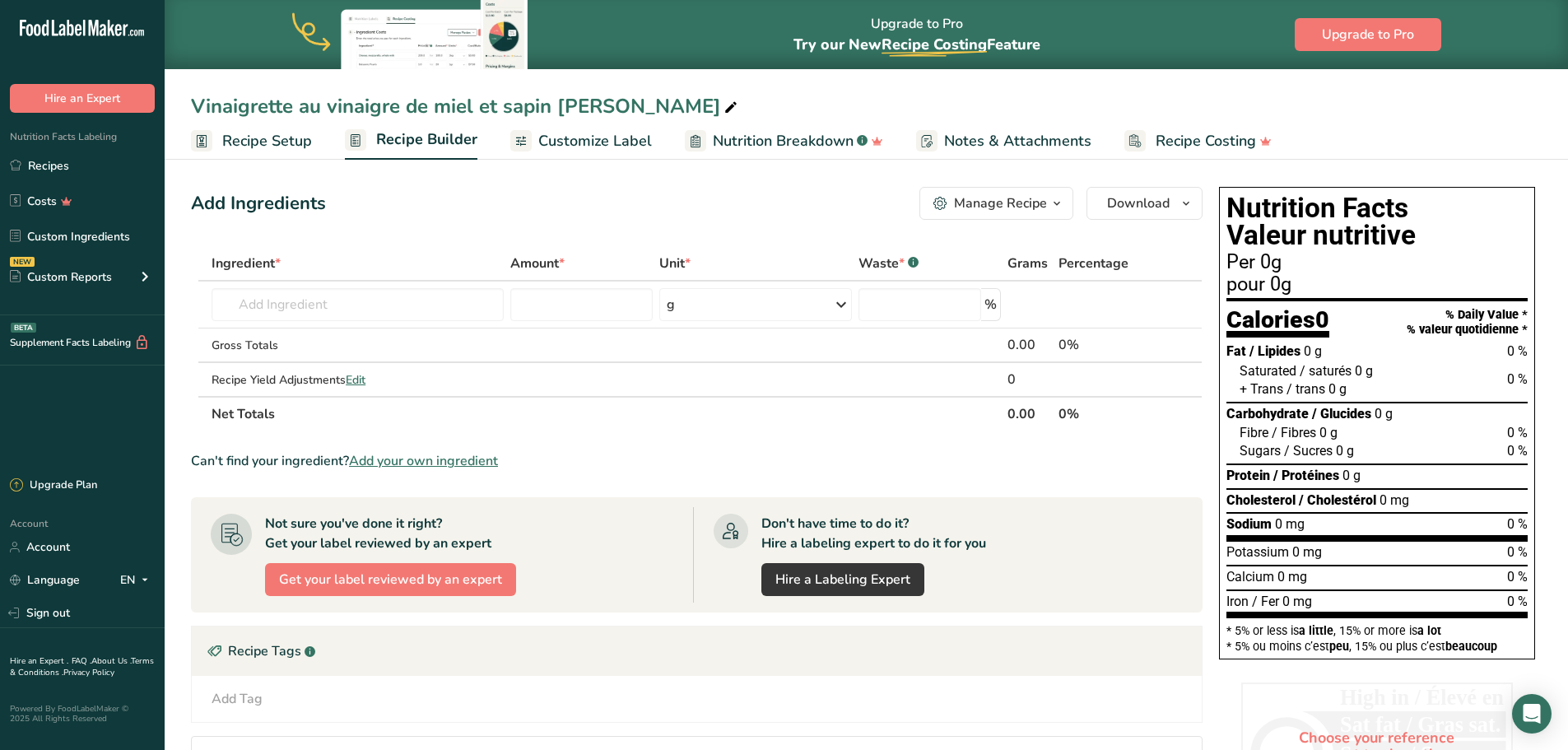
click at [724, 104] on icon at bounding box center [730, 107] width 15 height 23
click at [408, 309] on input "text" at bounding box center [357, 304] width 292 height 33
paste input "Vinaigrette à la Fleur d'ail"
type input "Vinaigrette à la Fleur d'ail"
click at [593, 420] on th "Net Totals" at bounding box center [606, 413] width 796 height 34
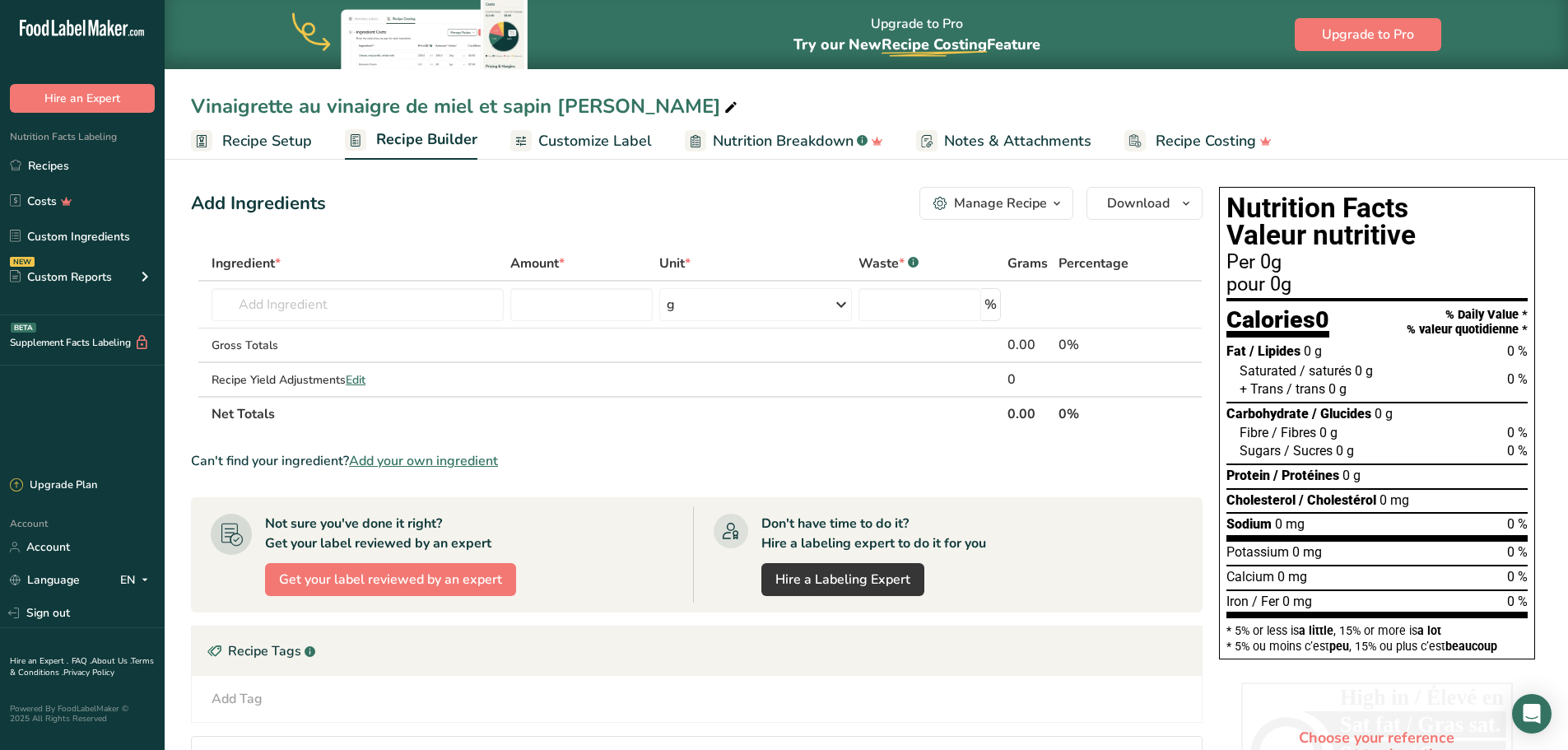
click at [486, 97] on div "Vinaigrette au vinaigre de miel et sapin [PERSON_NAME]" at bounding box center [466, 106] width 550 height 30
drag, startPoint x: 641, startPoint y: 108, endPoint x: 81, endPoint y: 94, distance: 560.2
click at [81, 94] on div ".a-20{fill:#fff;} Hire an Expert Nutrition Facts Labeling Recipes Costs Custom …" at bounding box center [784, 497] width 1568 height 996
type input "Vinaigrette à la Fleur d'ail"
click at [431, 239] on div "Add Ingredients Manage Recipe Delete Recipe Duplicate Recipe Scale Recipe Save …" at bounding box center [701, 575] width 1022 height 789
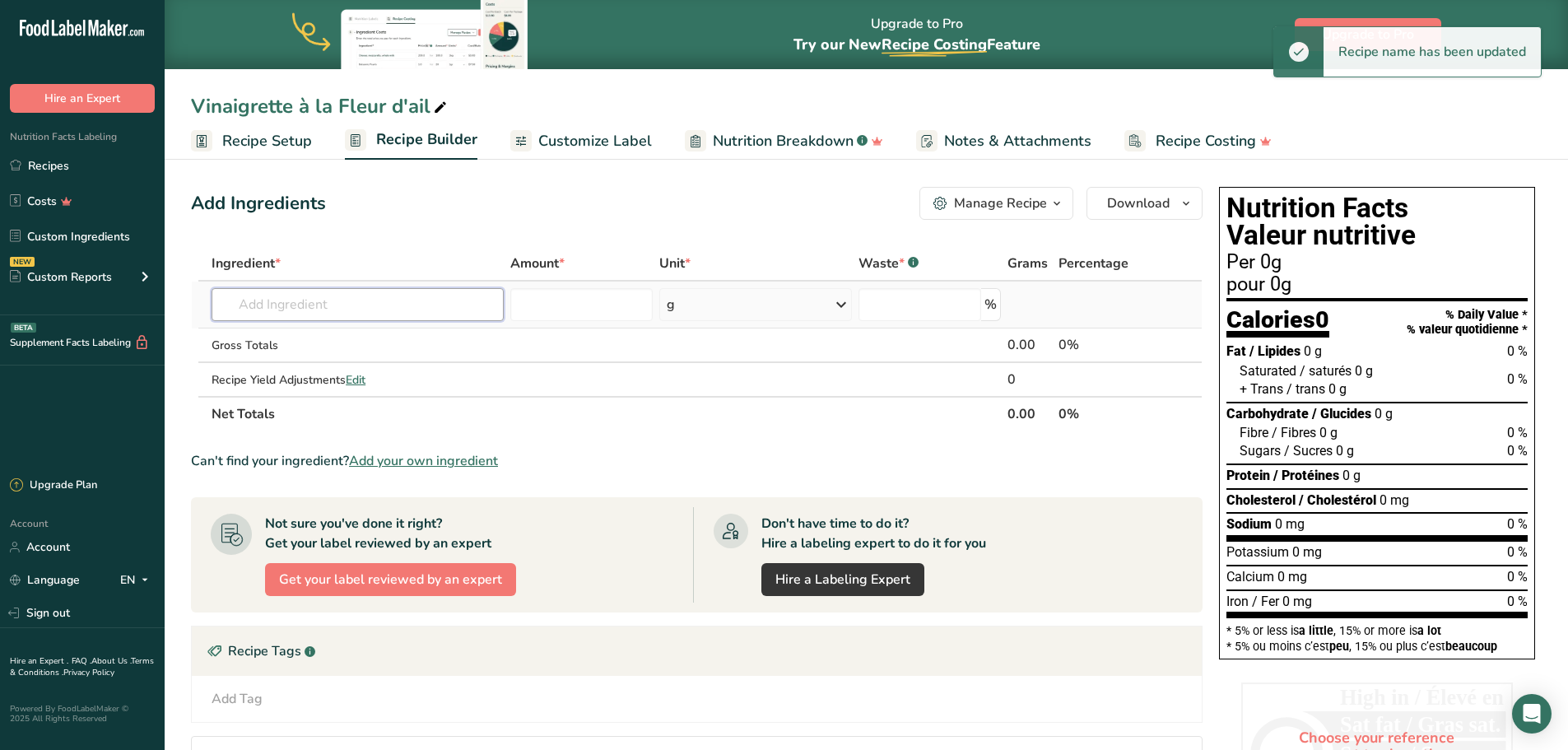
click at [352, 299] on input "text" at bounding box center [357, 304] width 292 height 33
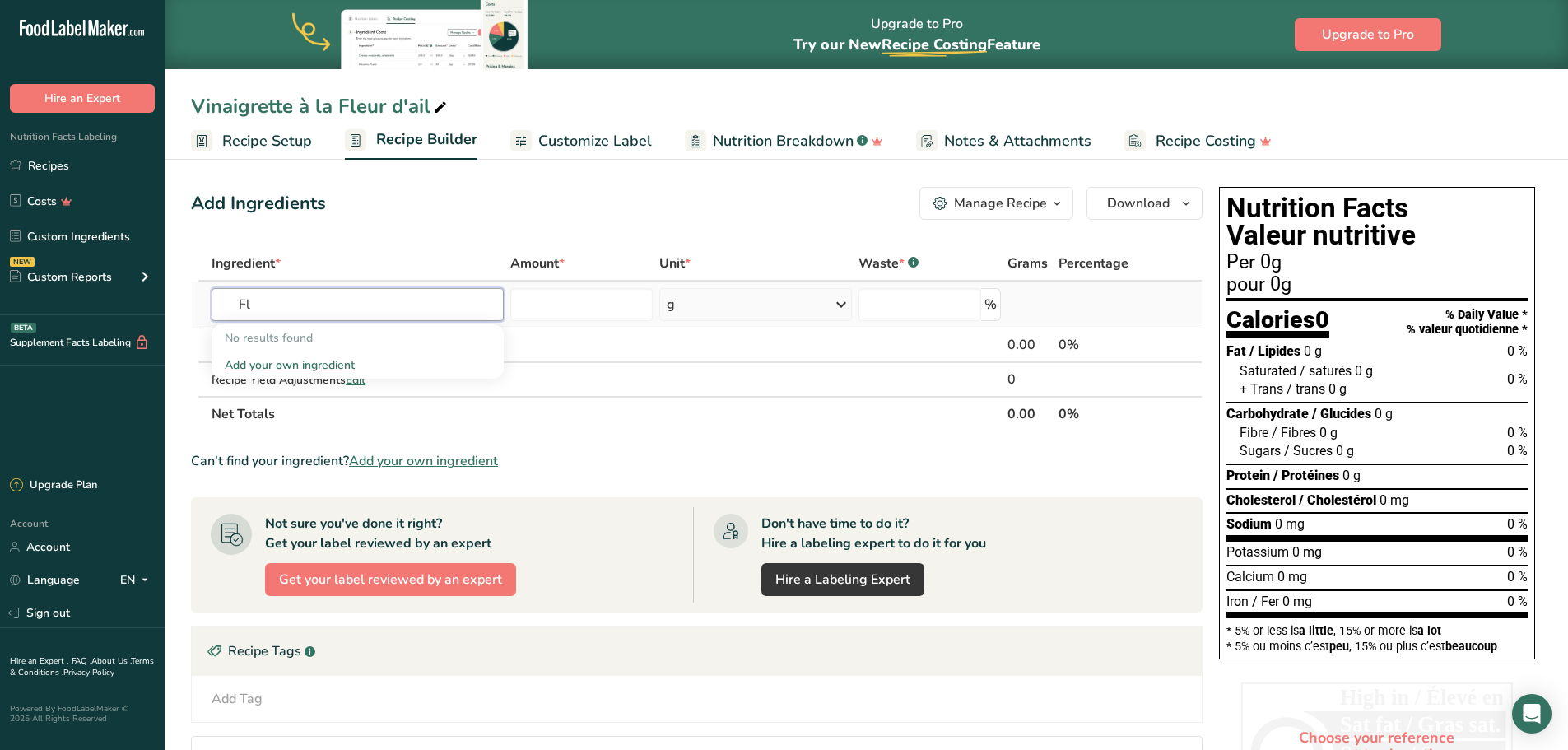
type input "F"
type input "g"
